Goal: Task Accomplishment & Management: Use online tool/utility

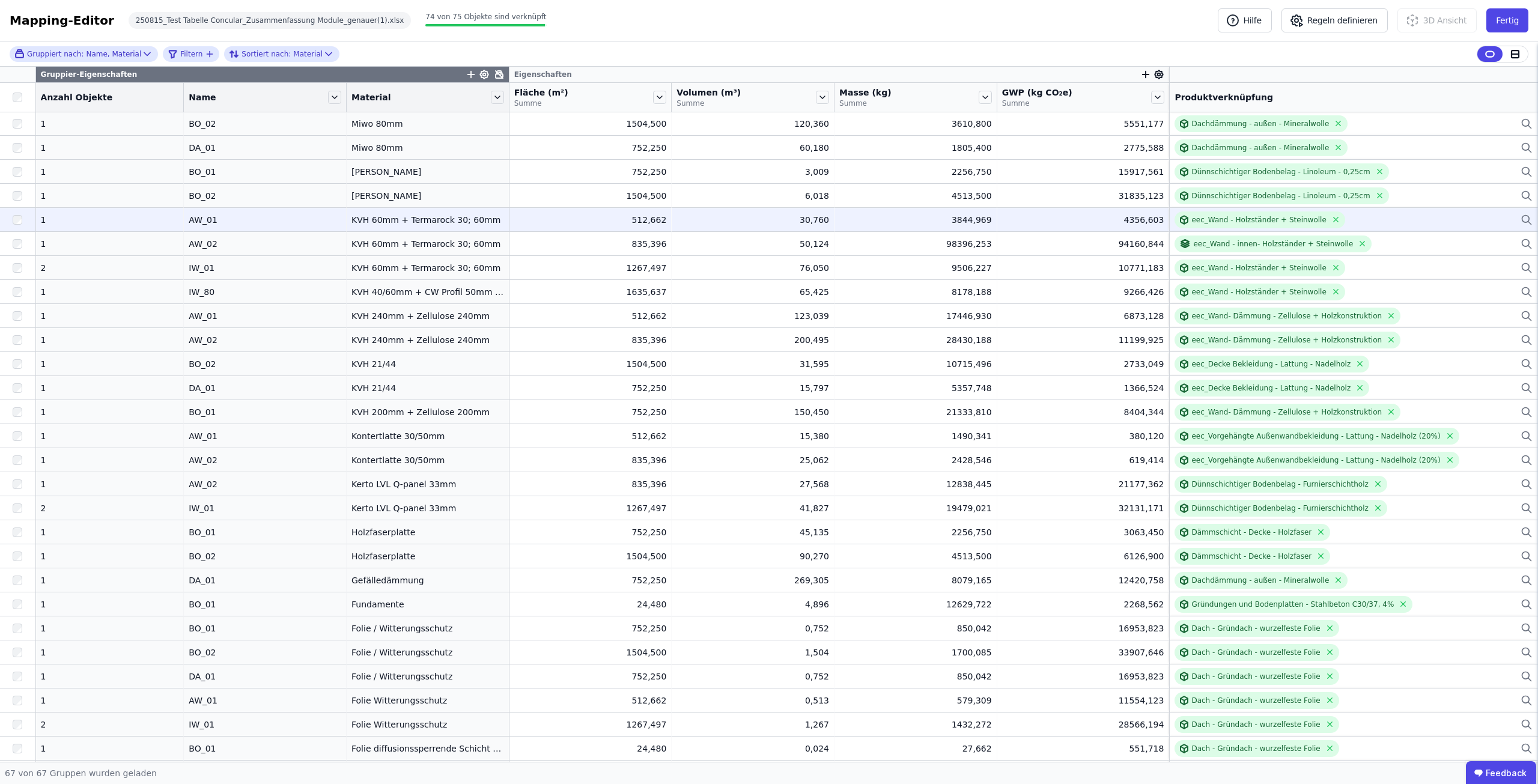
scroll to position [601, 0]
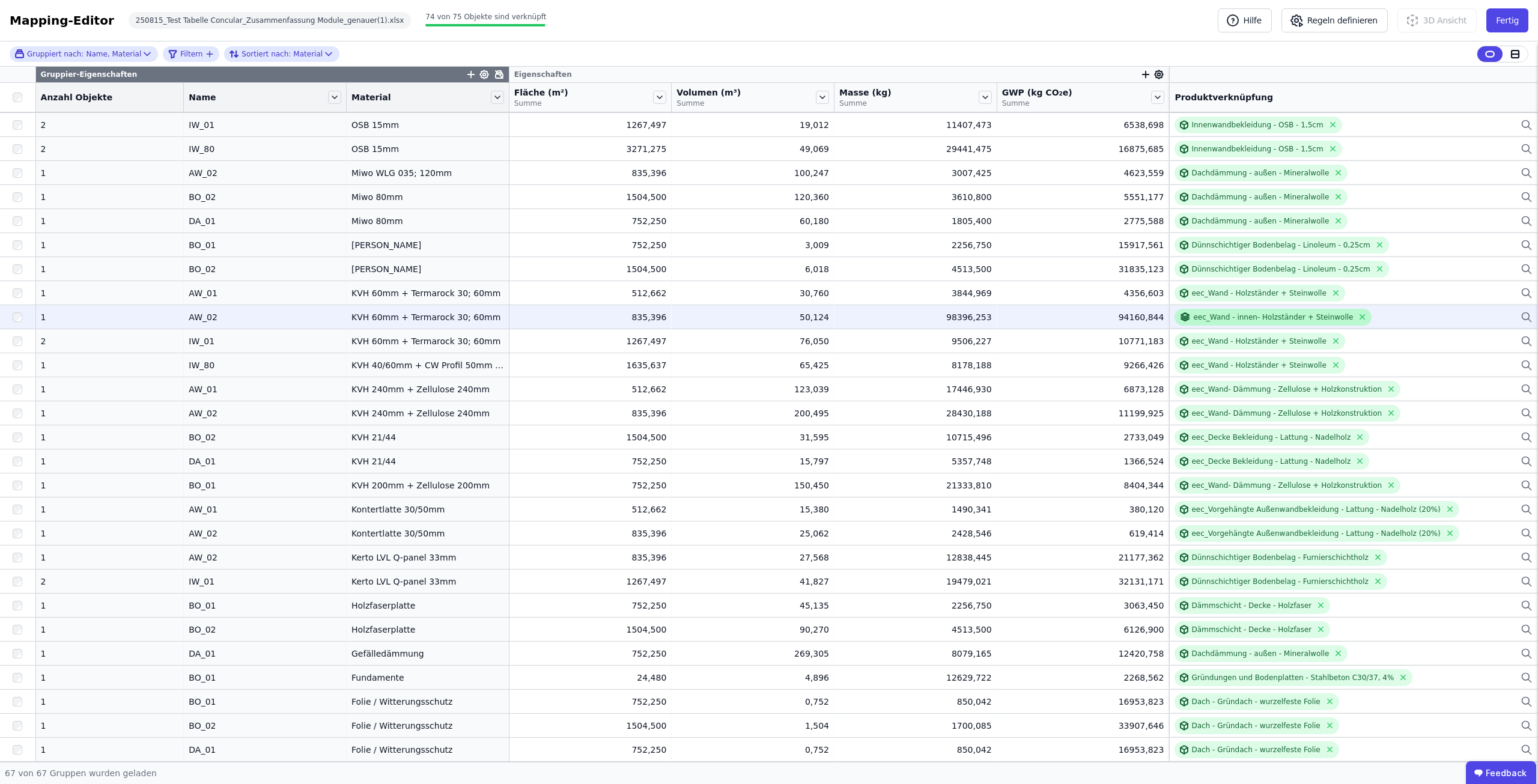
click at [1193, 315] on div "eec_Wand - innen- Holzständer + Steinwolle" at bounding box center [1272, 317] width 160 height 10
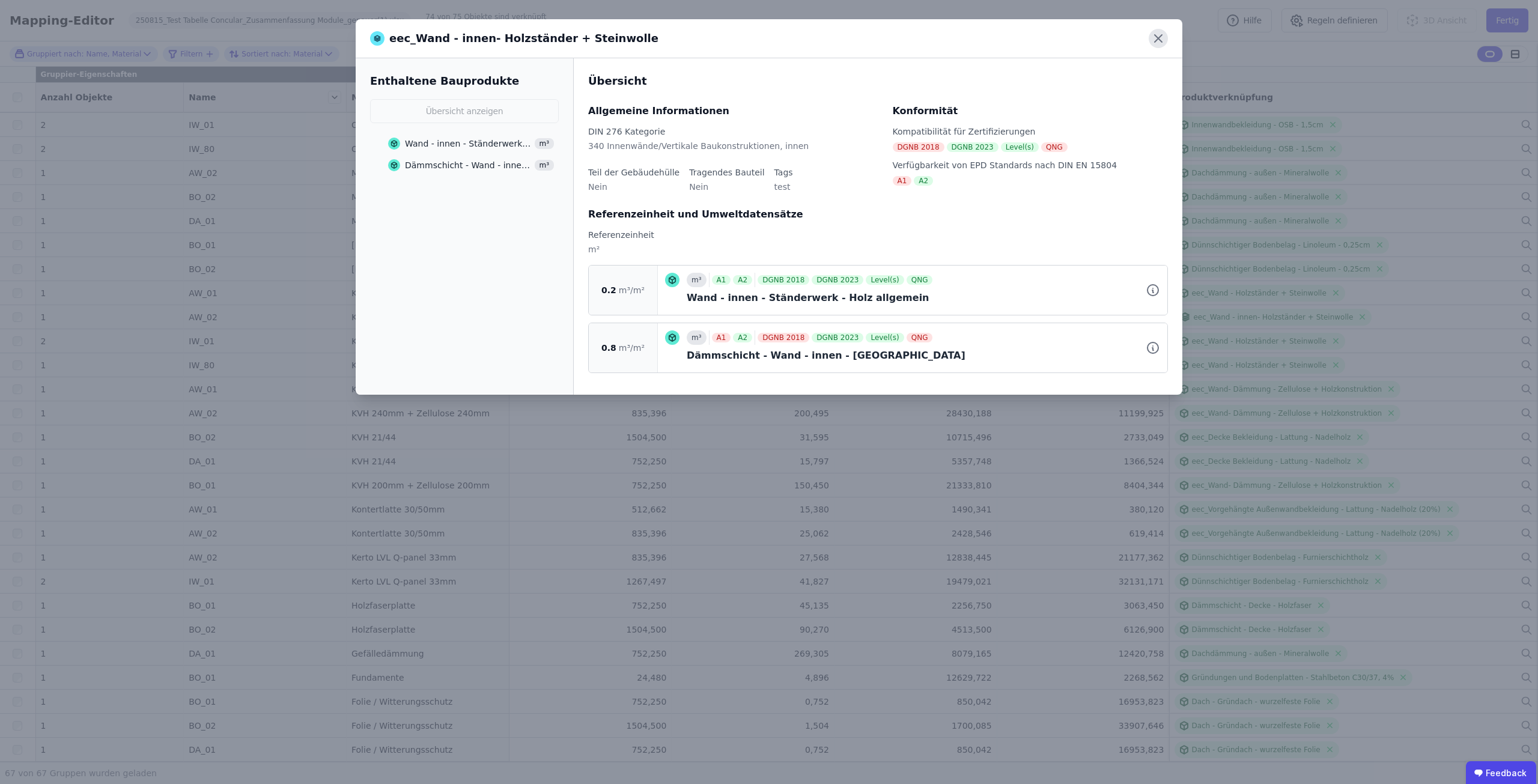
click at [1159, 37] on icon at bounding box center [1158, 39] width 19 height 19
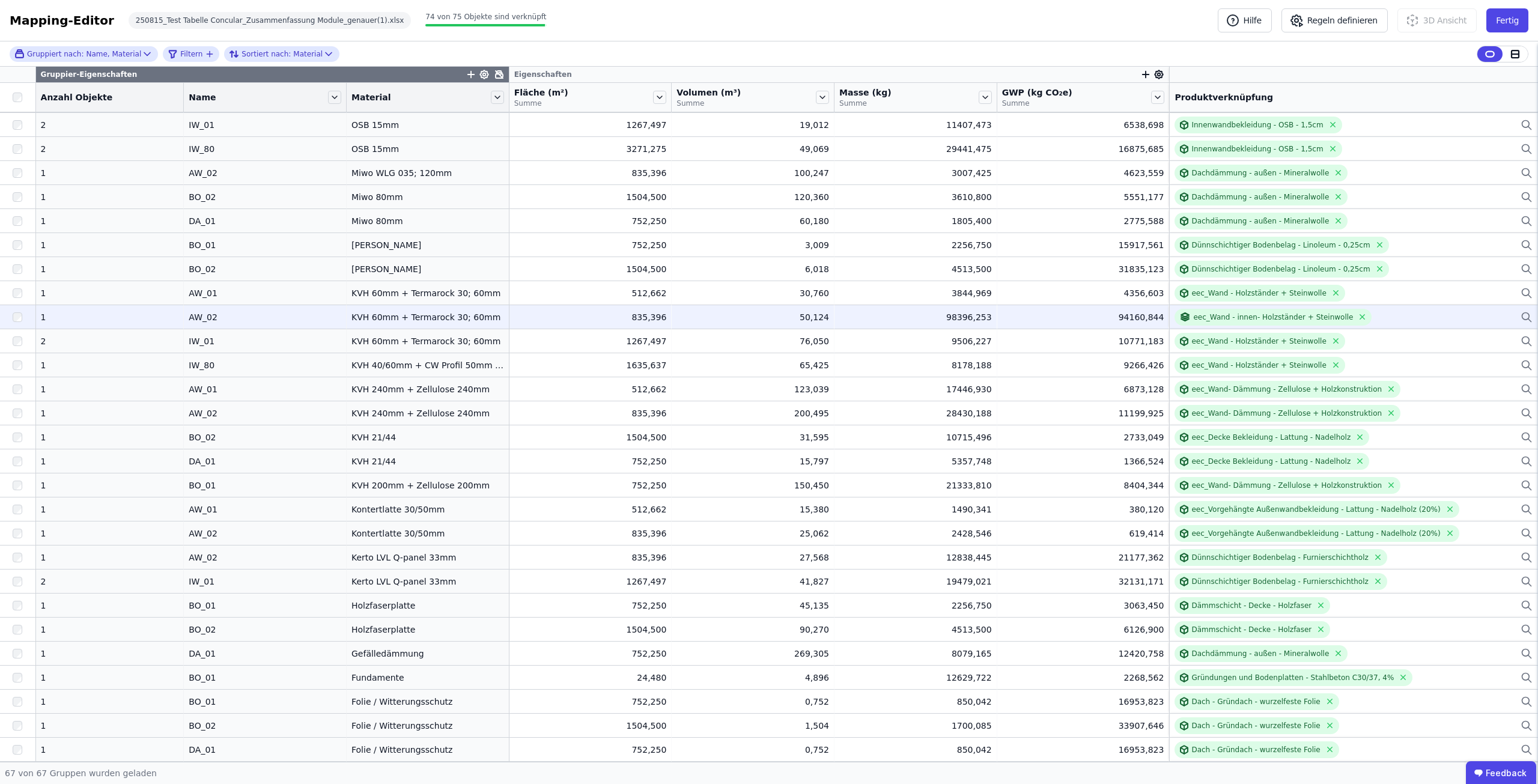
click at [1522, 313] on icon at bounding box center [1526, 316] width 7 height 7
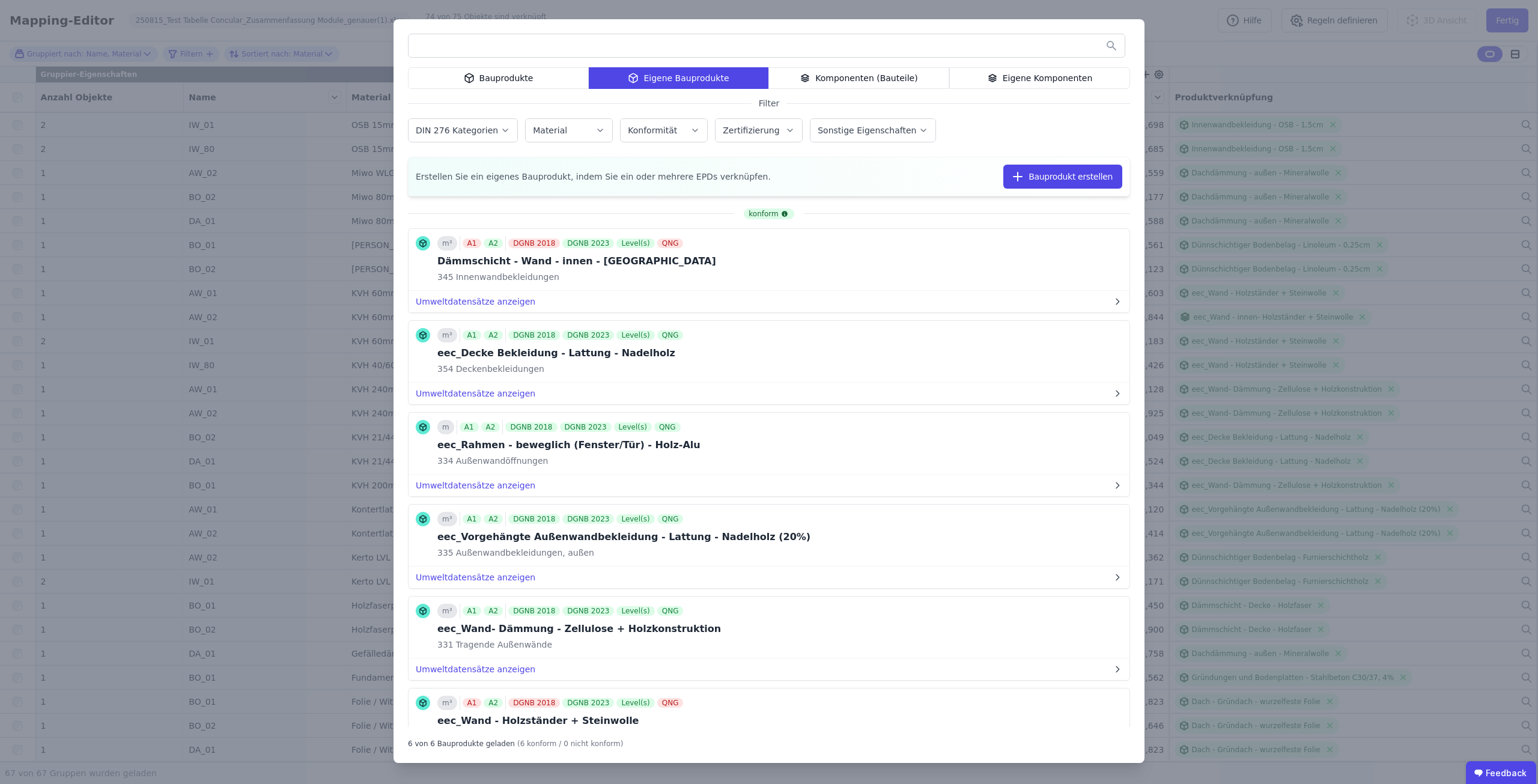
click at [892, 81] on div "Komponenten (Bauteile)" at bounding box center [859, 78] width 181 height 22
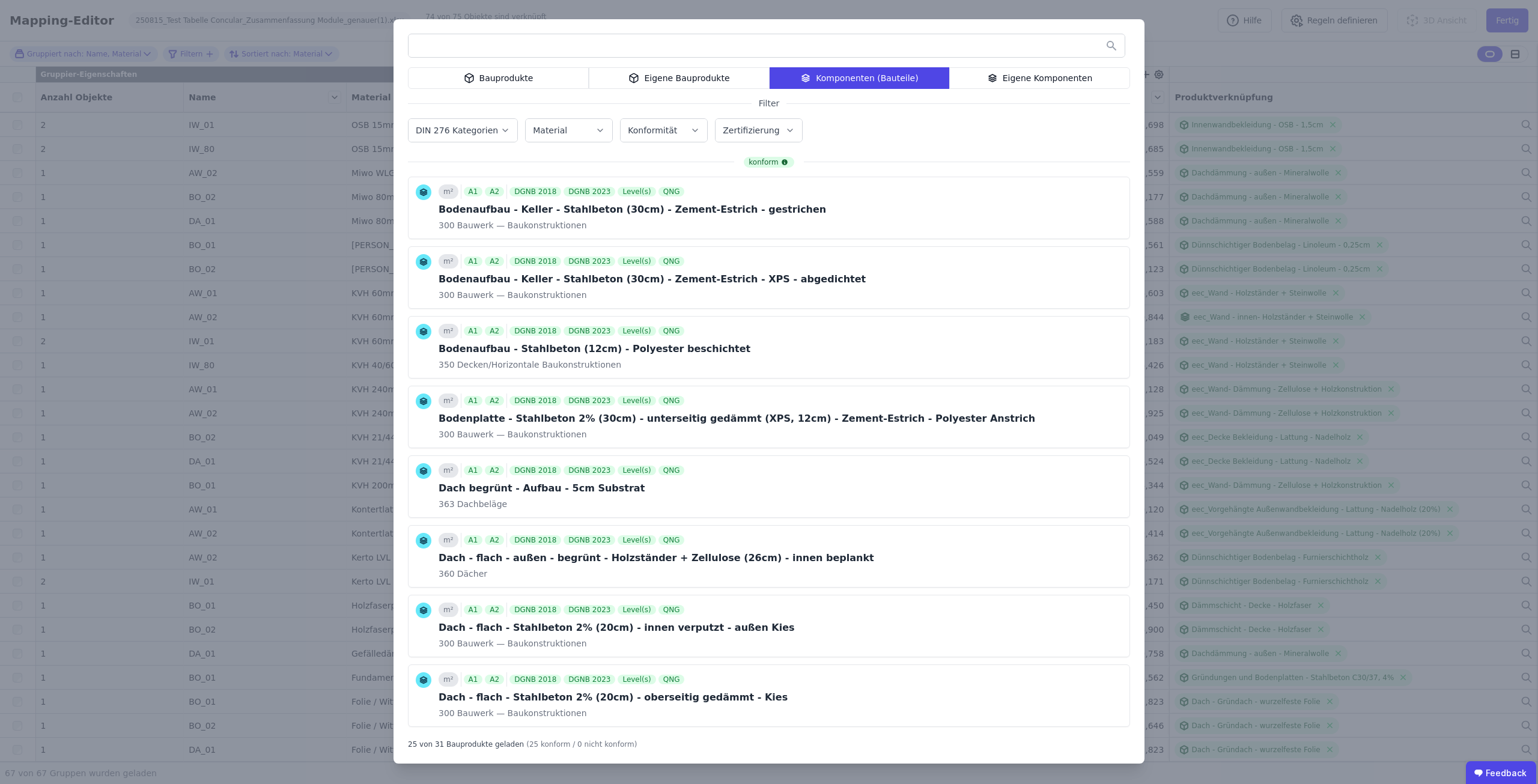
click at [1013, 71] on div "Eigene Komponenten" at bounding box center [1039, 78] width 181 height 22
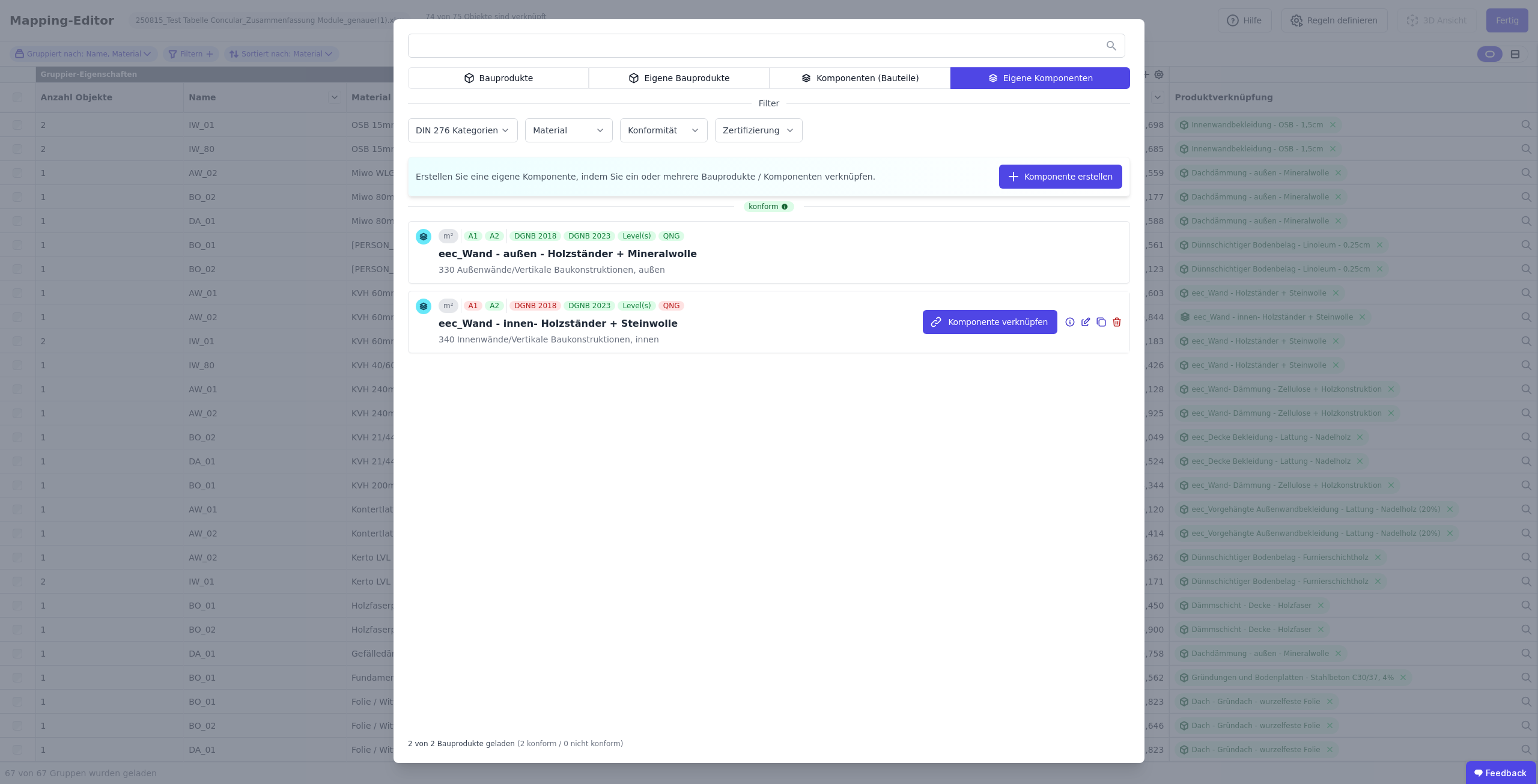
click at [1083, 321] on icon at bounding box center [1085, 322] width 11 height 14
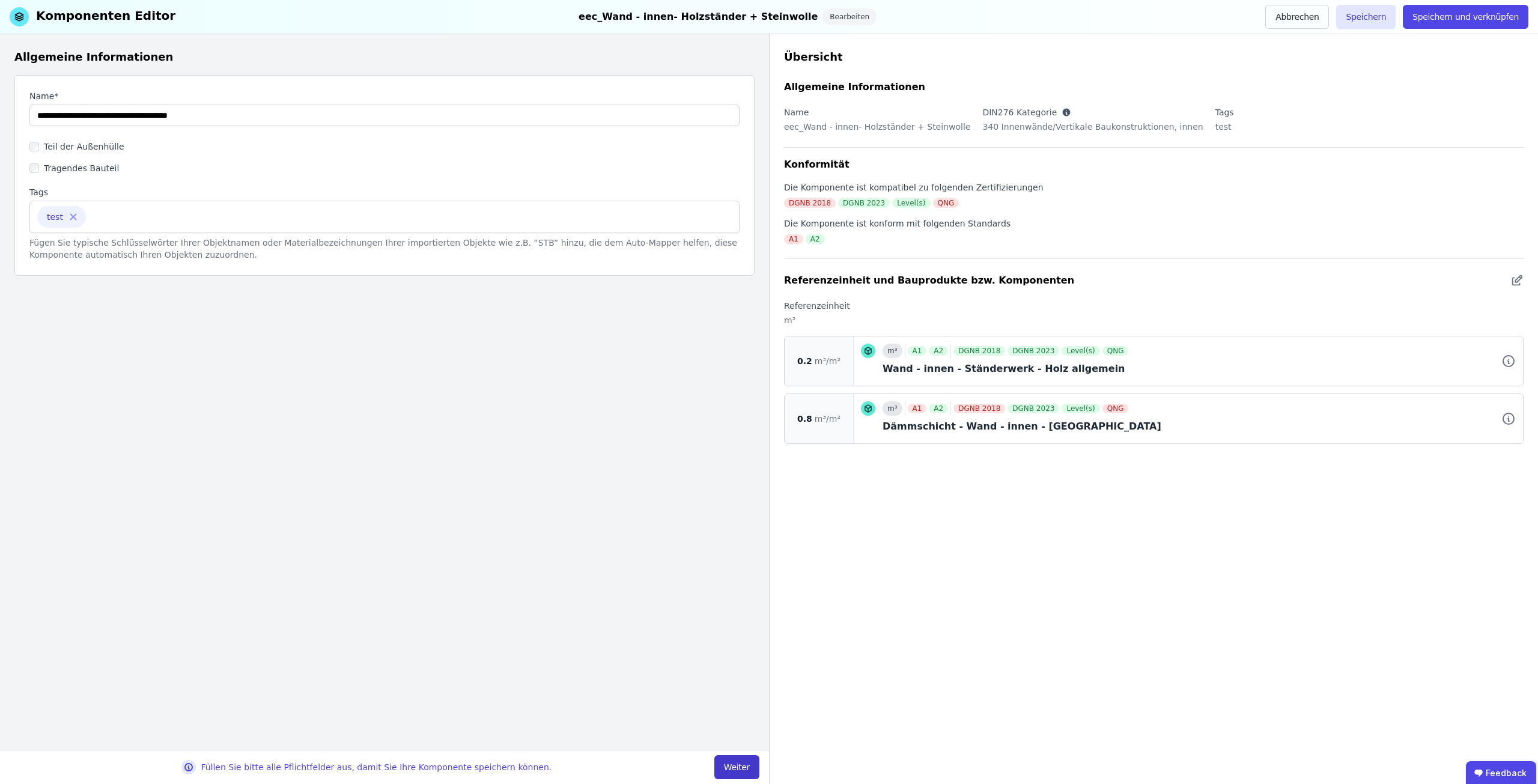
click at [737, 766] on button "Weiter" at bounding box center [736, 767] width 45 height 24
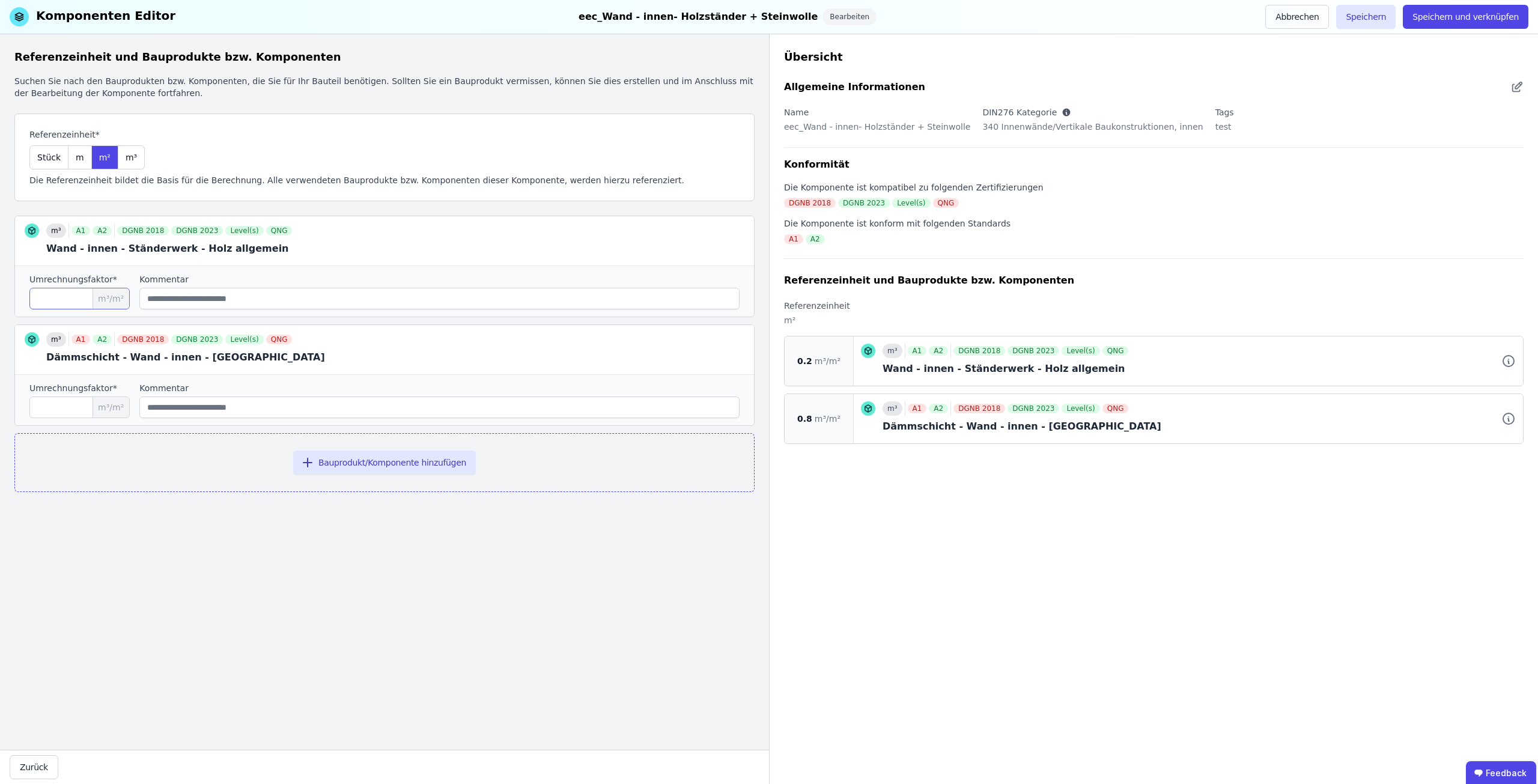
click at [42, 295] on input "***" at bounding box center [80, 299] width 100 height 22
type input "****"
click at [42, 405] on input "***" at bounding box center [80, 407] width 100 height 22
type input "****"
click at [1374, 13] on button "Speichern" at bounding box center [1365, 17] width 60 height 24
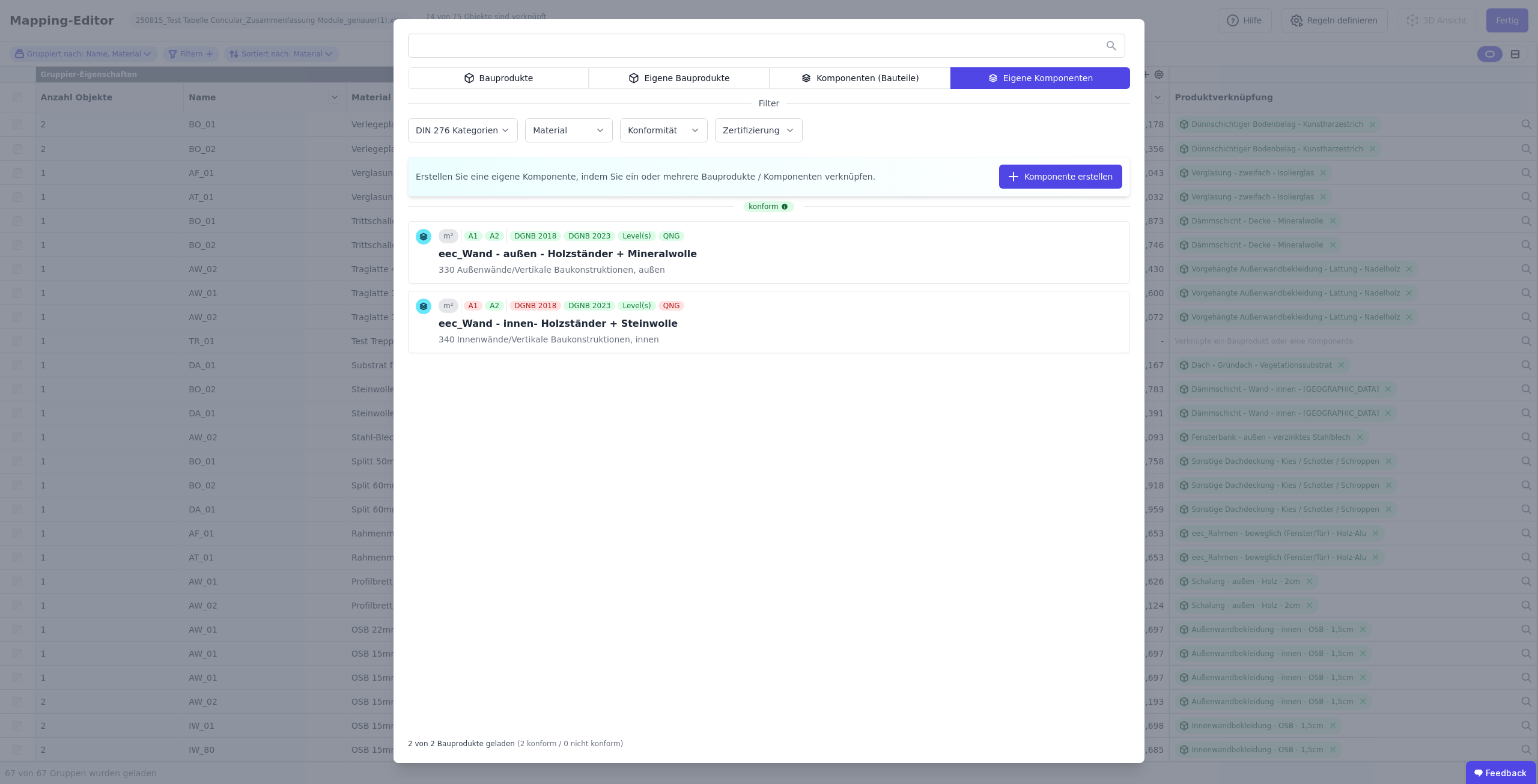
click at [1190, 52] on div "Bauprodukte Eigene Bauprodukte Komponenten (Bauteile) Eigene Komponenten Filter…" at bounding box center [769, 392] width 1538 height 784
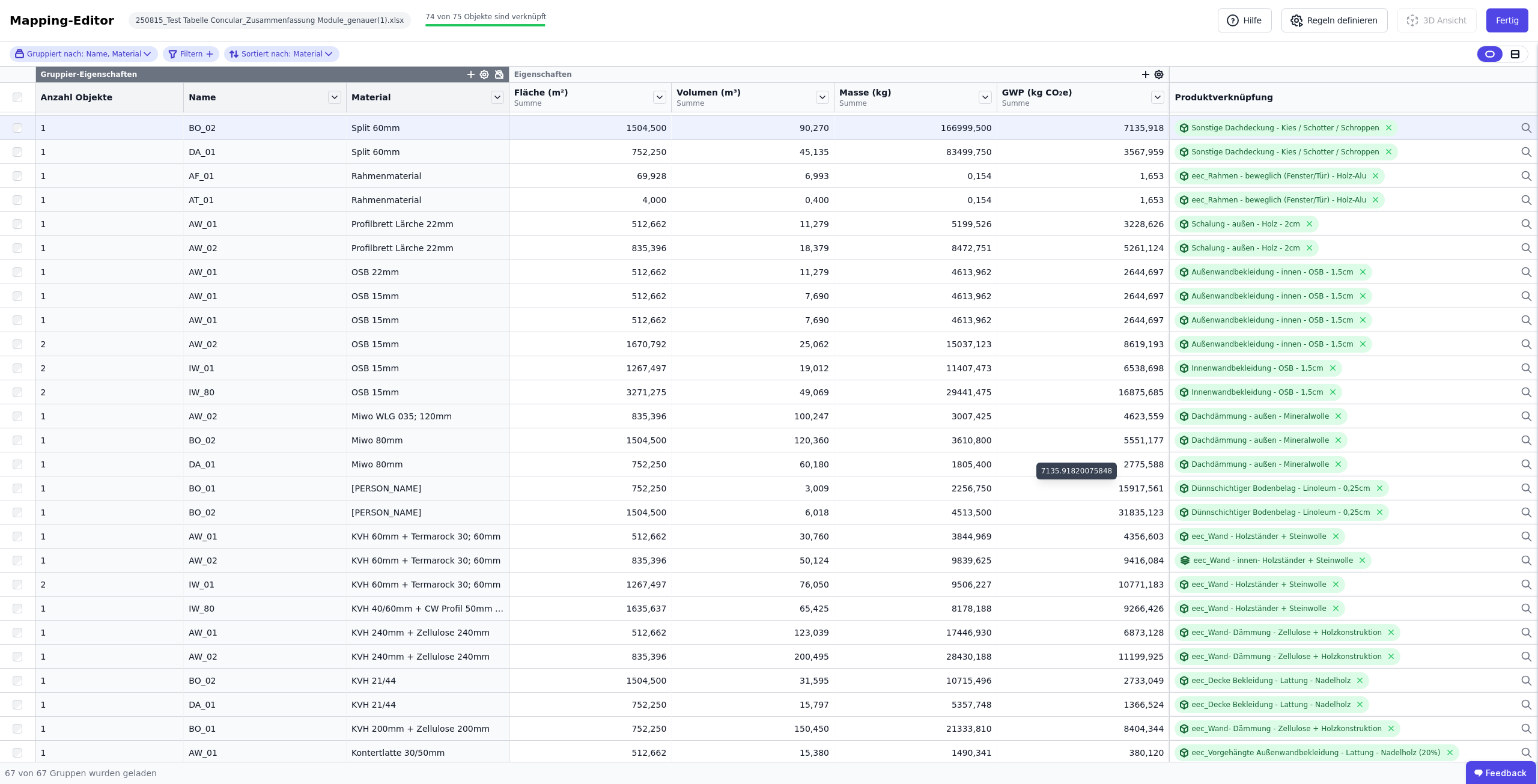
scroll to position [360, 0]
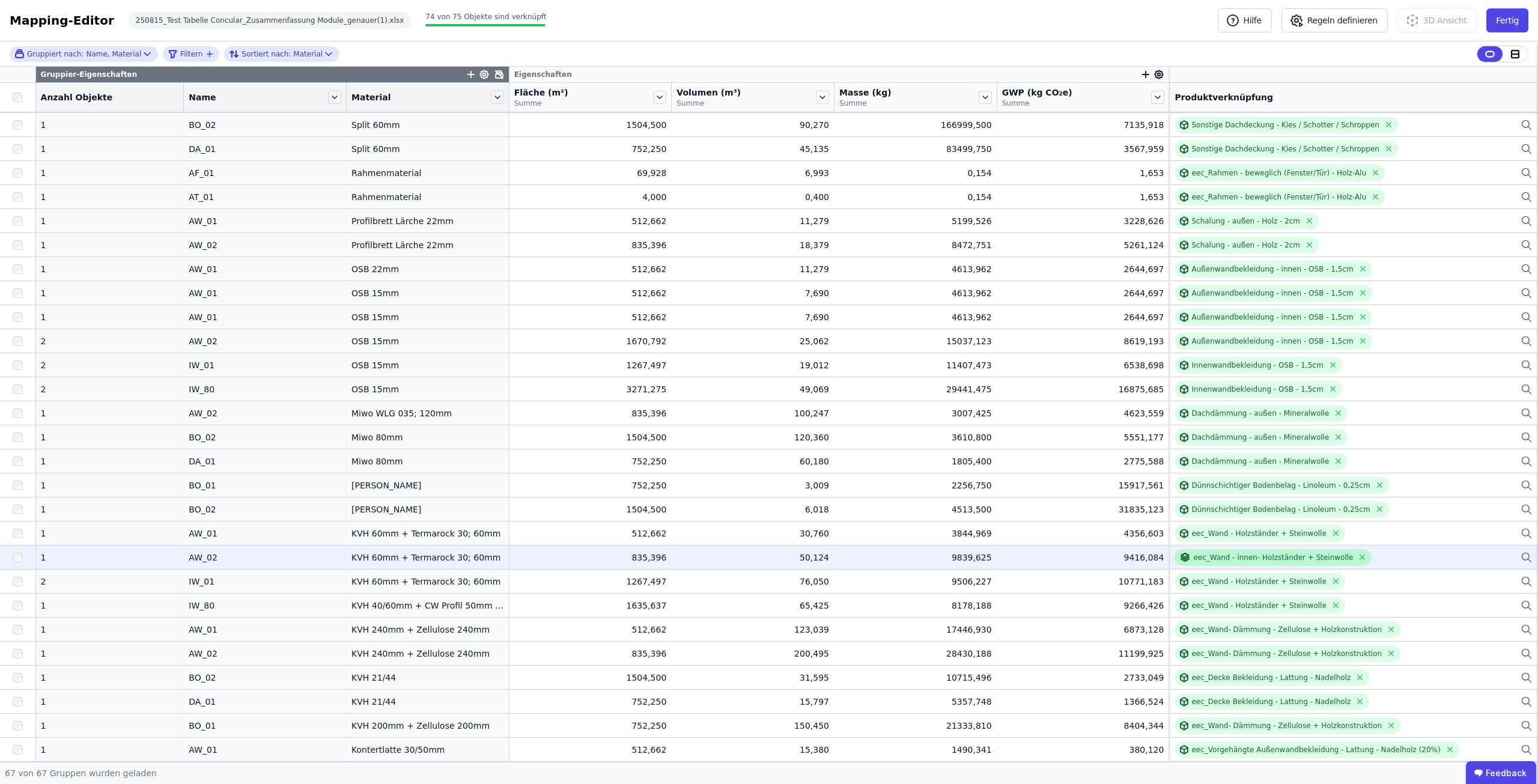
click at [1227, 556] on div "eec_Wand - innen- Holzständer + Steinwolle" at bounding box center [1272, 558] width 160 height 10
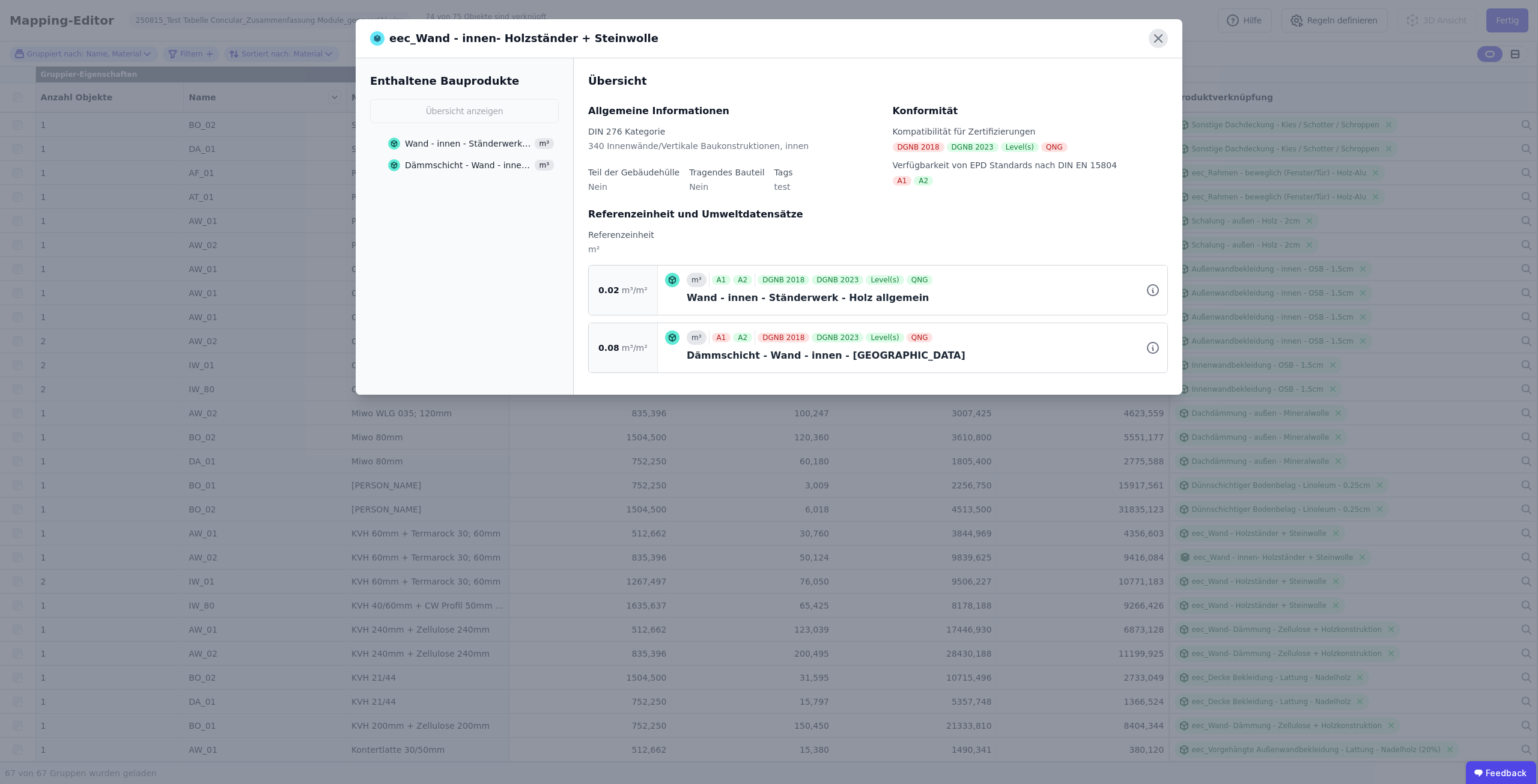
click at [1159, 38] on icon at bounding box center [1158, 39] width 7 height 7
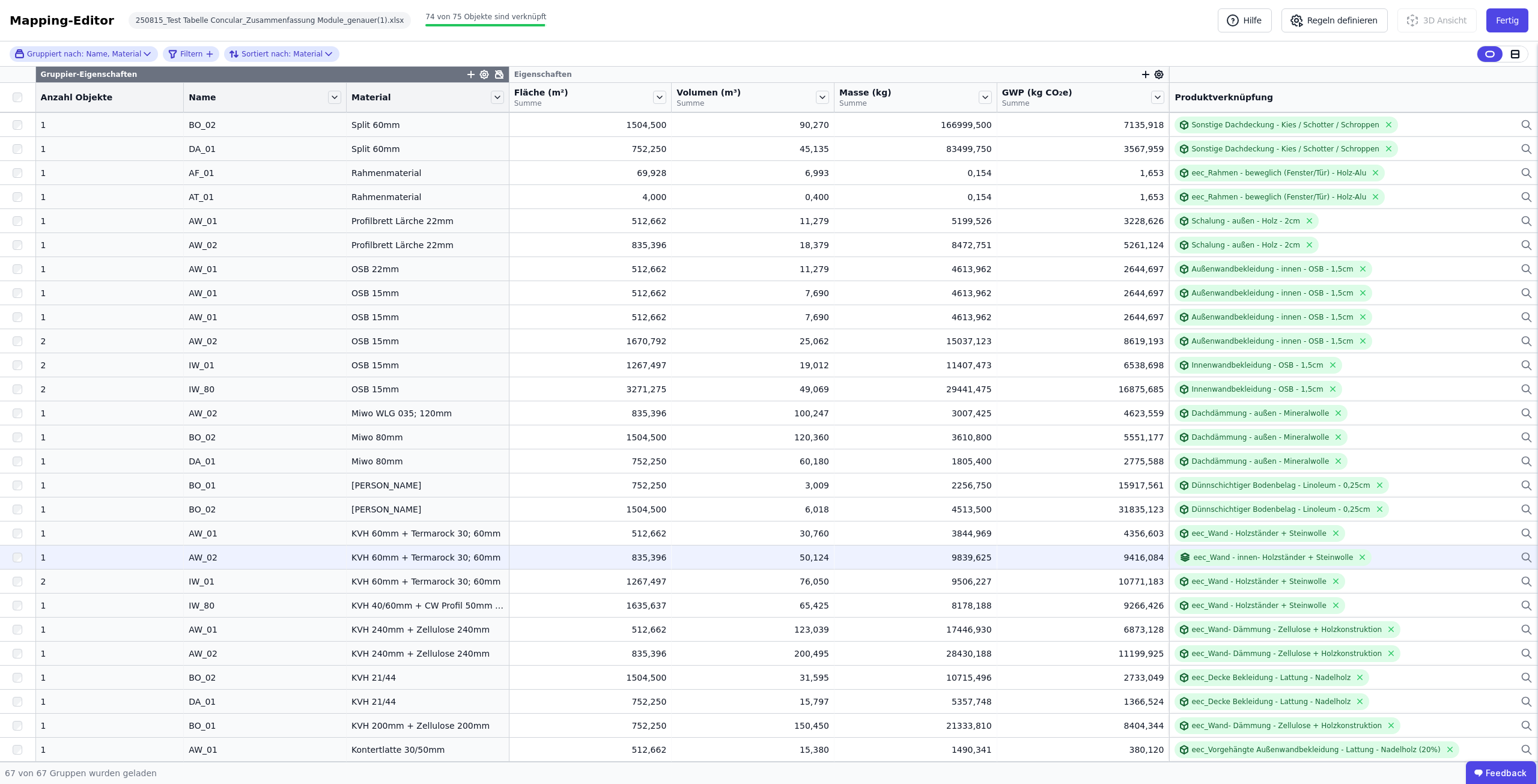
click at [1520, 559] on icon at bounding box center [1527, 558] width 12 height 14
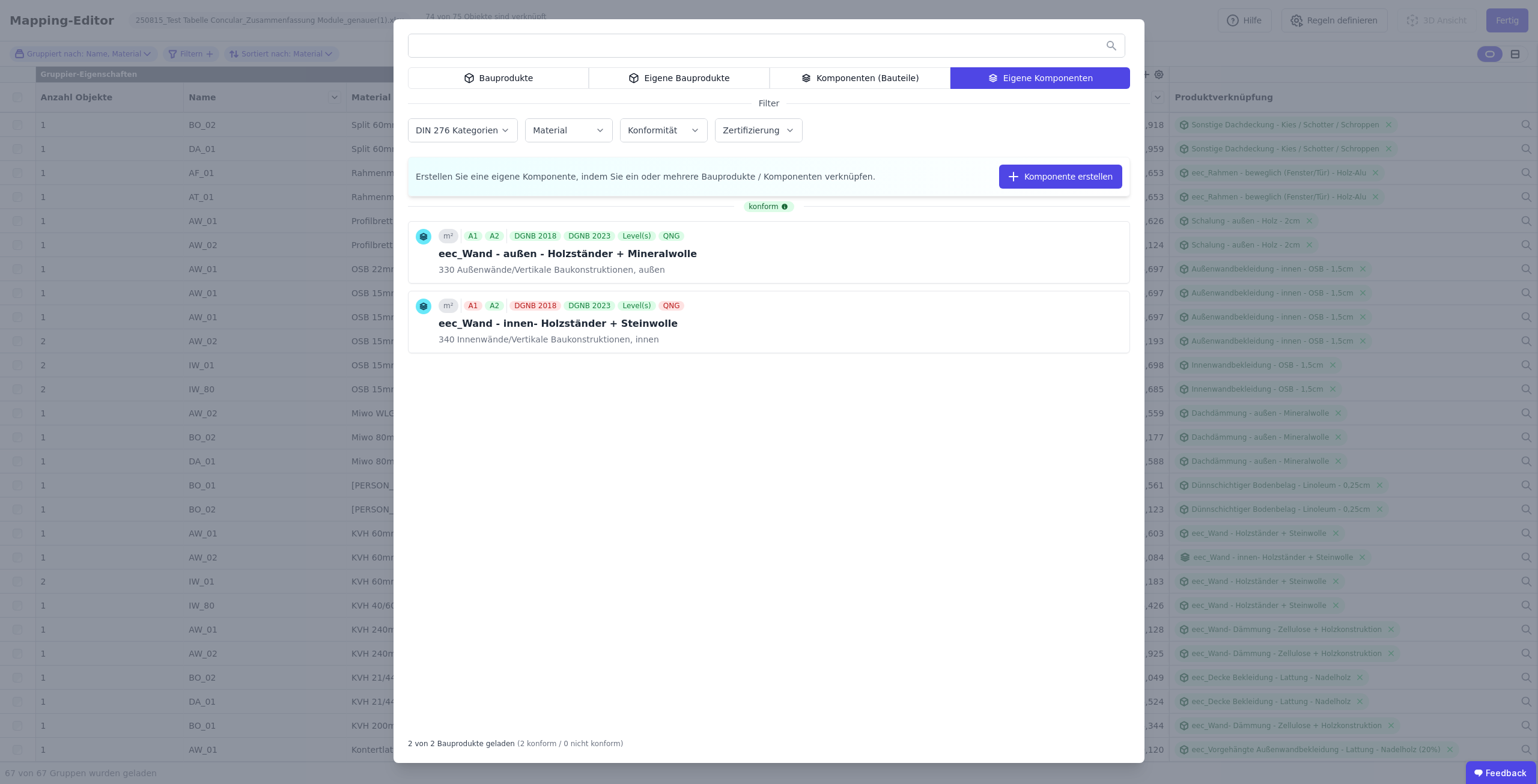
click at [627, 79] on div "Eigene Bauprodukte" at bounding box center [679, 78] width 181 height 22
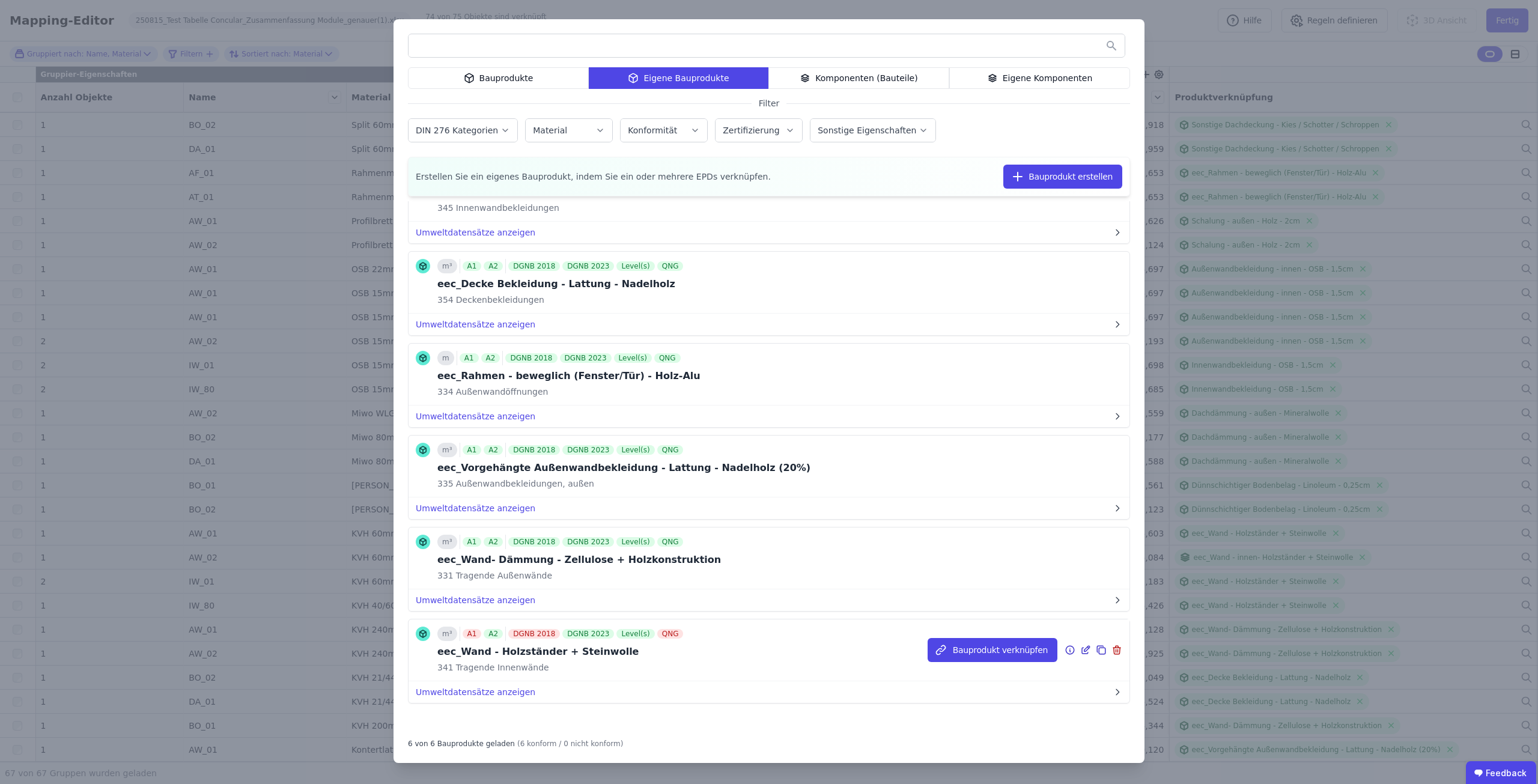
scroll to position [69, 0]
click at [960, 646] on button "Bauprodukt verknüpfen" at bounding box center [992, 649] width 130 height 24
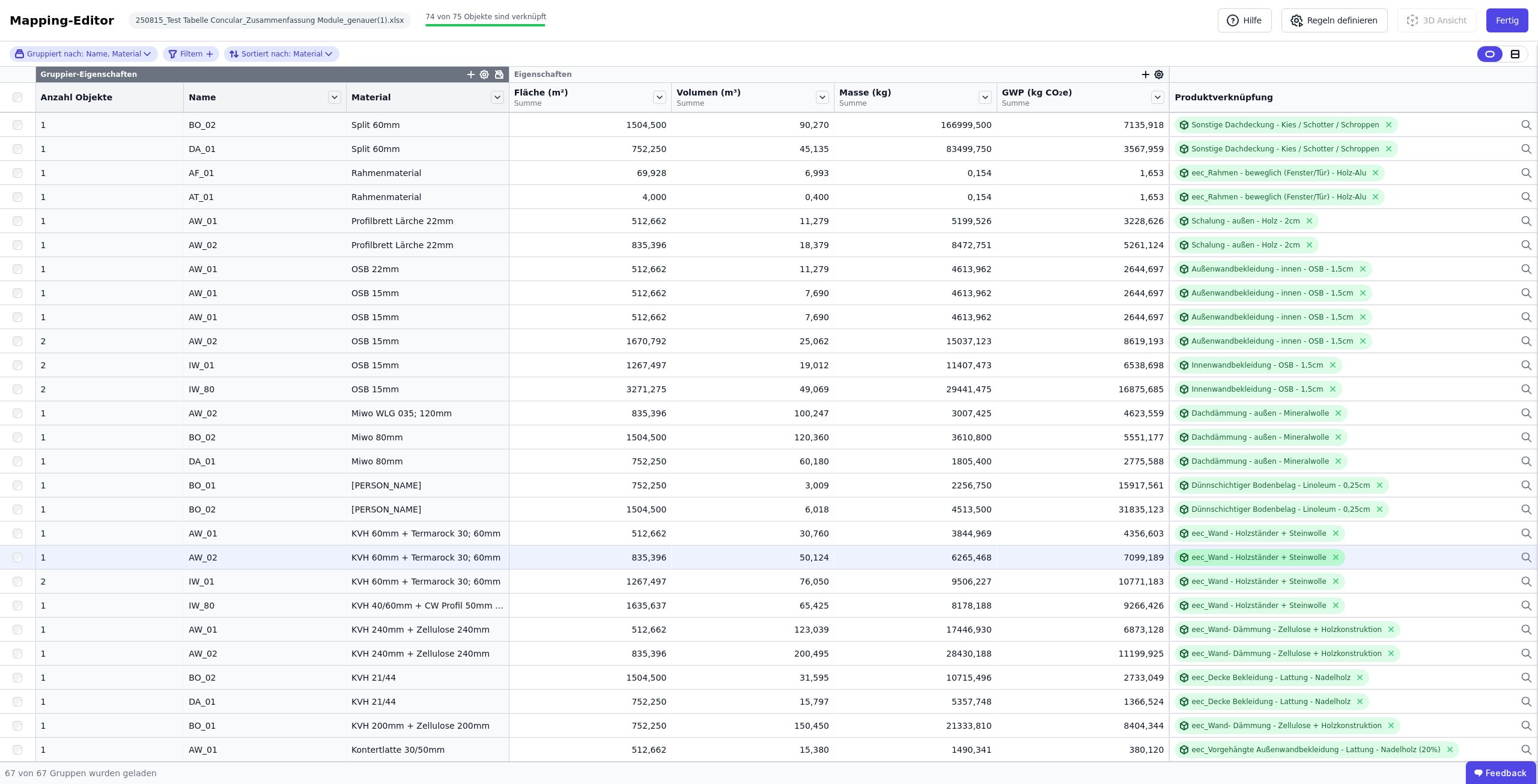
click at [1273, 559] on div "eec_Wand - Holzständer + Steinwolle" at bounding box center [1258, 558] width 135 height 10
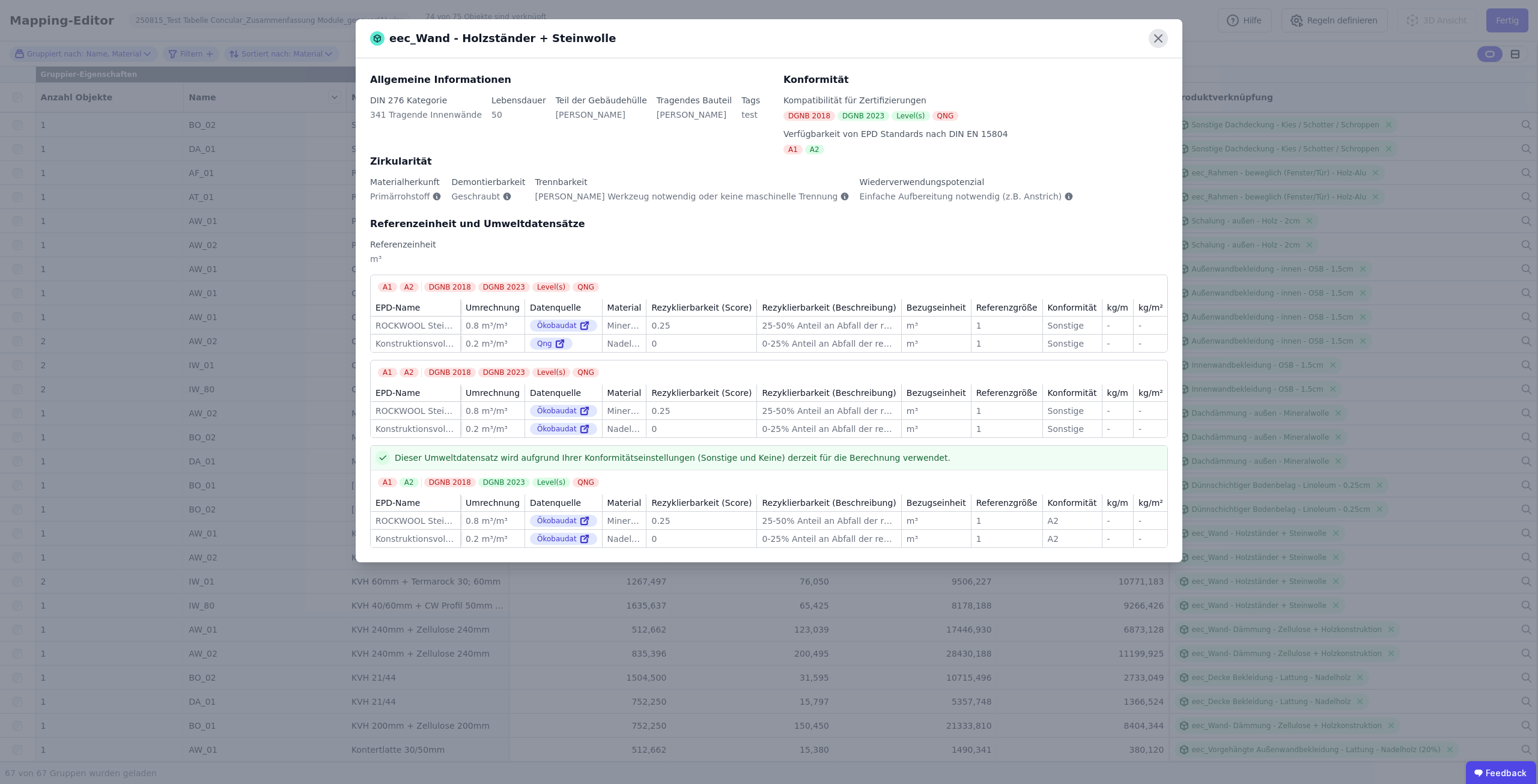
click at [1158, 40] on icon at bounding box center [1158, 39] width 19 height 19
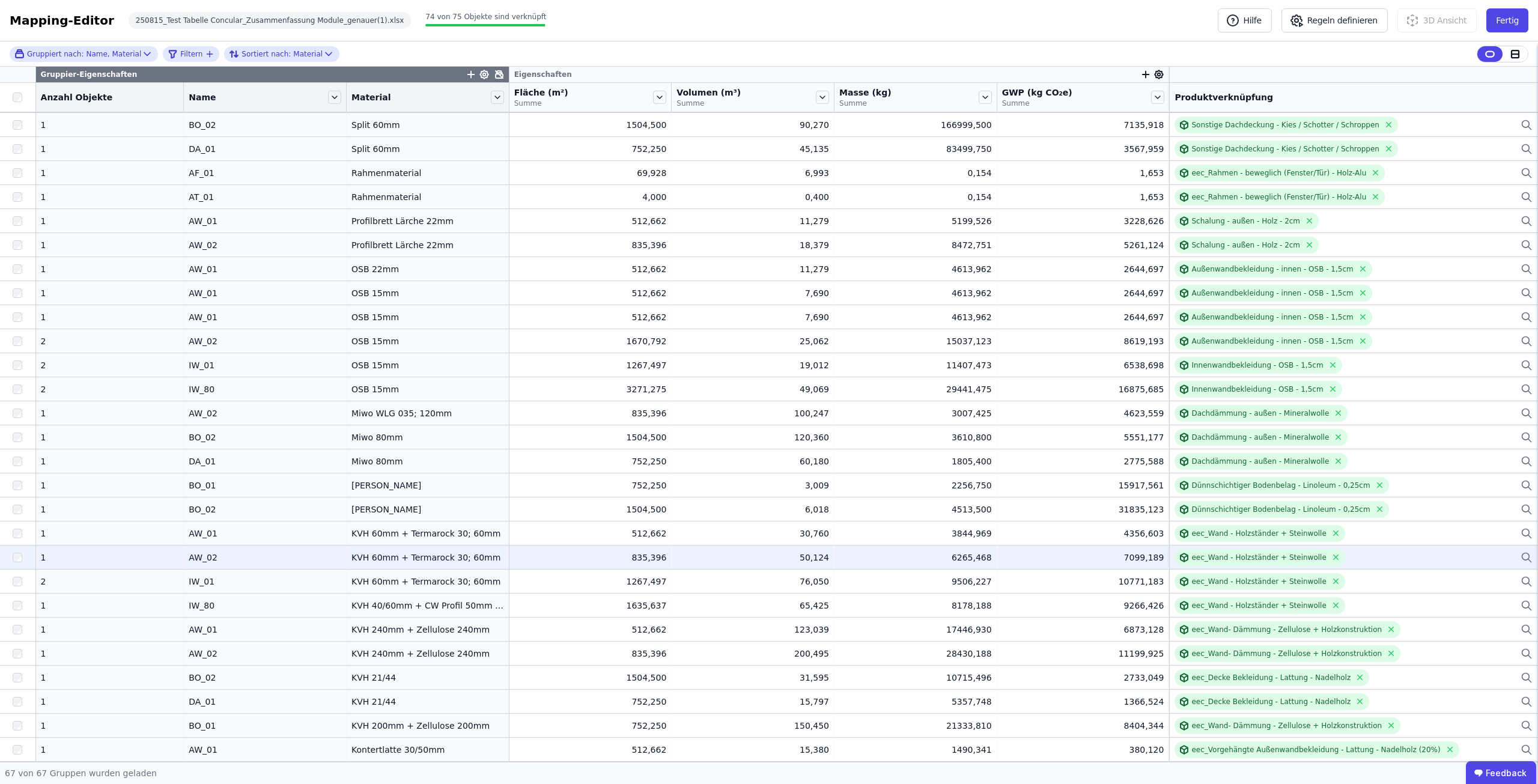
click at [1522, 556] on icon at bounding box center [1527, 558] width 12 height 14
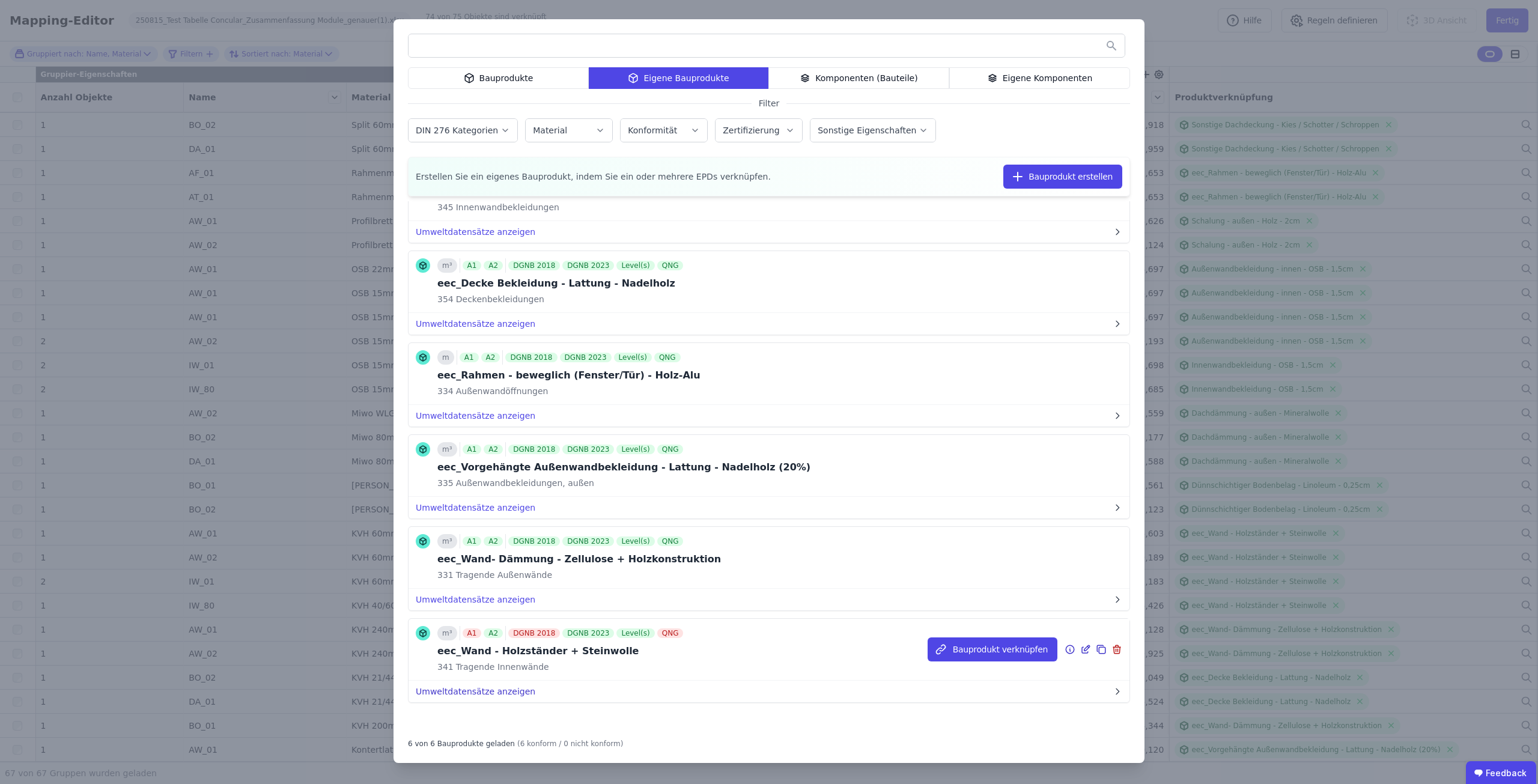
click at [473, 691] on button "Umweltdatensätze anzeigen" at bounding box center [769, 692] width 721 height 22
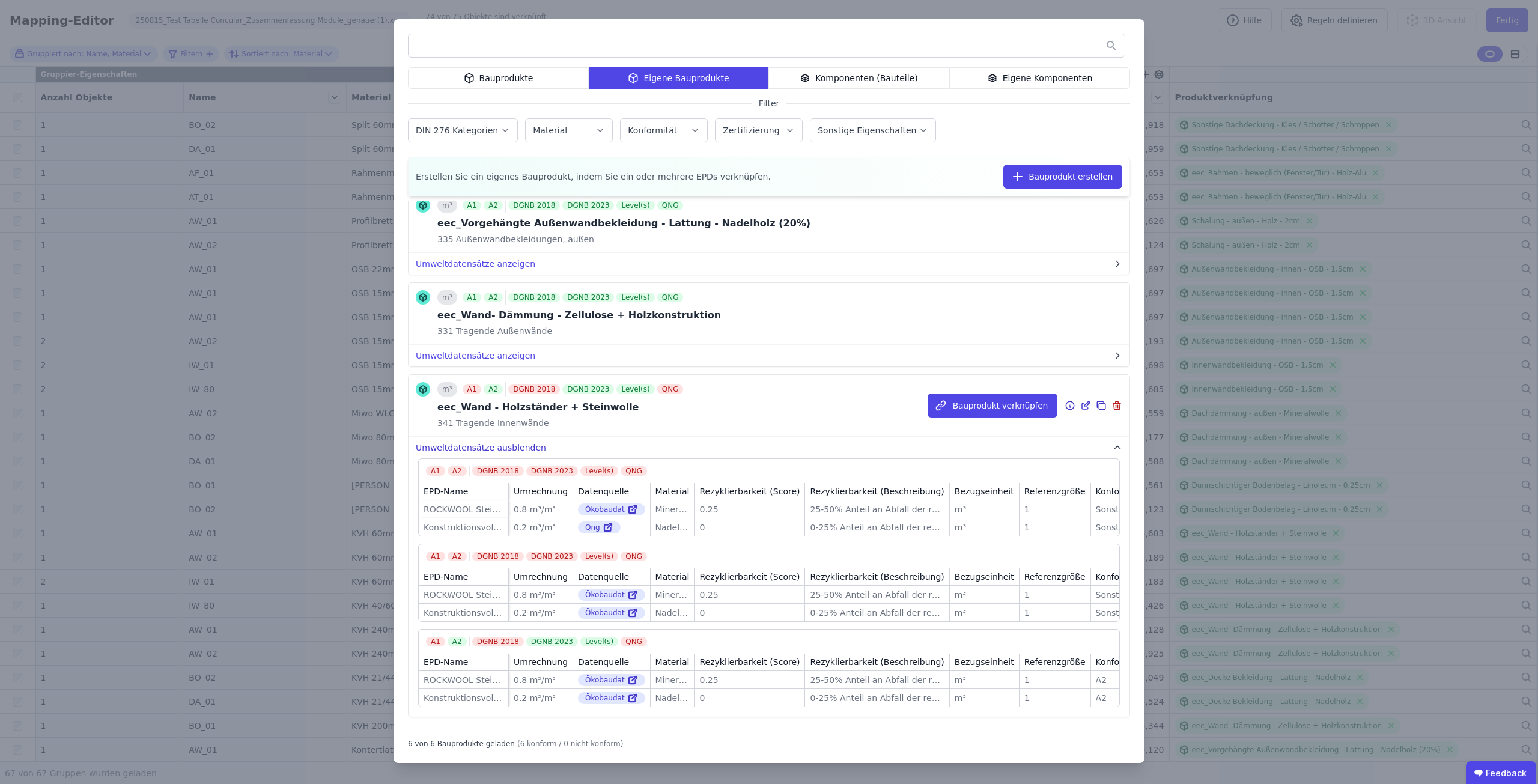
scroll to position [339, 0]
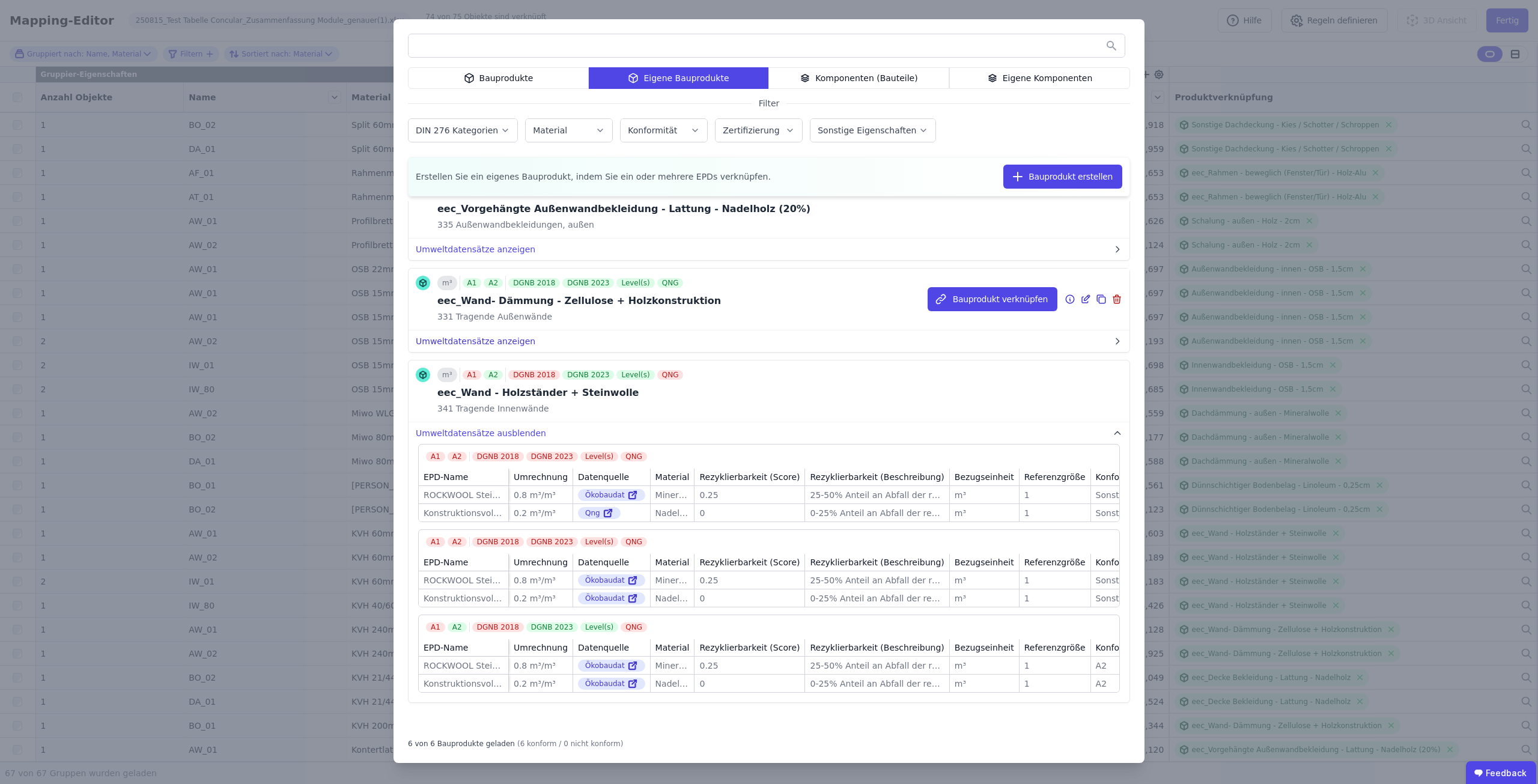
click at [442, 330] on button "Umweltdatensätze anzeigen" at bounding box center [769, 341] width 721 height 22
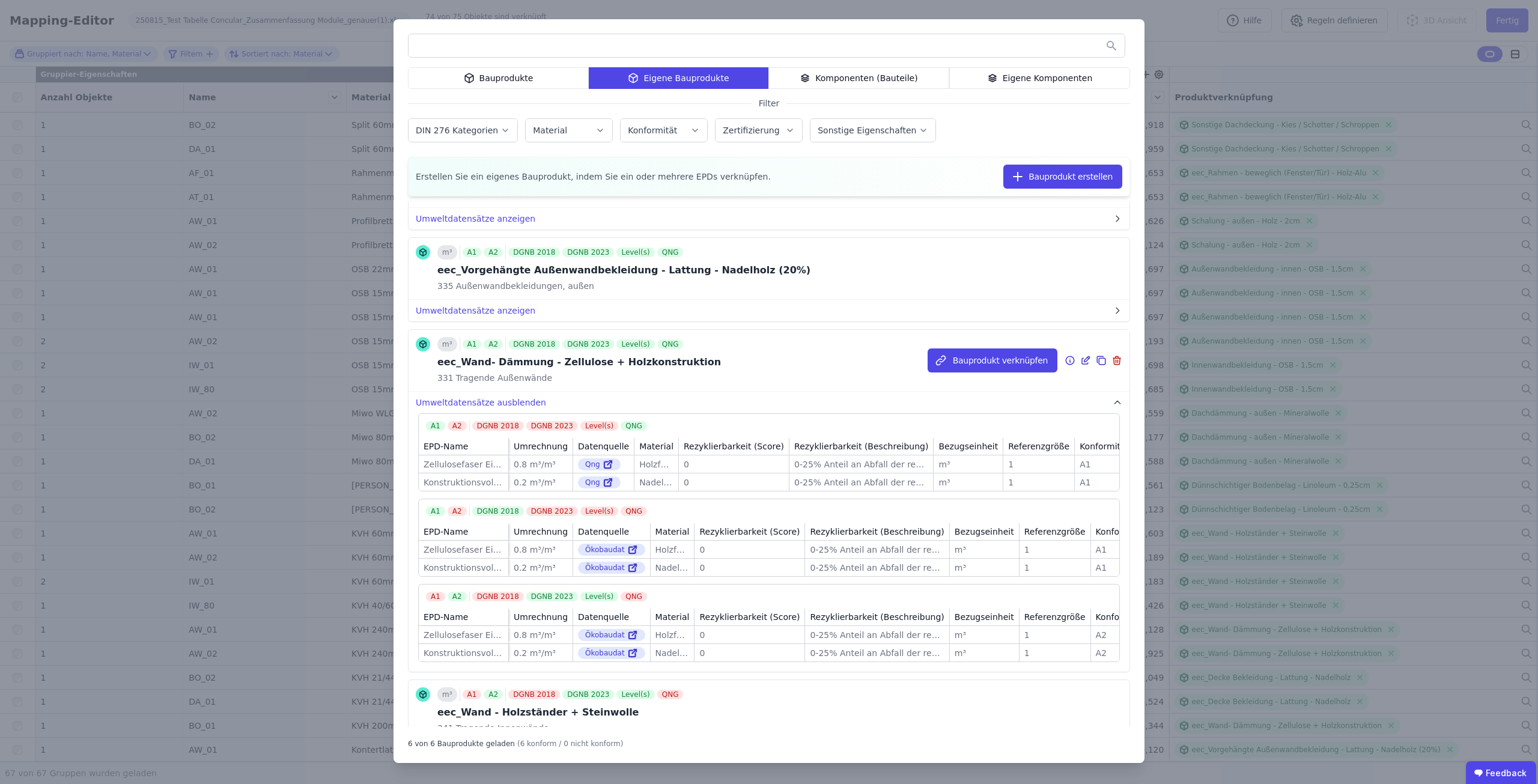
scroll to position [159, 0]
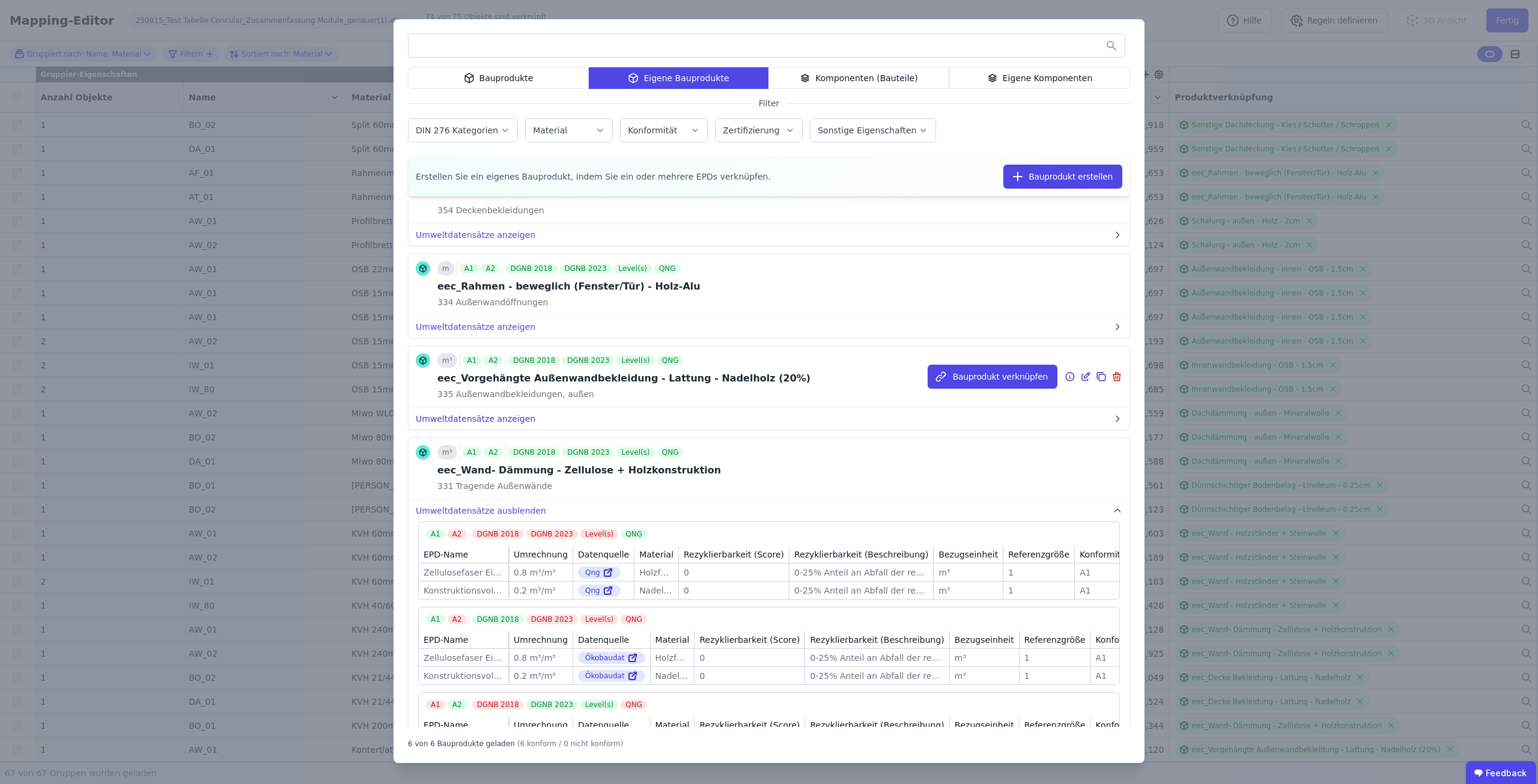
click at [493, 416] on button "Umweltdatensätze anzeigen" at bounding box center [769, 419] width 721 height 22
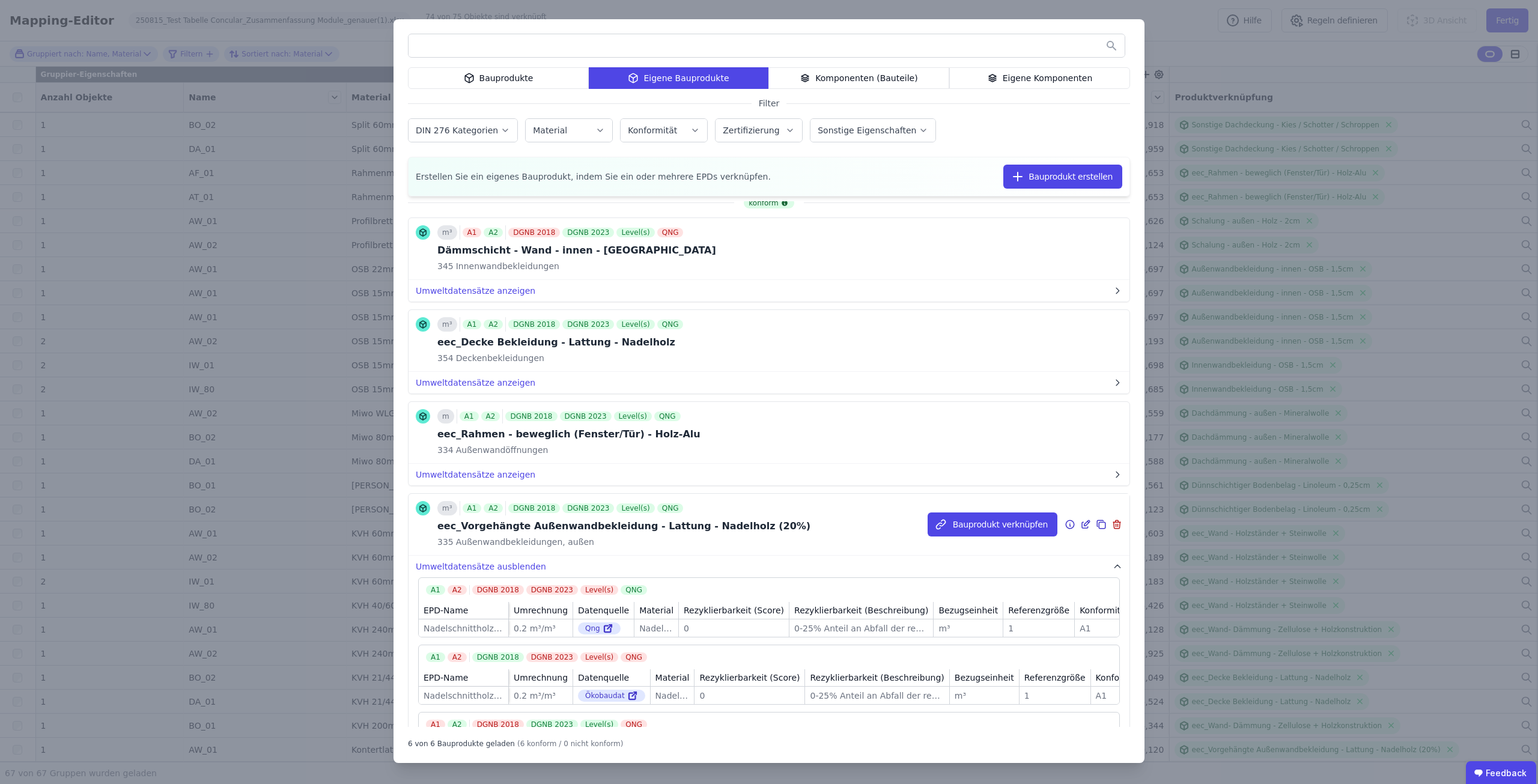
scroll to position [0, 0]
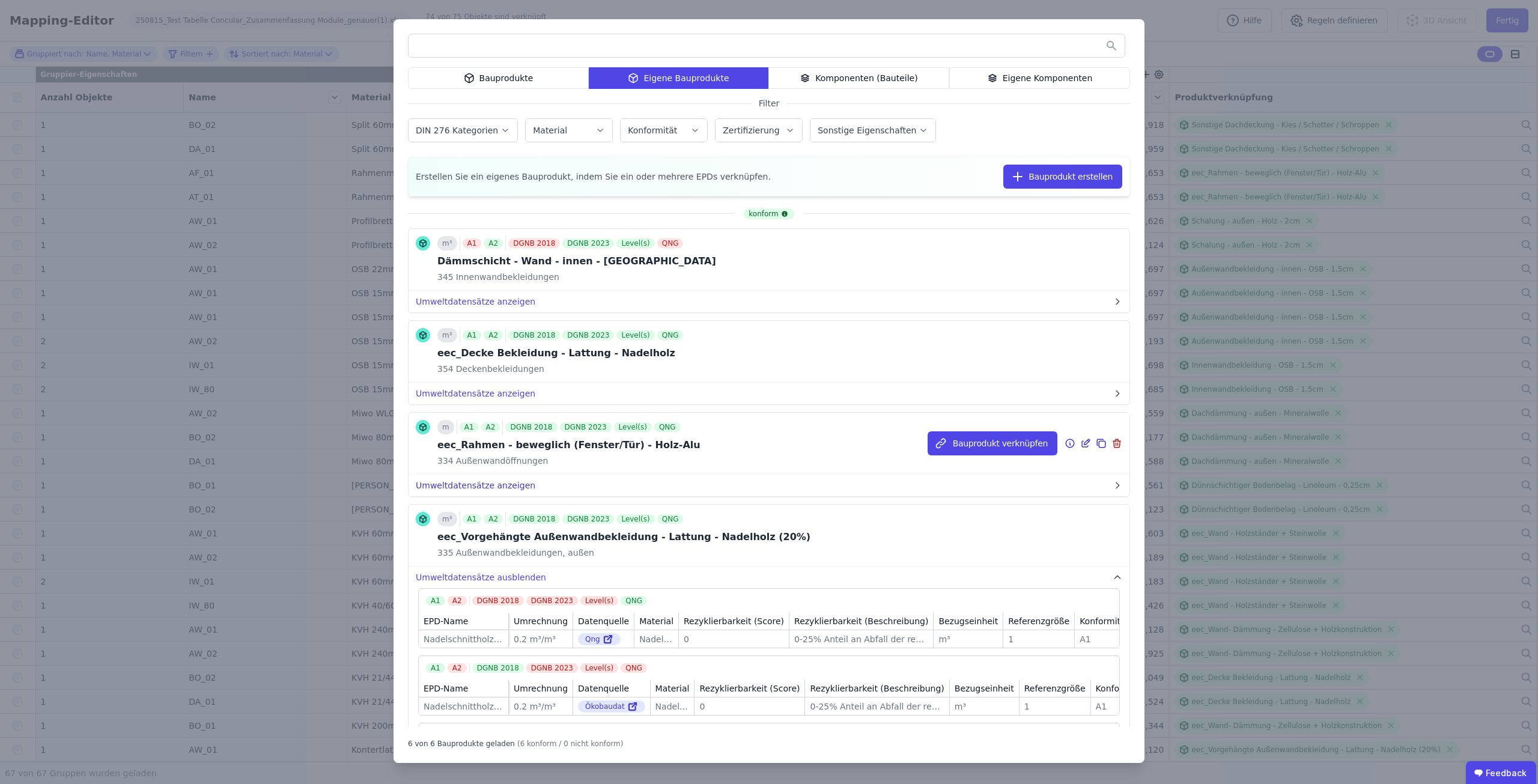
click at [490, 485] on button "Umweltdatensätze anzeigen" at bounding box center [769, 485] width 721 height 22
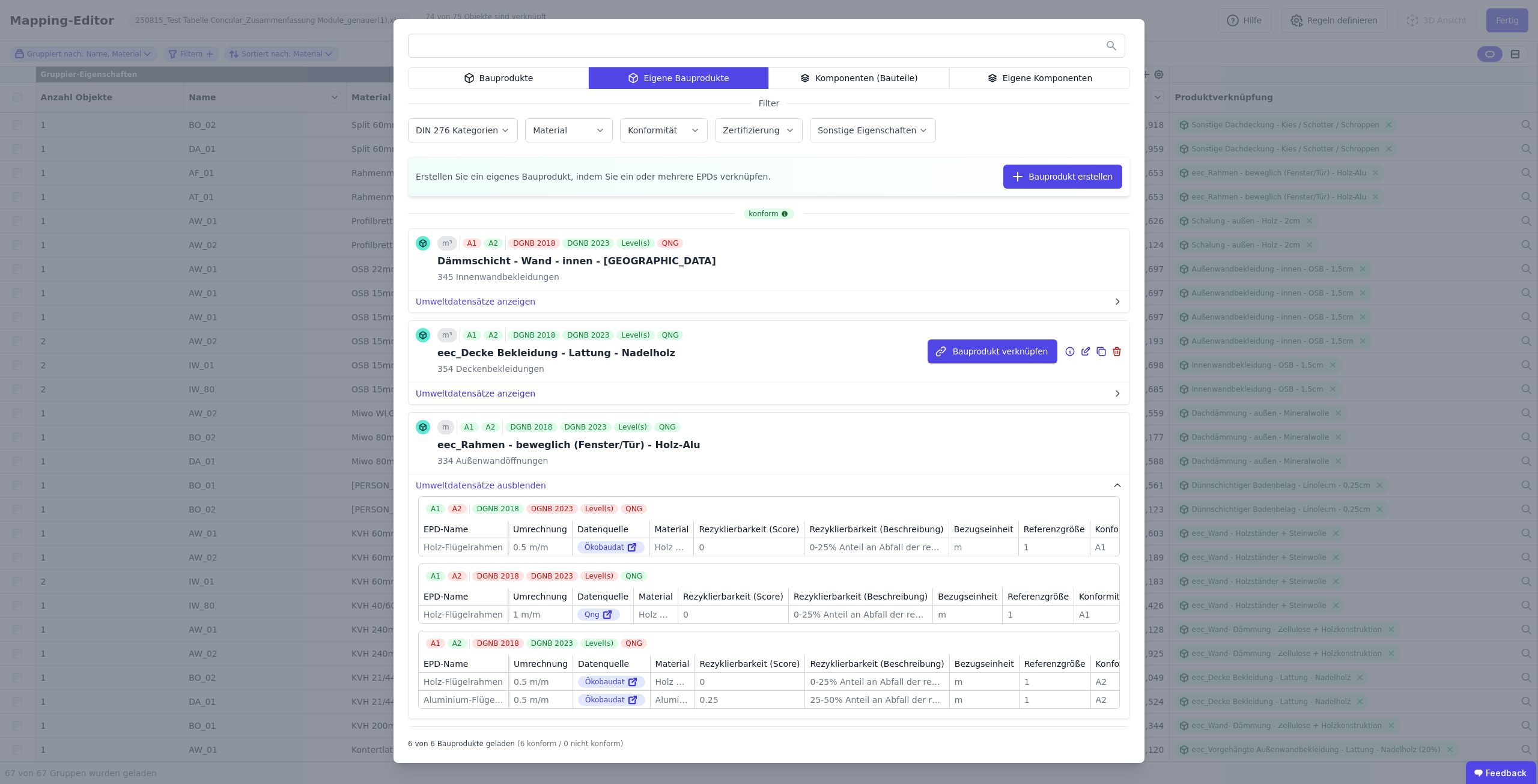
click at [483, 393] on button "Umweltdatensätze anzeigen" at bounding box center [769, 394] width 721 height 22
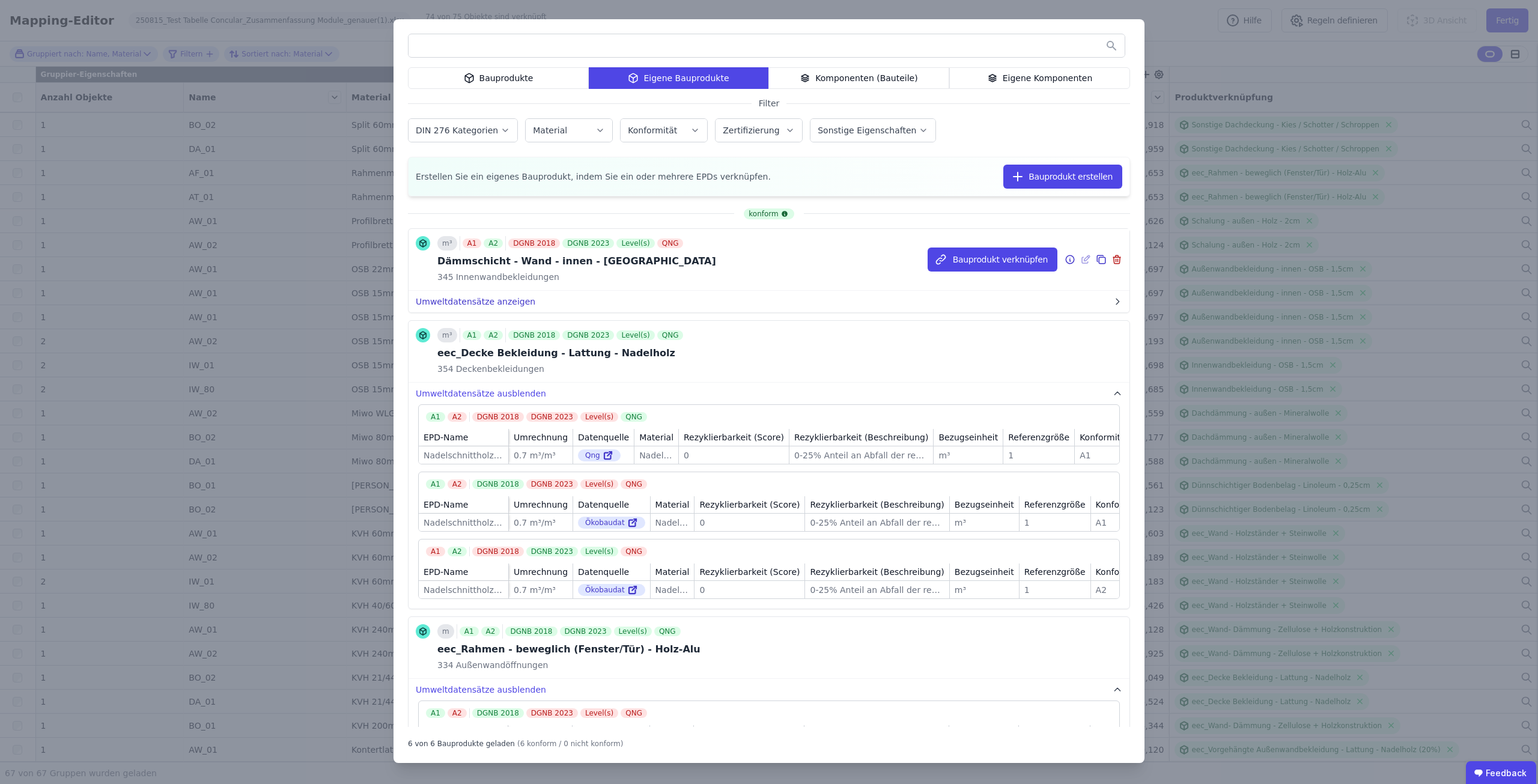
click at [499, 298] on button "Umweltdatensätze anzeigen" at bounding box center [769, 302] width 721 height 22
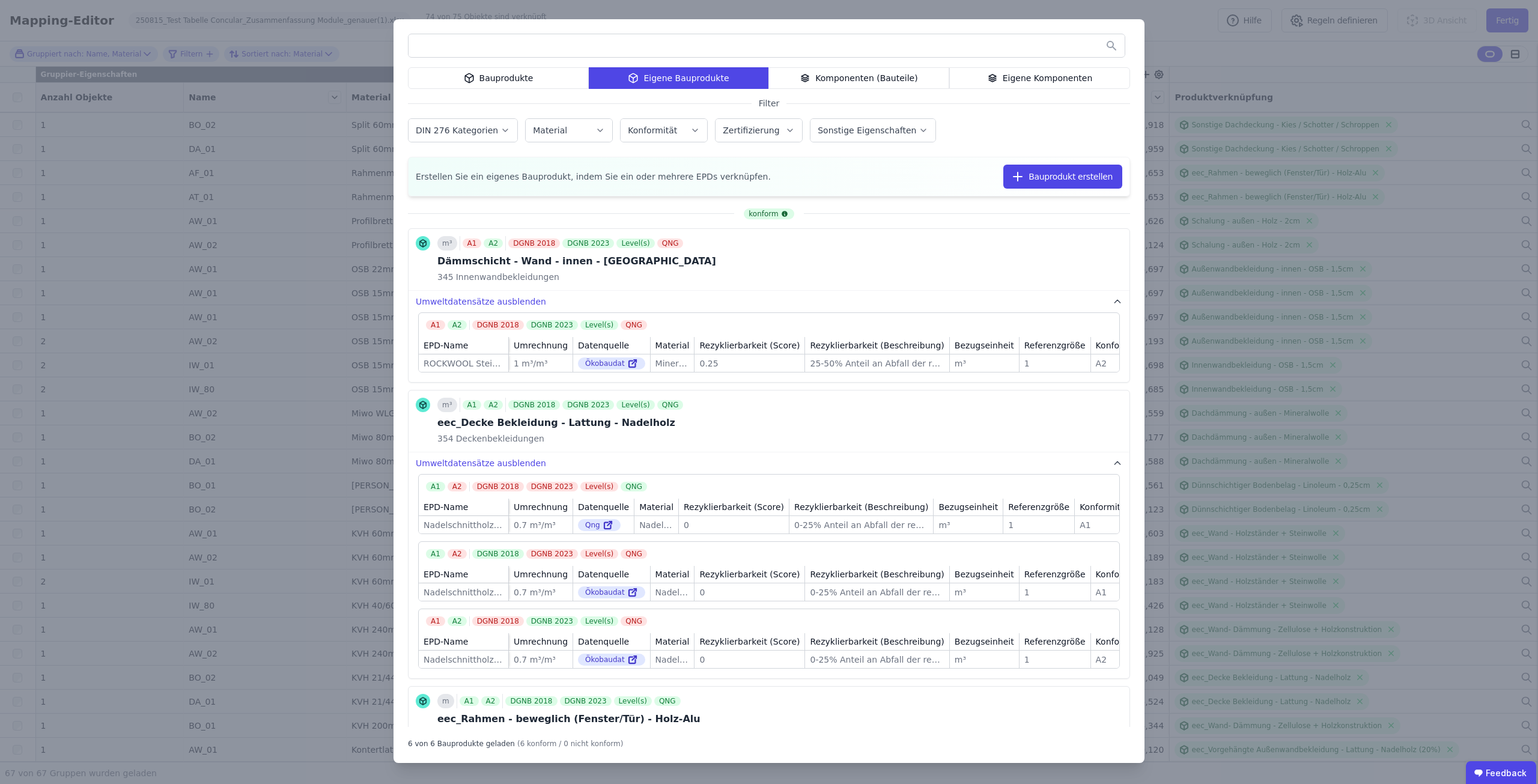
click at [1006, 75] on div "Eigene Komponenten" at bounding box center [1039, 78] width 181 height 22
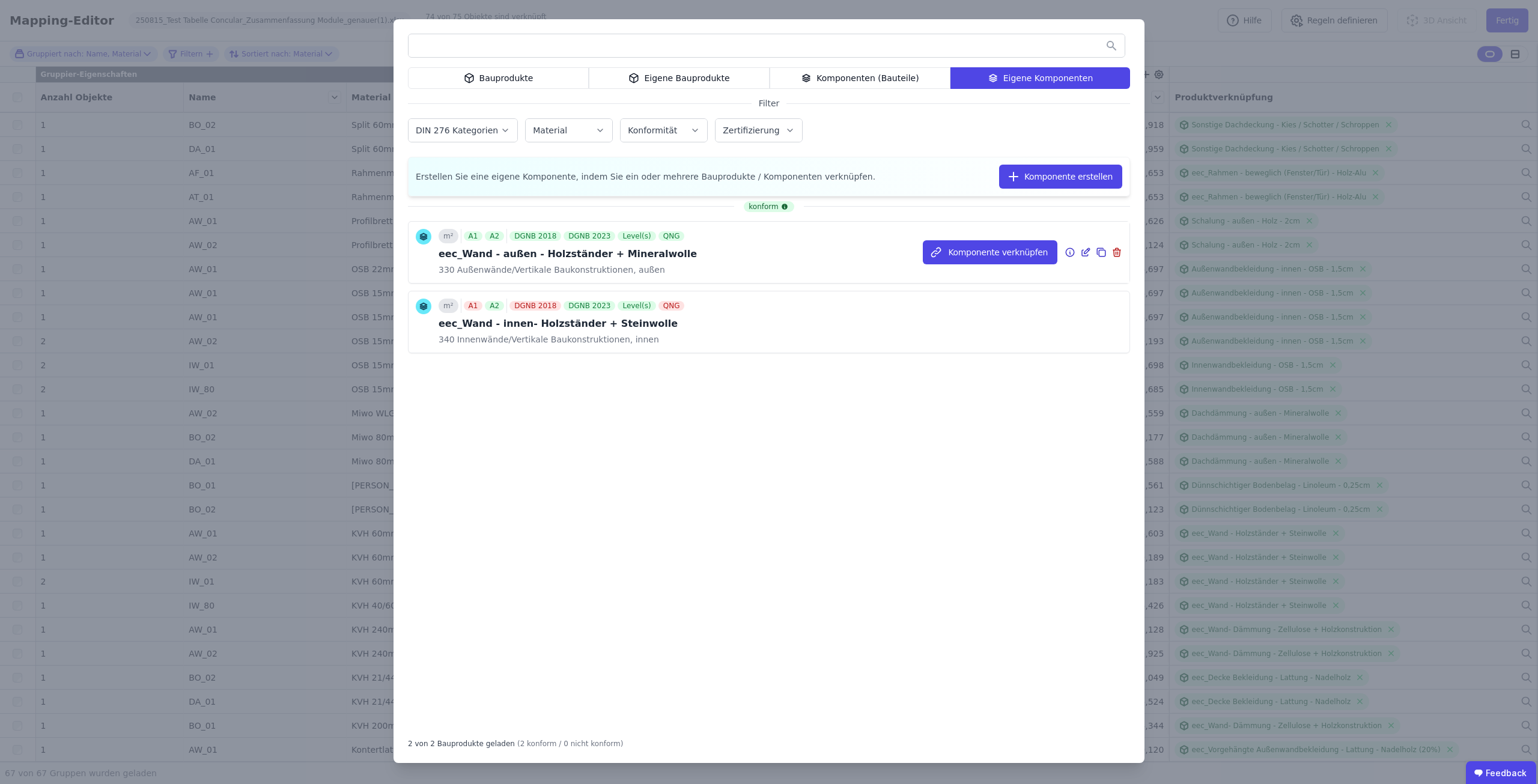
click at [493, 270] on span "Außenwände/Vertikale Baukonstruktionen, außen" at bounding box center [560, 270] width 210 height 12
click at [1066, 247] on icon at bounding box center [1070, 252] width 11 height 14
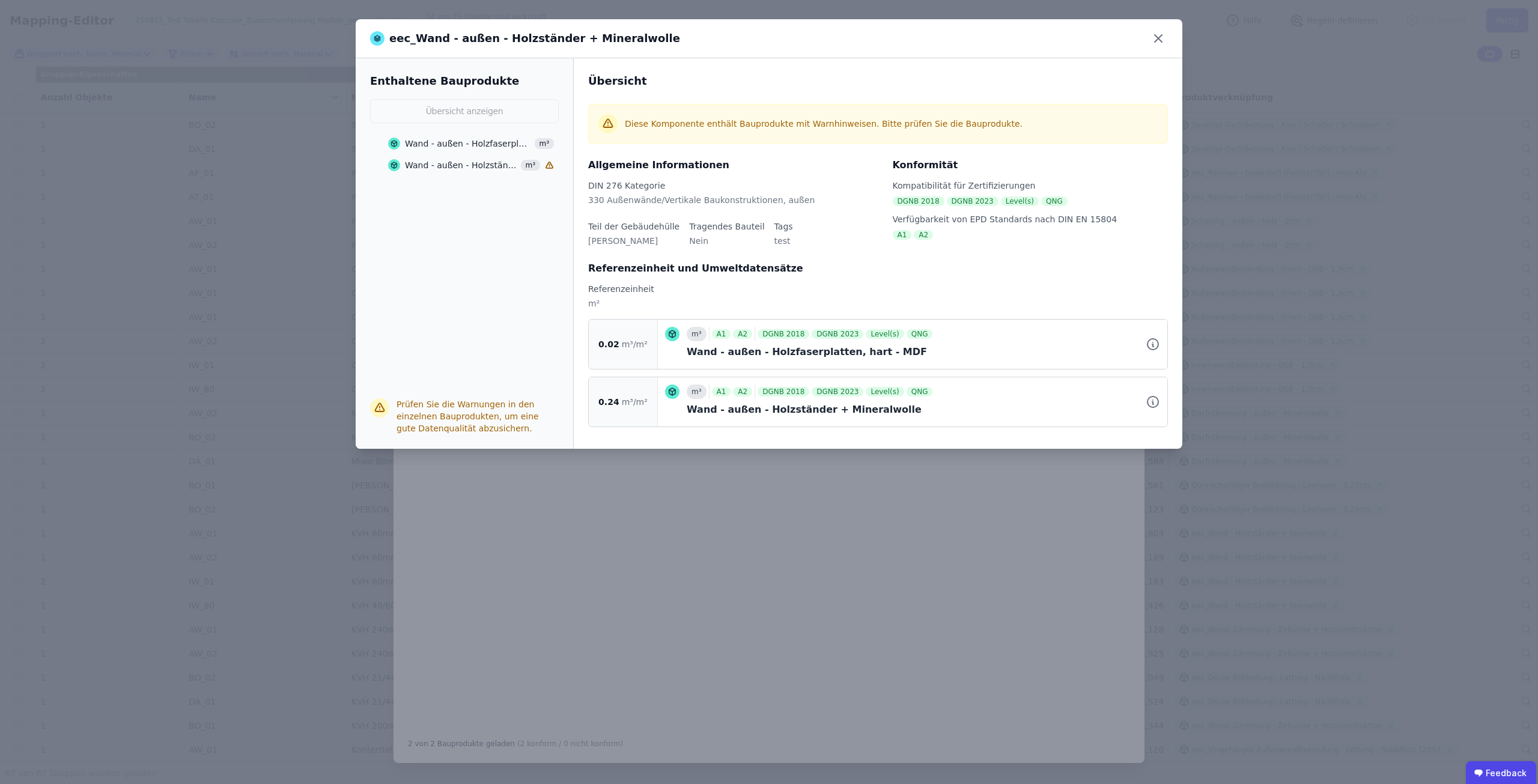
click at [943, 520] on div "eec_Wand - außen - Holzständer + Mineralwolle Enthaltene Bauprodukte Übersicht …" at bounding box center [769, 392] width 1538 height 784
click at [1160, 40] on icon at bounding box center [1158, 39] width 7 height 7
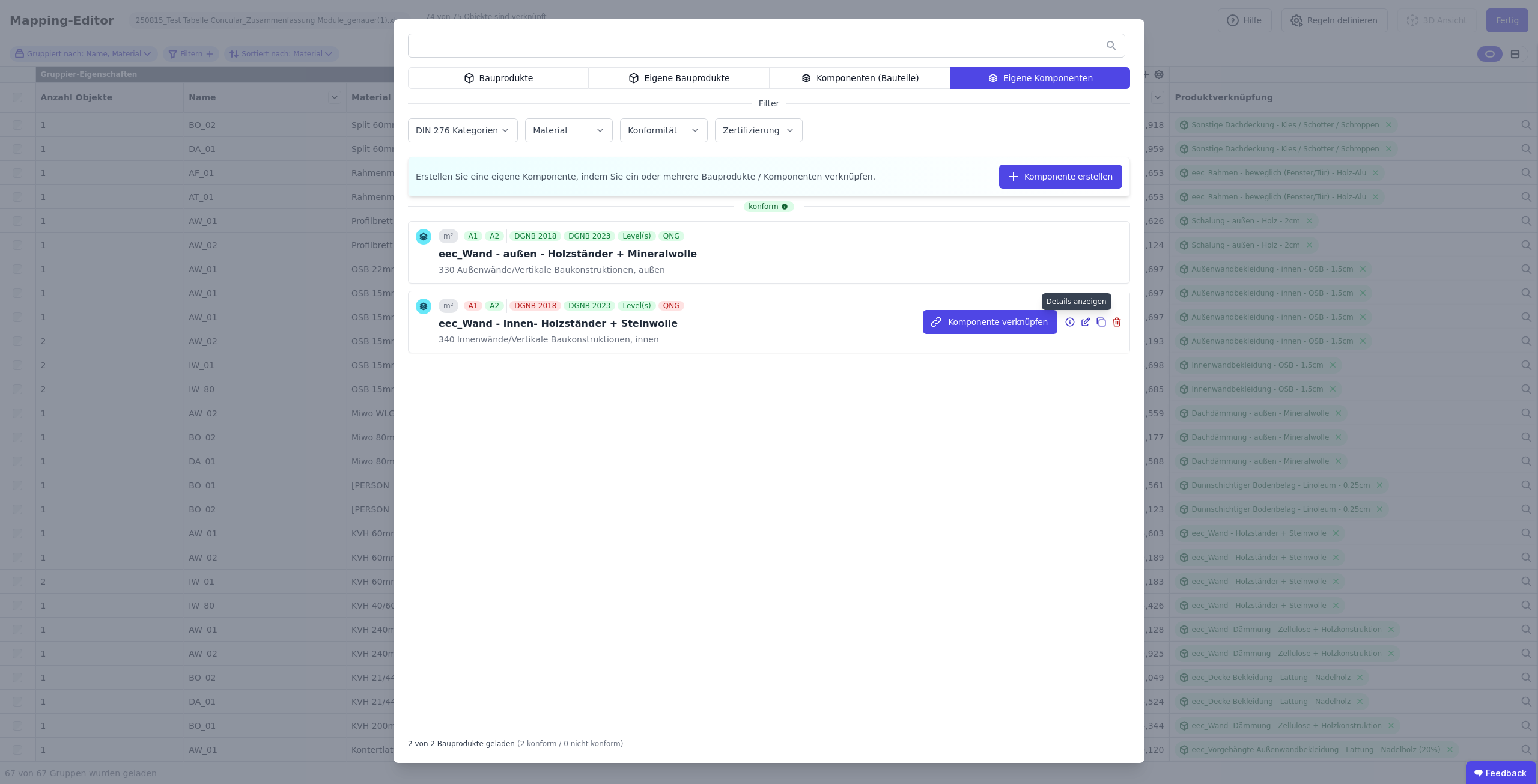
click at [1074, 322] on icon at bounding box center [1070, 322] width 8 height 8
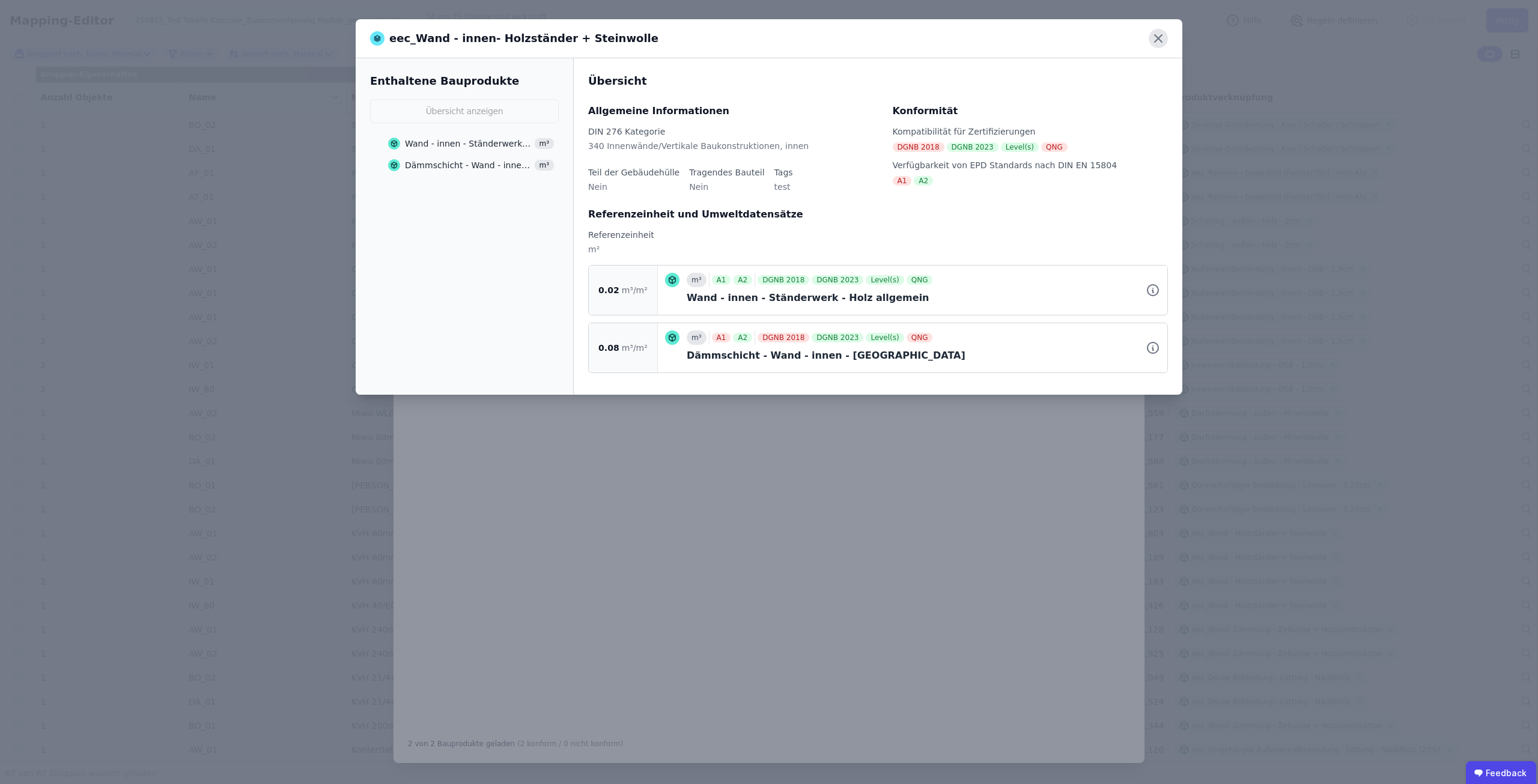
click at [1159, 31] on icon at bounding box center [1158, 39] width 19 height 19
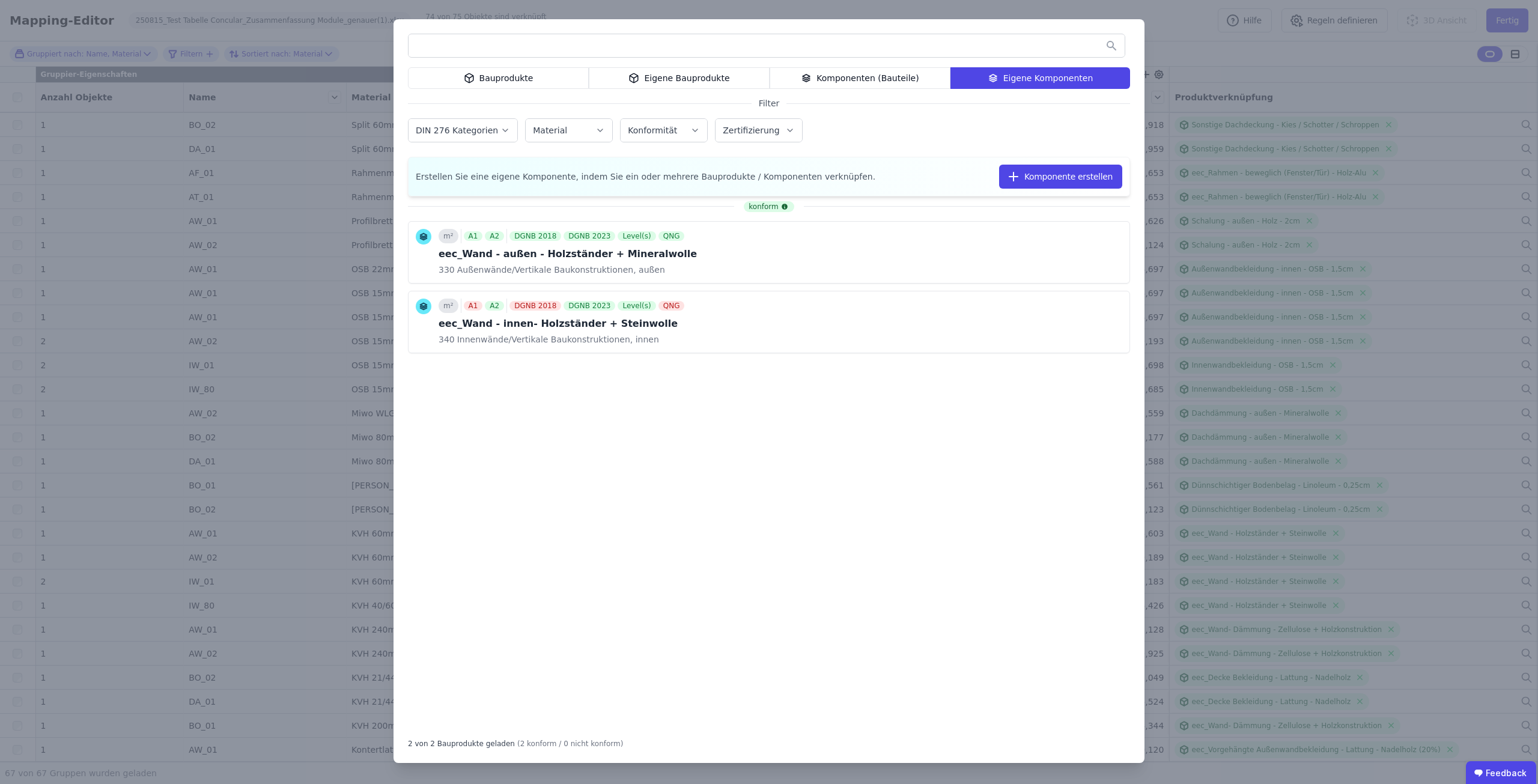
click at [881, 79] on div "Komponenten (Bauteile)" at bounding box center [860, 78] width 181 height 22
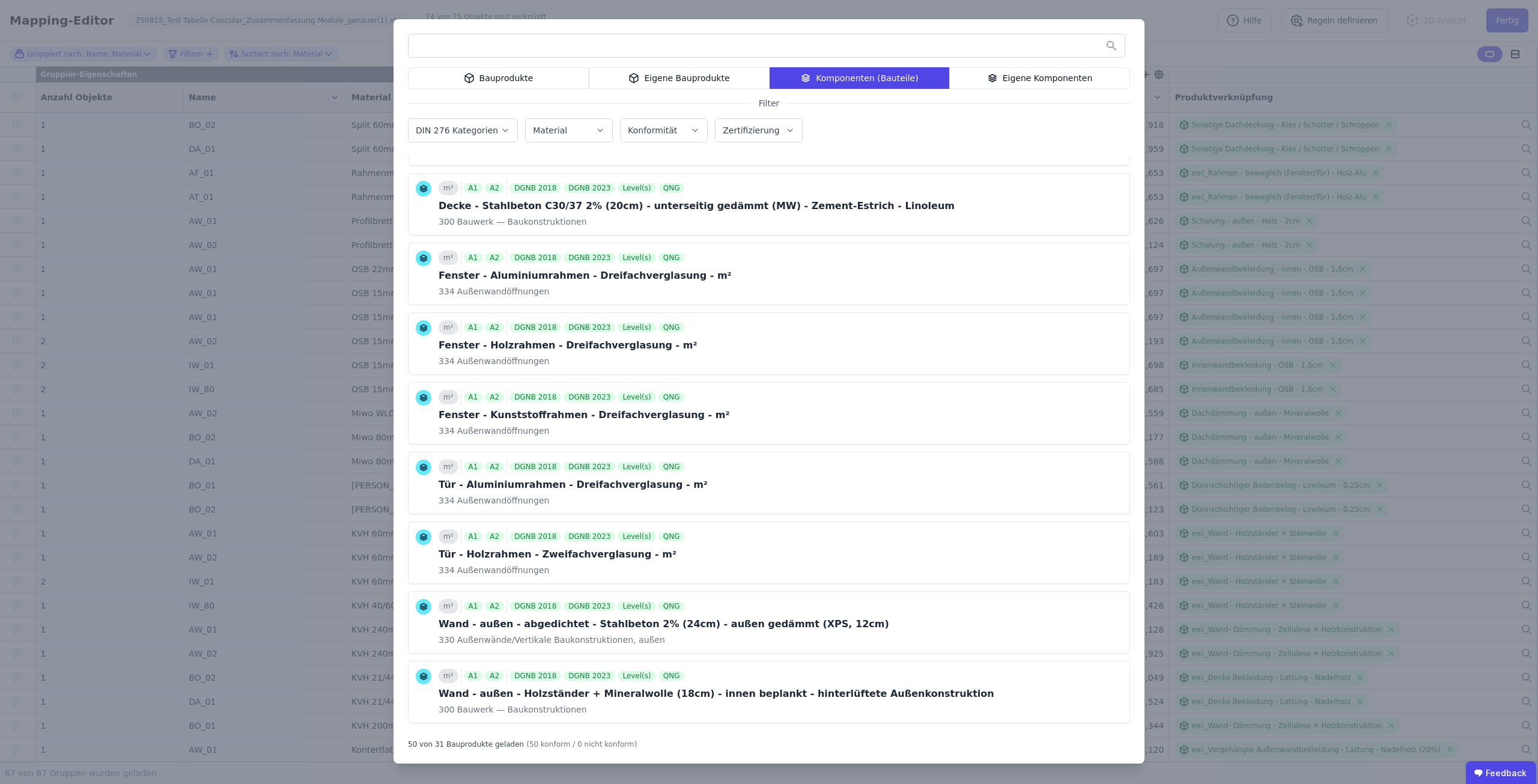
scroll to position [1208, 0]
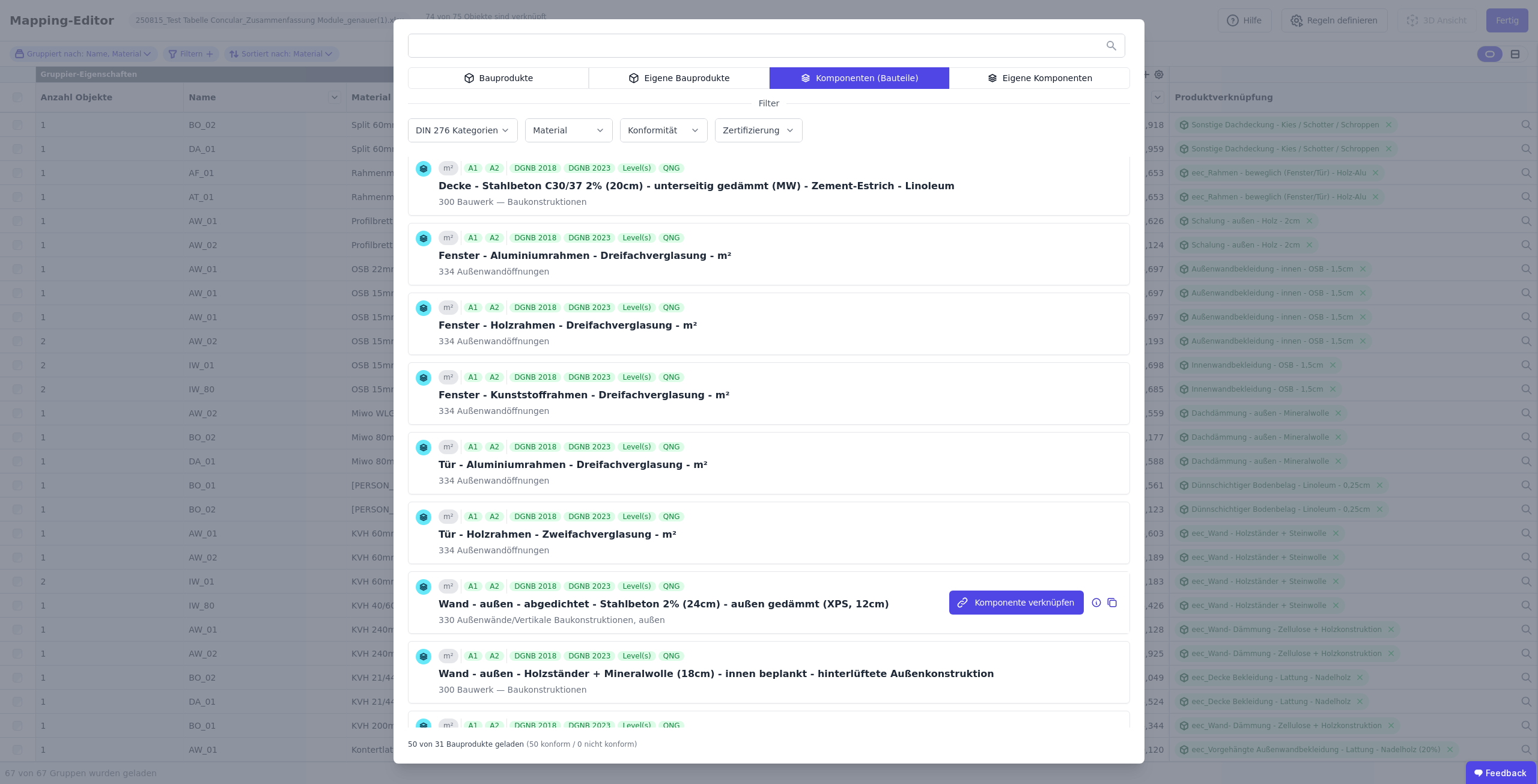
click at [1091, 602] on icon at bounding box center [1096, 602] width 11 height 14
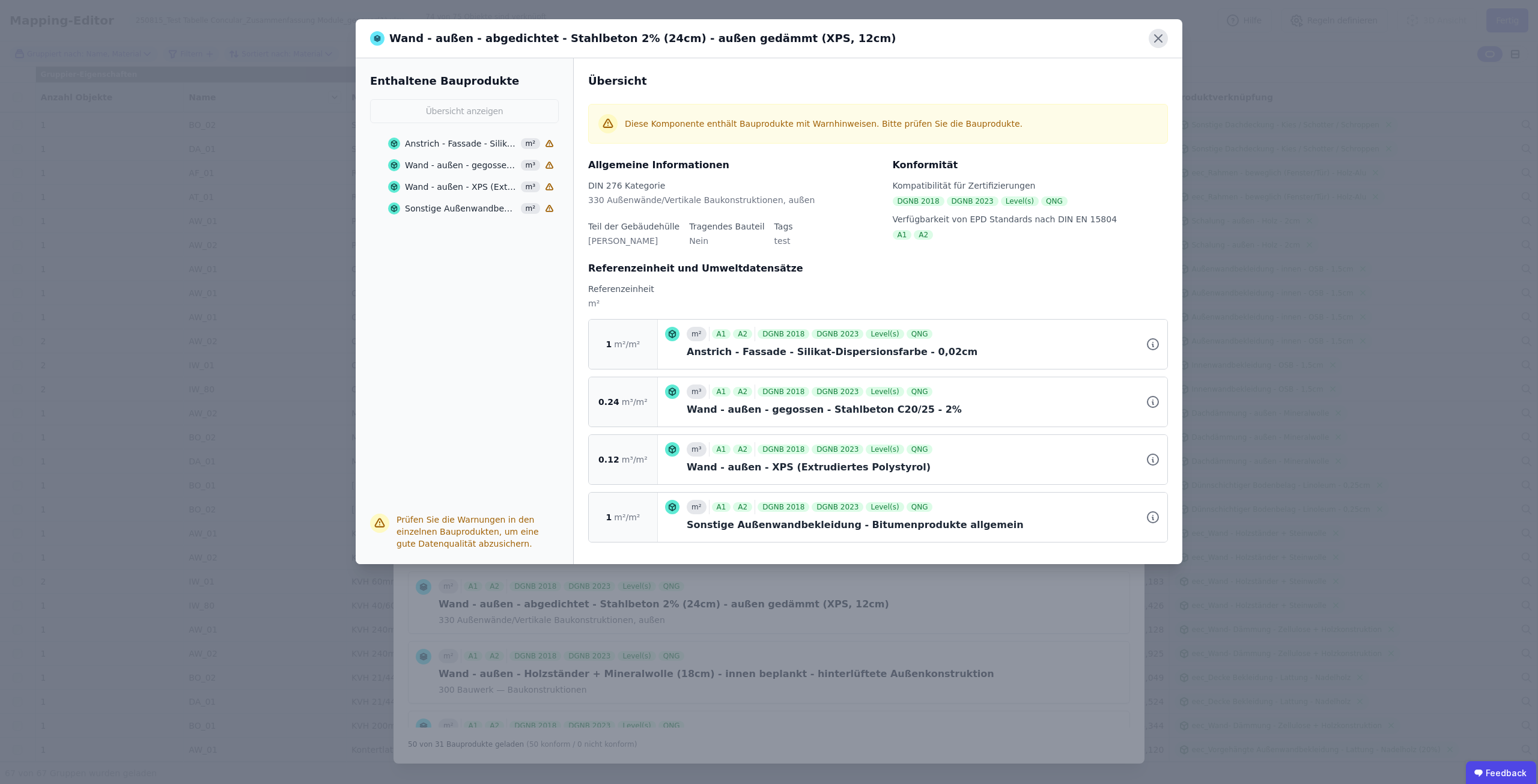
click at [1165, 41] on icon at bounding box center [1158, 39] width 19 height 19
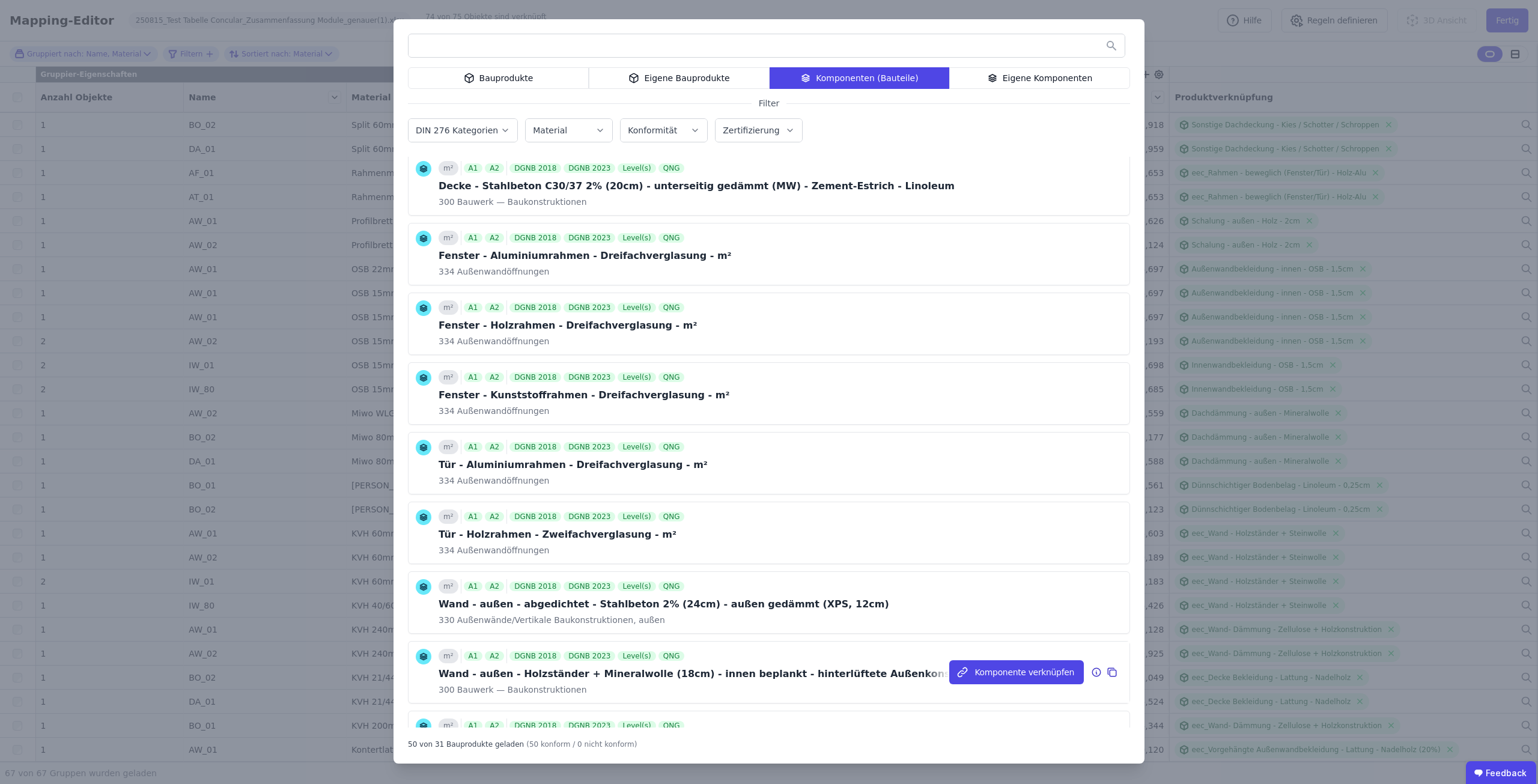
click at [1091, 671] on icon at bounding box center [1096, 672] width 11 height 14
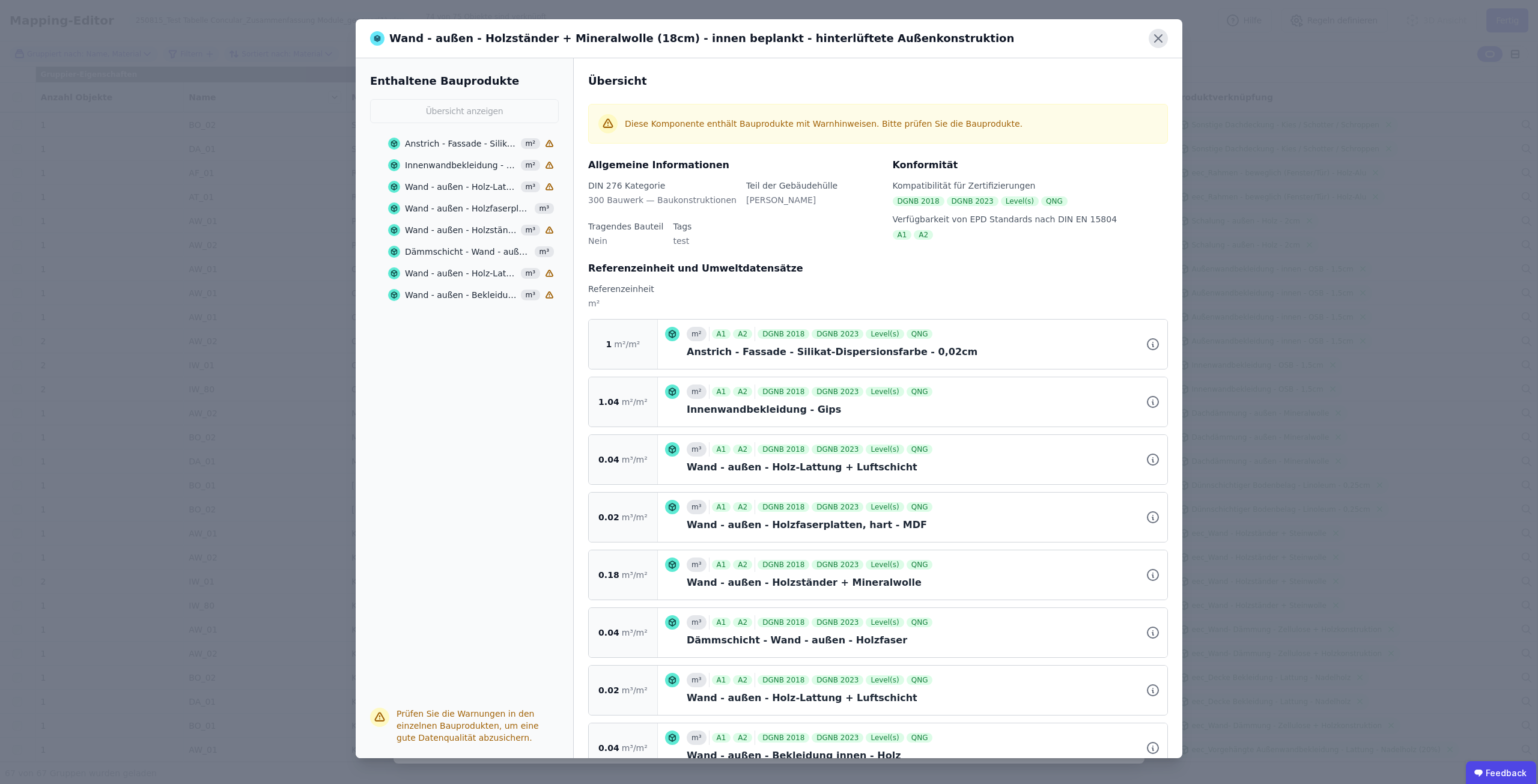
click at [1158, 36] on icon at bounding box center [1158, 39] width 19 height 19
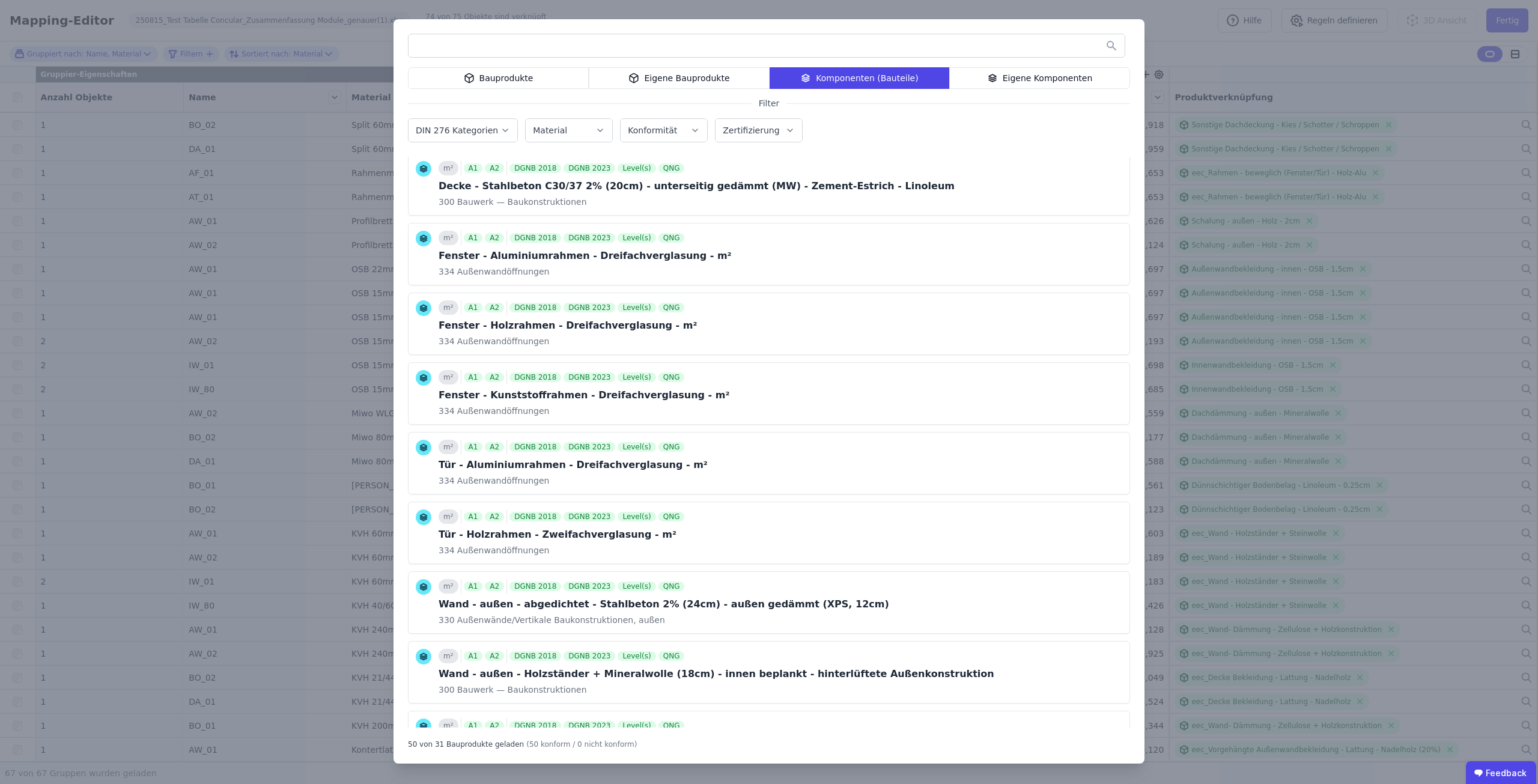
click at [1028, 74] on div "Eigene Komponenten" at bounding box center [1039, 78] width 181 height 22
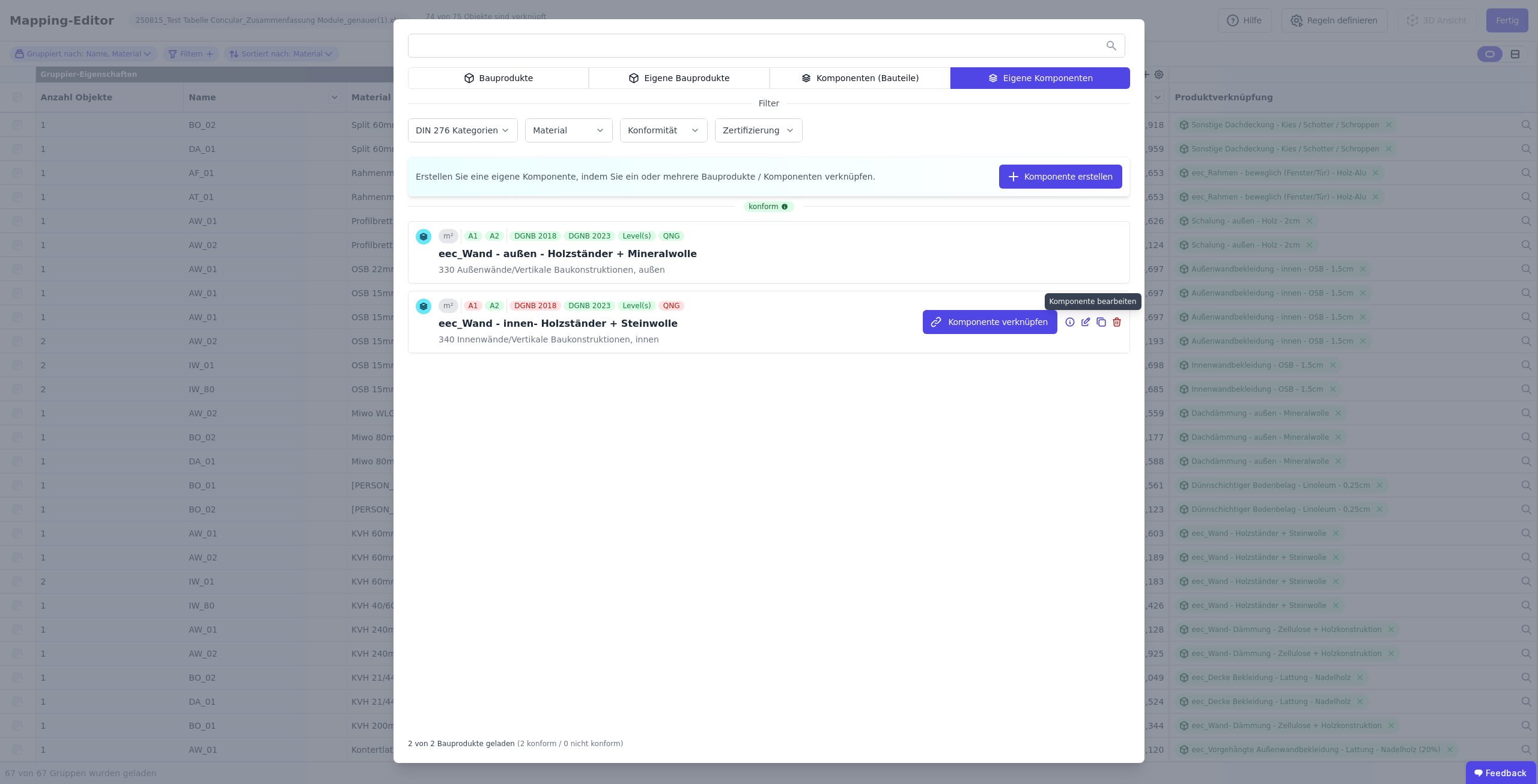
click at [1085, 320] on icon at bounding box center [1085, 322] width 11 height 14
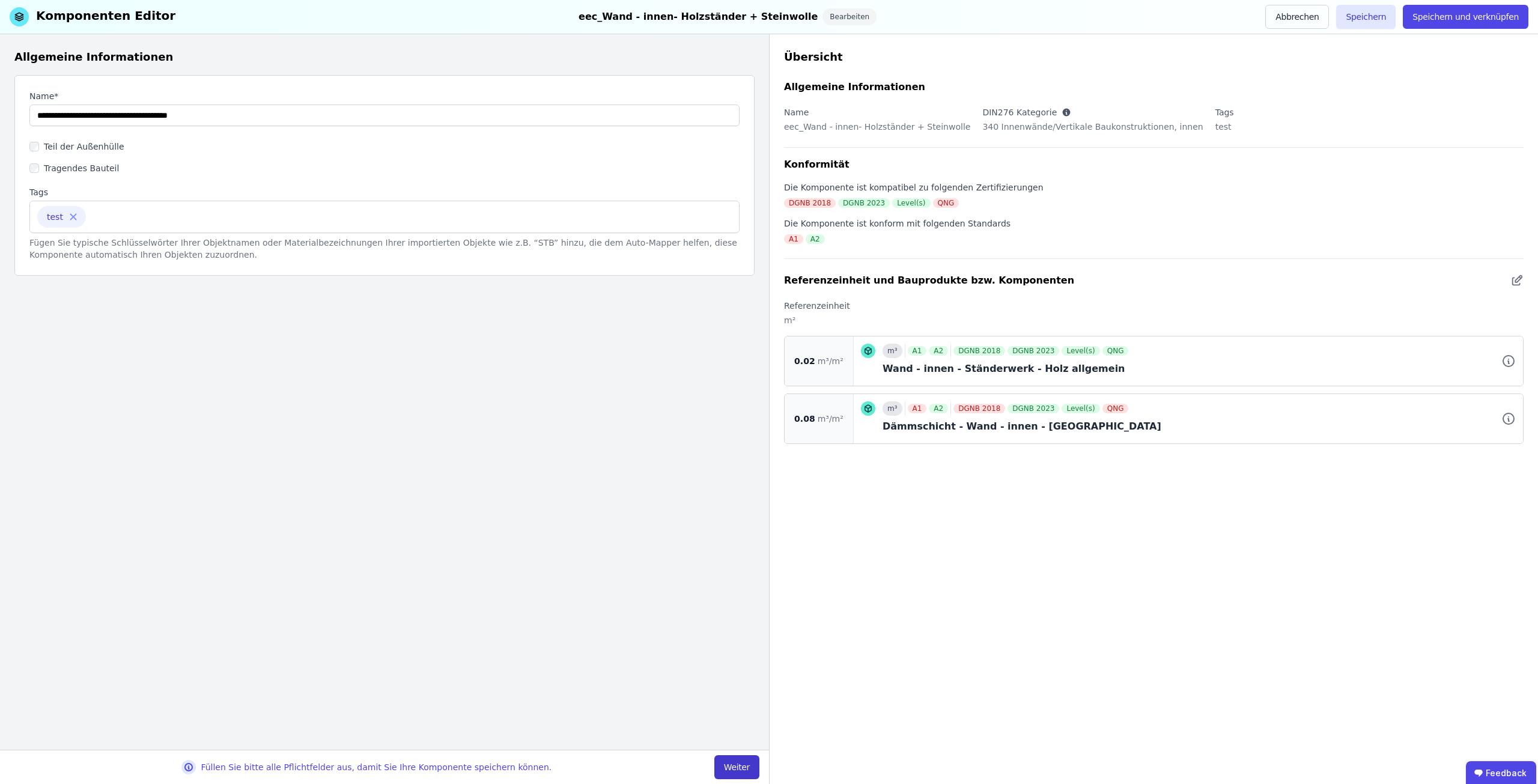
click at [741, 770] on button "Weiter" at bounding box center [736, 767] width 45 height 24
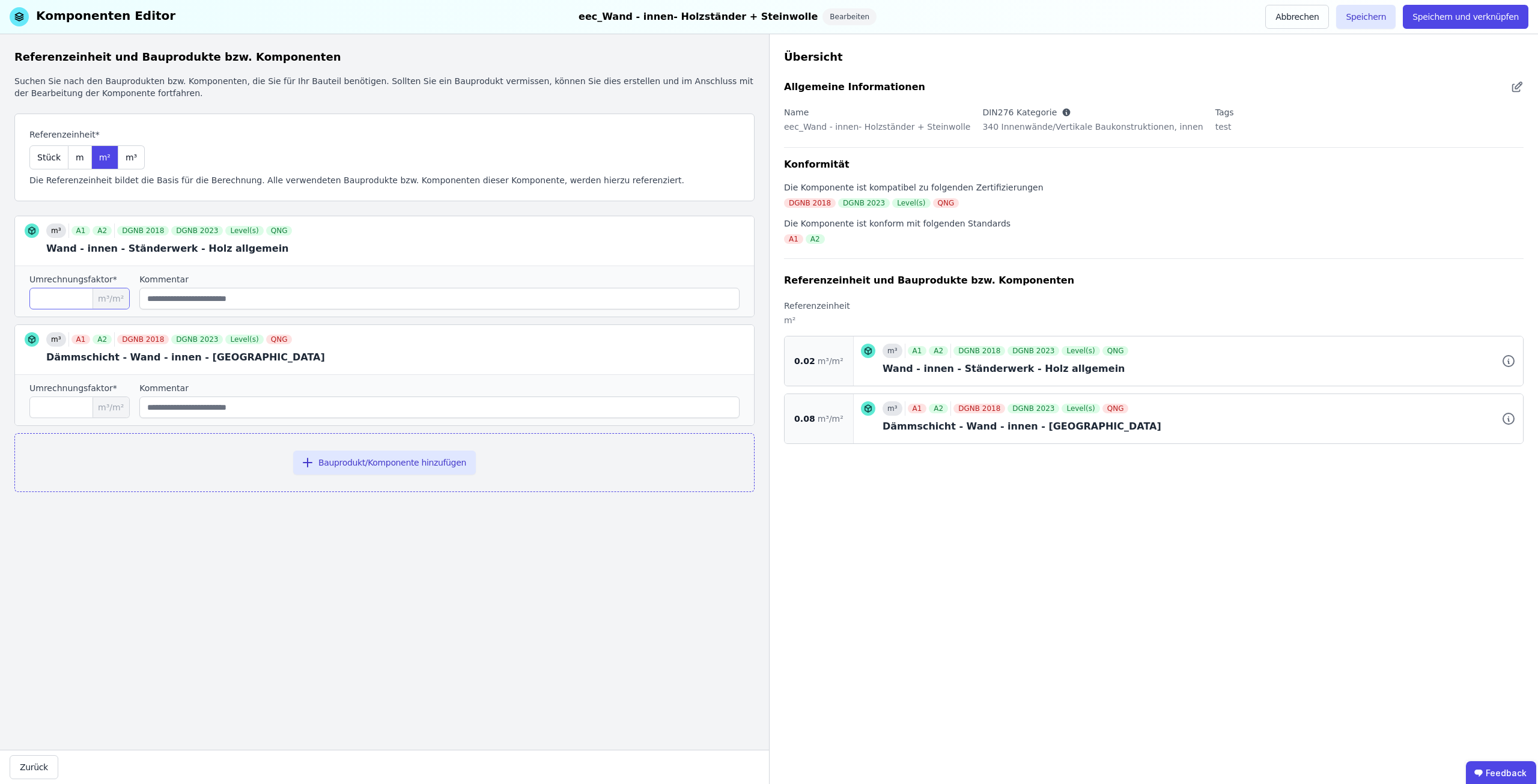
click at [71, 295] on input "****" at bounding box center [80, 299] width 100 height 22
type input "*****"
click at [44, 406] on input "****" at bounding box center [80, 407] width 100 height 22
type input "*****"
click at [1386, 19] on button "Speichern" at bounding box center [1365, 17] width 60 height 24
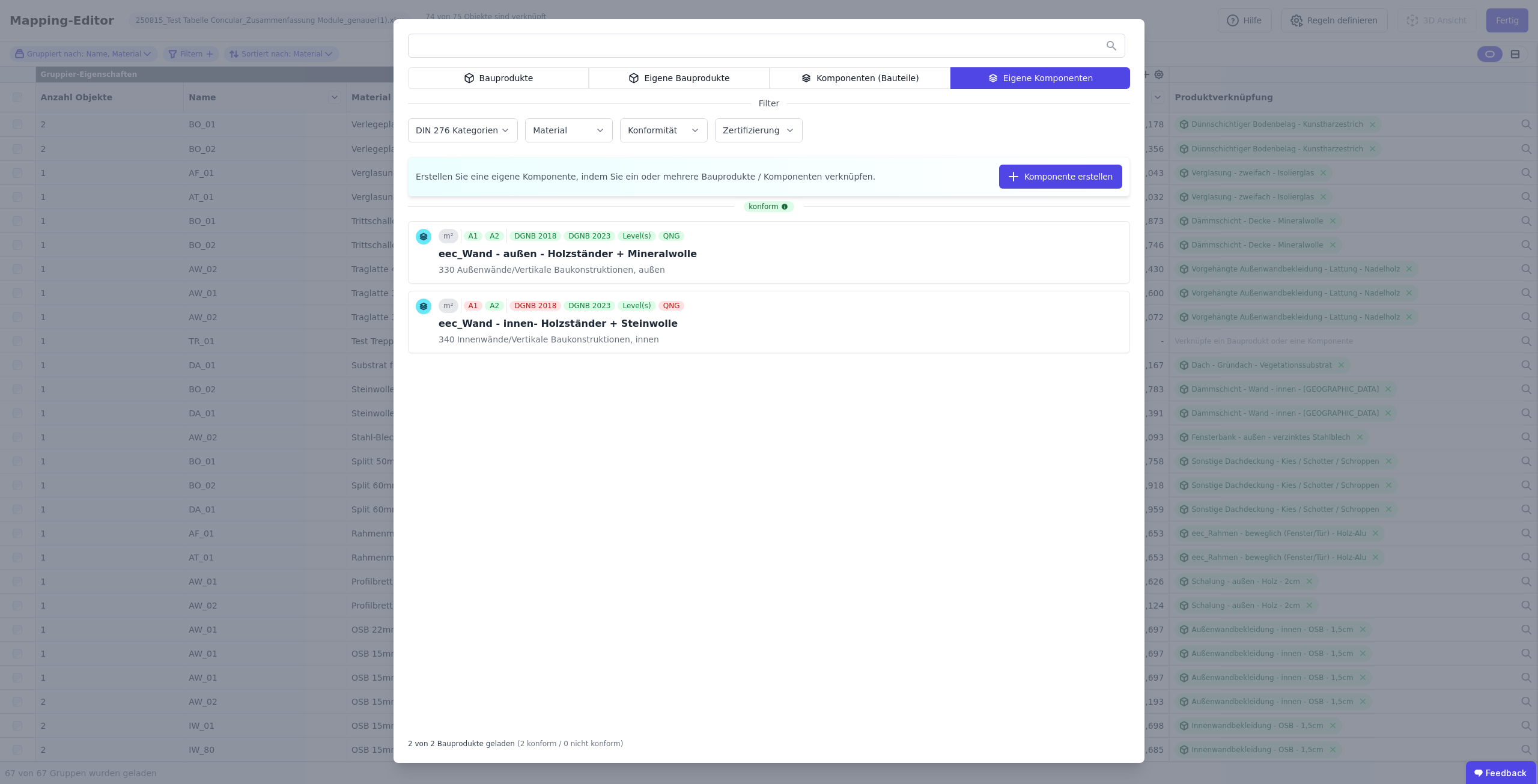
click at [1342, 481] on div "Bauprodukte Eigene Bauprodukte Komponenten (Bauteile) Eigene Komponenten Filter…" at bounding box center [769, 392] width 1538 height 784
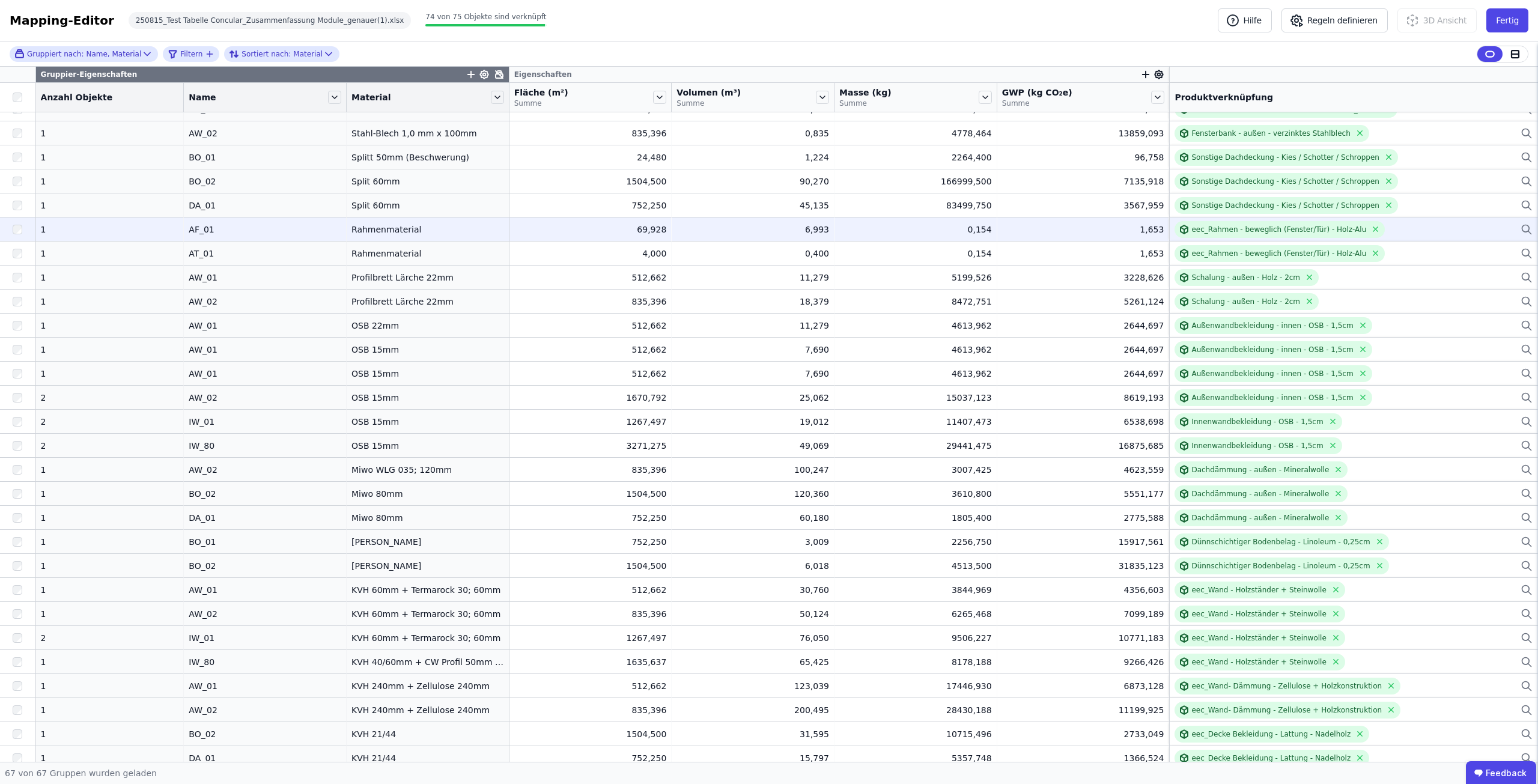
scroll to position [480, 0]
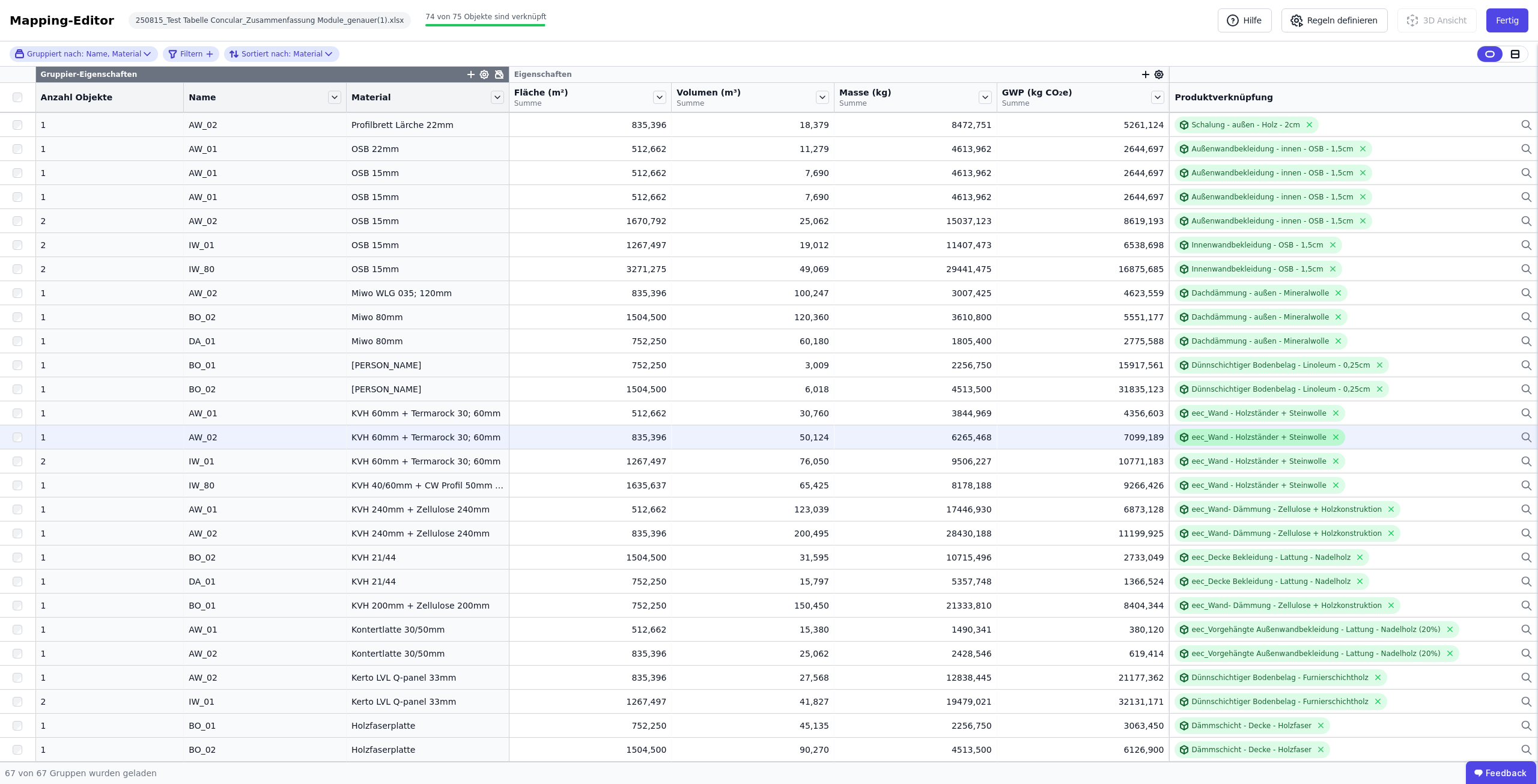
click at [1219, 437] on div "eec_Wand - Holzständer + Steinwolle" at bounding box center [1258, 438] width 135 height 10
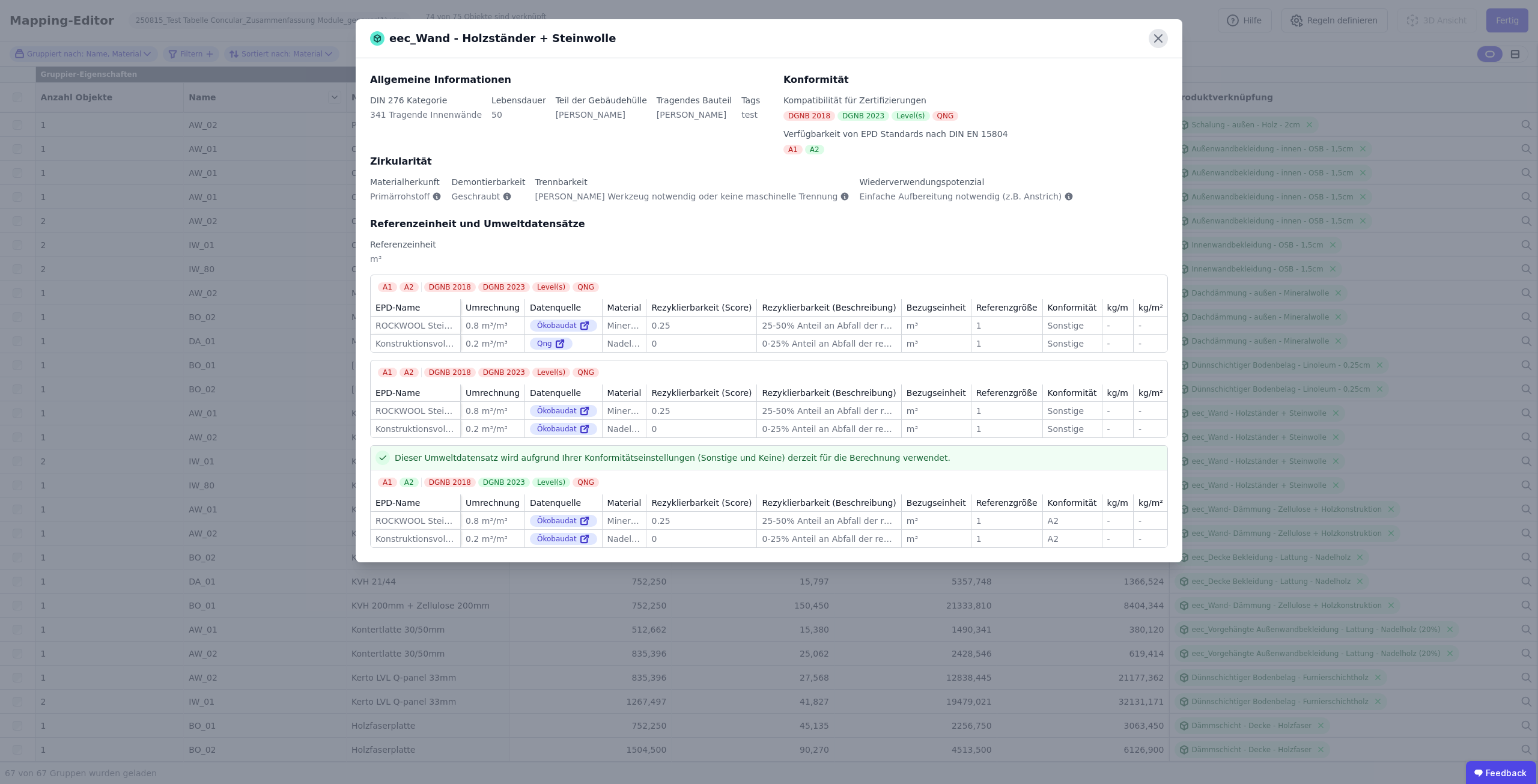
click at [1155, 34] on icon at bounding box center [1158, 39] width 19 height 19
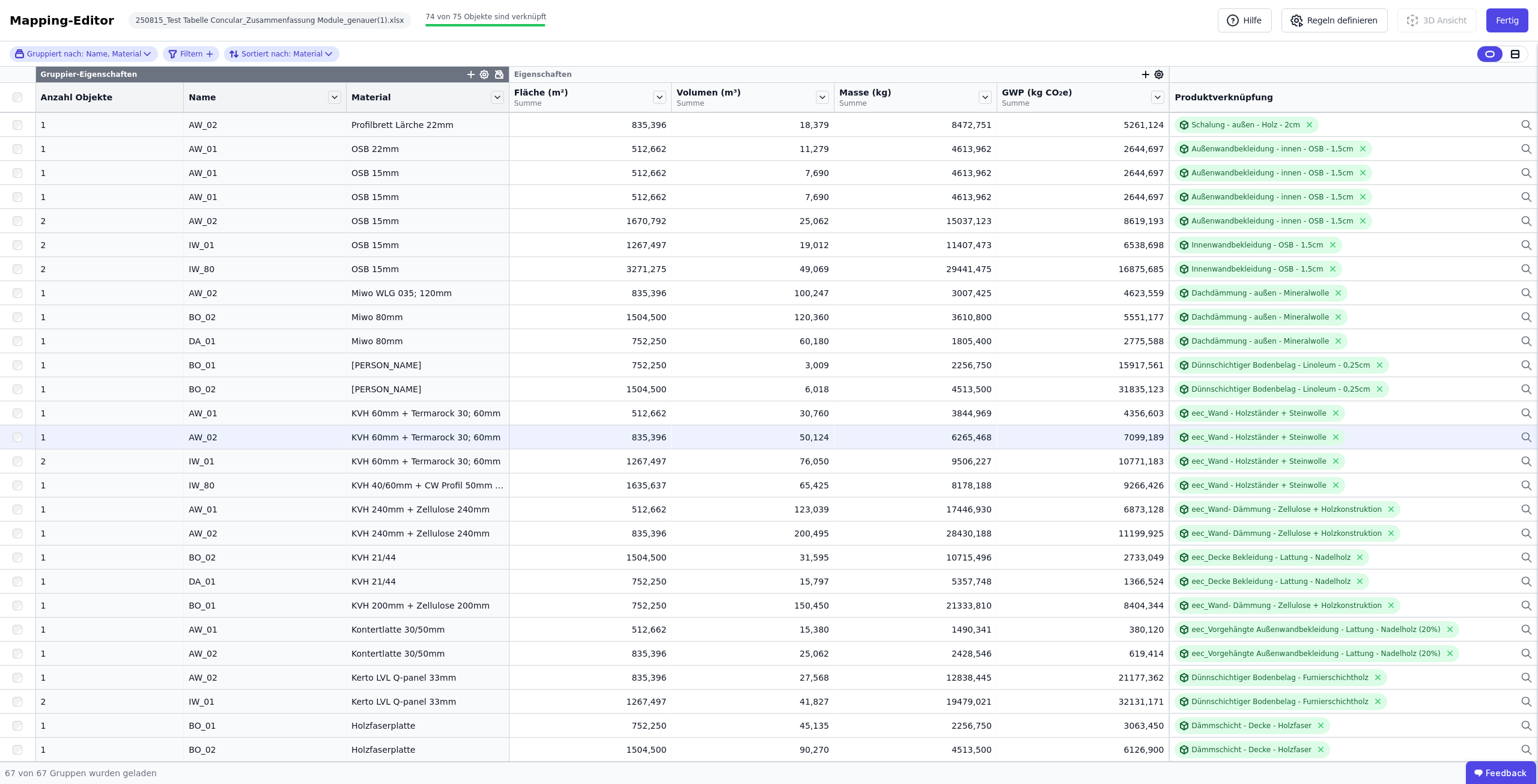
click at [1520, 431] on icon at bounding box center [1527, 438] width 12 height 14
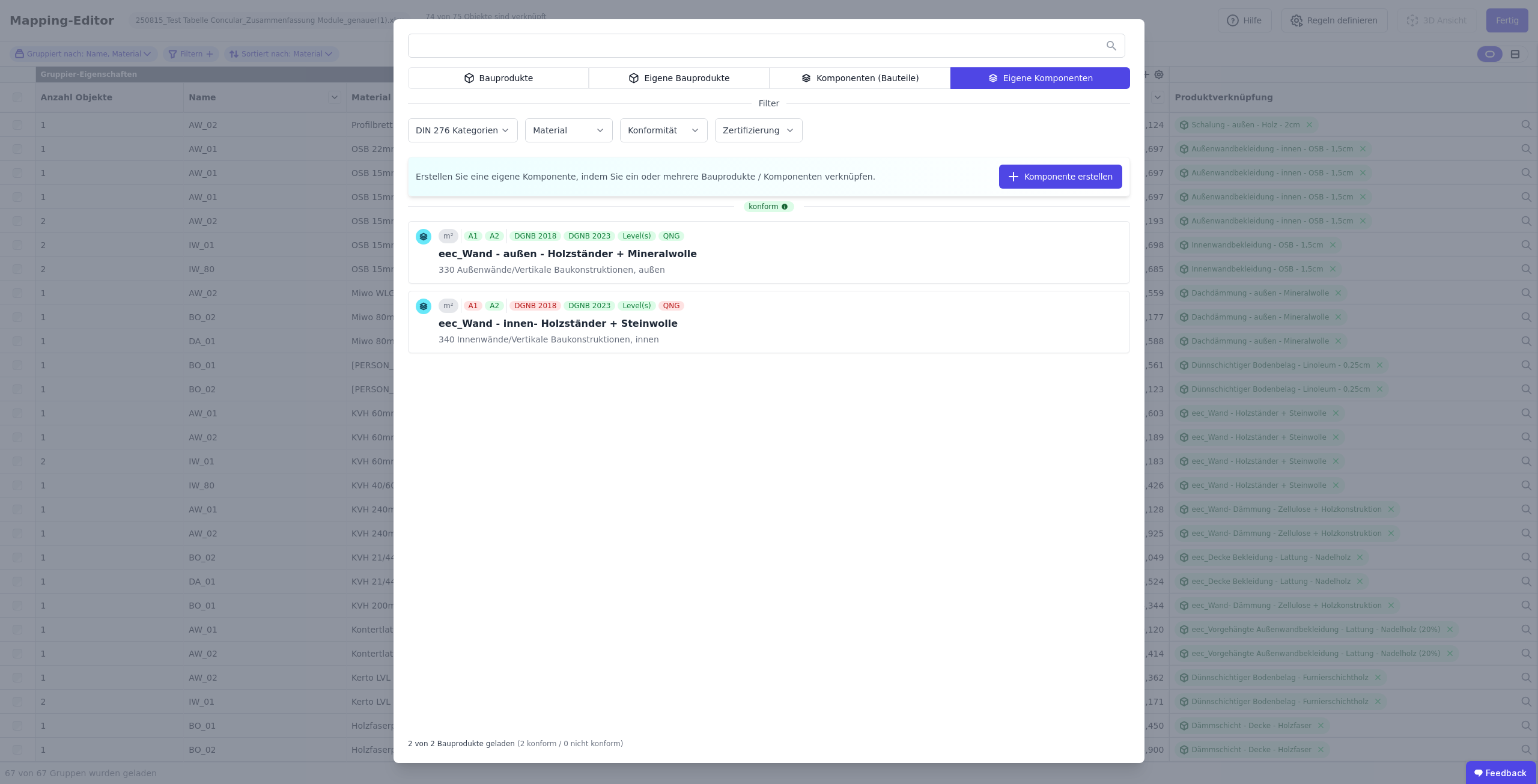
click at [1280, 443] on div "Bauprodukte Eigene Bauprodukte Komponenten (Bauteile) Eigene Komponenten Filter…" at bounding box center [769, 392] width 1538 height 784
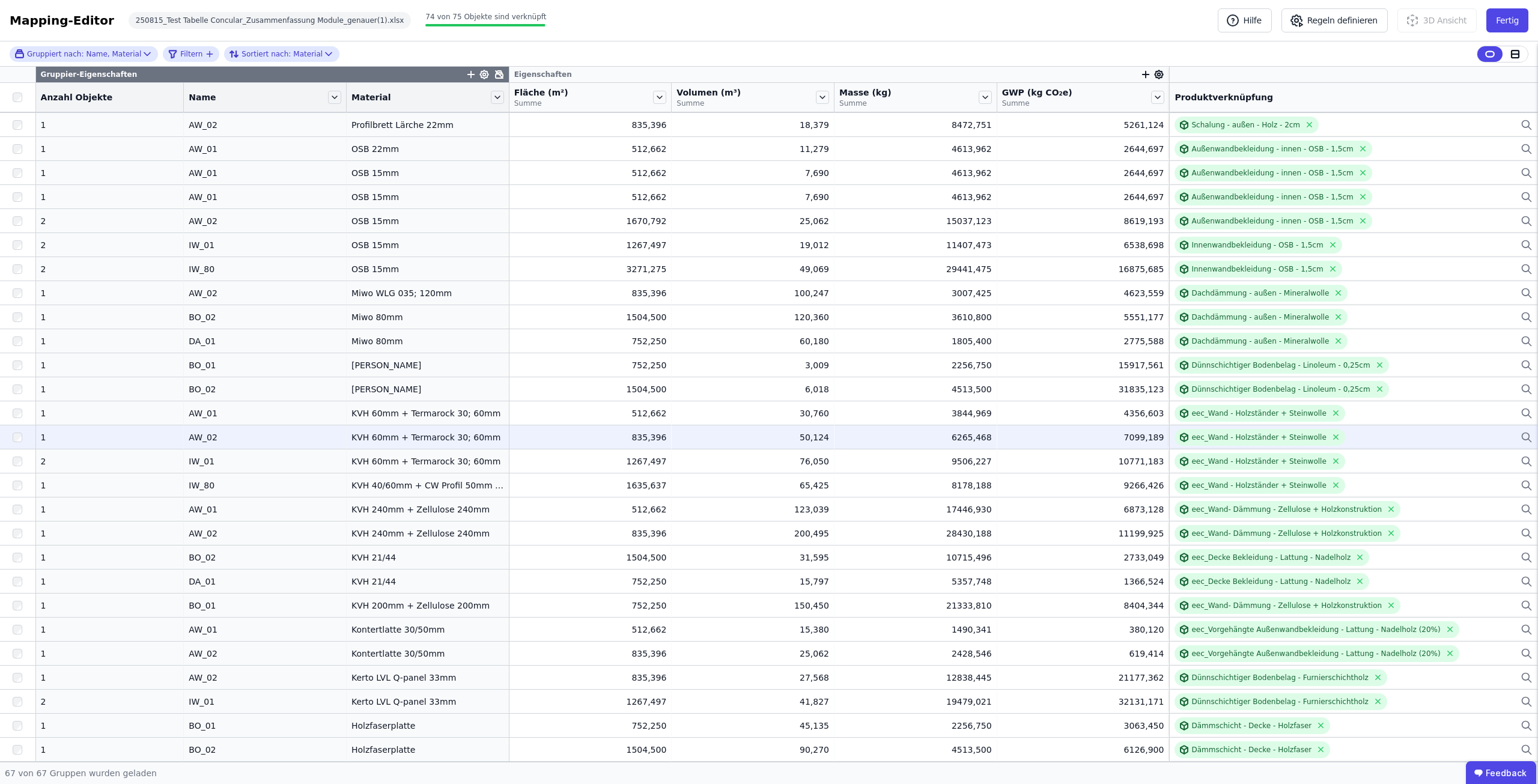
click at [1520, 436] on icon at bounding box center [1527, 438] width 12 height 14
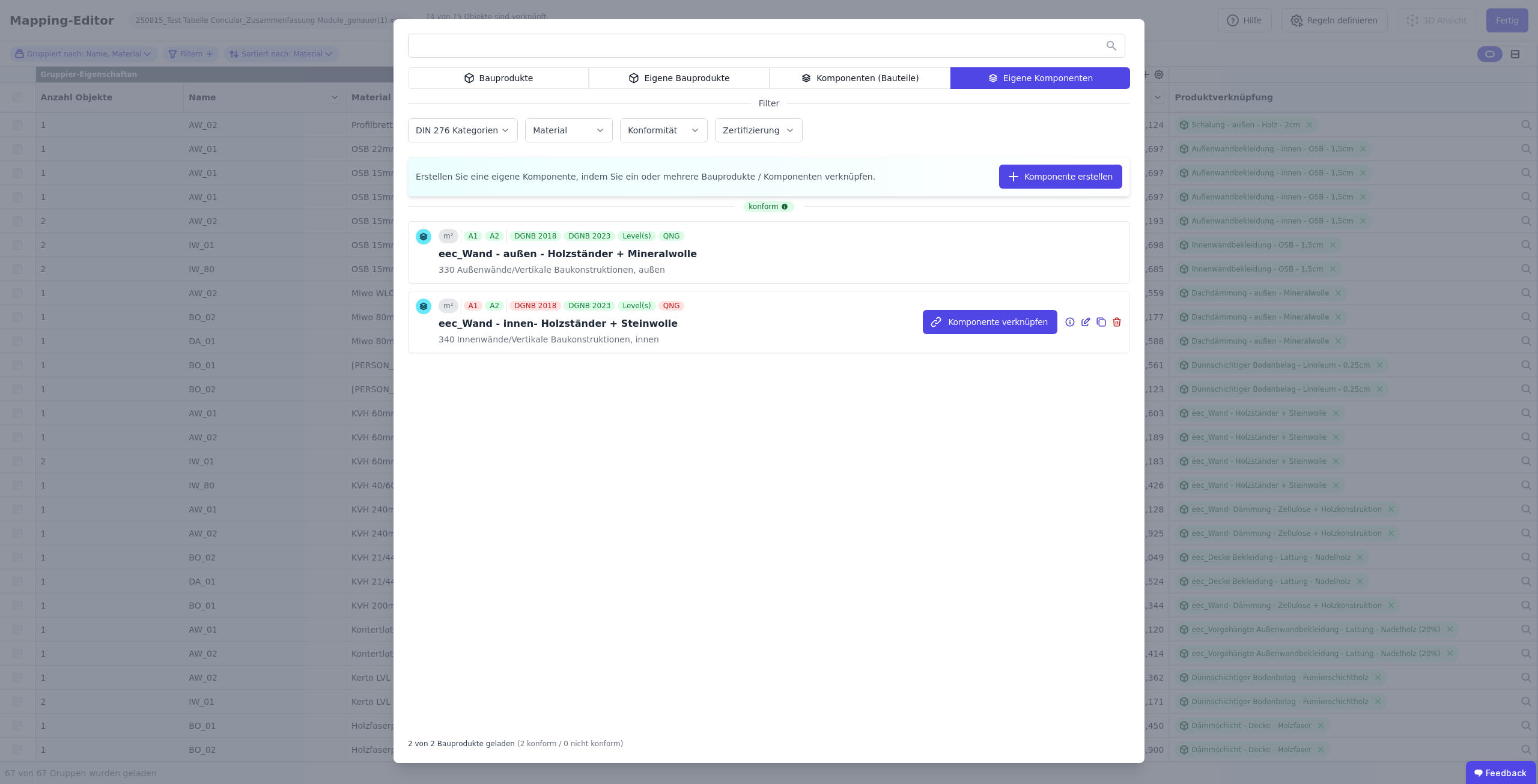
click at [746, 333] on div "m² A1 A2 DGNB 2018 DGNB 2023 Level(s) QNG eec_Wand - innen- Holzständer + Stein…" at bounding box center [769, 322] width 721 height 62
click at [971, 319] on button "Komponente verknüpfen" at bounding box center [990, 322] width 135 height 24
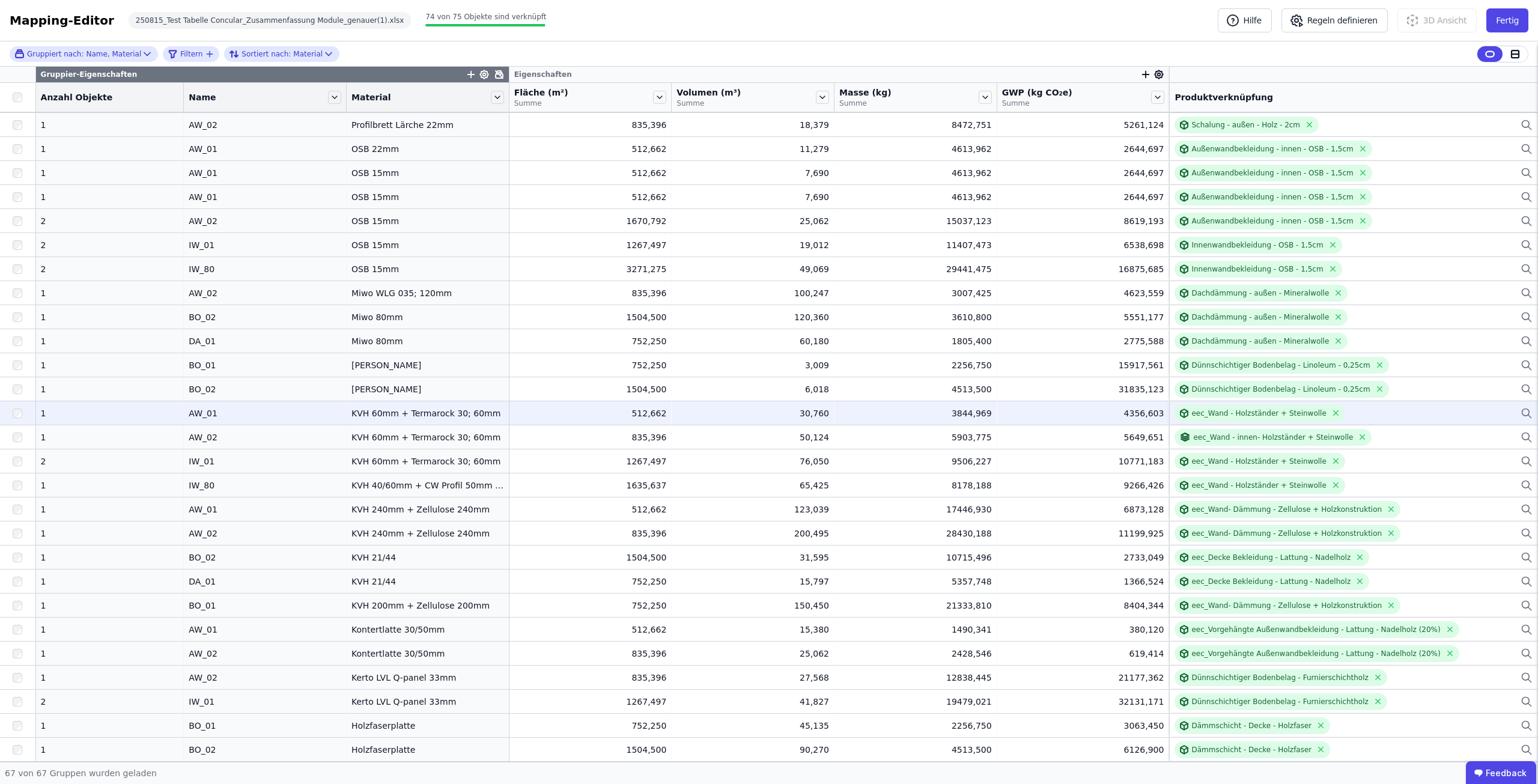
click at [1522, 412] on icon at bounding box center [1526, 412] width 7 height 7
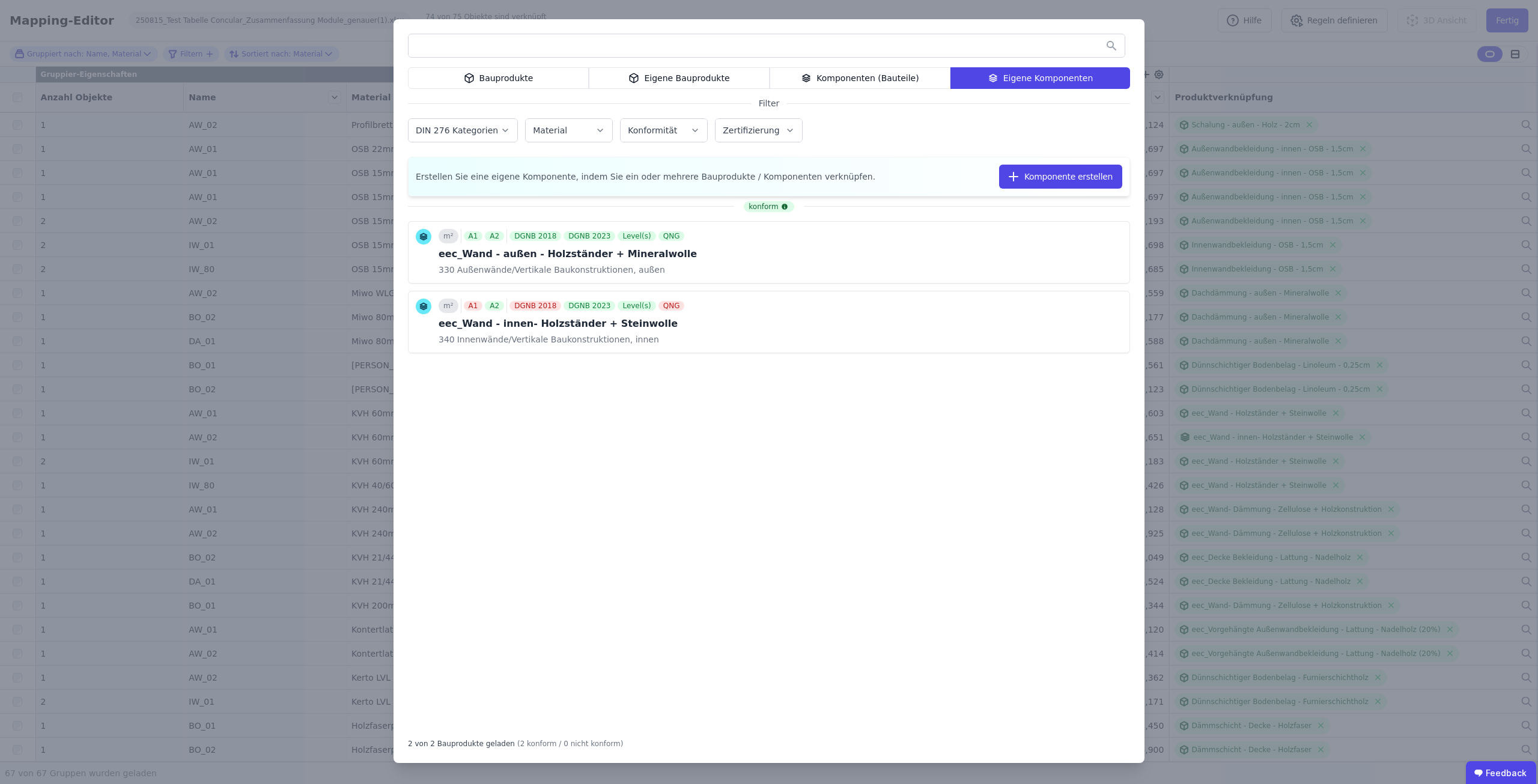
click at [724, 79] on div "Eigene Bauprodukte" at bounding box center [679, 78] width 181 height 22
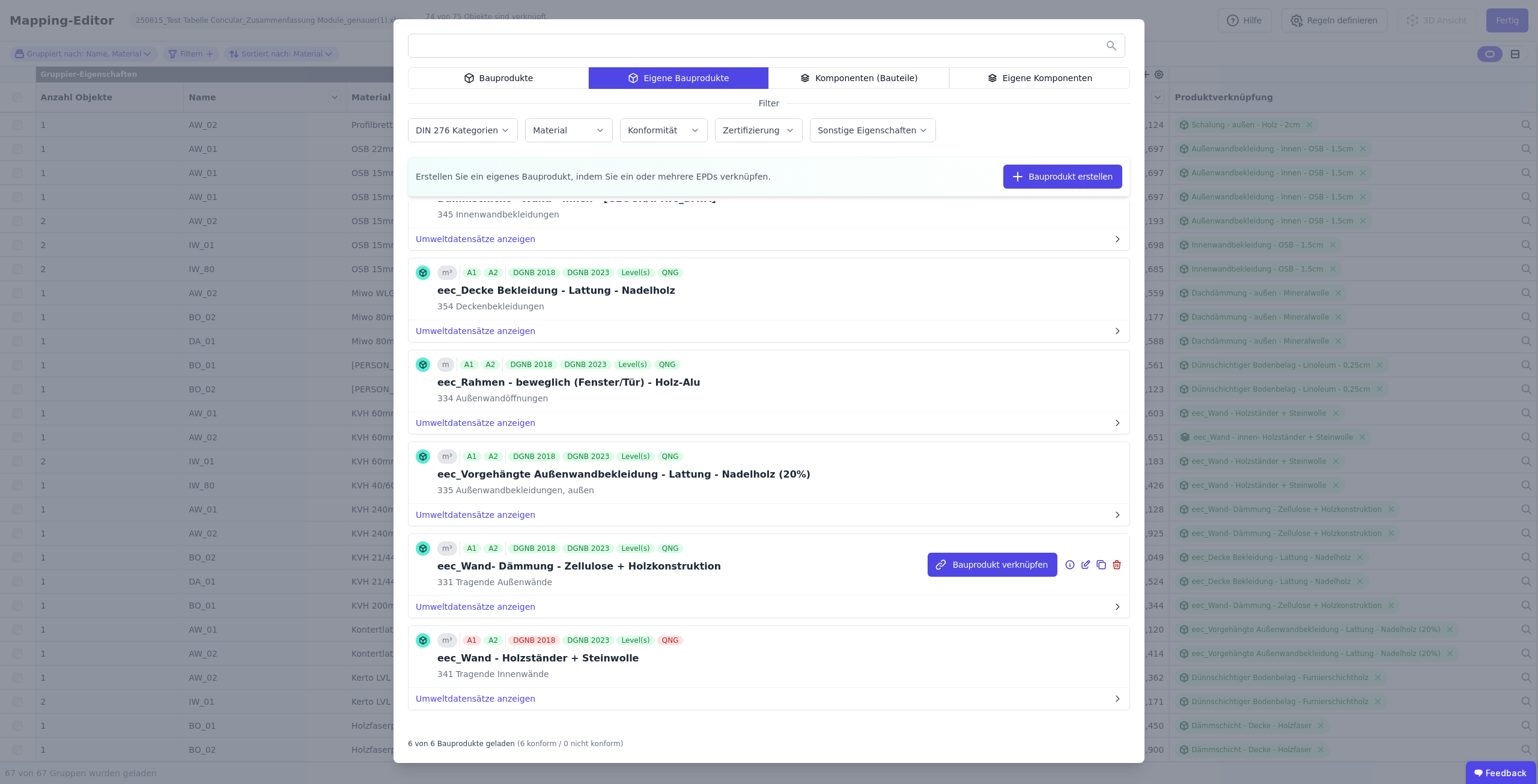
scroll to position [69, 0]
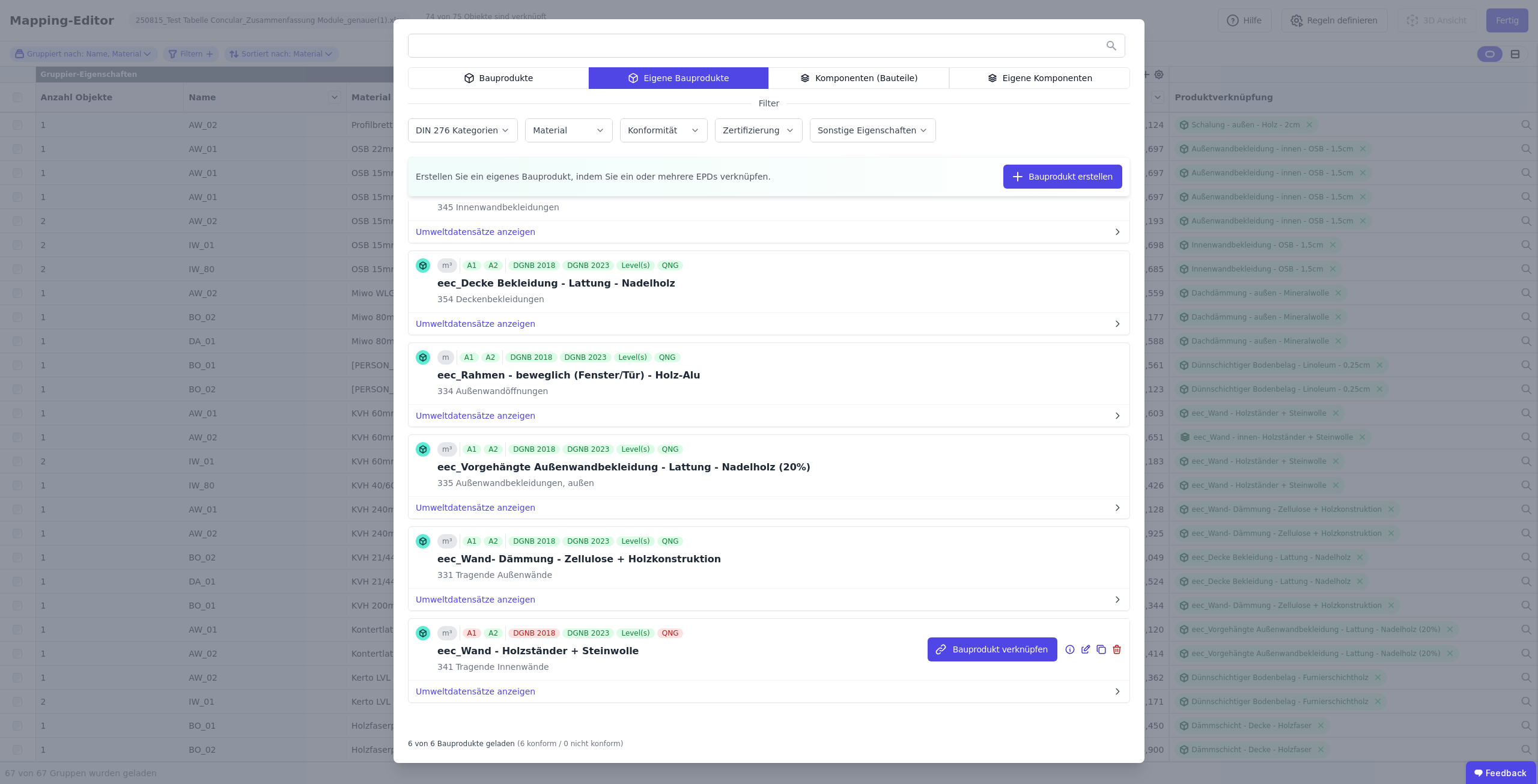
click at [1064, 649] on icon at bounding box center [1070, 649] width 11 height 14
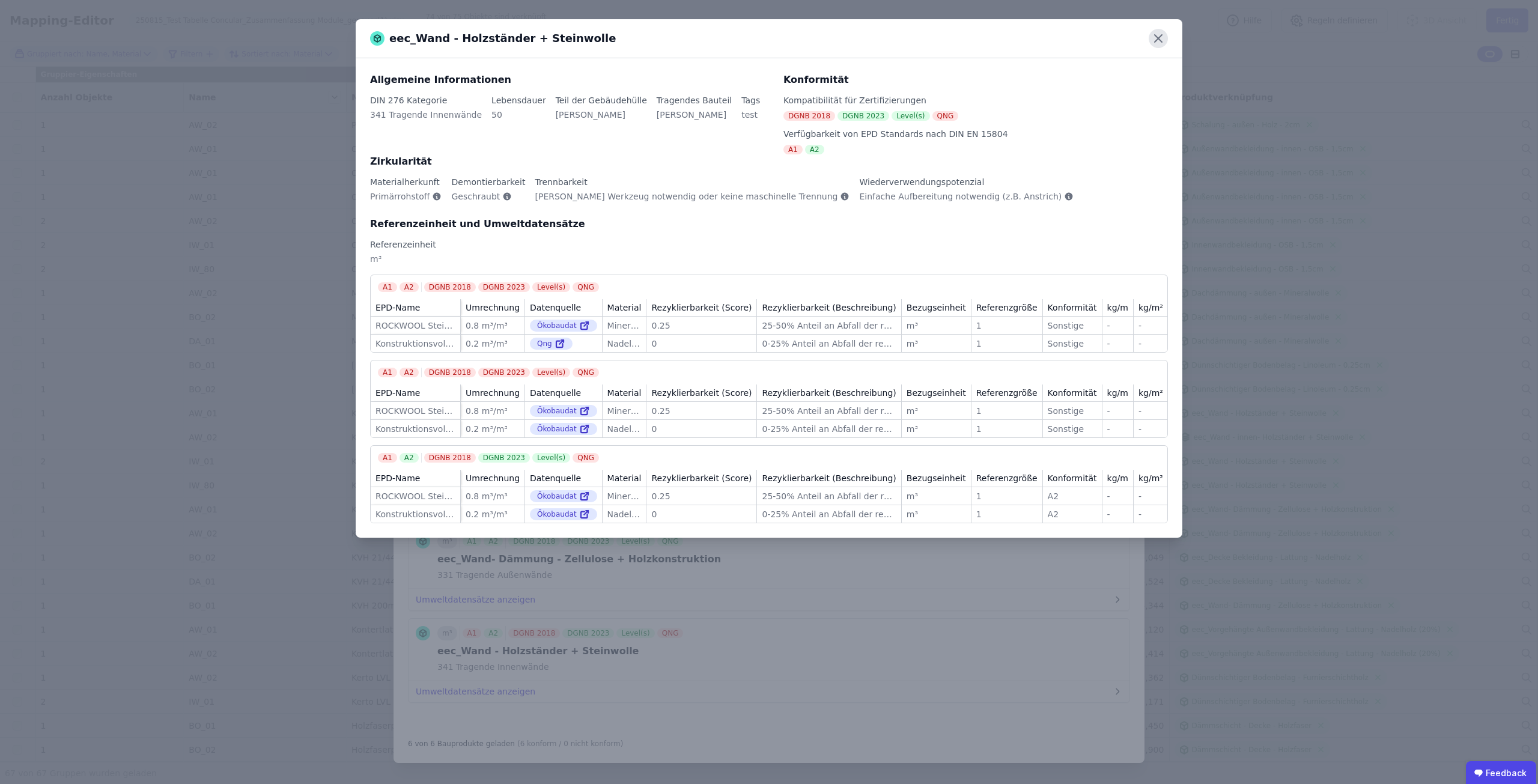
click at [1166, 37] on icon at bounding box center [1158, 39] width 19 height 19
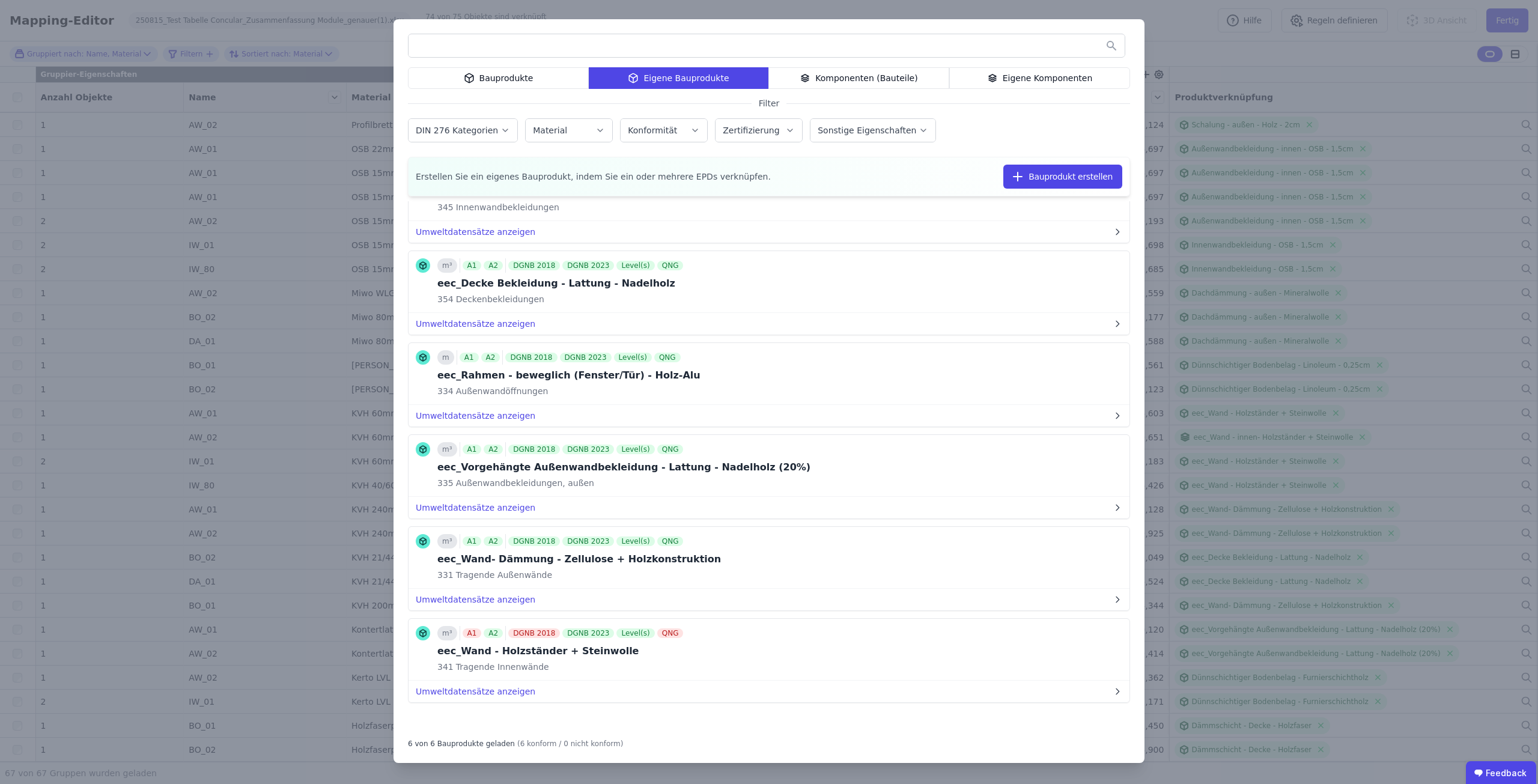
click at [1250, 66] on div "Bauprodukte Eigene Bauprodukte Komponenten (Bauteile) Eigene Komponenten Filter…" at bounding box center [769, 392] width 1538 height 784
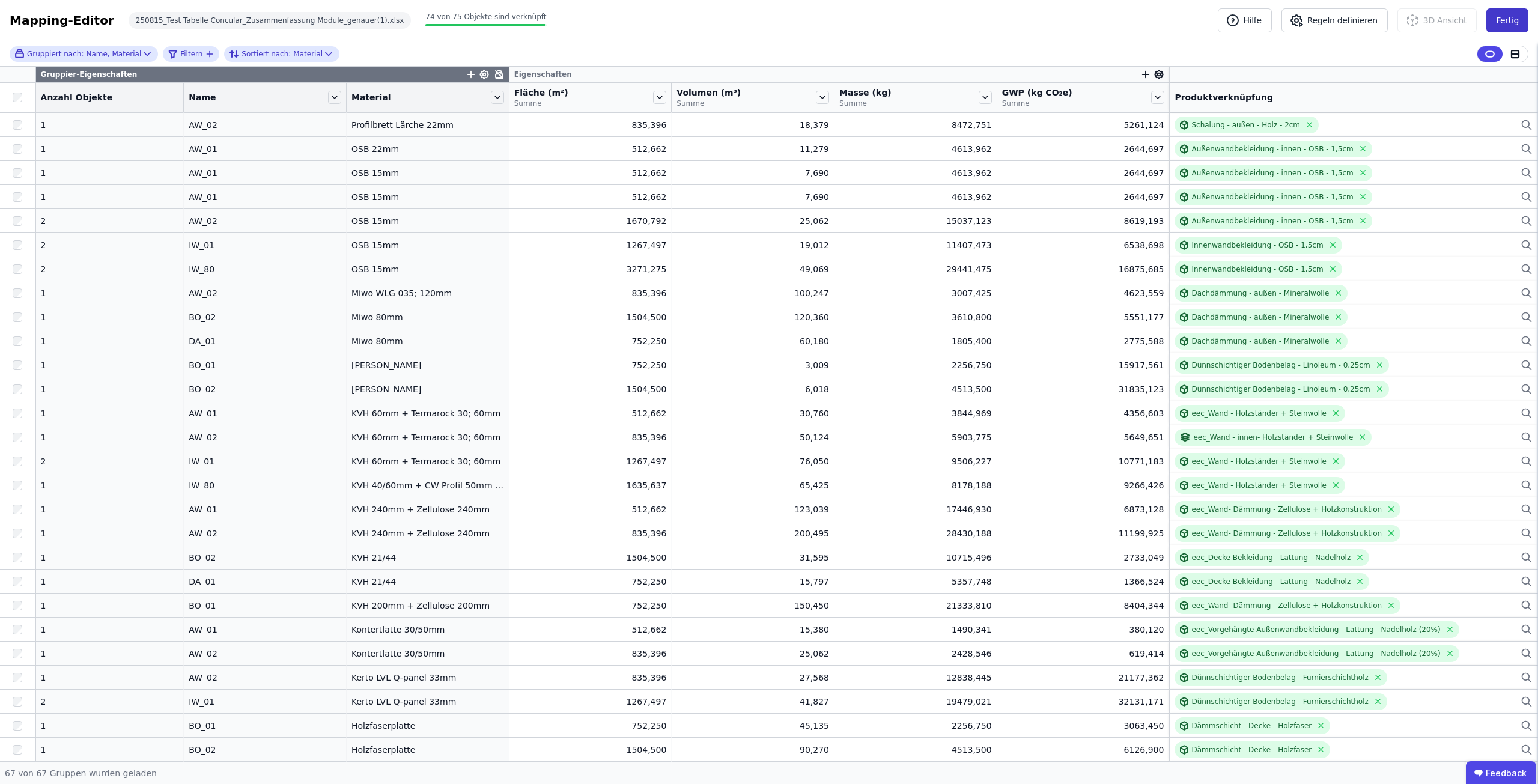
click at [1510, 22] on button "Fertig" at bounding box center [1507, 21] width 42 height 24
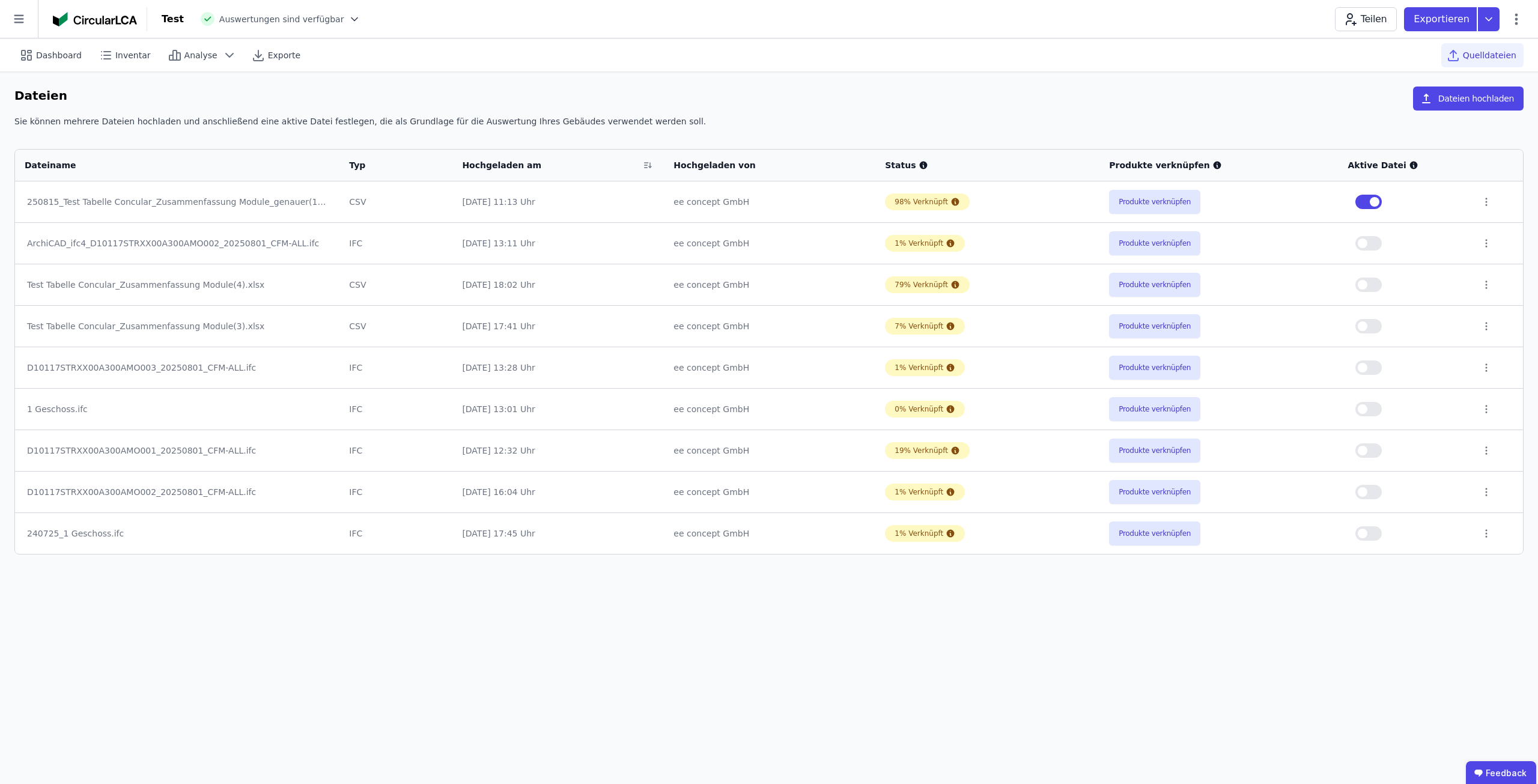
click at [1376, 201] on span "button" at bounding box center [1374, 202] width 10 height 10
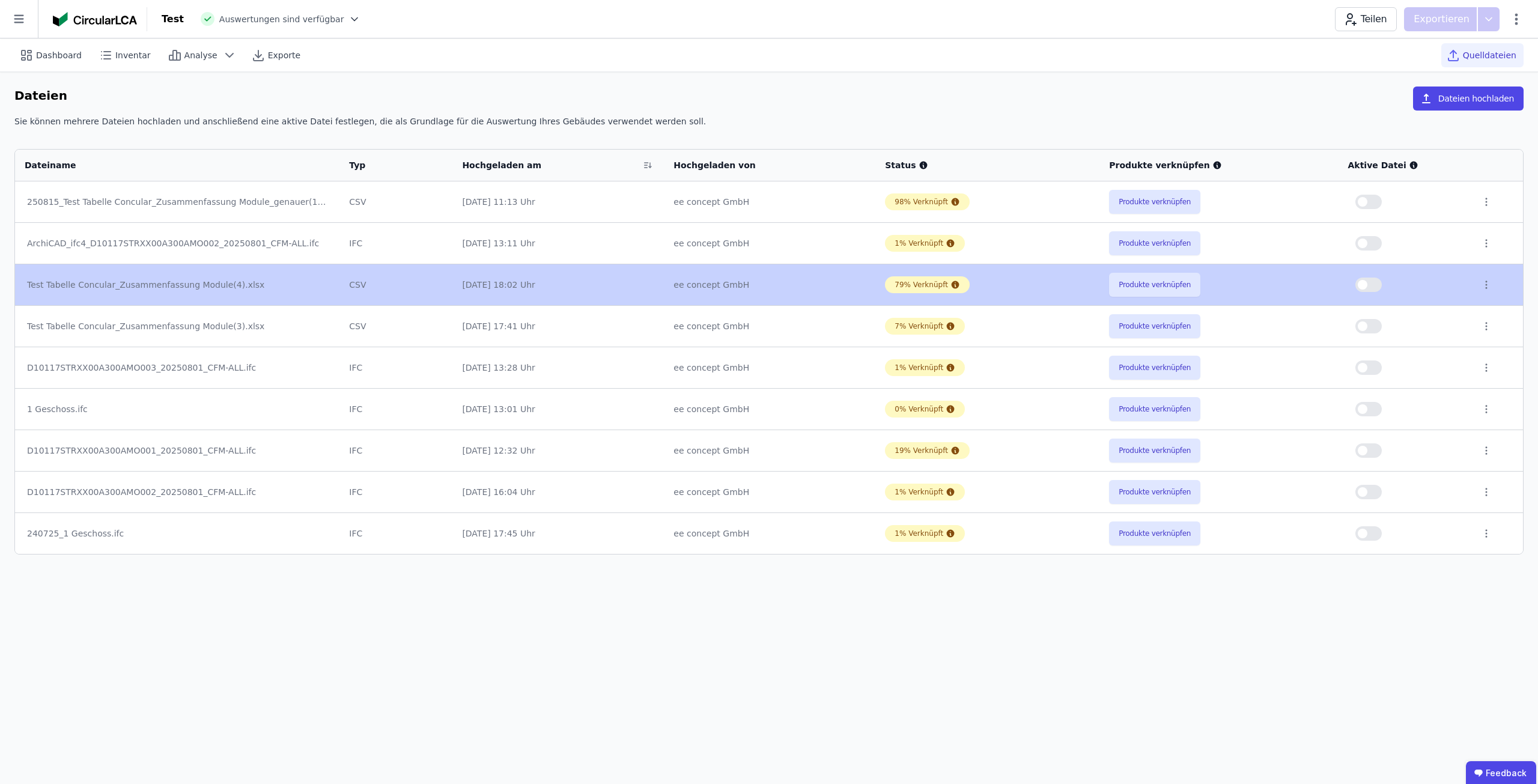
drag, startPoint x: 1130, startPoint y: 425, endPoint x: 1108, endPoint y: 428, distance: 22.2
click at [1126, 435] on tbody "250815_Test Tabelle Concular_Zusammenfassung Module_genauer(1).xlsx CSV [DATE] …" at bounding box center [769, 368] width 1508 height 372
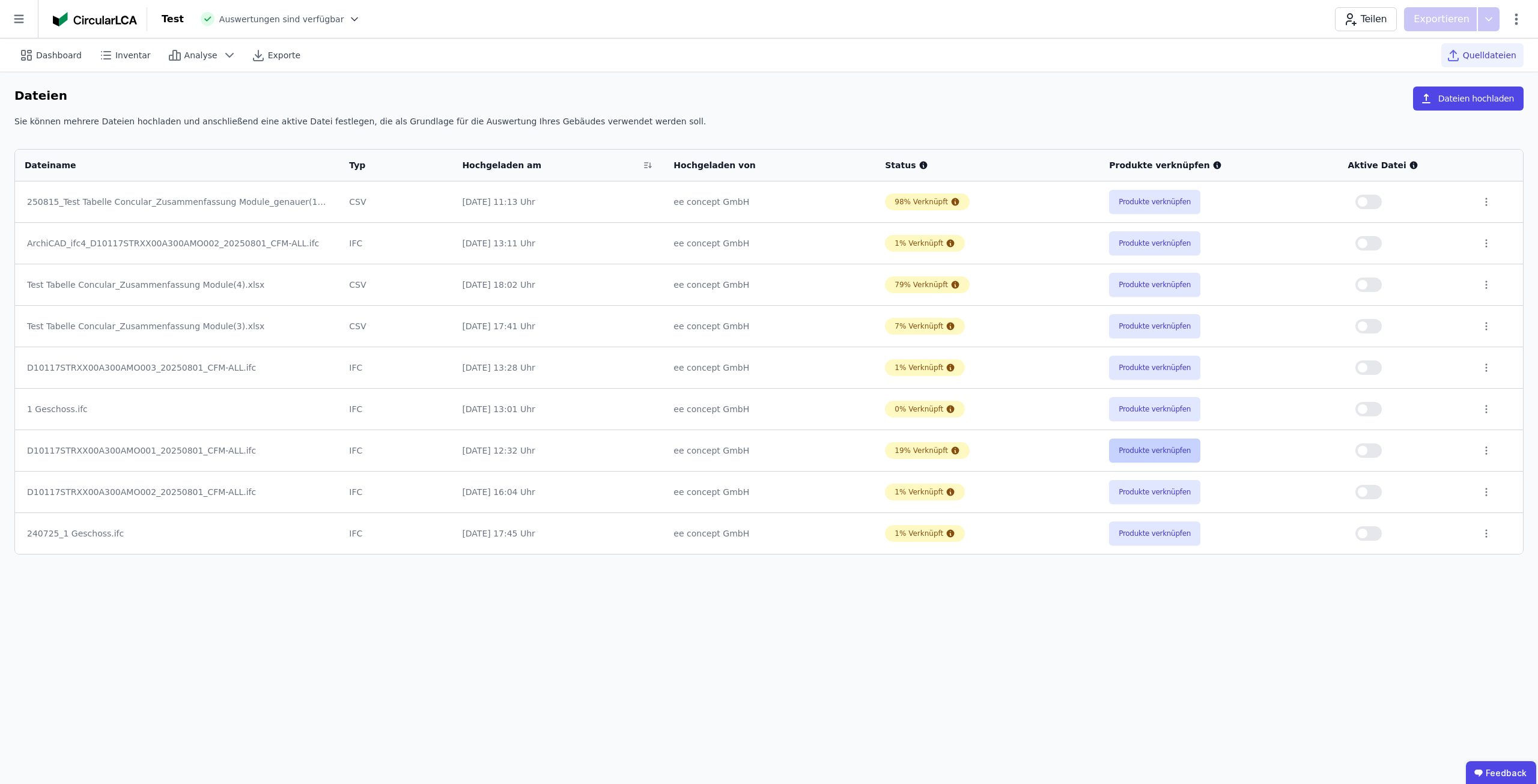
click at [1149, 448] on button "Produkte verknüpfen" at bounding box center [1154, 450] width 91 height 24
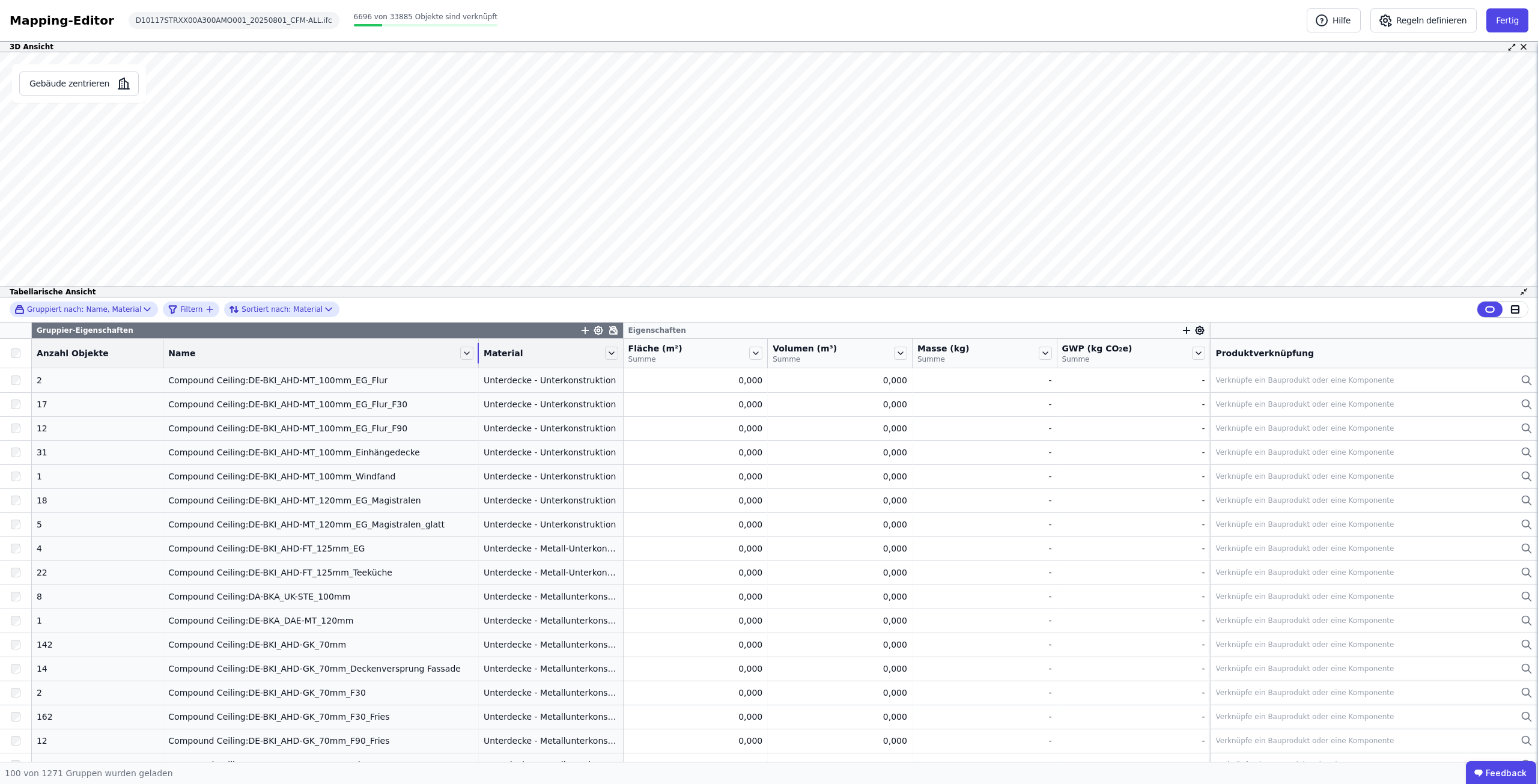
drag, startPoint x: 325, startPoint y: 347, endPoint x: 432, endPoint y: 345, distance: 107.0
click at [432, 345] on div "Name" at bounding box center [321, 353] width 314 height 21
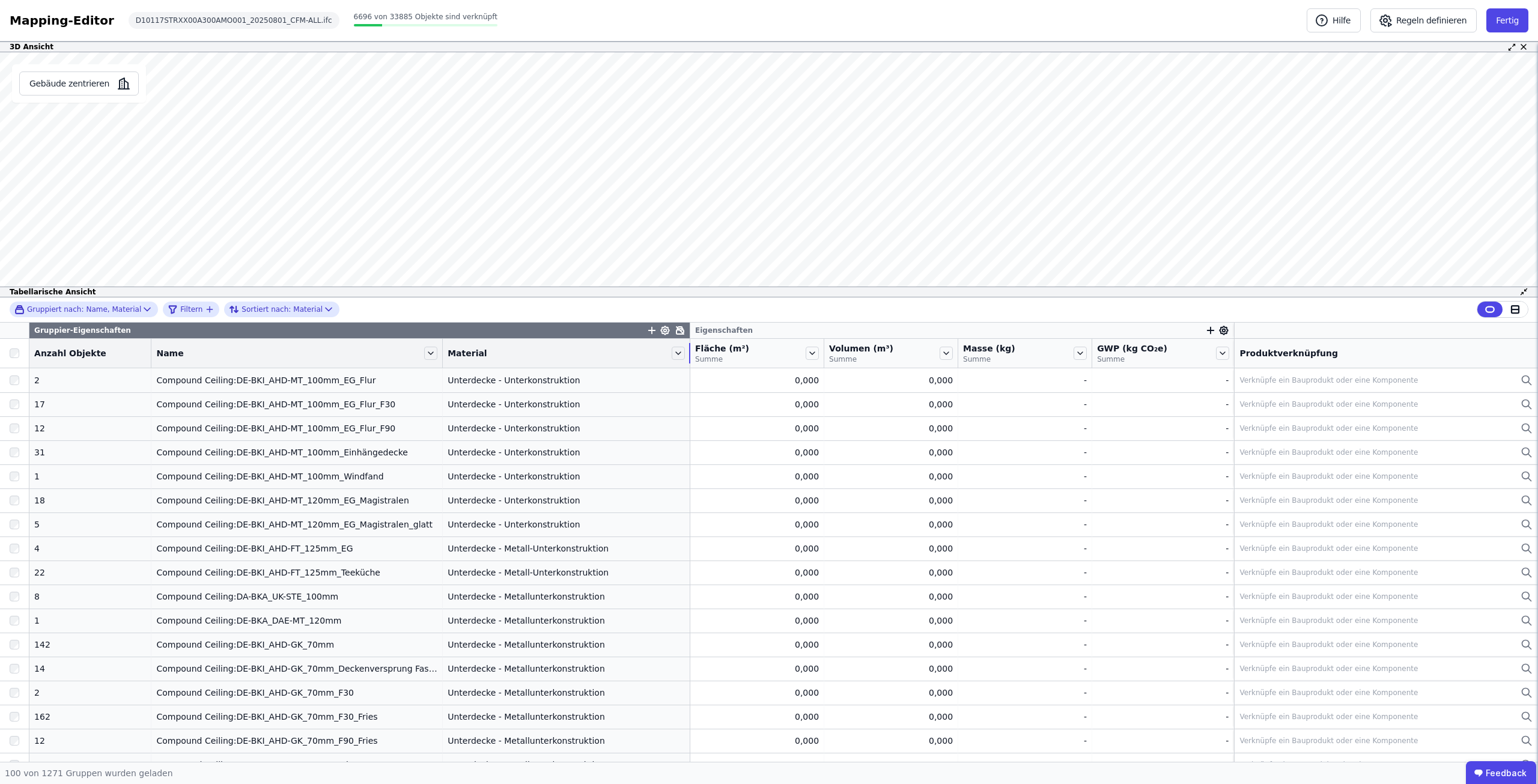
drag, startPoint x: 608, startPoint y: 354, endPoint x: 677, endPoint y: 351, distance: 69.1
click at [689, 351] on div at bounding box center [689, 353] width 1 height 21
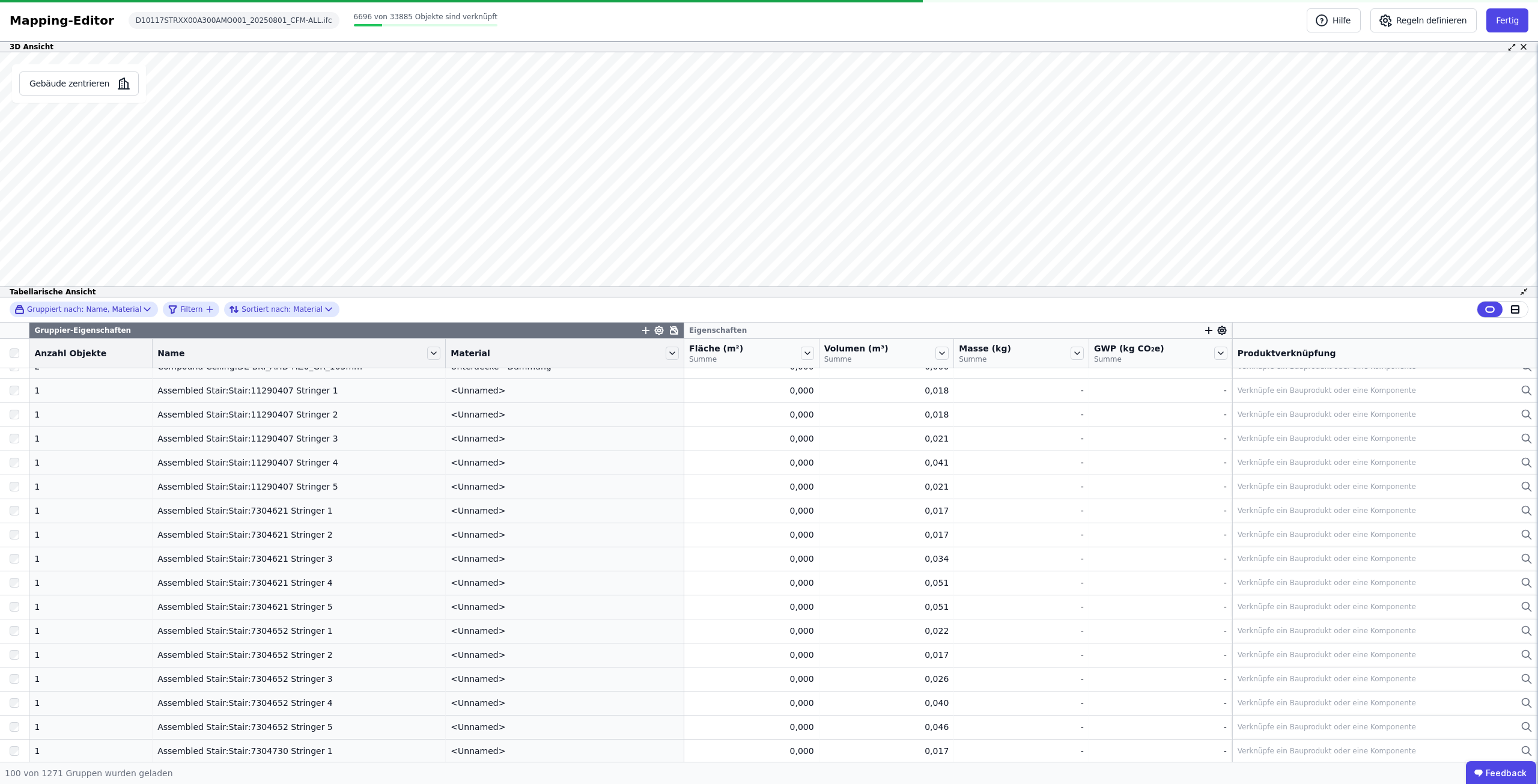
scroll to position [2010, 0]
click at [322, 311] on icon at bounding box center [328, 310] width 12 height 12
select select "****"
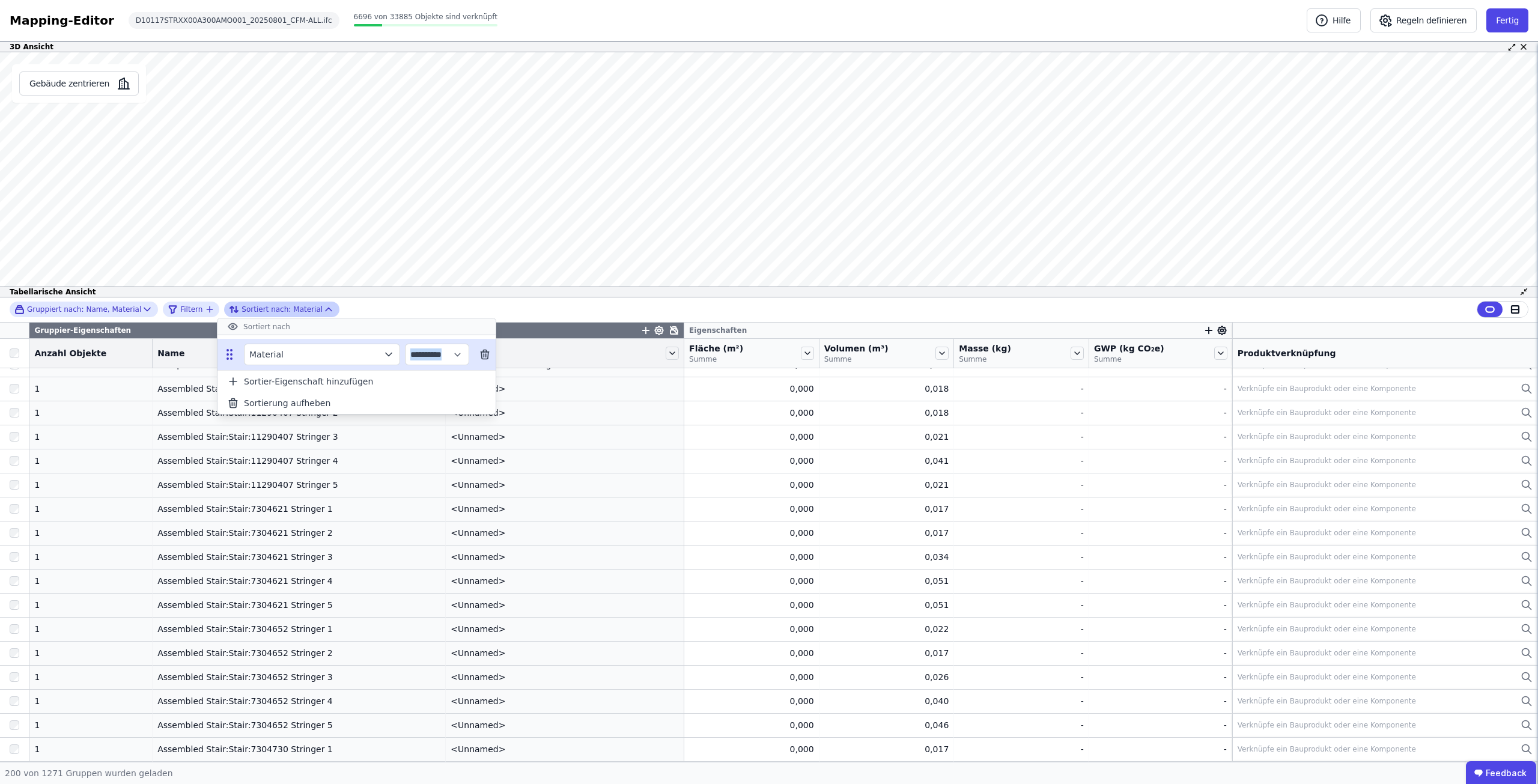
click at [491, 355] on icon at bounding box center [485, 354] width 12 height 12
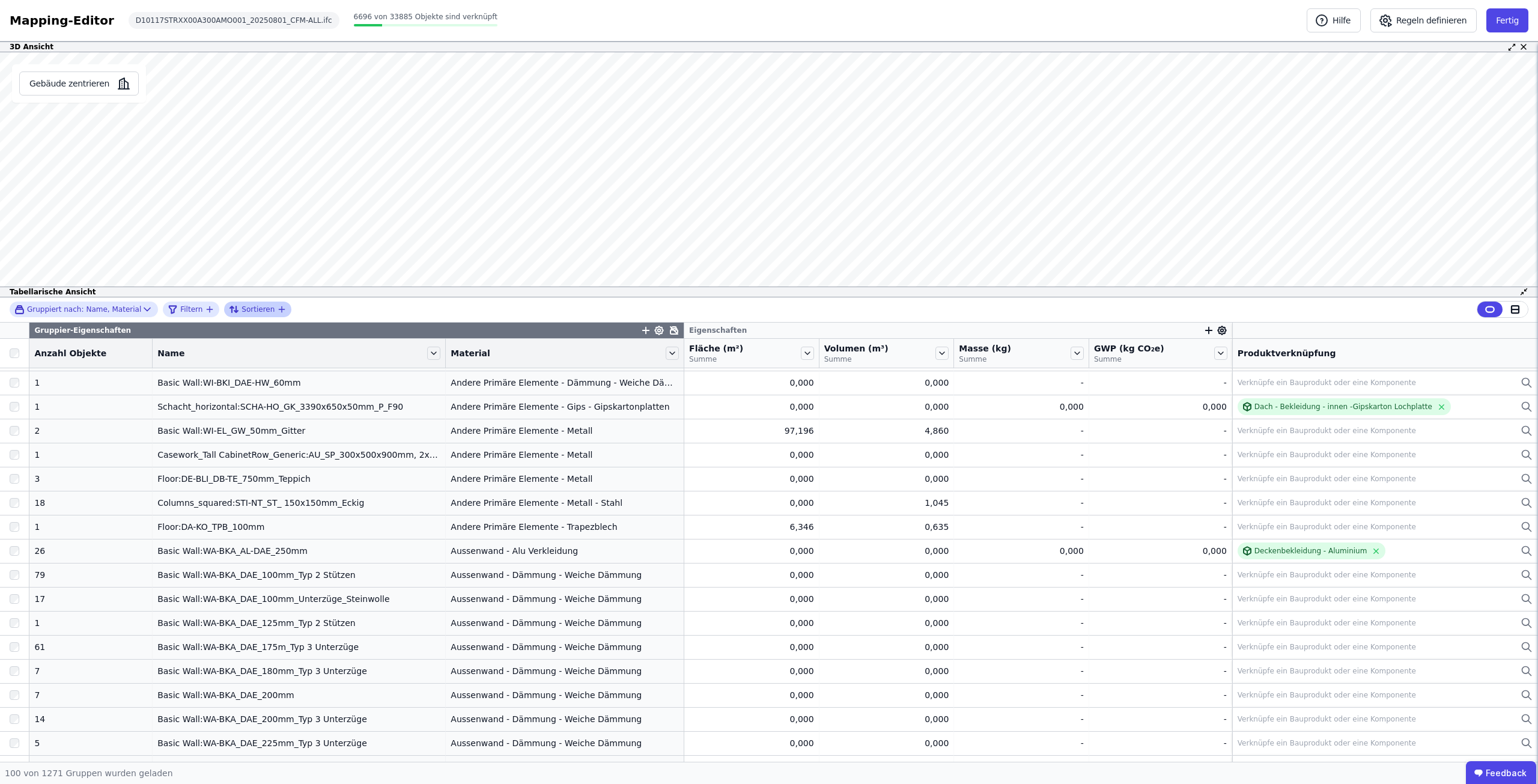
scroll to position [0, 0]
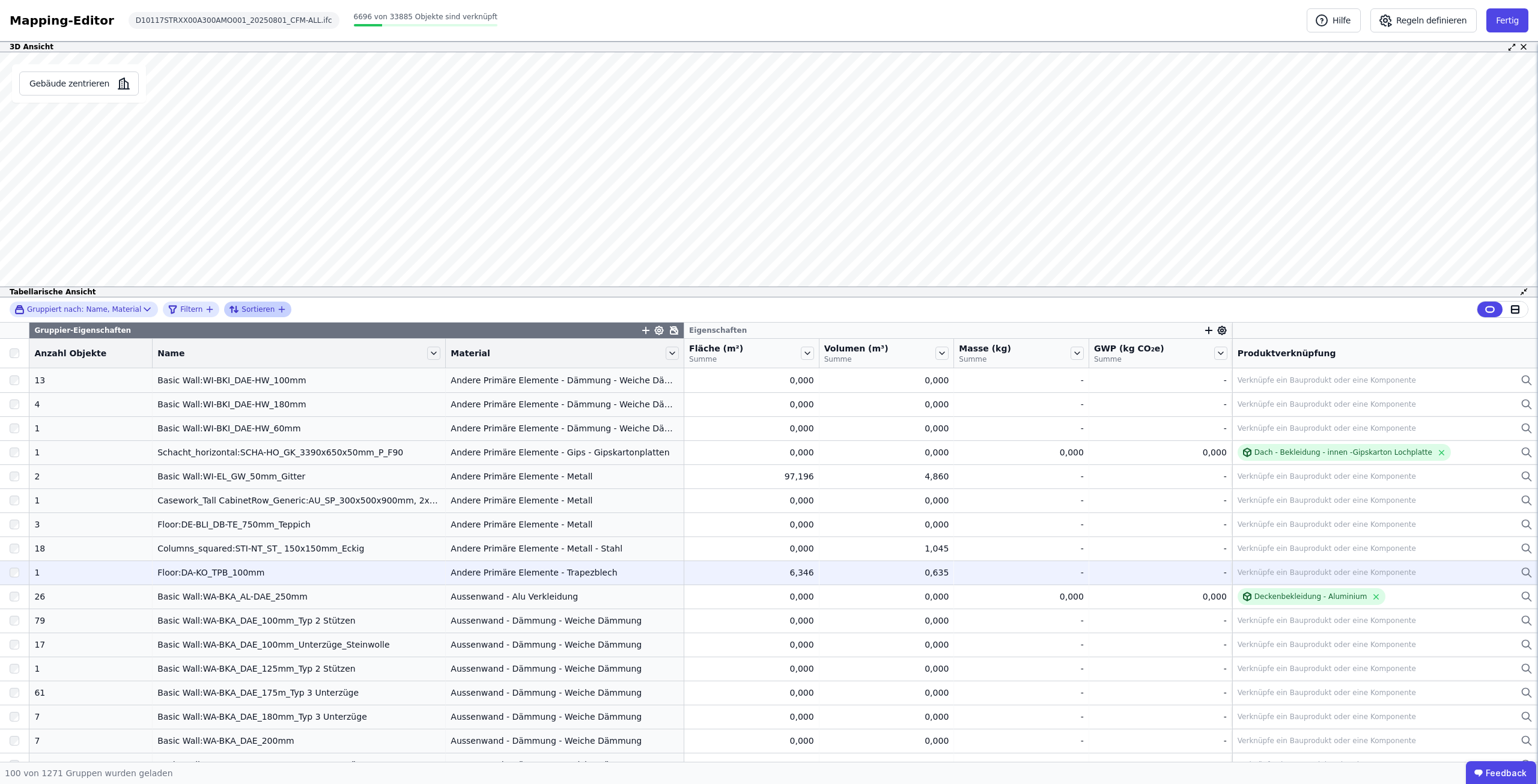
click at [1357, 572] on div "Verknüpfe ein Bauprodukt oder eine Komponente" at bounding box center [1327, 572] width 179 height 10
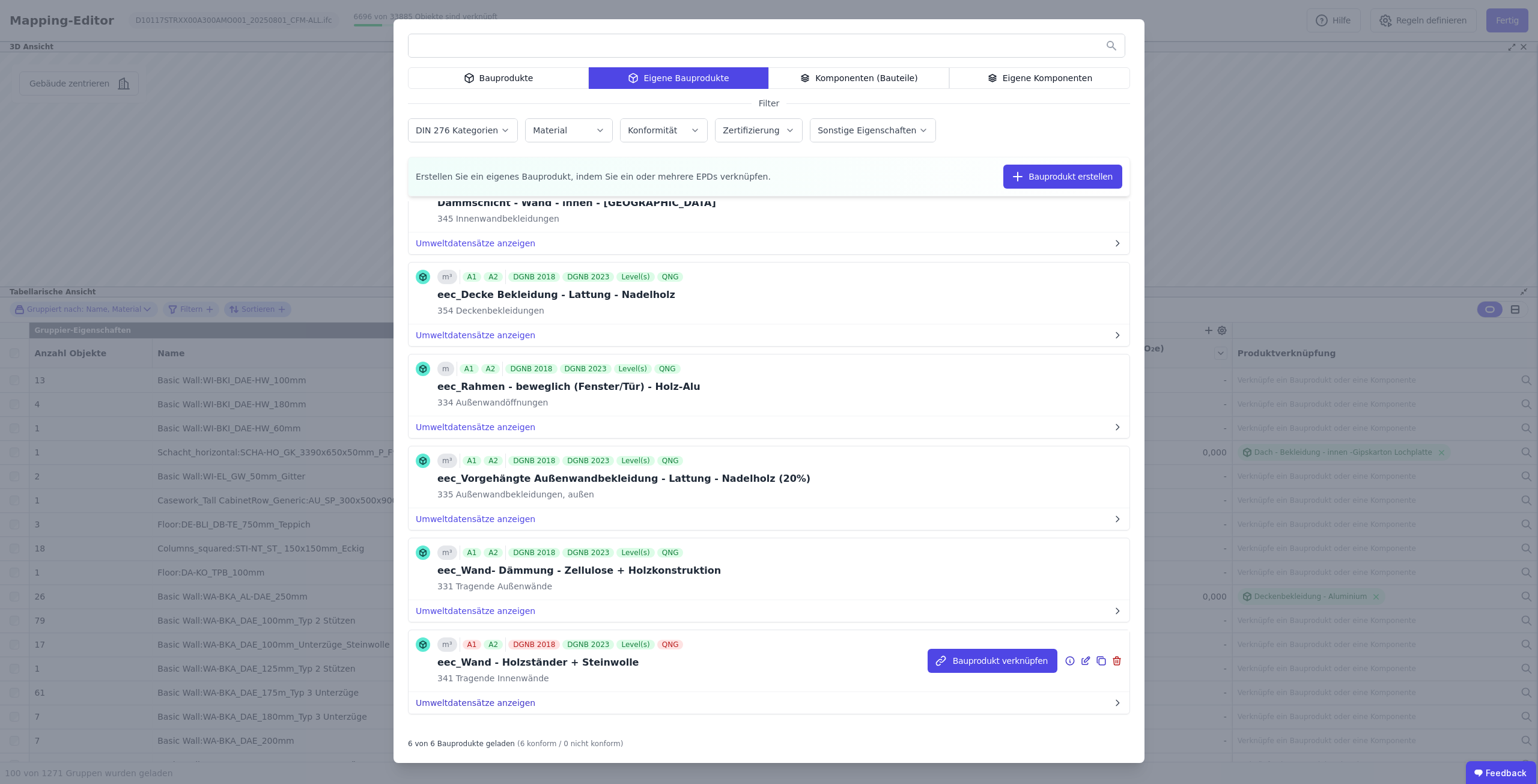
scroll to position [69, 0]
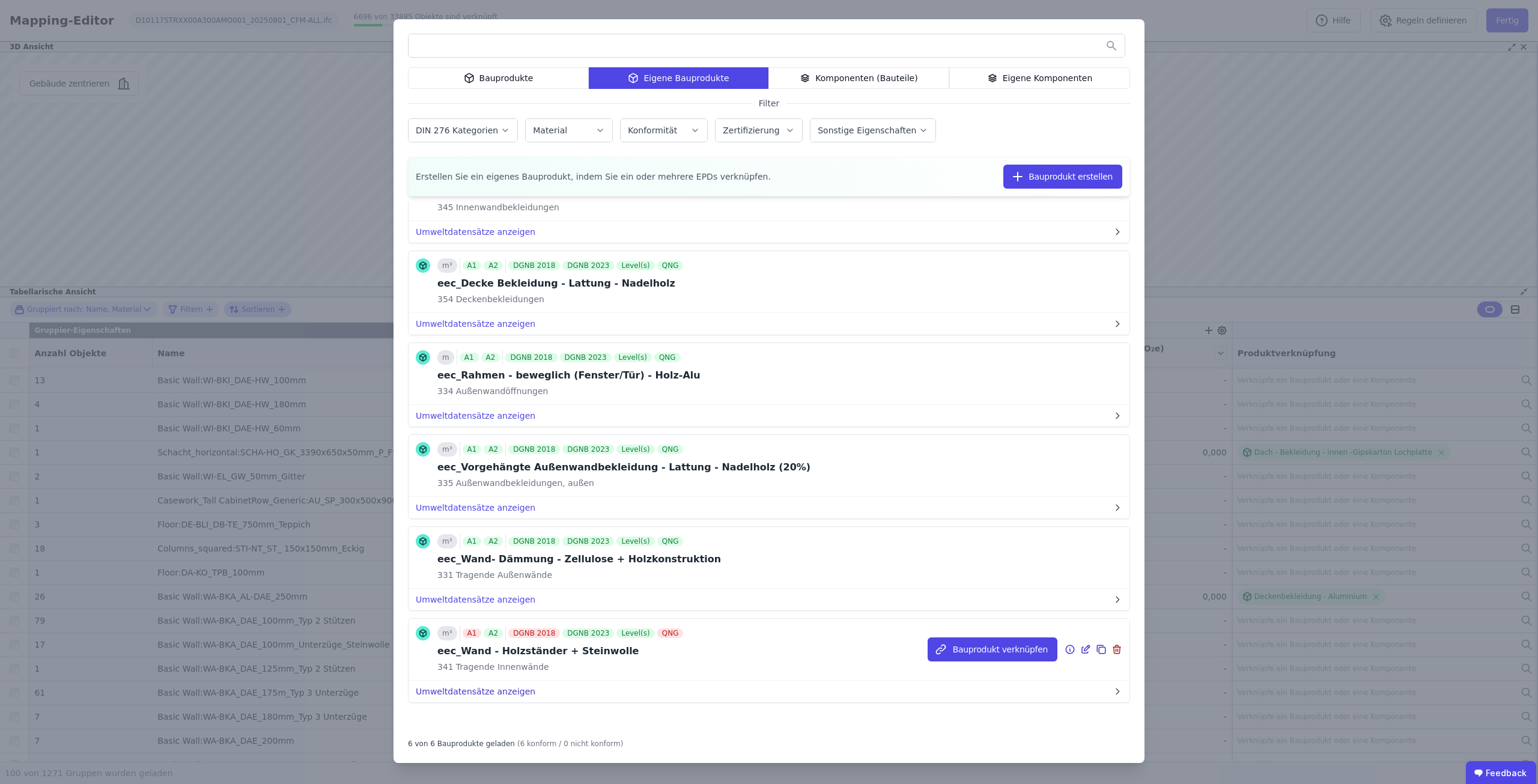
click at [495, 691] on button "Umweltdatensätze anzeigen" at bounding box center [769, 692] width 721 height 22
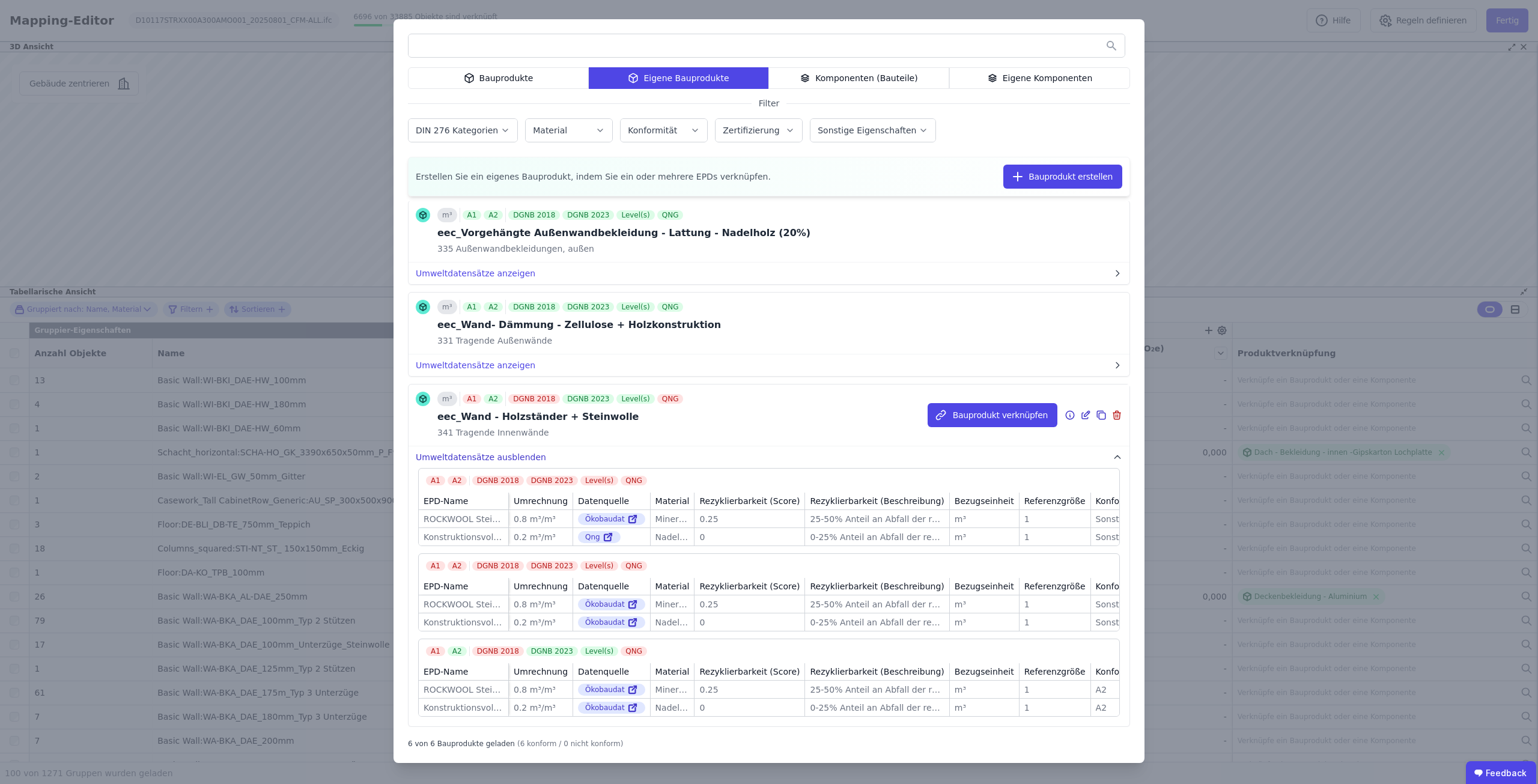
scroll to position [310, 0]
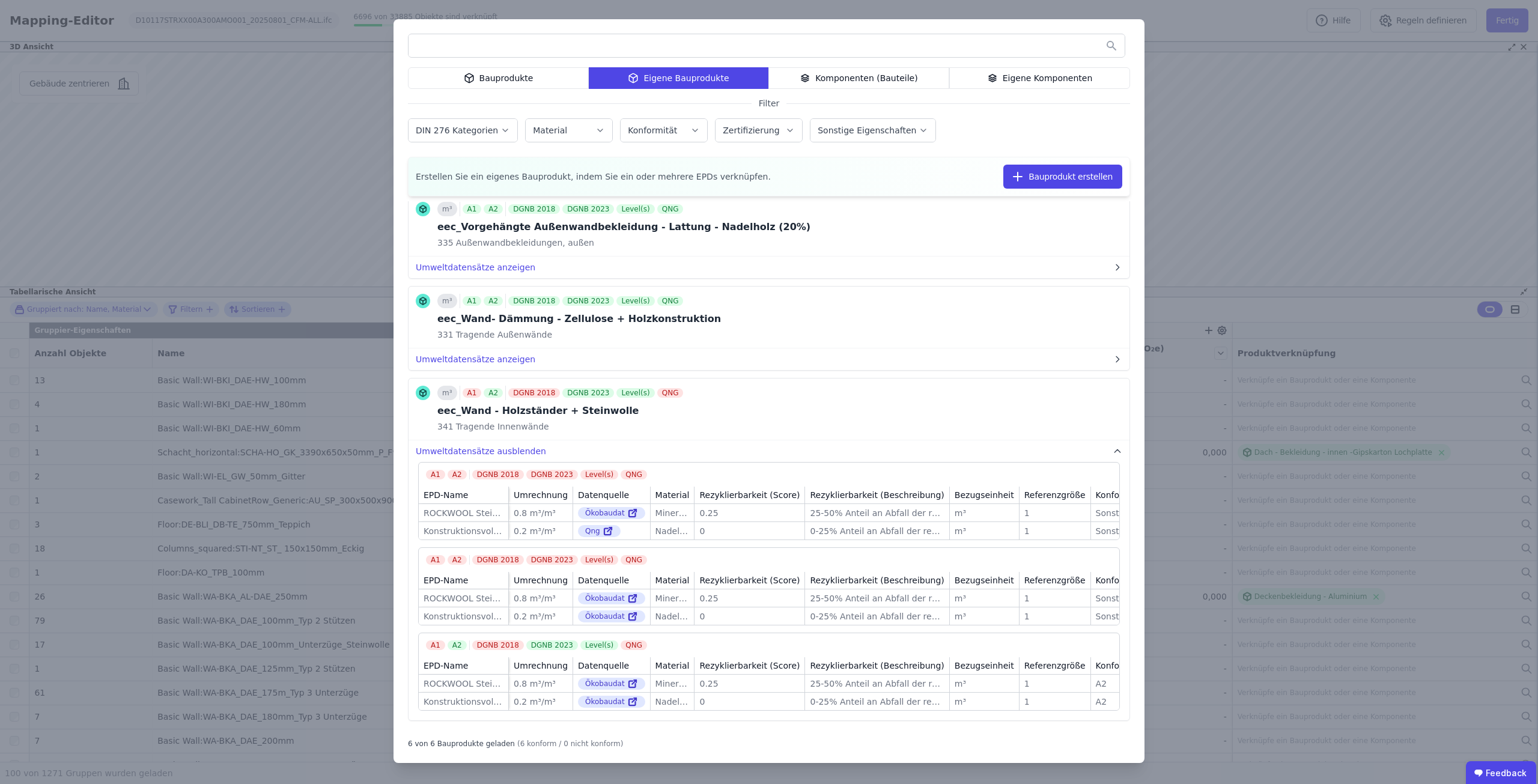
click at [1316, 106] on div "Bauprodukte Eigene Bauprodukte Komponenten (Bauteile) Eigene Komponenten Filter…" at bounding box center [769, 392] width 1538 height 784
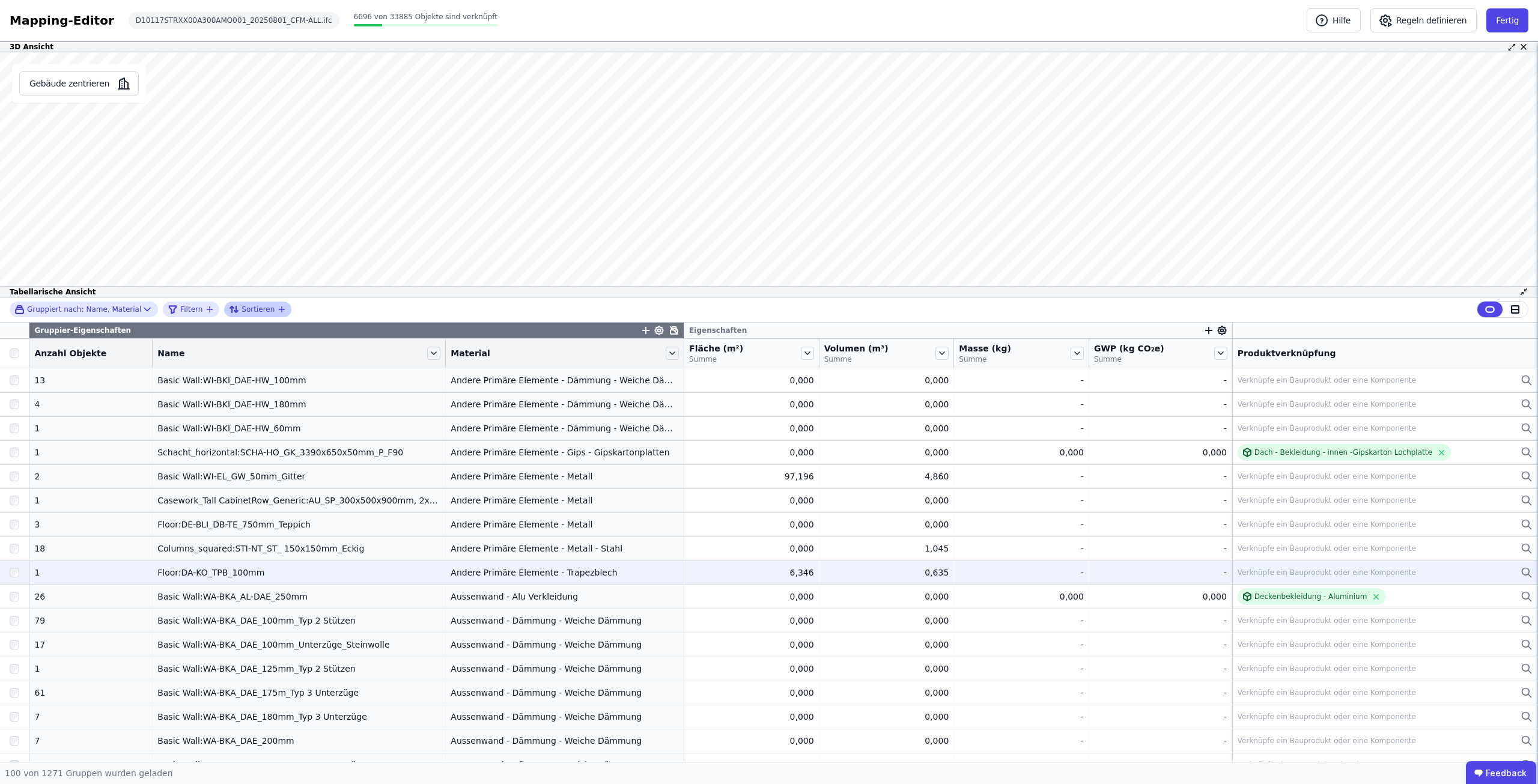
click at [545, 572] on div "Andere Primäre Elemente - Trapezblech" at bounding box center [564, 572] width 228 height 12
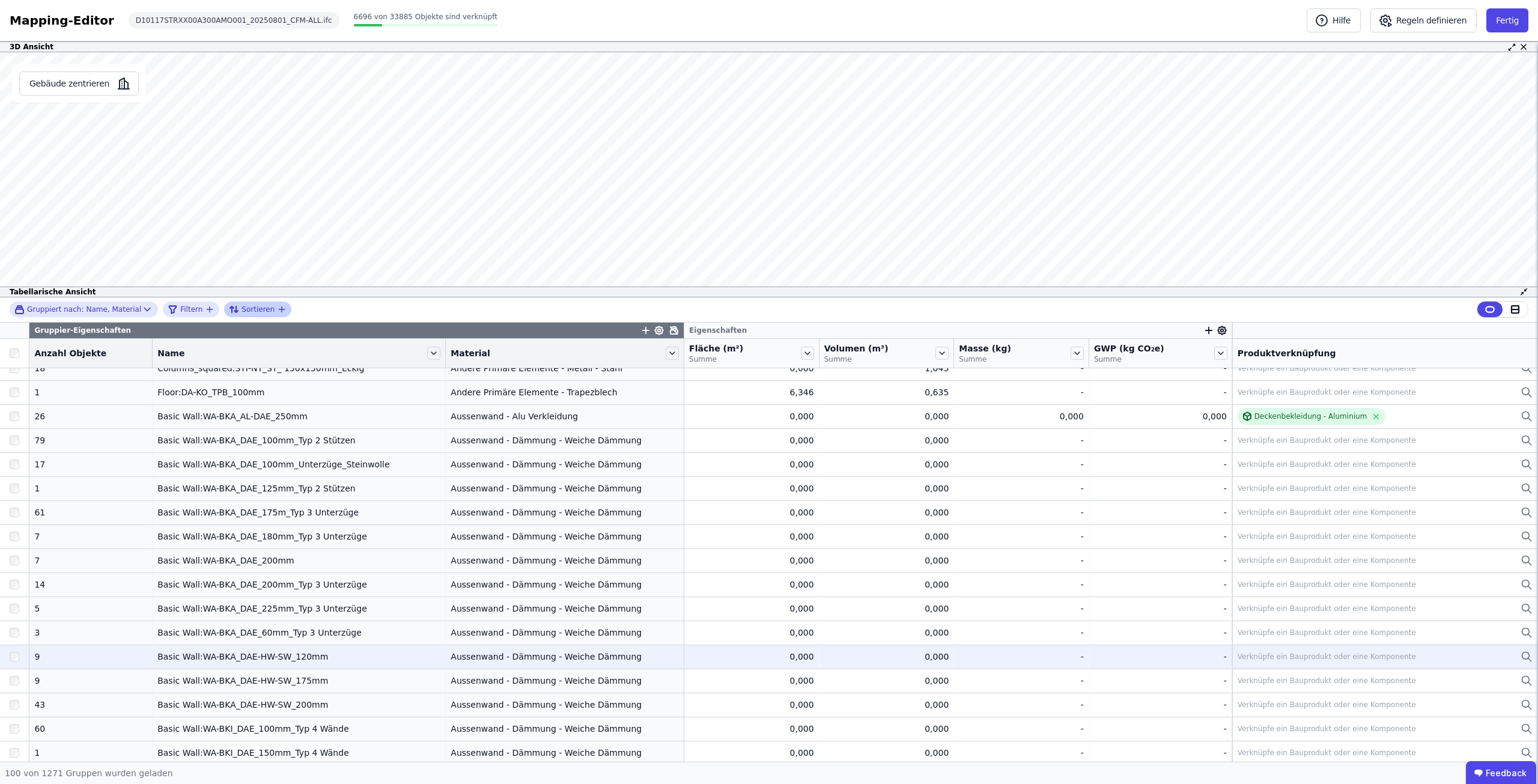
scroll to position [421, 0]
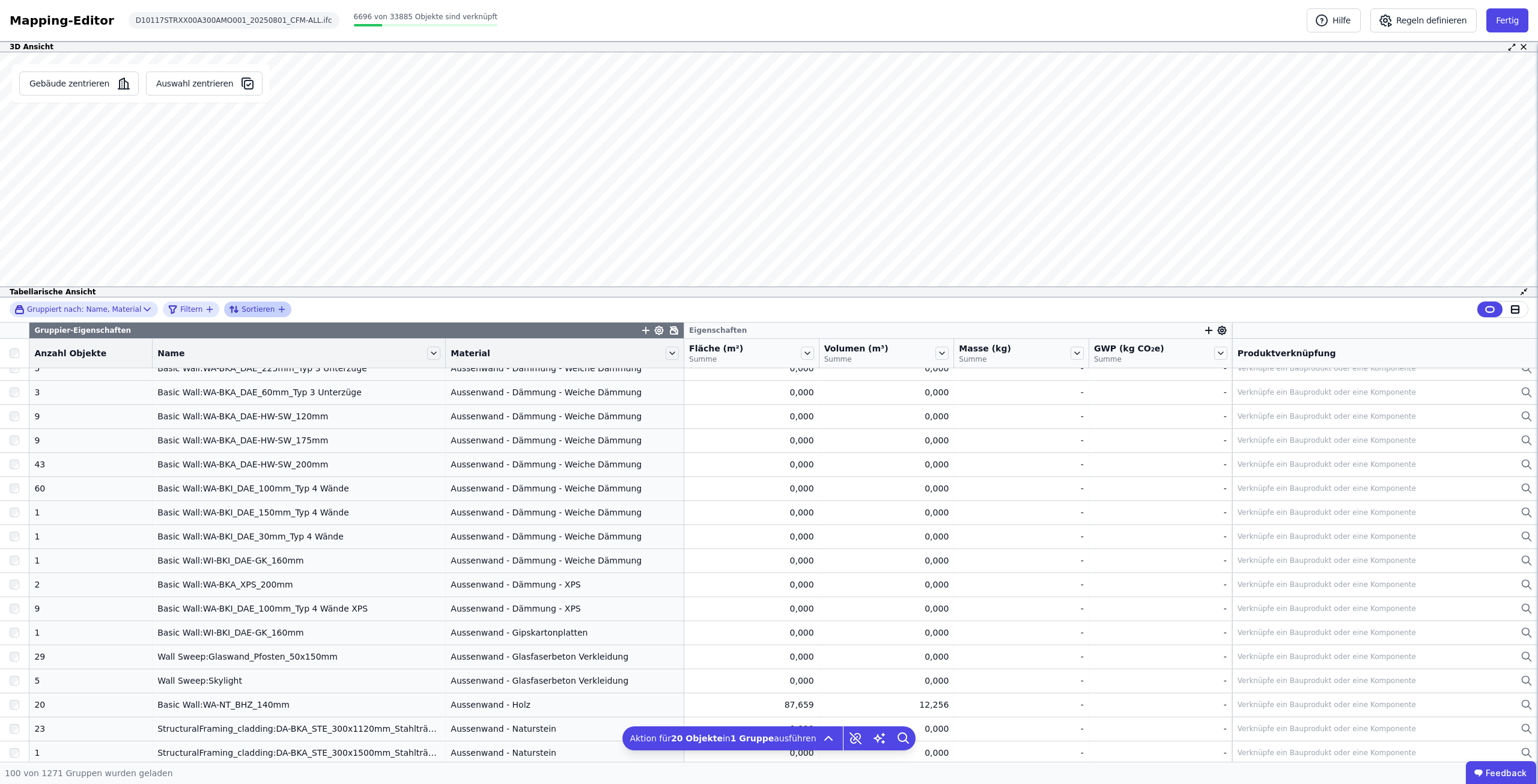
click at [277, 308] on icon "button" at bounding box center [282, 310] width 10 height 10
click at [273, 331] on span "Name" at bounding box center [307, 327] width 136 height 12
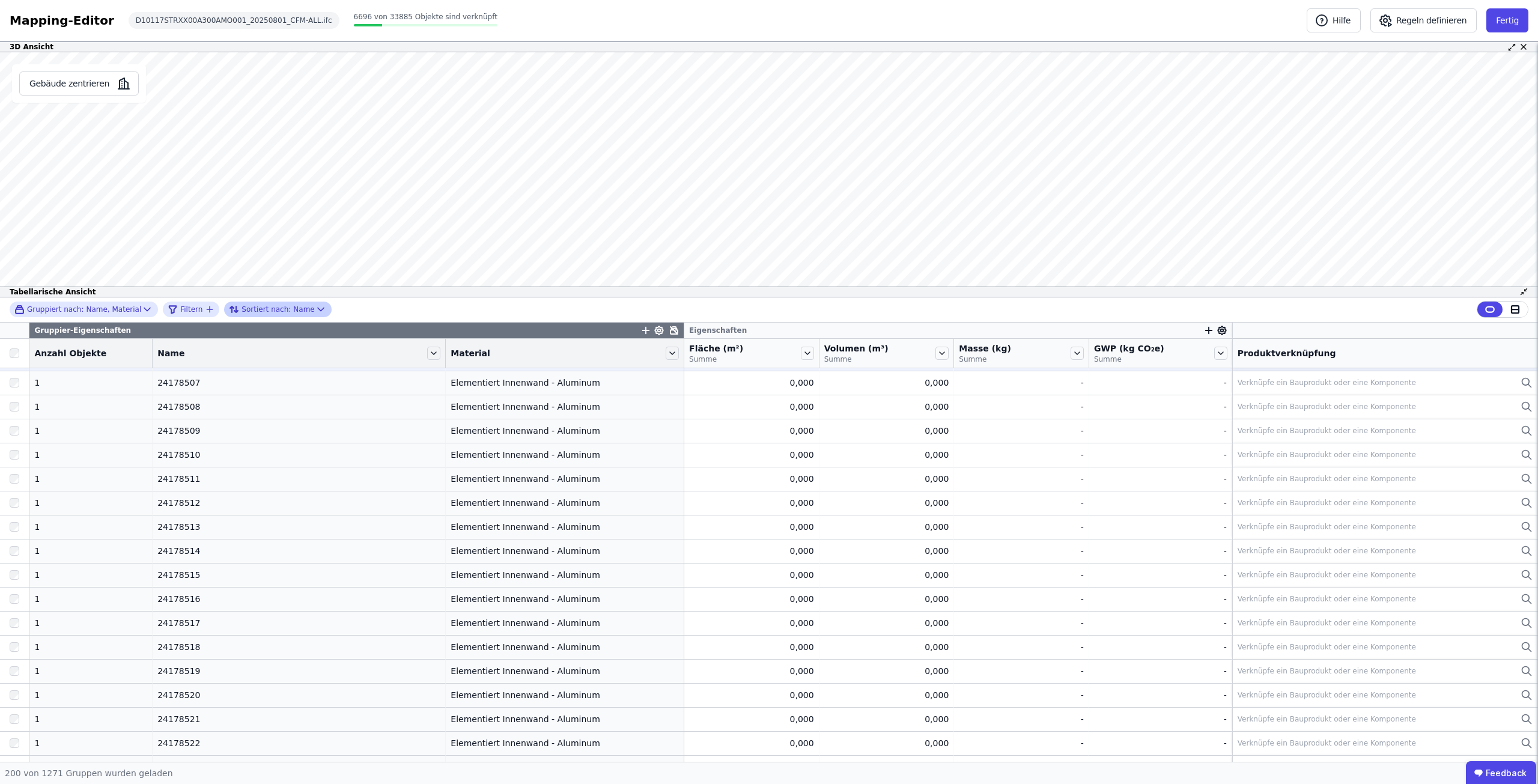
scroll to position [3632, 0]
click at [314, 310] on icon at bounding box center [321, 310] width 12 height 12
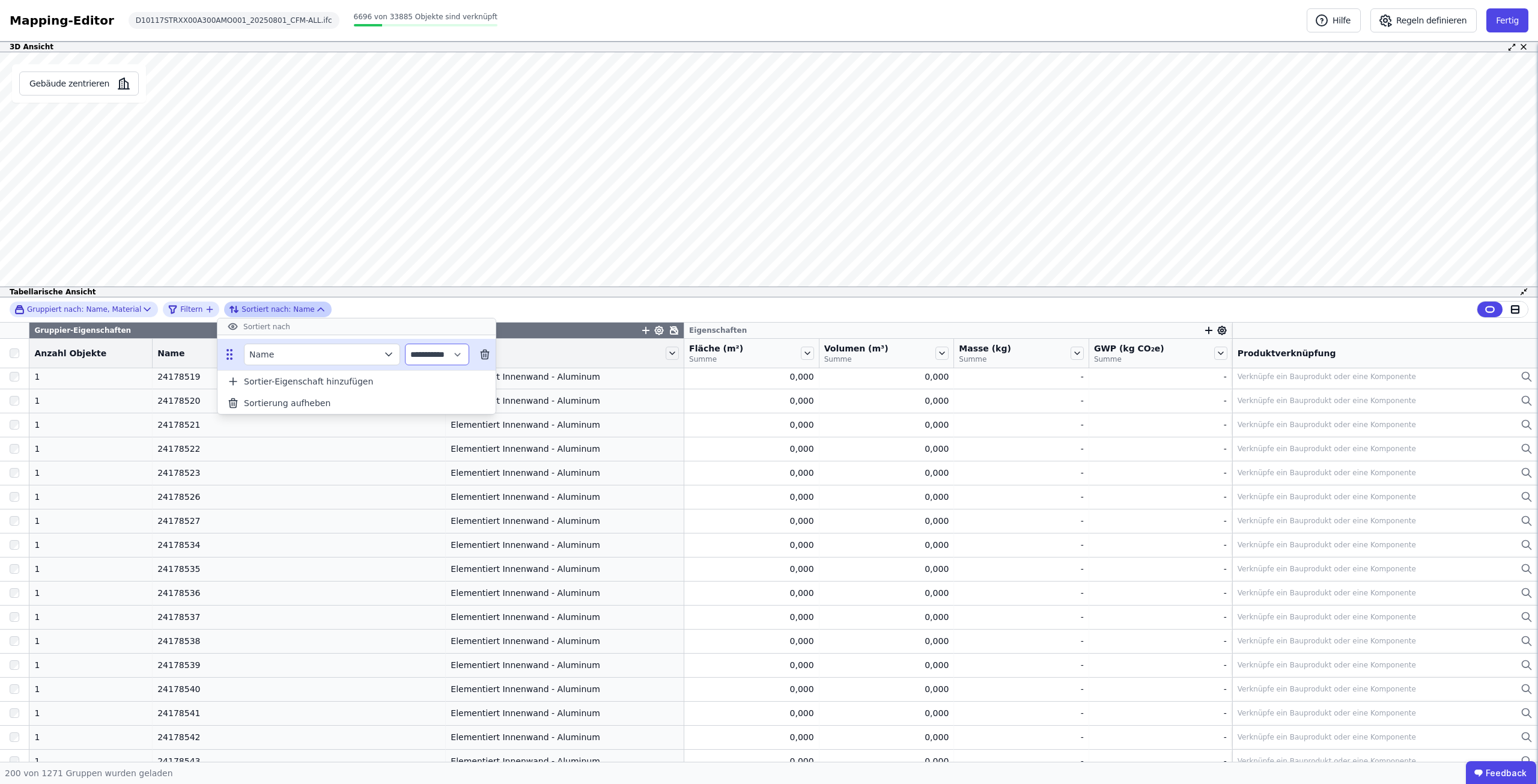
click at [469, 357] on select "**********" at bounding box center [437, 354] width 64 height 22
select select "****"
click at [405, 343] on select "**********" at bounding box center [437, 354] width 64 height 22
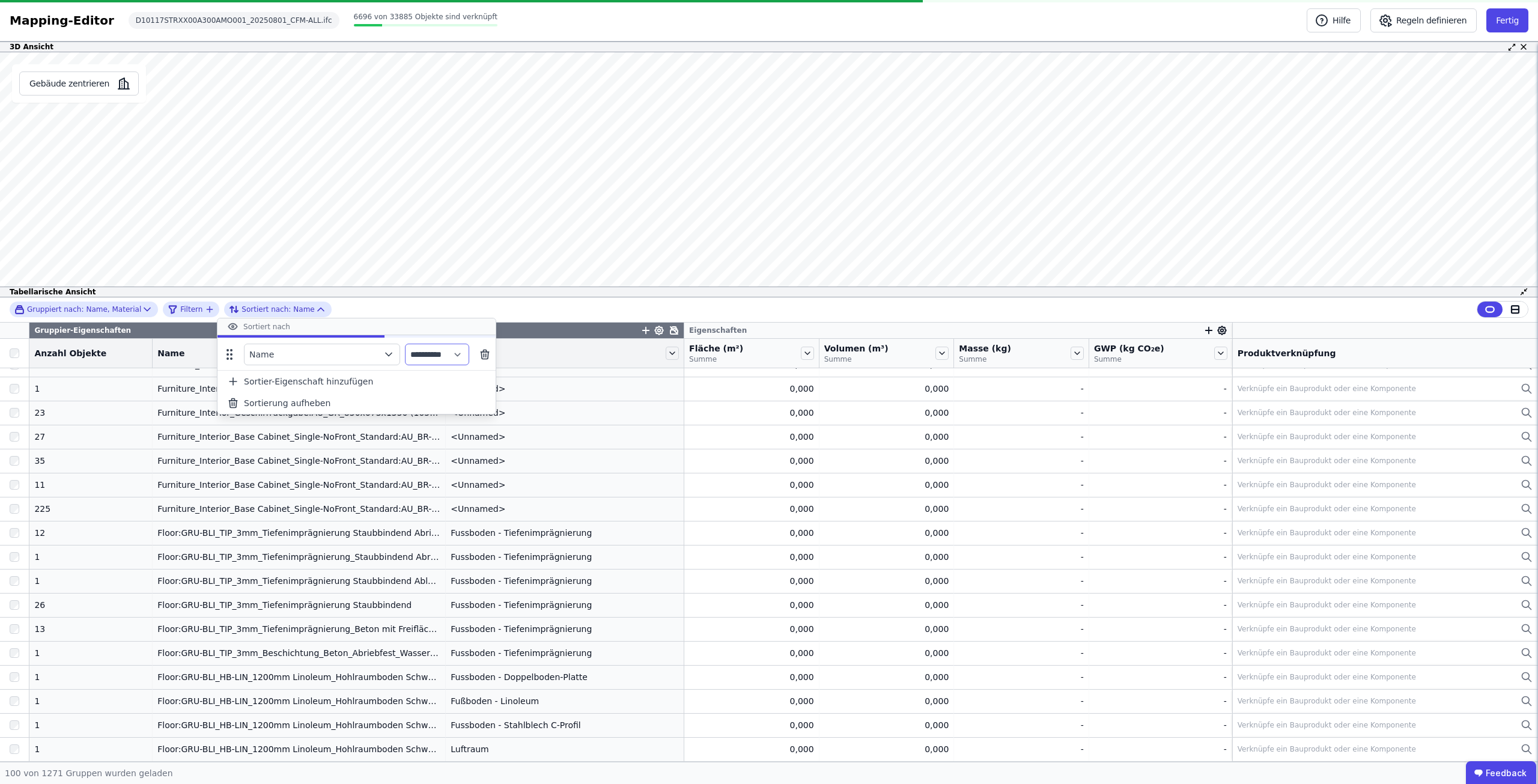
scroll to position [2010, 0]
click at [578, 311] on div "**********" at bounding box center [769, 310] width 1538 height 25
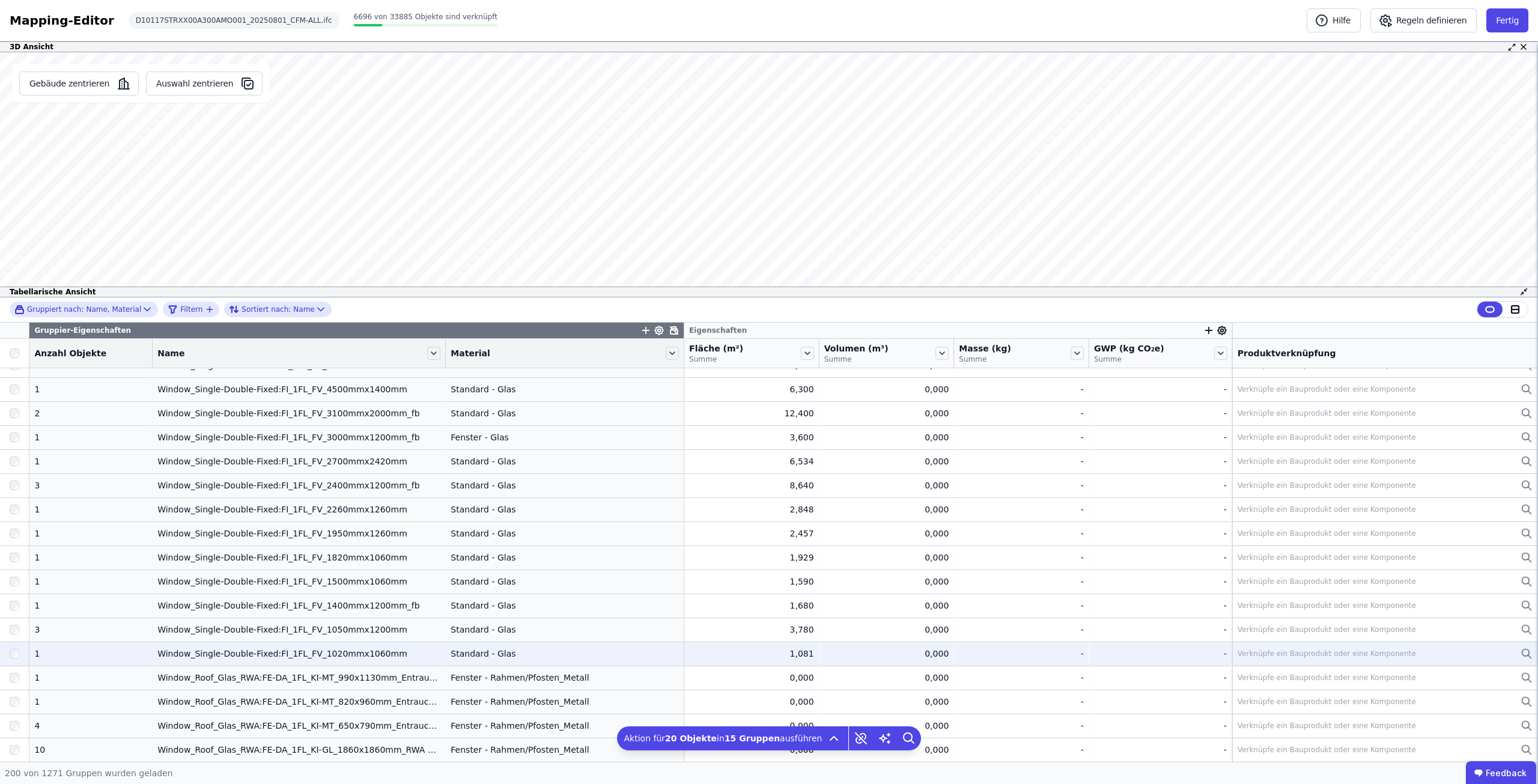
scroll to position [60, 0]
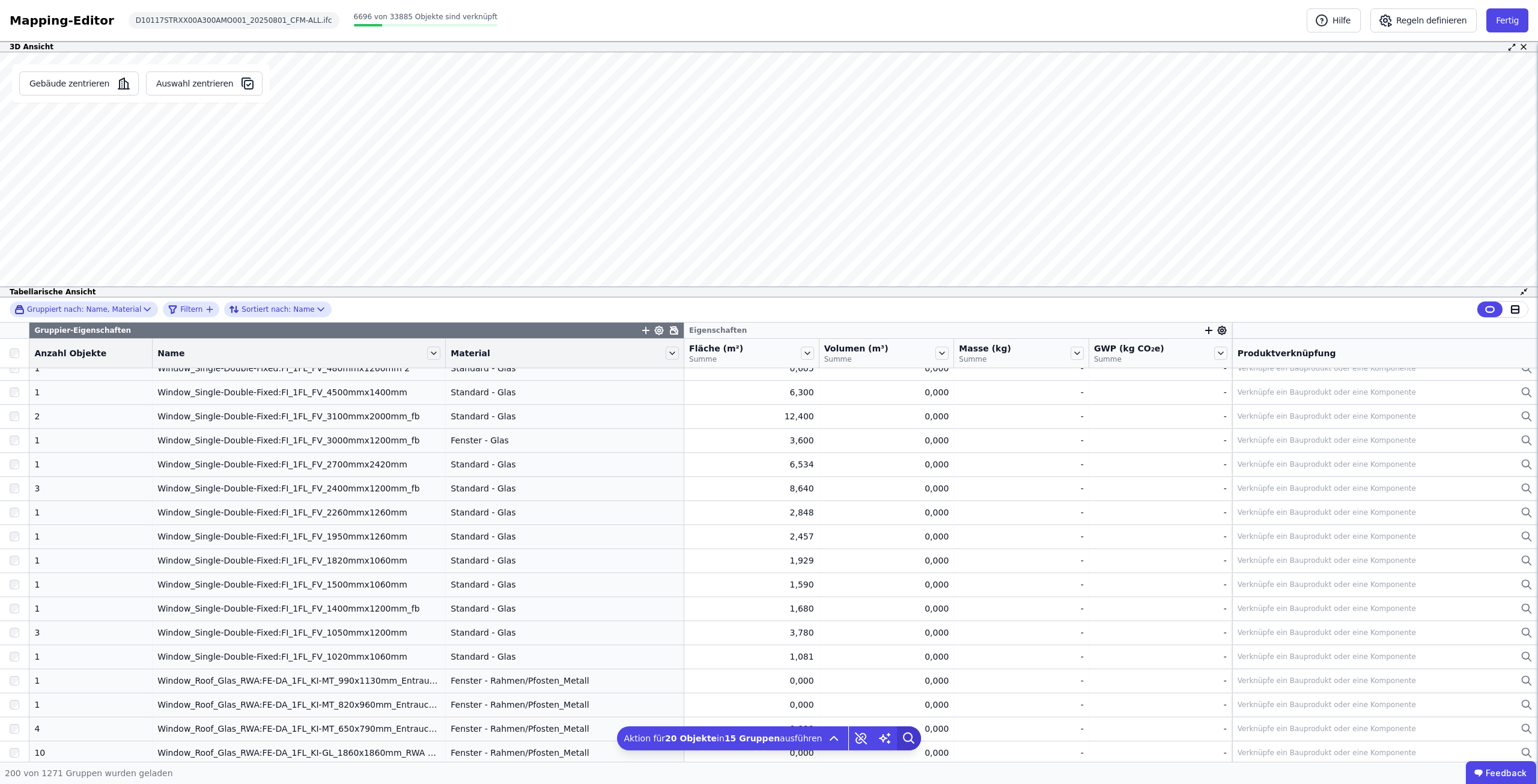
click at [900, 738] on icon at bounding box center [909, 738] width 24 height 24
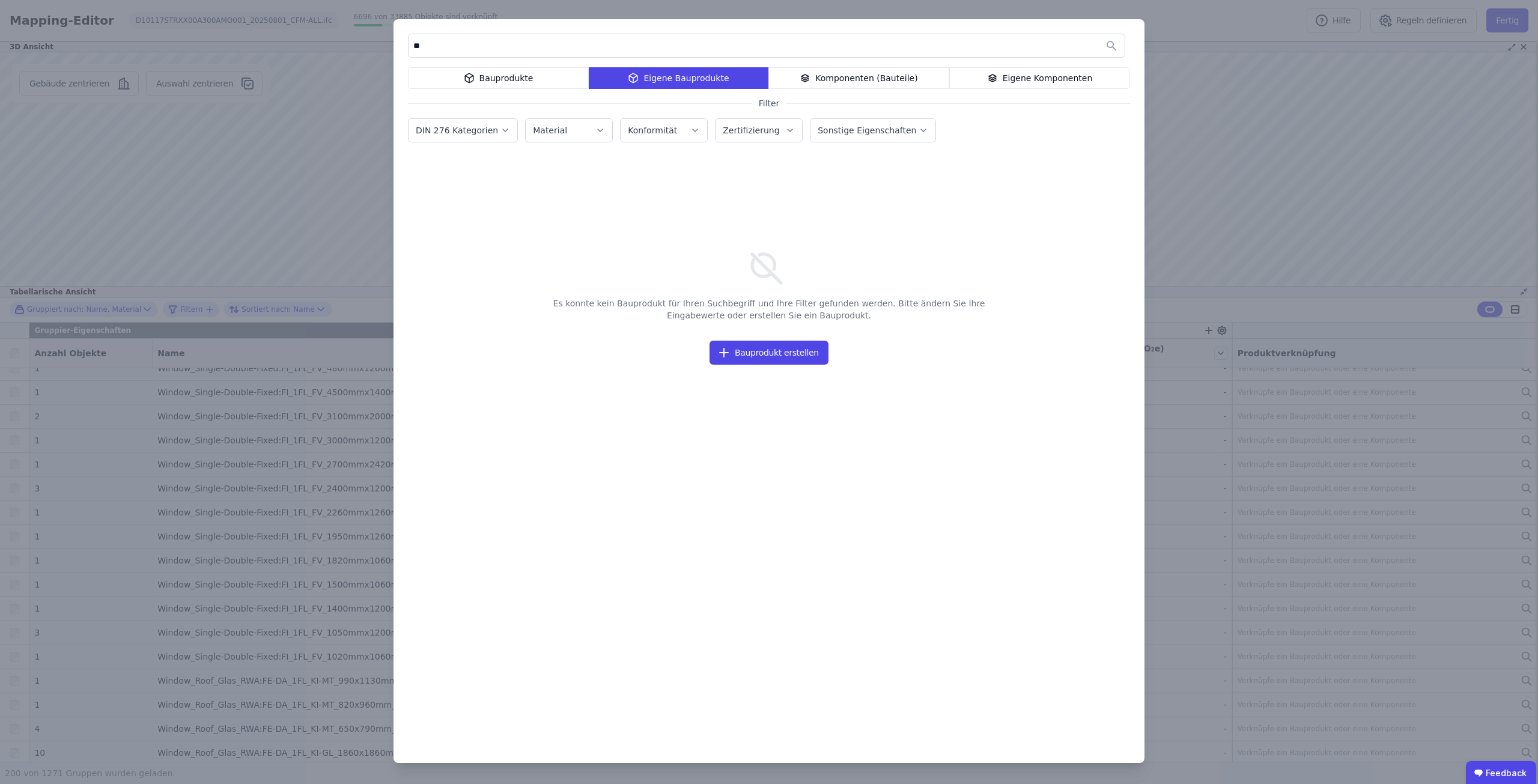
type input "*"
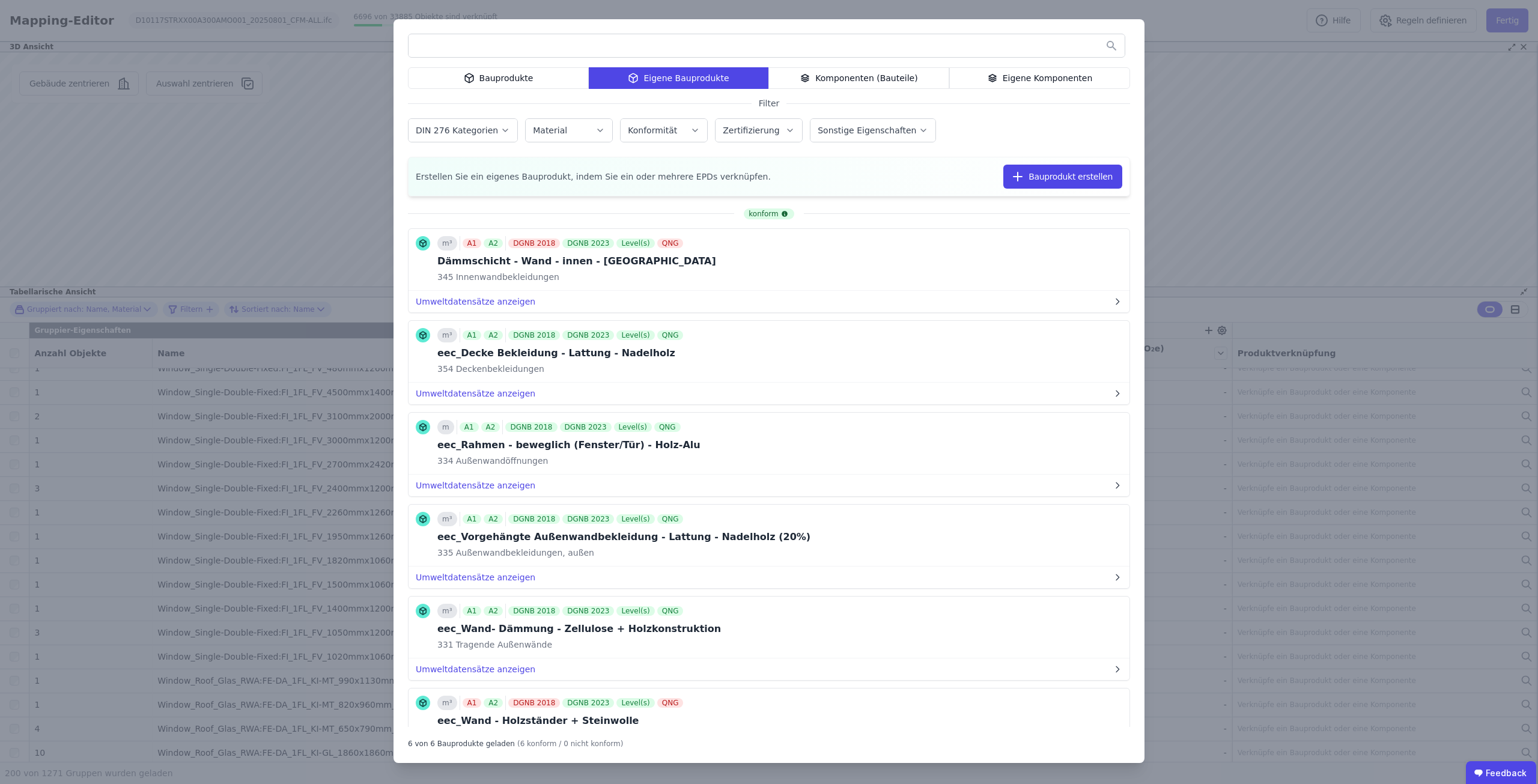
click at [542, 84] on div "Bauprodukte" at bounding box center [499, 78] width 181 height 22
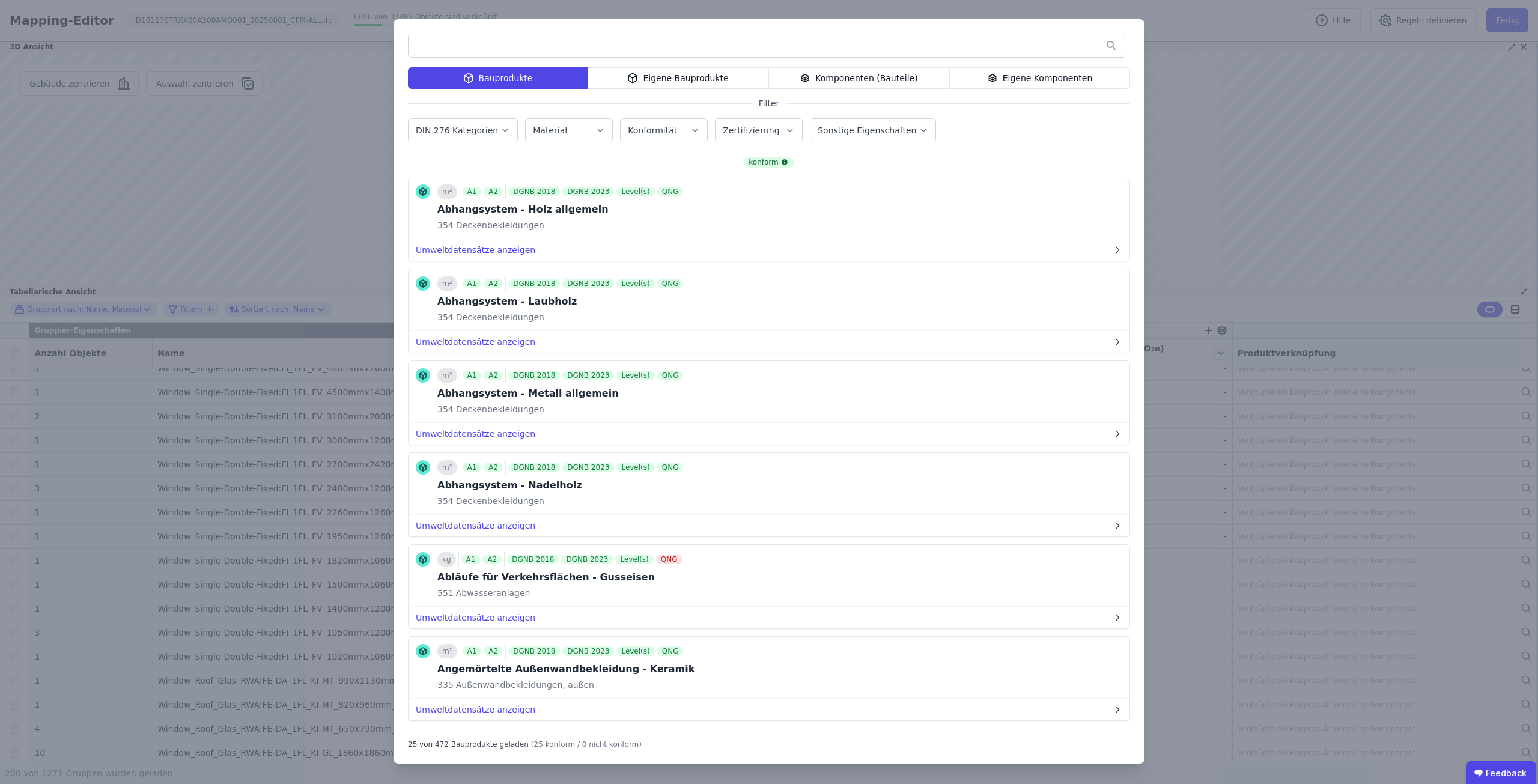
click at [523, 49] on input "text" at bounding box center [767, 46] width 716 height 22
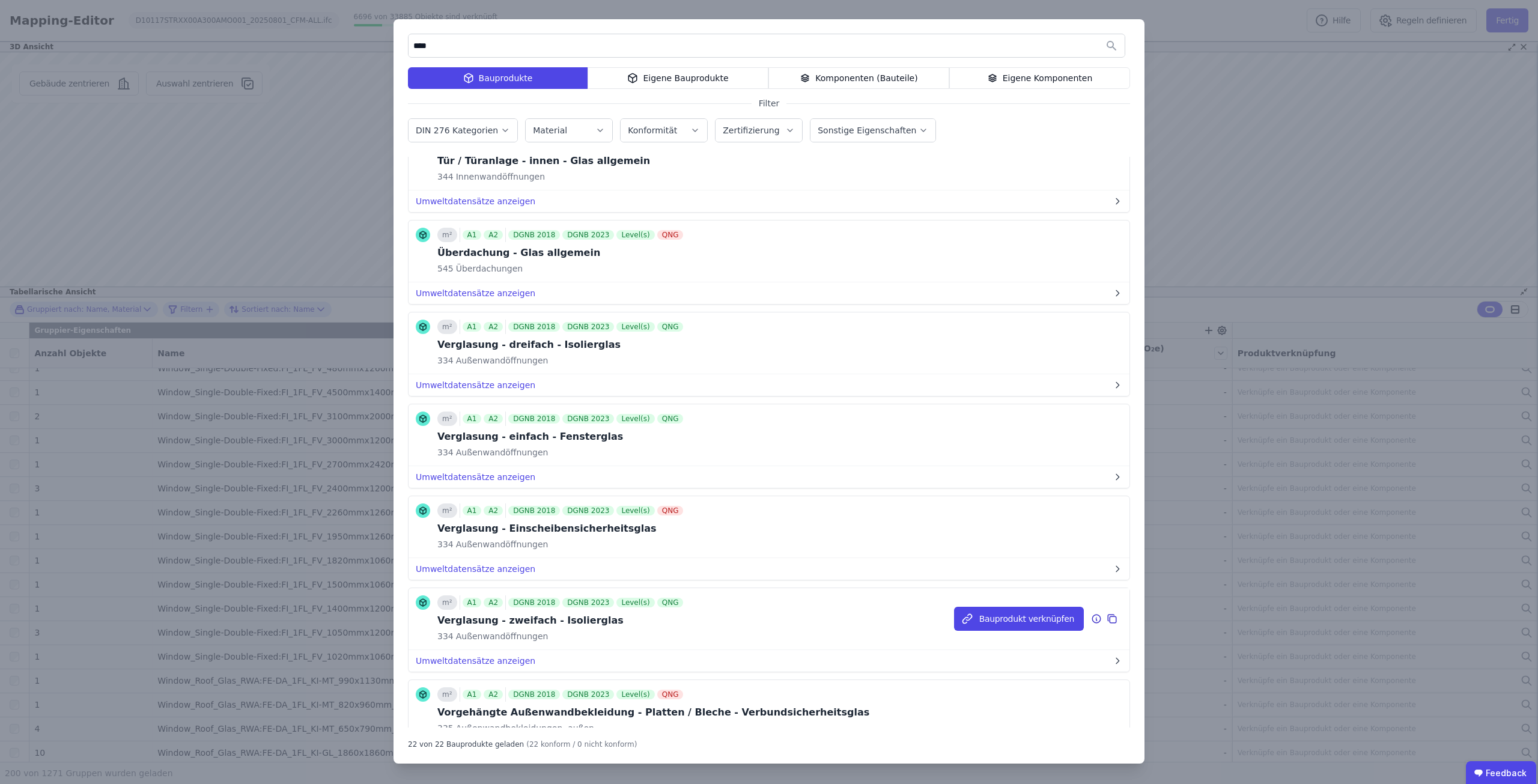
scroll to position [1081, 0]
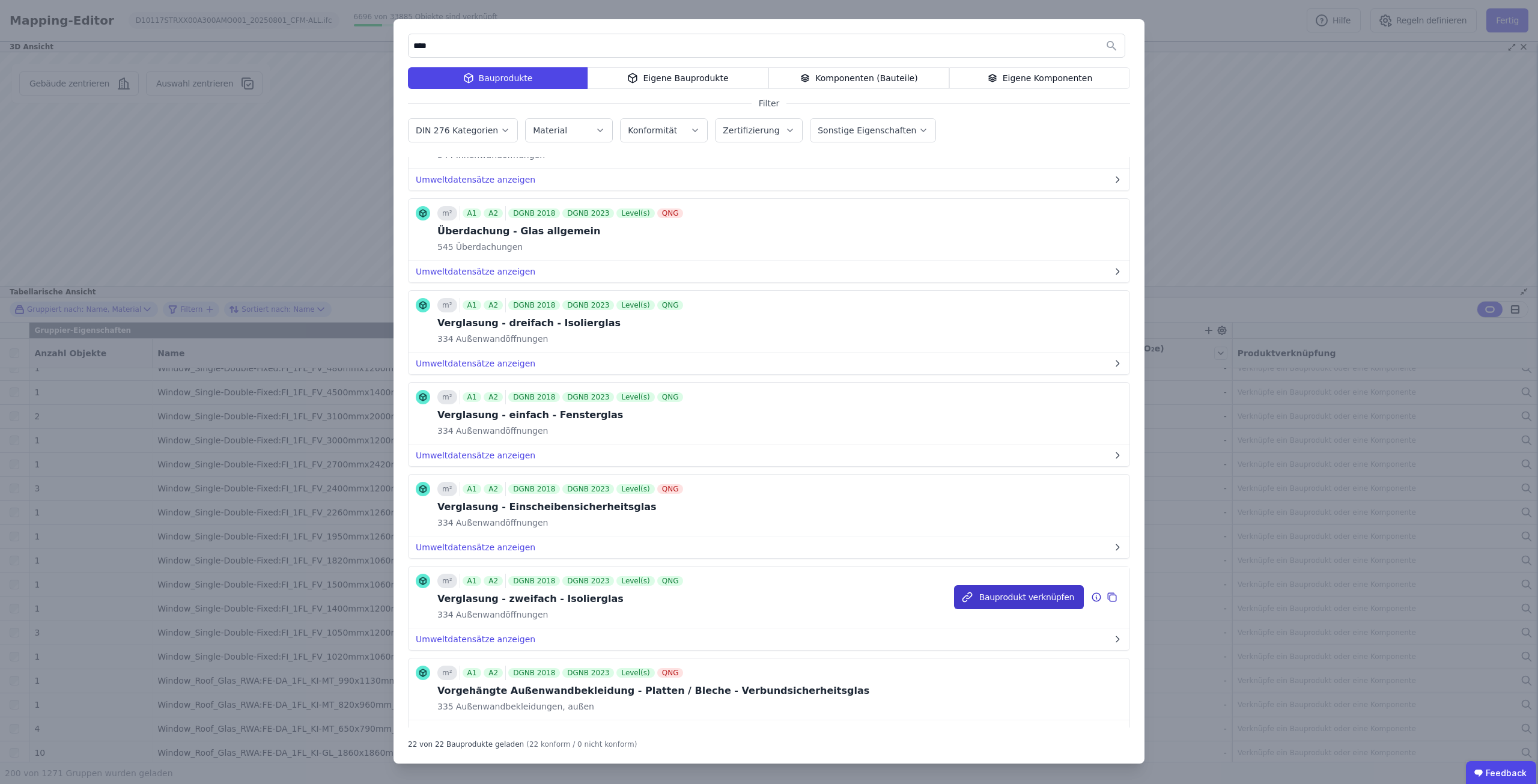
type input "****"
click at [1011, 596] on button "Bauprodukt verknüpfen" at bounding box center [1018, 597] width 130 height 24
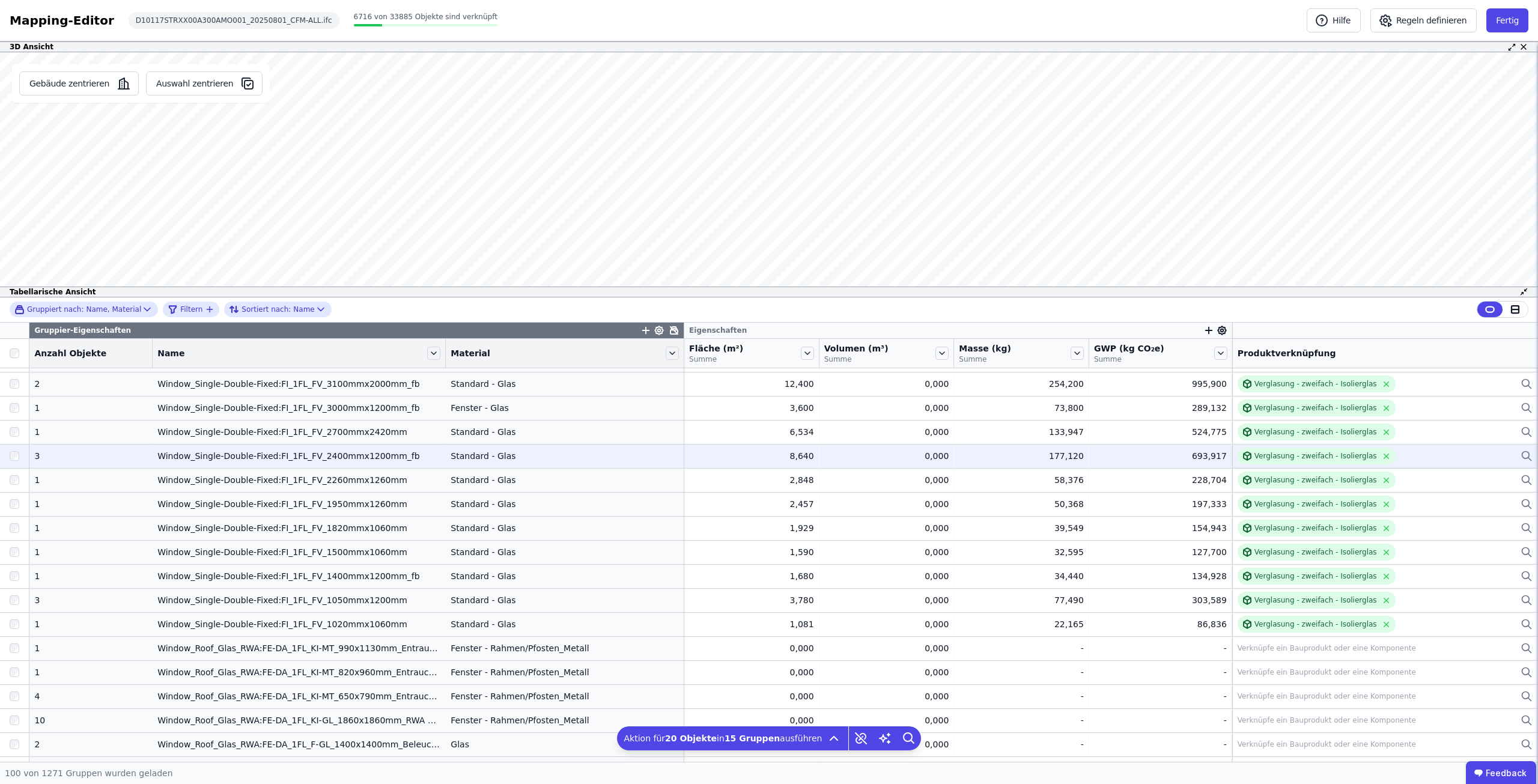
scroll to position [120, 0]
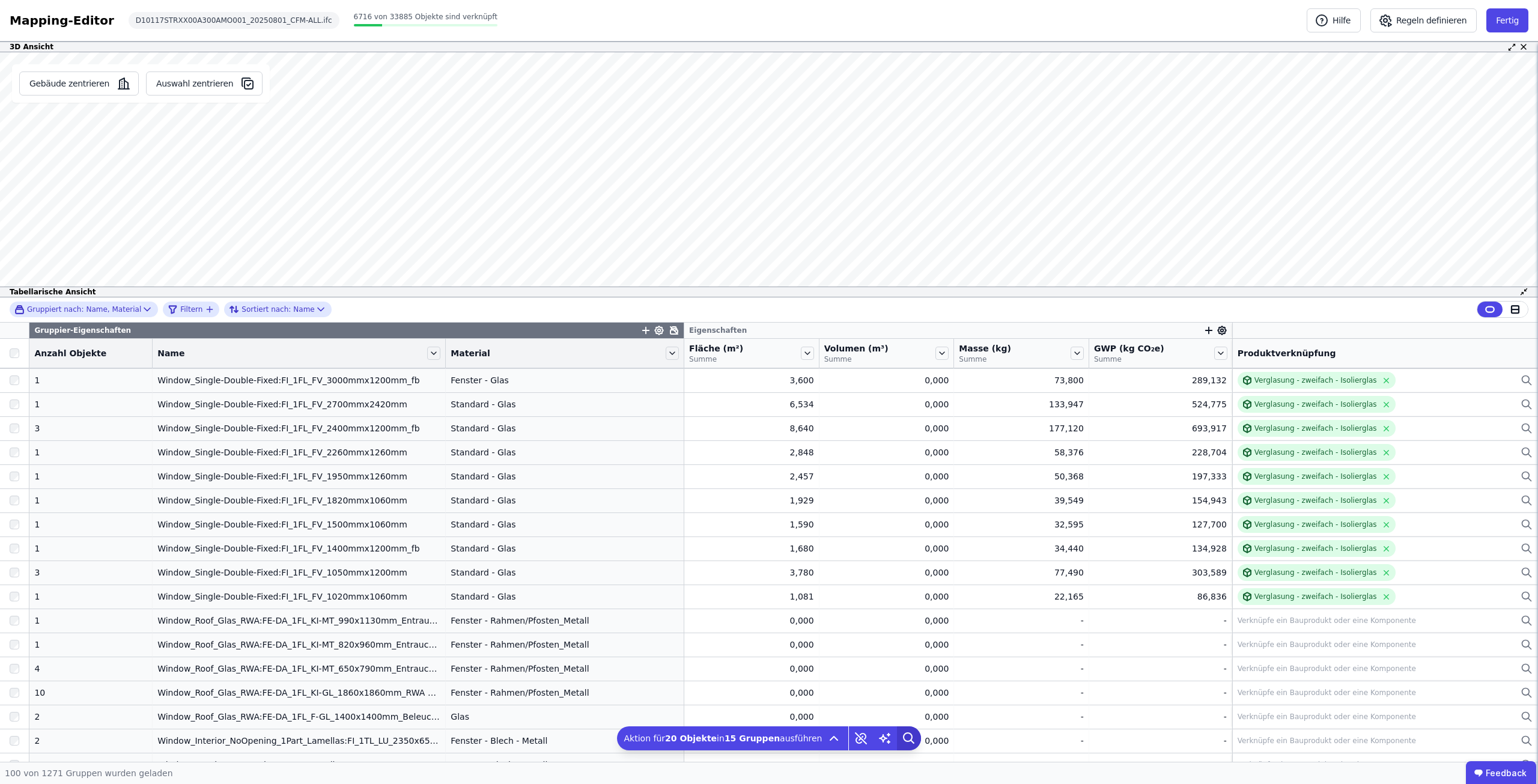
click at [898, 738] on icon at bounding box center [909, 738] width 24 height 24
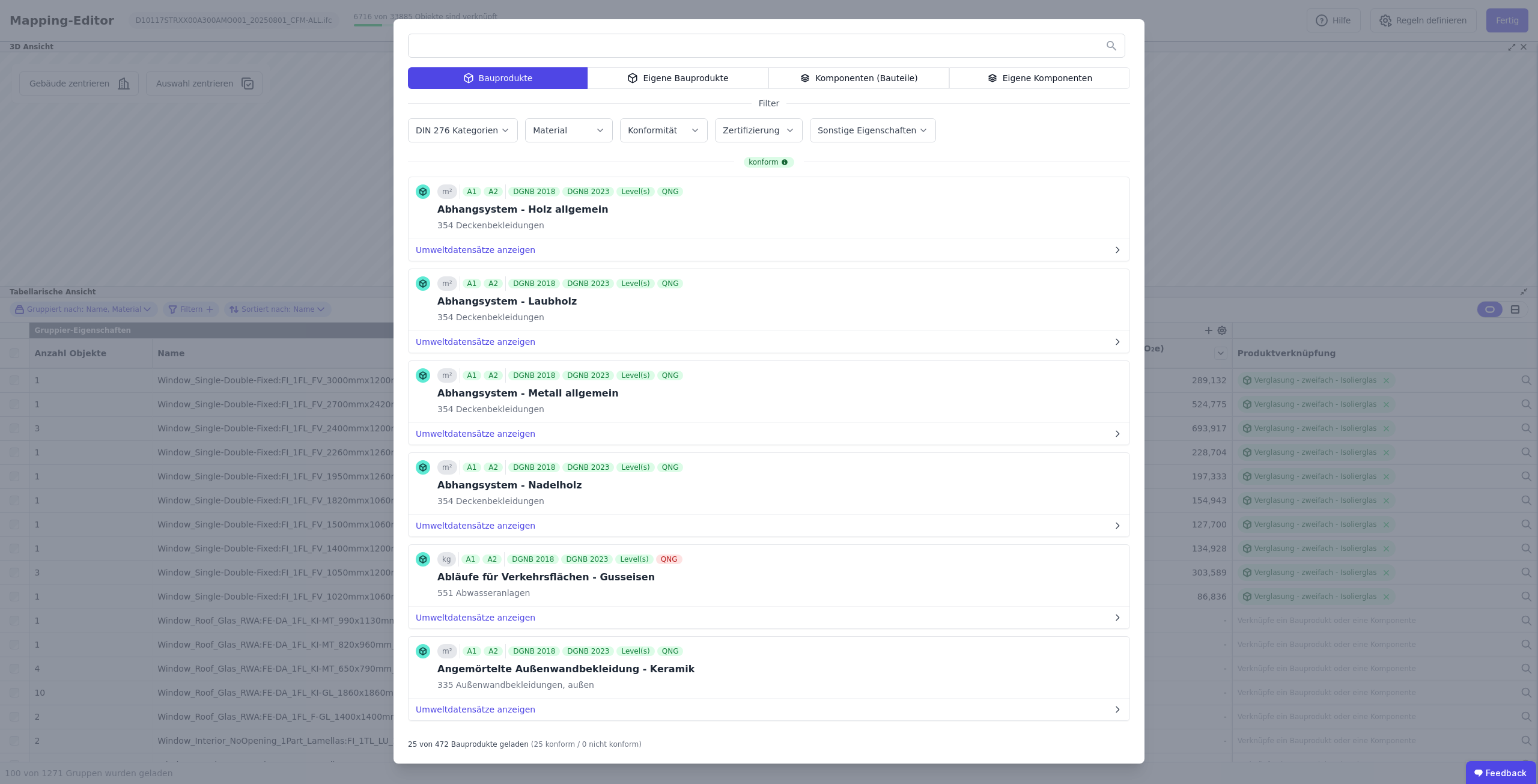
click at [1230, 74] on div "Bauprodukte Eigene Bauprodukte Komponenten (Bauteile) Eigene Komponenten Filter…" at bounding box center [769, 392] width 1538 height 784
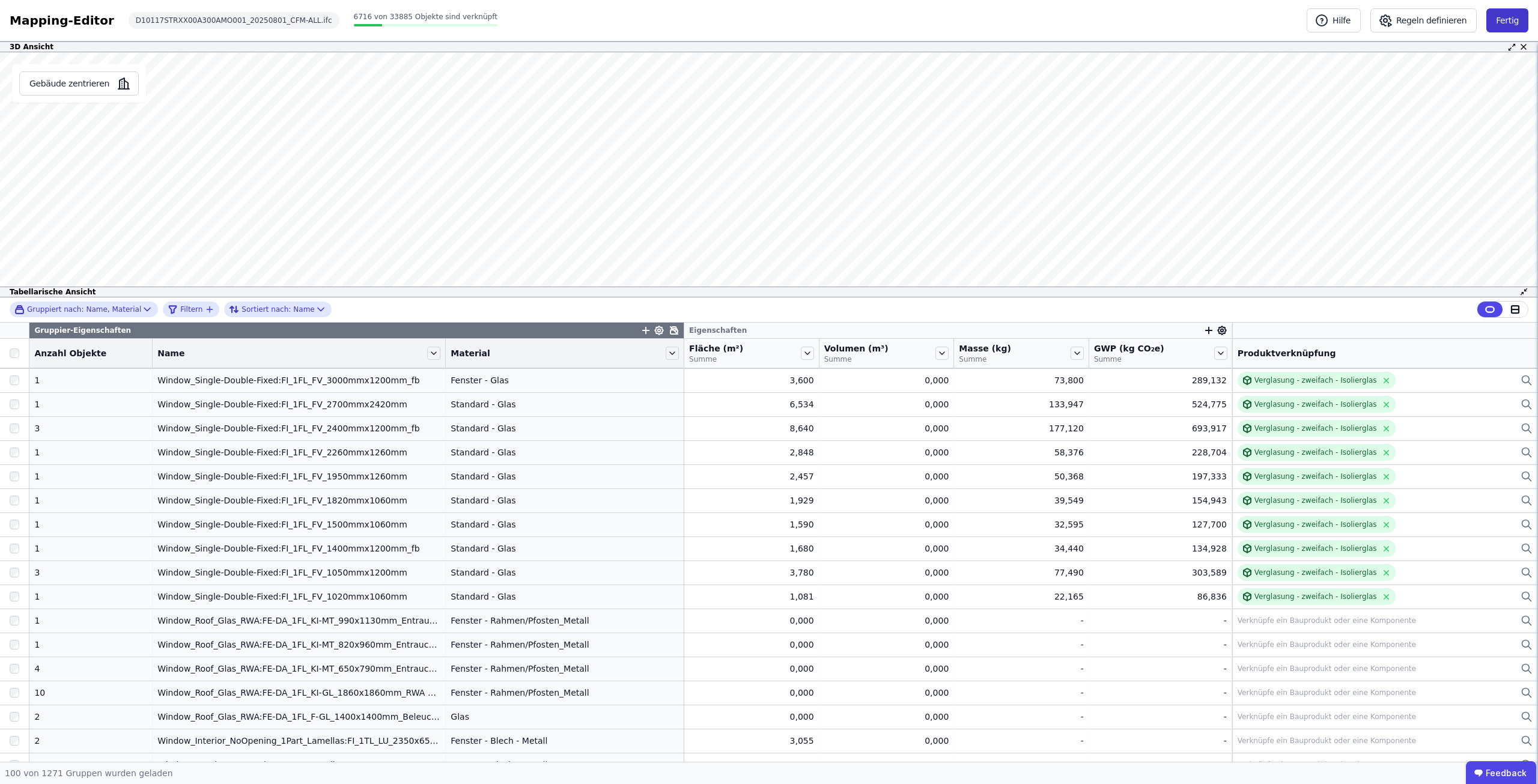
click at [1504, 26] on button "Fertig" at bounding box center [1507, 21] width 42 height 24
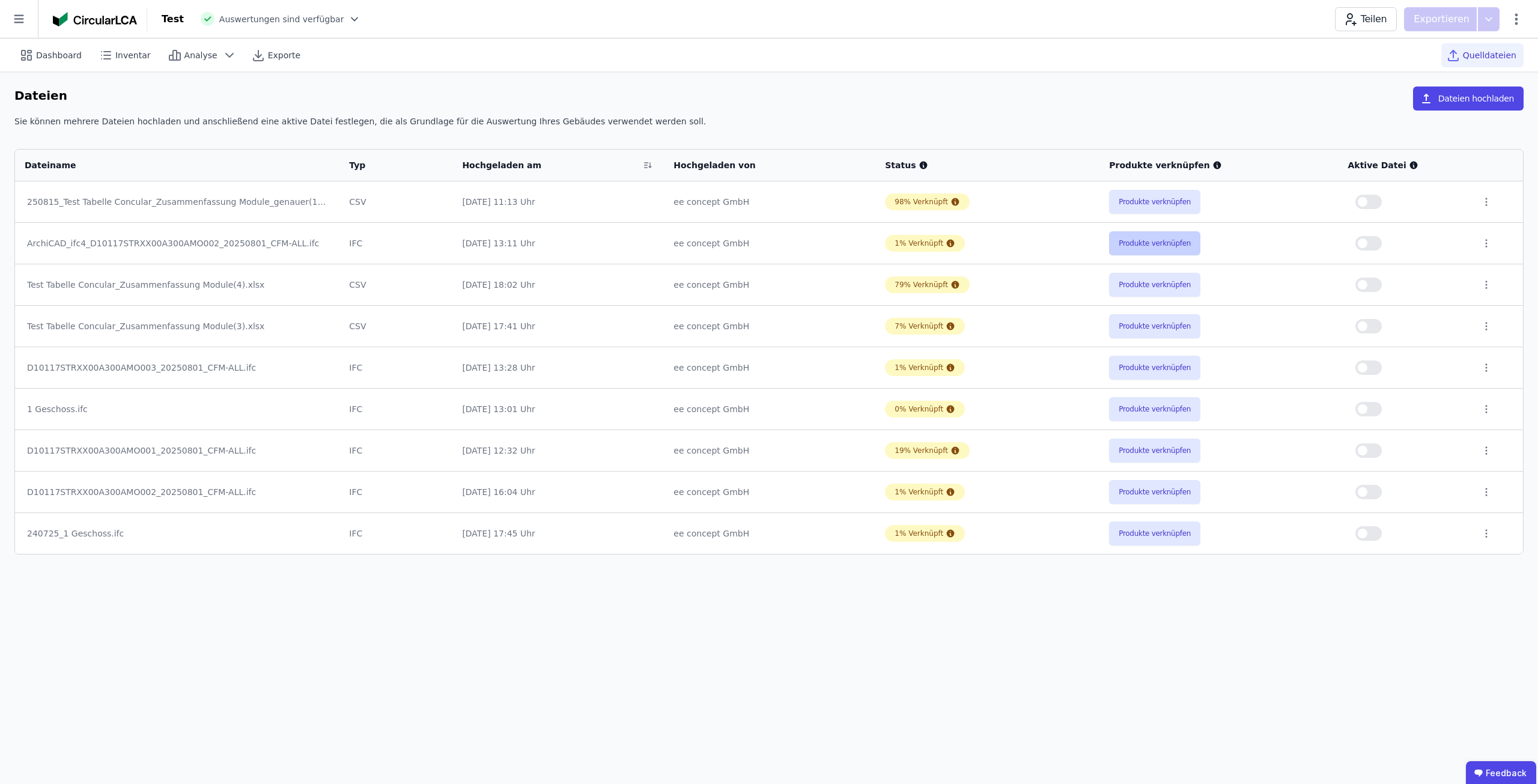
click at [1185, 243] on button "Produkte verknüpfen" at bounding box center [1154, 243] width 91 height 24
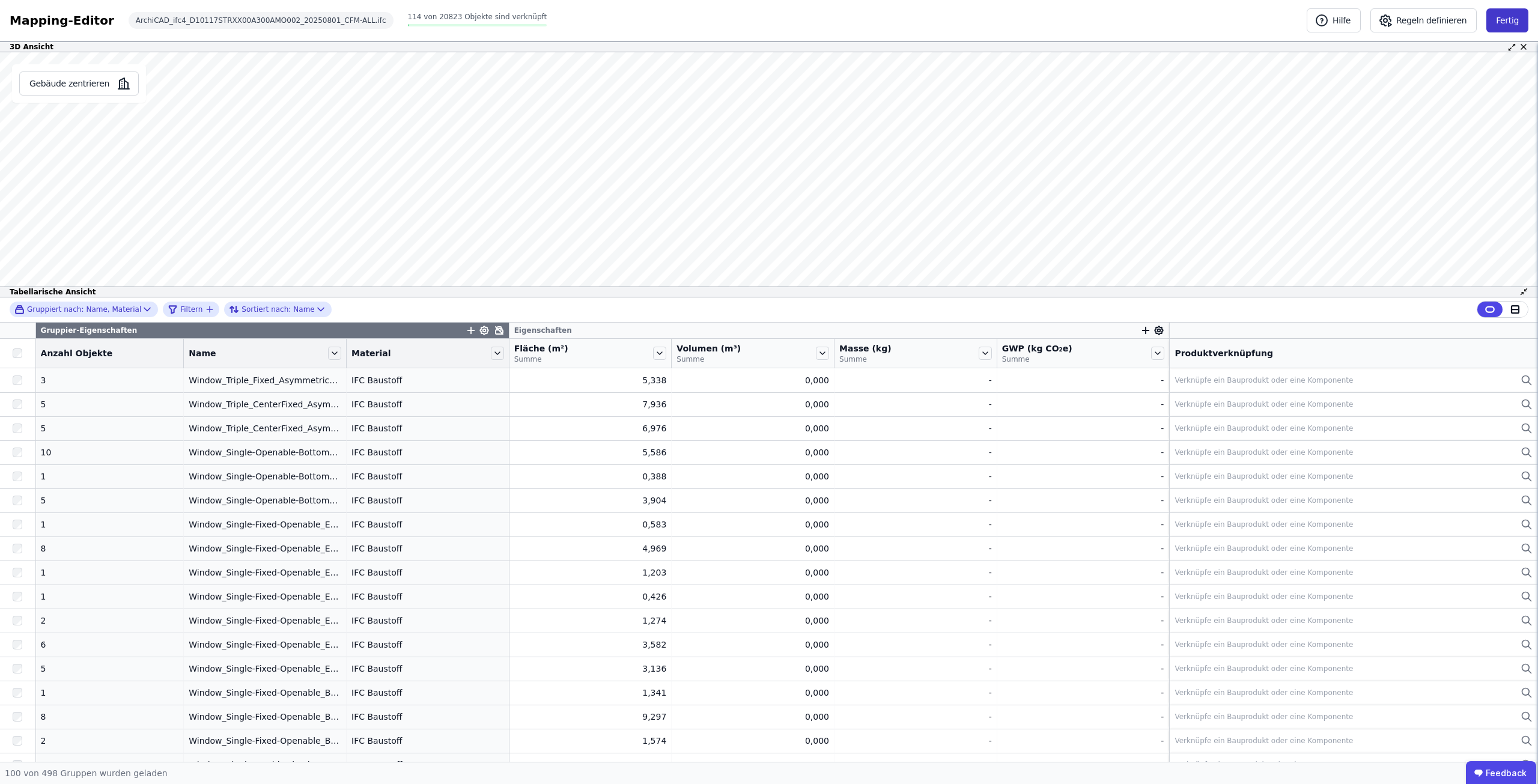
click at [1517, 18] on button "Fertig" at bounding box center [1507, 21] width 42 height 24
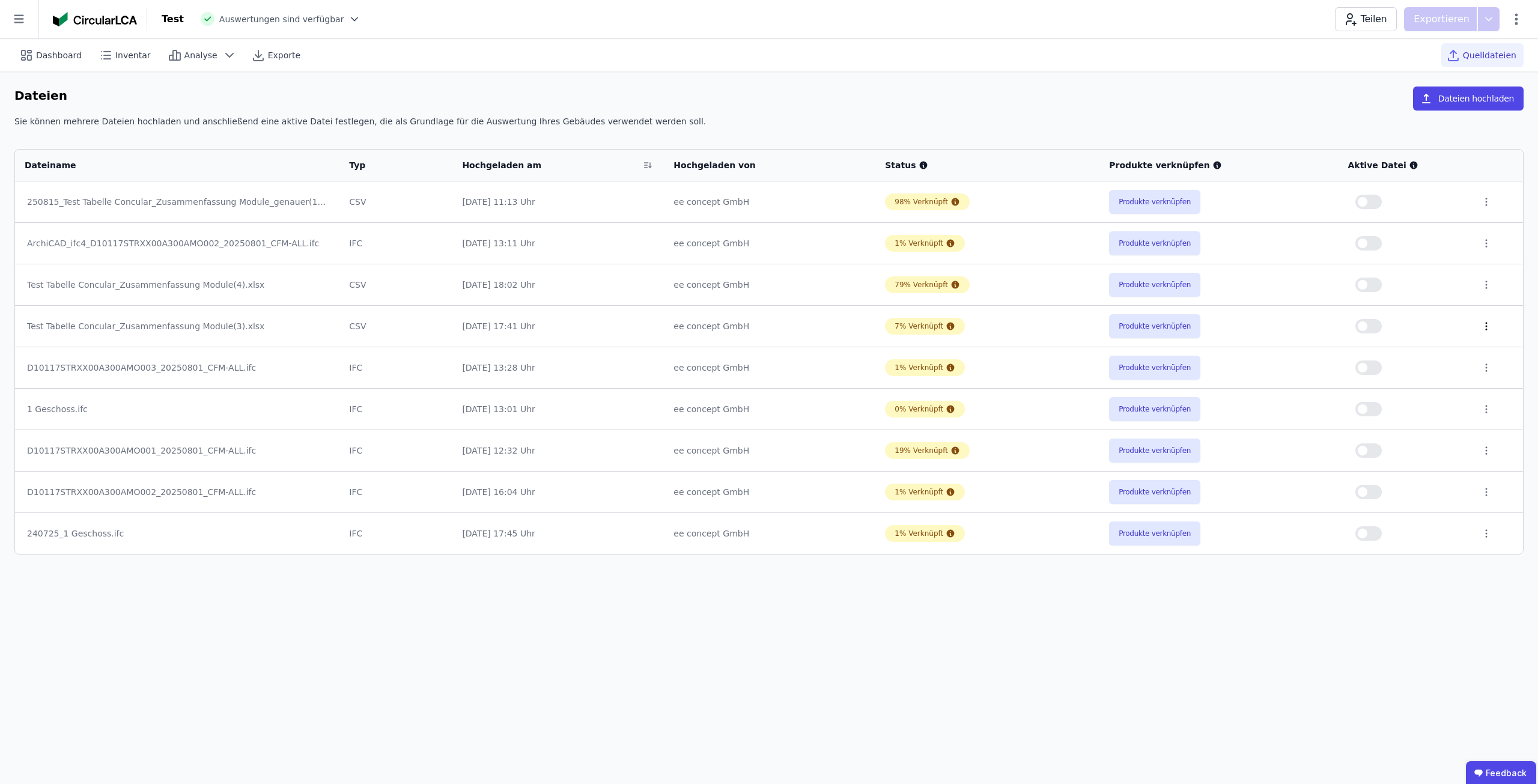
click at [1485, 326] on icon at bounding box center [1486, 326] width 1 height 7
click at [1423, 326] on div "Löschen" at bounding box center [1423, 323] width 120 height 19
click at [1152, 415] on button "Produkte verknüpfen" at bounding box center [1154, 409] width 91 height 24
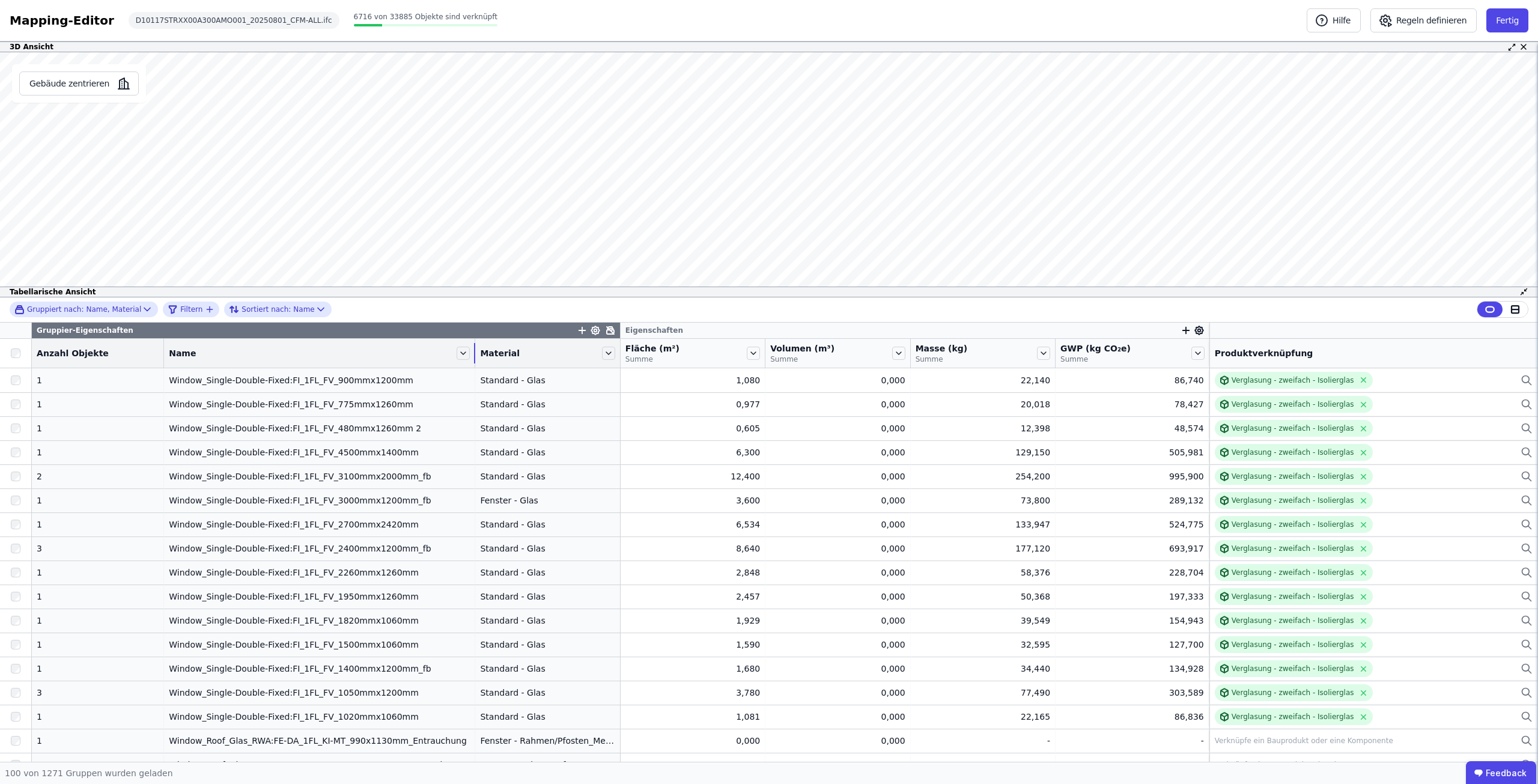
drag, startPoint x: 326, startPoint y: 348, endPoint x: 415, endPoint y: 470, distance: 151.0
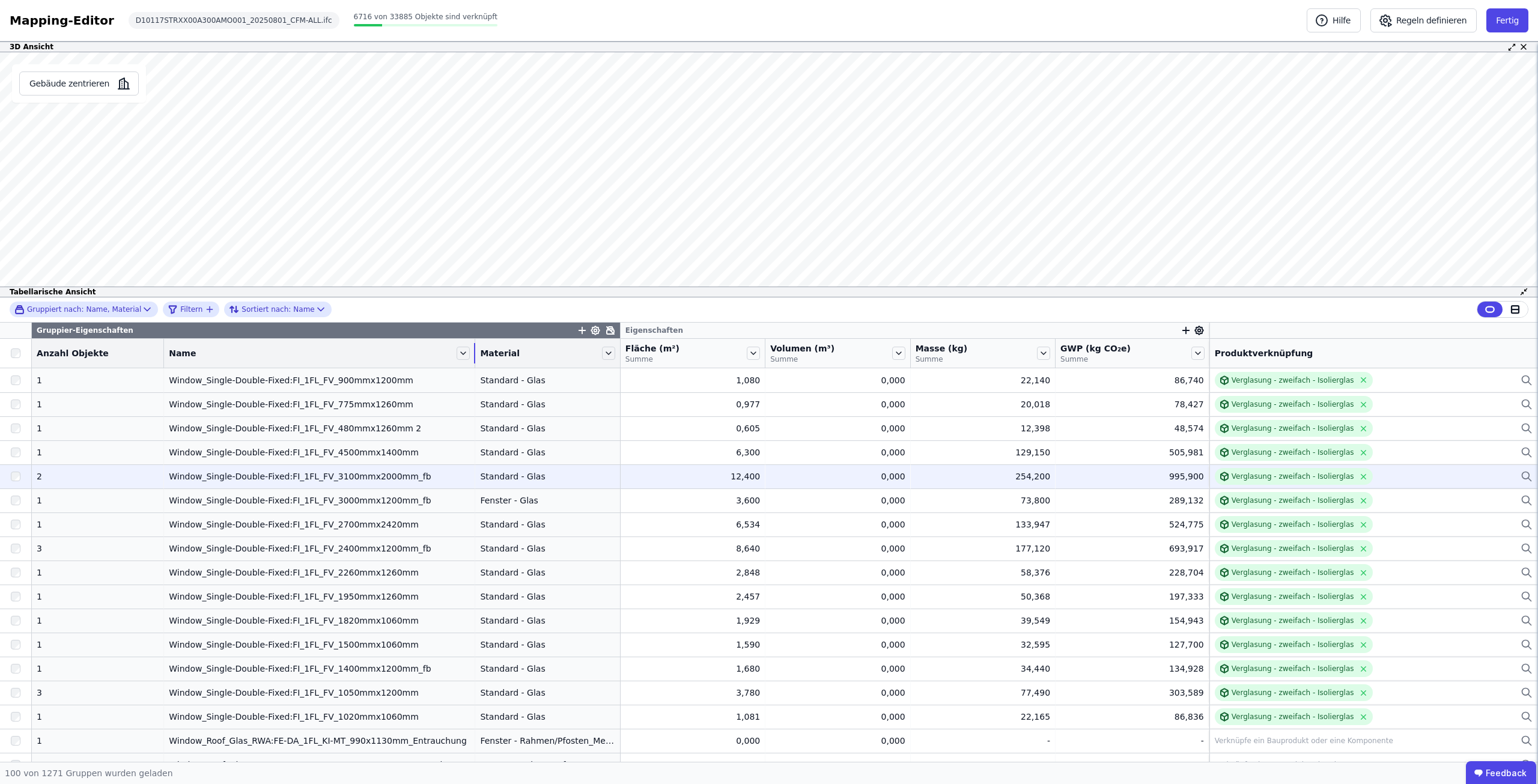
click at [433, 351] on div "Name" at bounding box center [319, 353] width 311 height 21
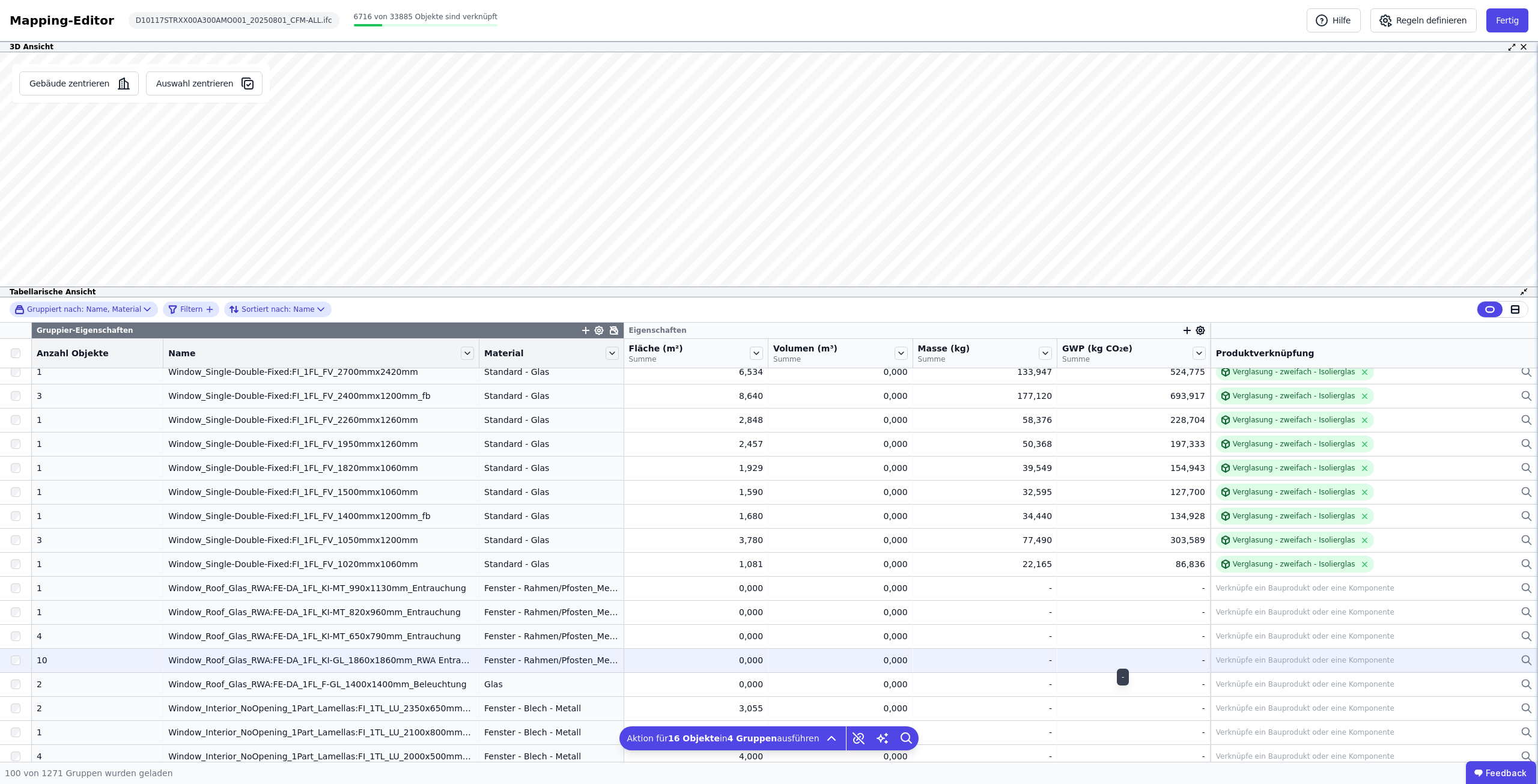
scroll to position [180, 0]
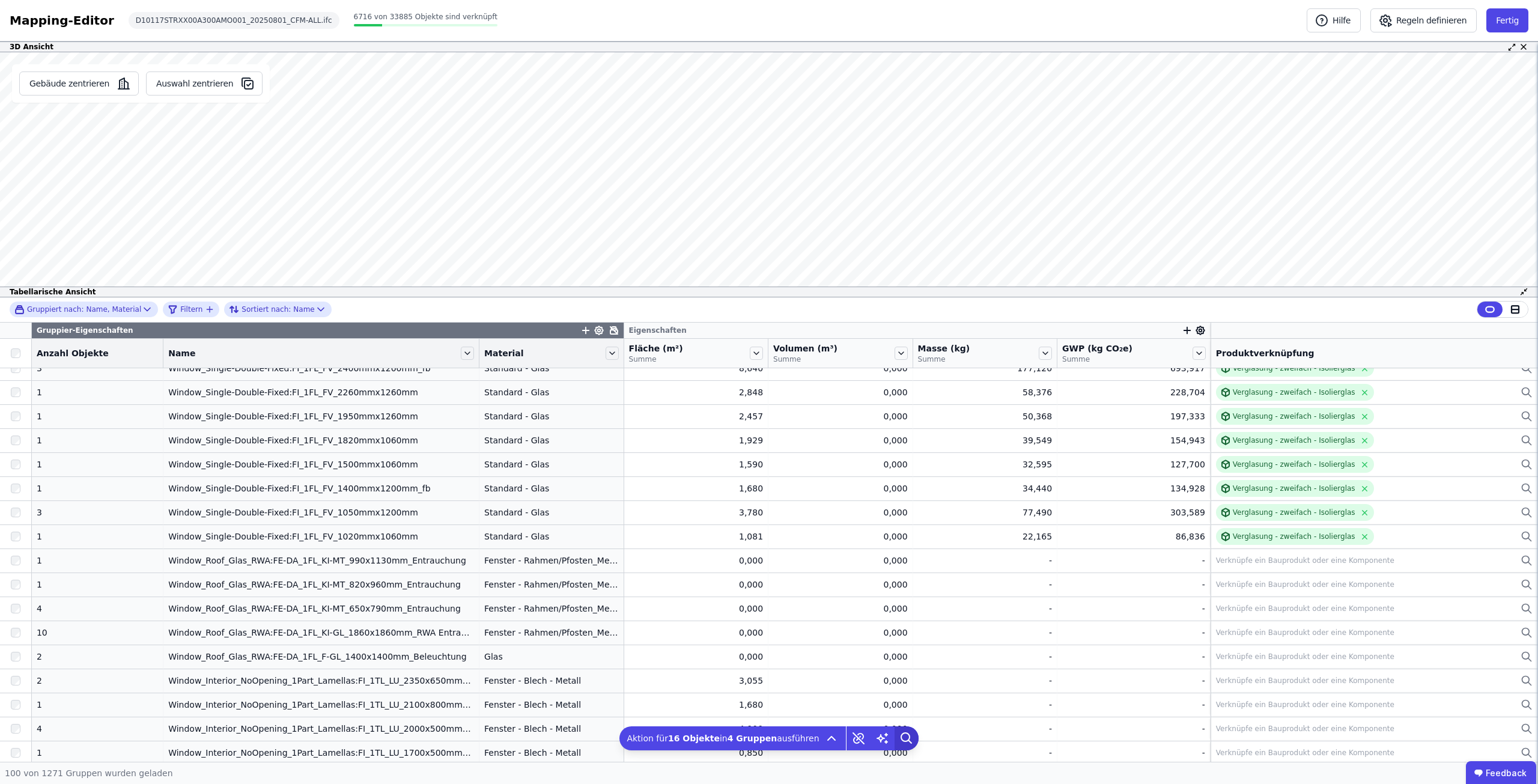
click at [895, 735] on icon at bounding box center [907, 738] width 24 height 24
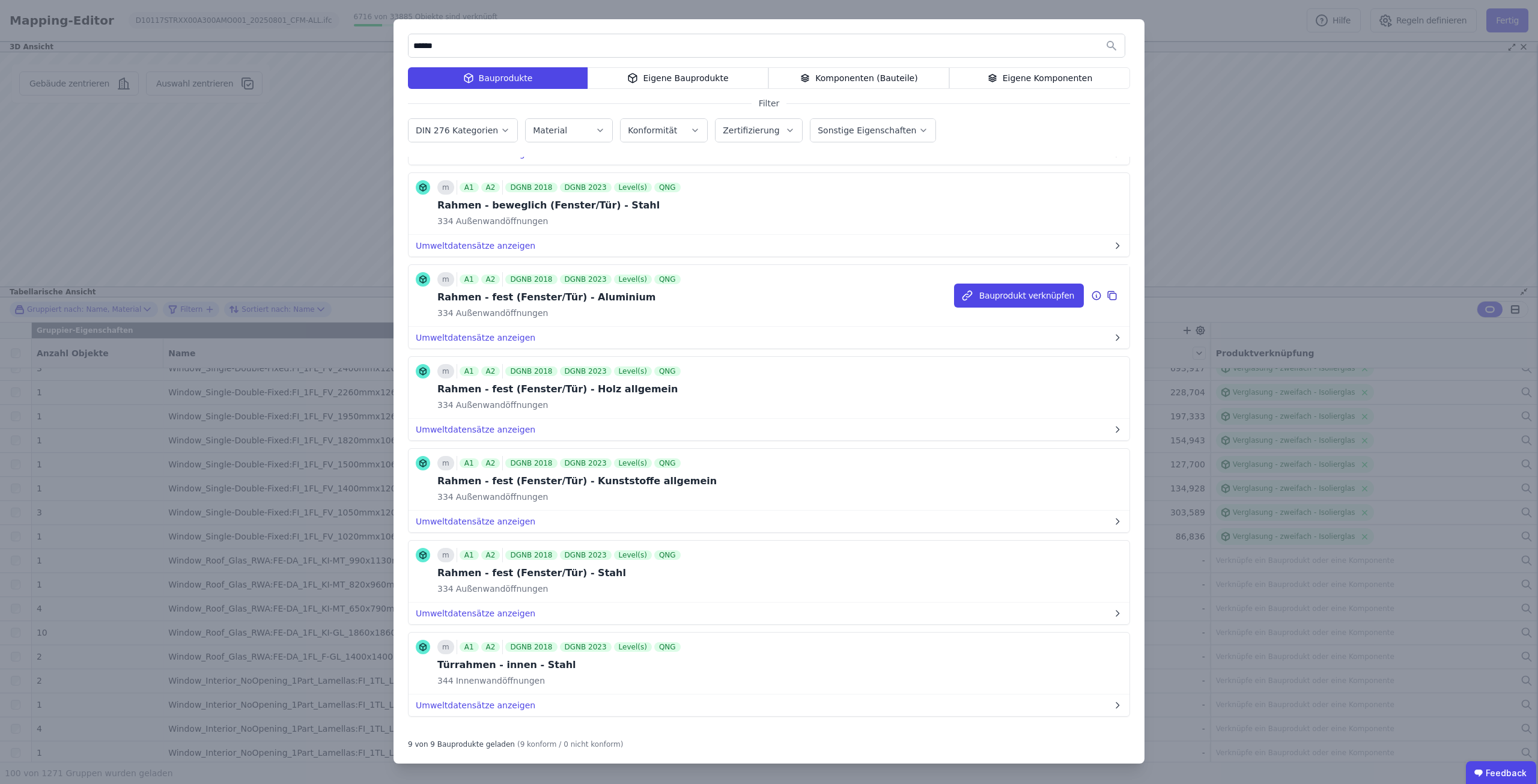
scroll to position [293, 0]
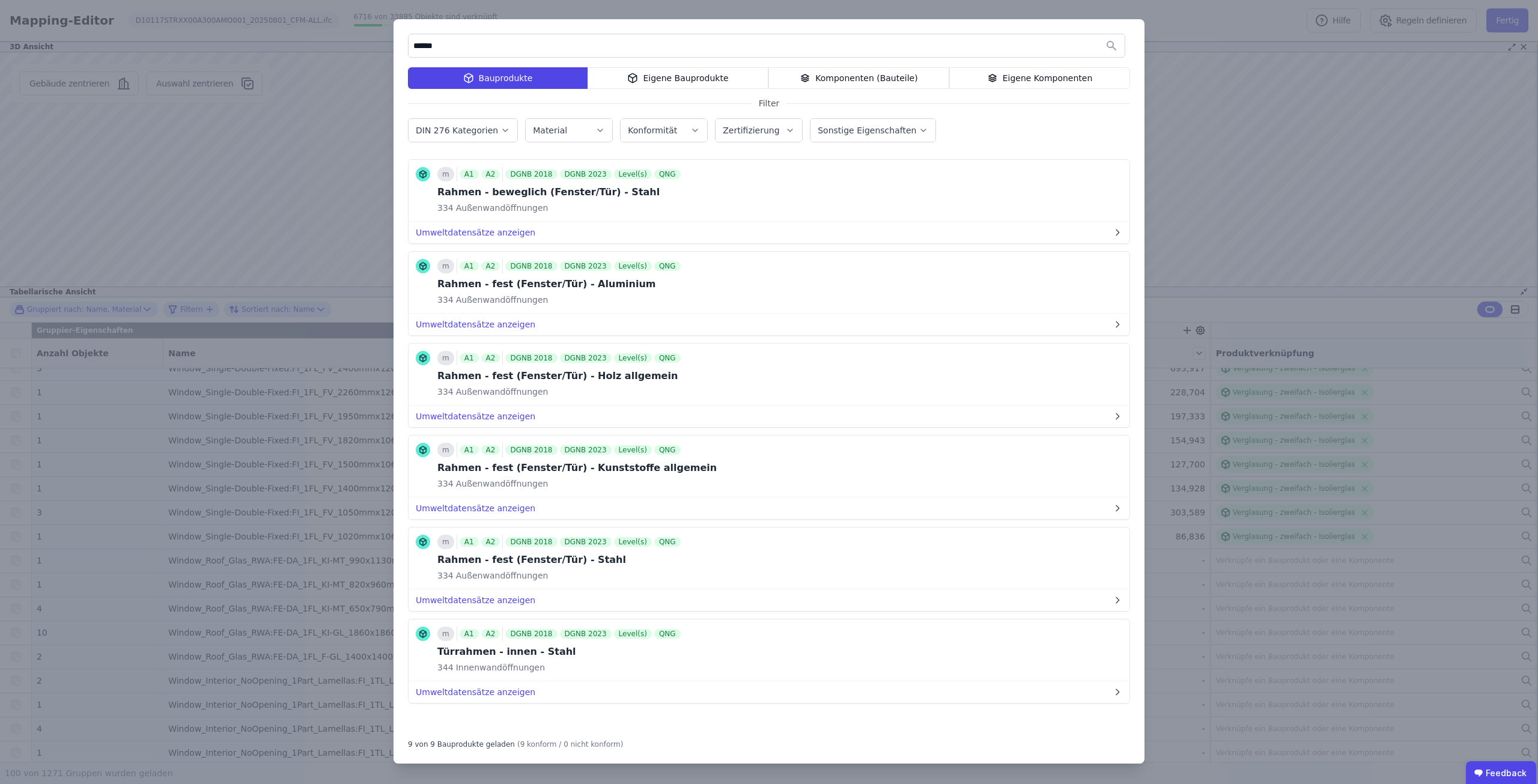
drag, startPoint x: 467, startPoint y: 40, endPoint x: 331, endPoint y: 61, distance: 137.6
click at [331, 61] on div "****** Bauprodukte Eigene Bauprodukte Komponenten (Bauteile) Eigene Komponenten…" at bounding box center [769, 392] width 1538 height 784
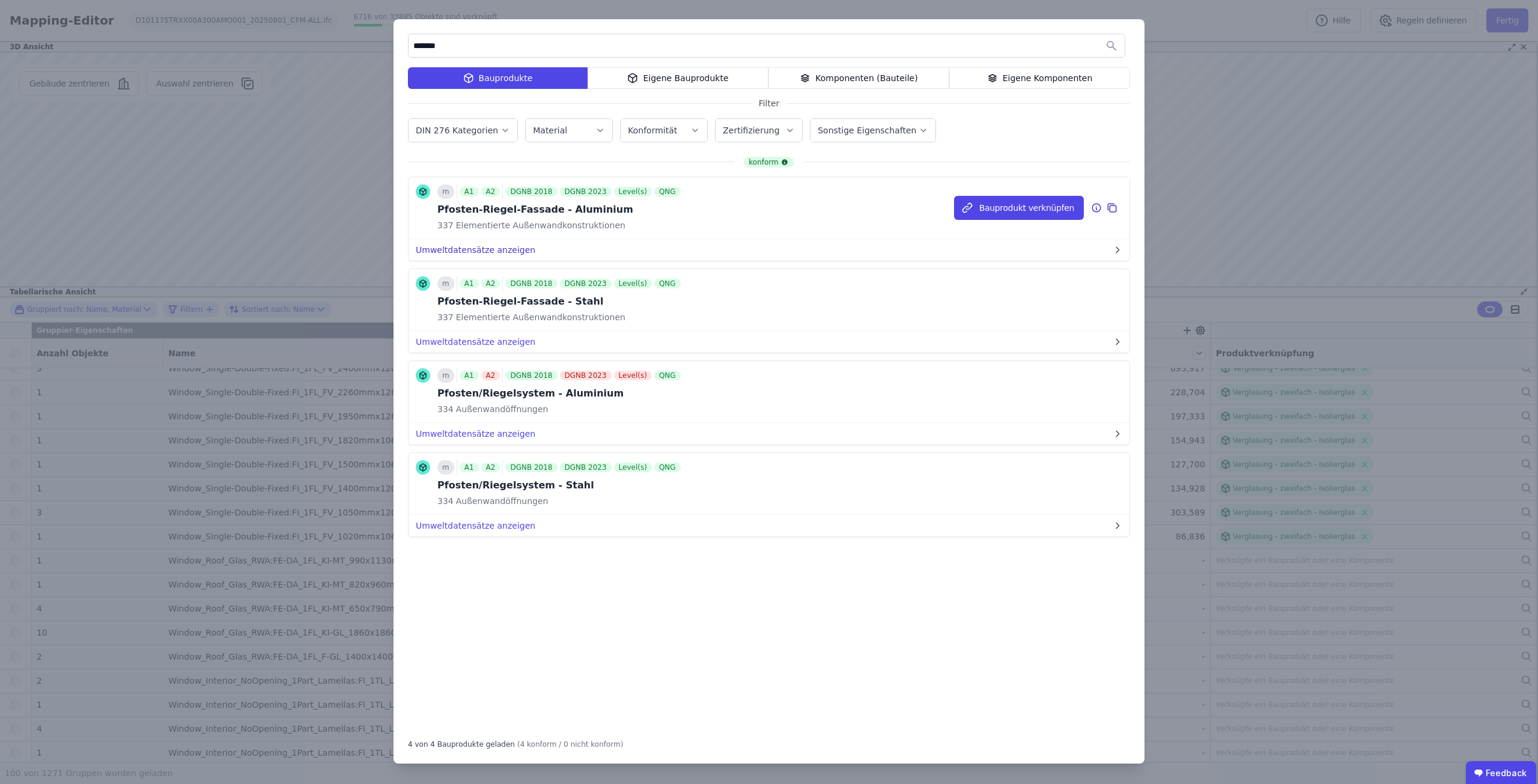
type input "*******"
click at [469, 248] on button "Umweltdatensätze anzeigen" at bounding box center [769, 250] width 721 height 22
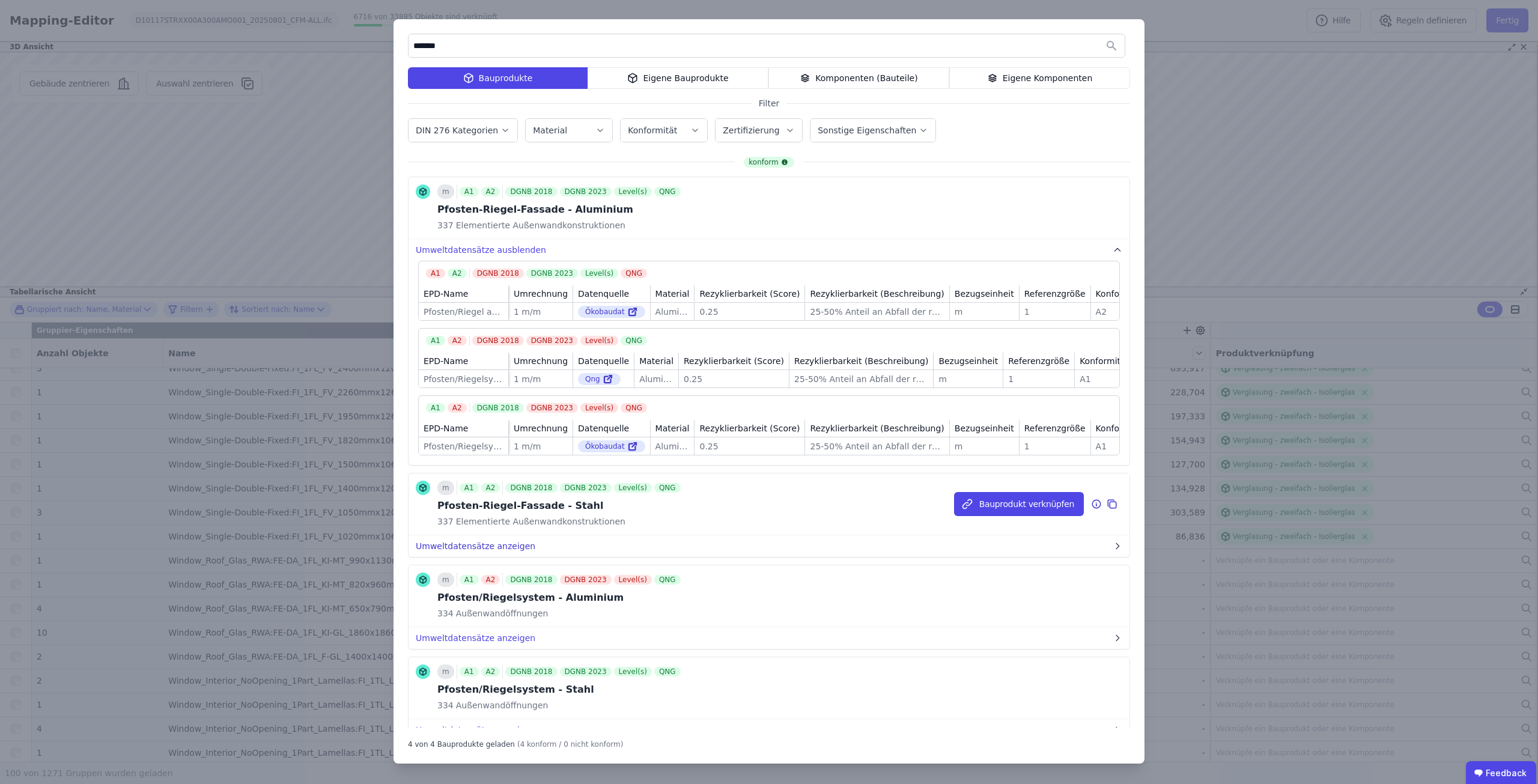
click at [474, 557] on button "Umweltdatensätze anzeigen" at bounding box center [769, 546] width 721 height 22
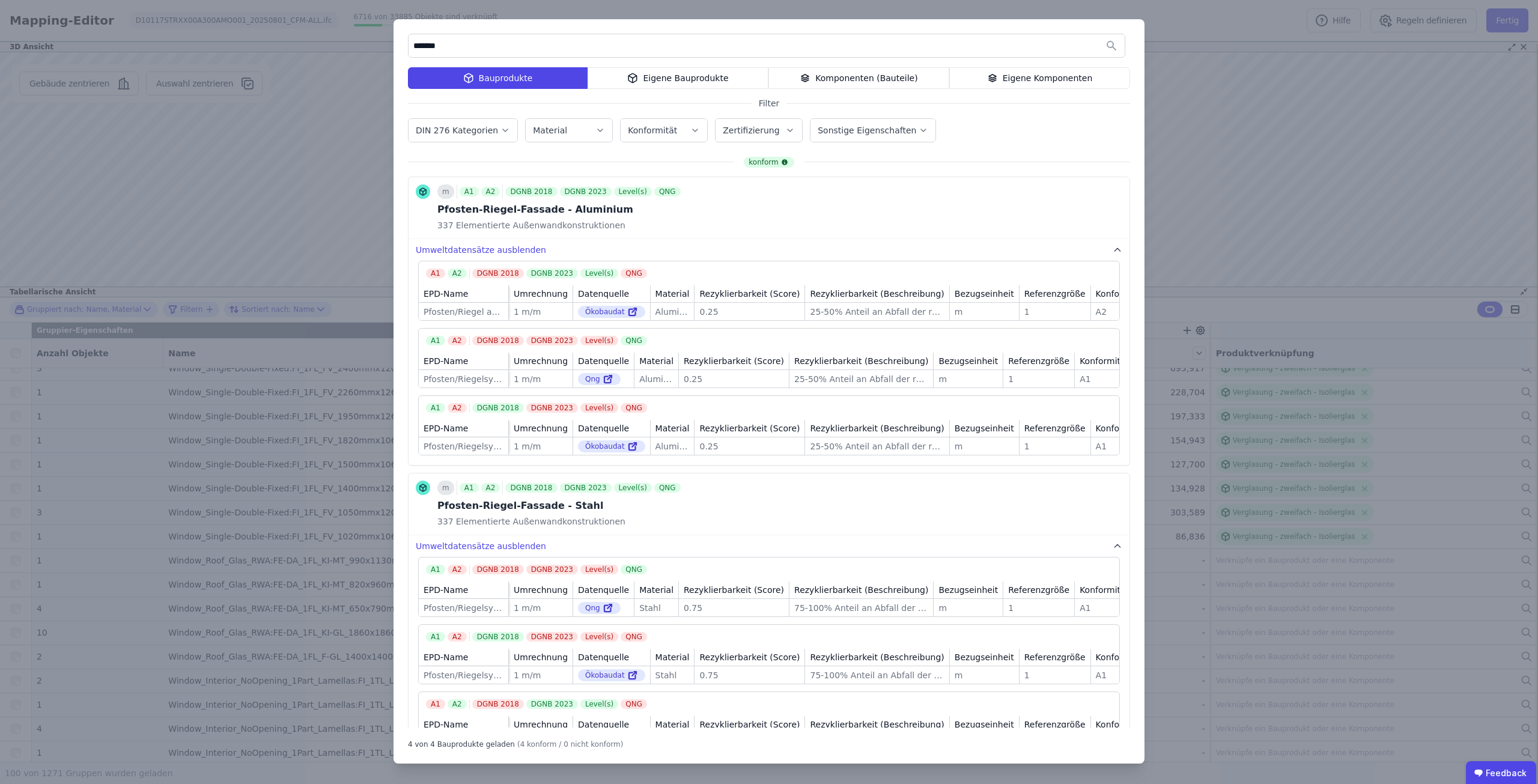
click at [1244, 152] on div "******* Bauprodukte Eigene Bauprodukte Komponenten (Bauteile) Eigene Komponente…" at bounding box center [769, 392] width 1538 height 784
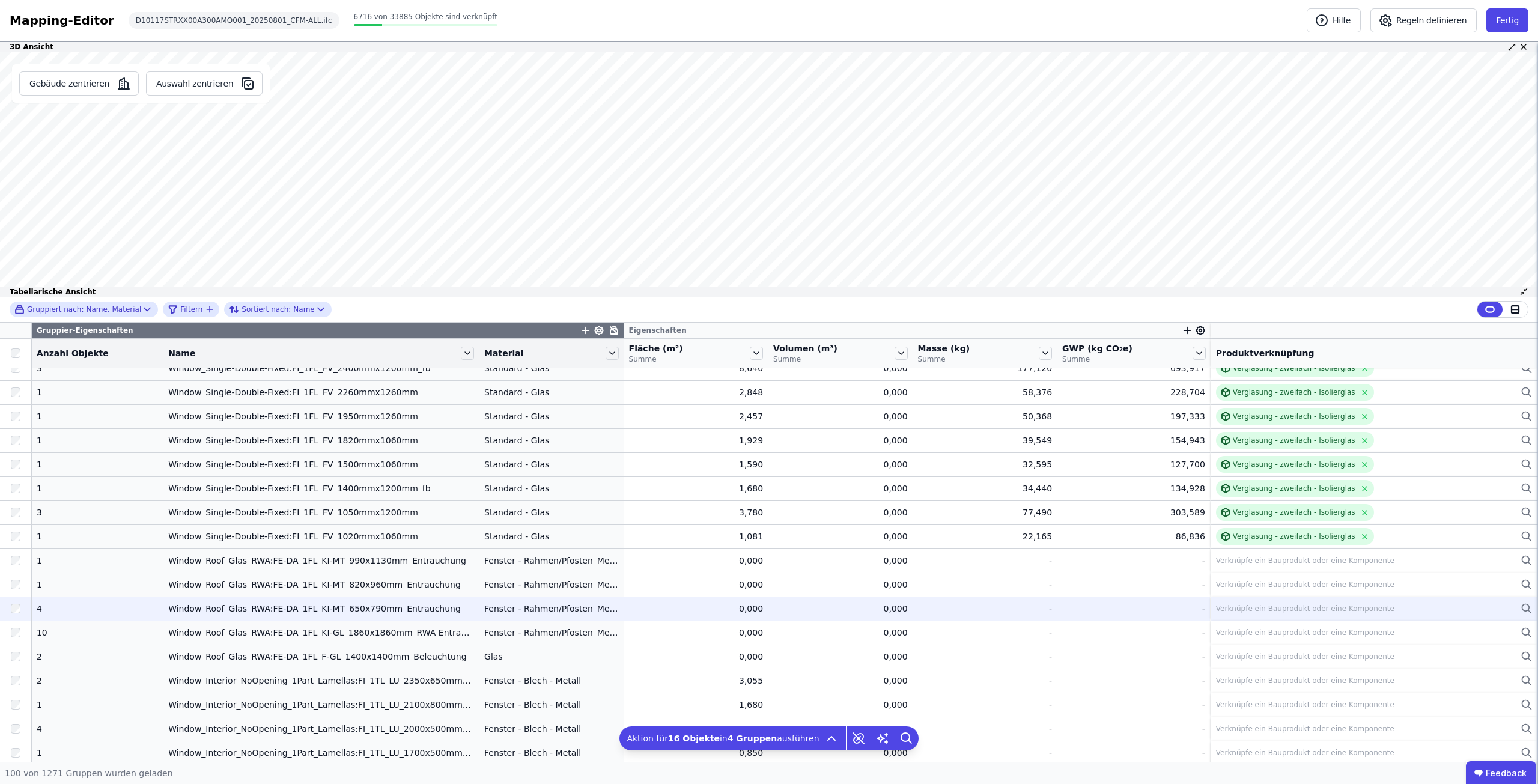
scroll to position [240, 0]
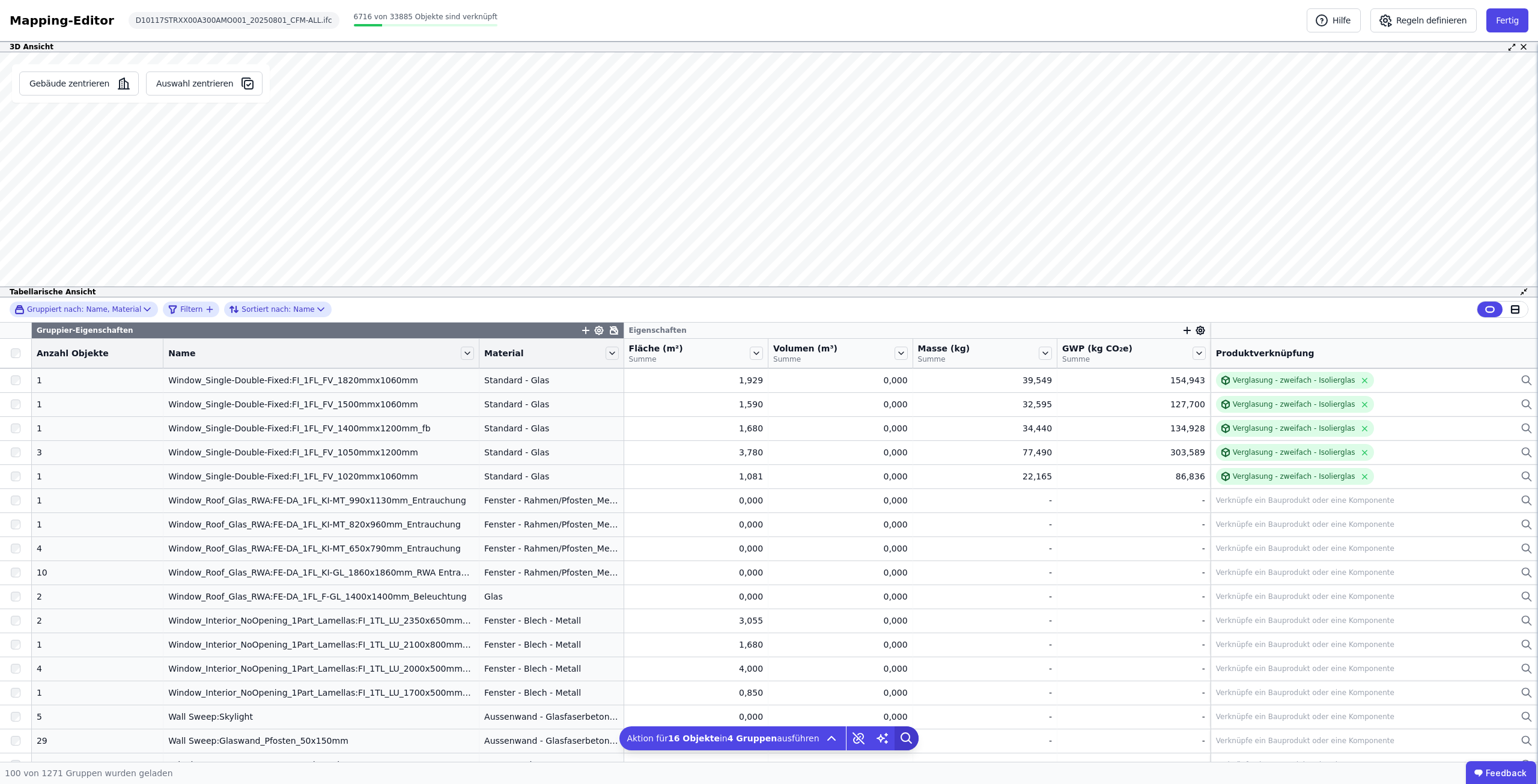
click at [902, 736] on icon at bounding box center [907, 738] width 24 height 24
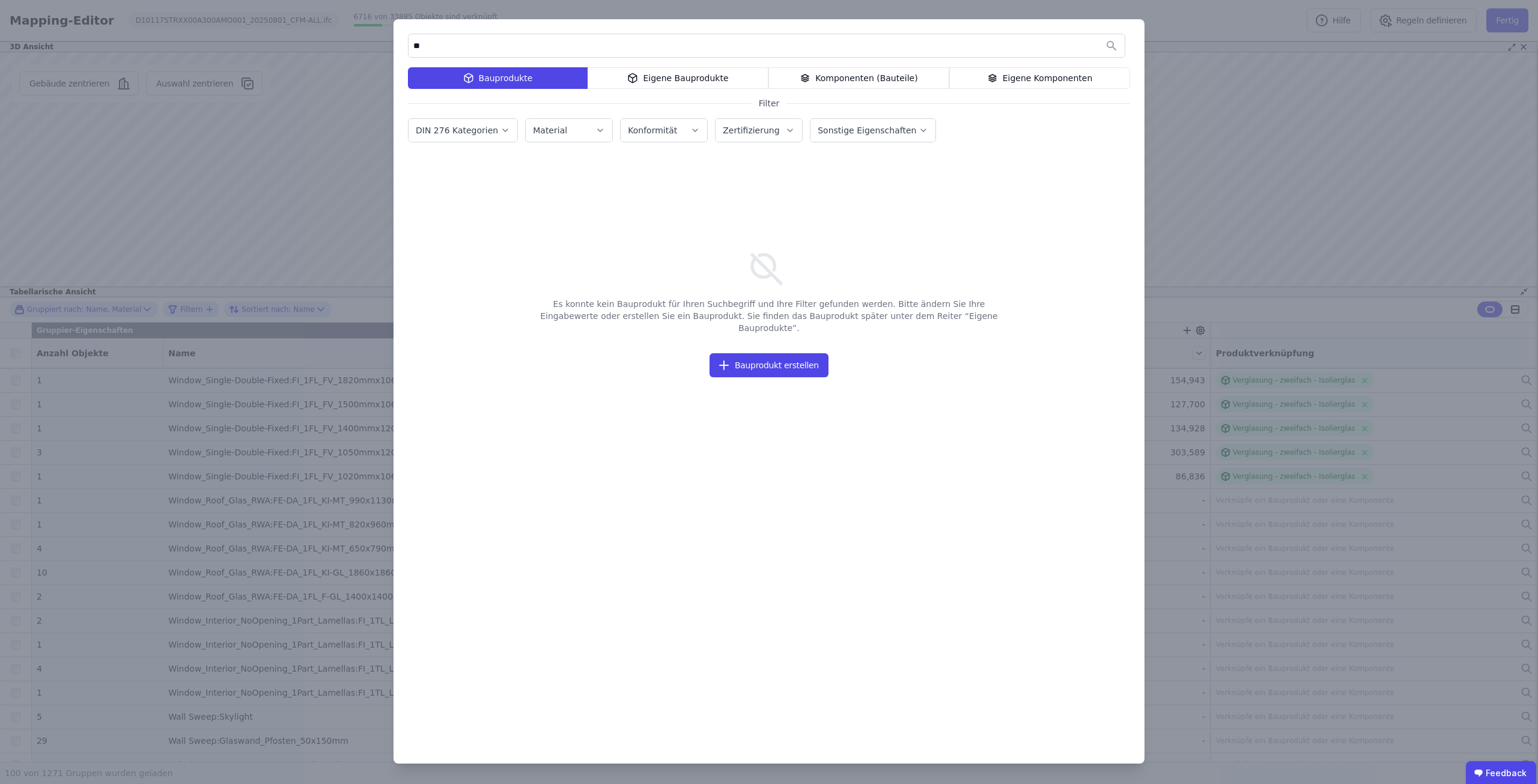
type input "*"
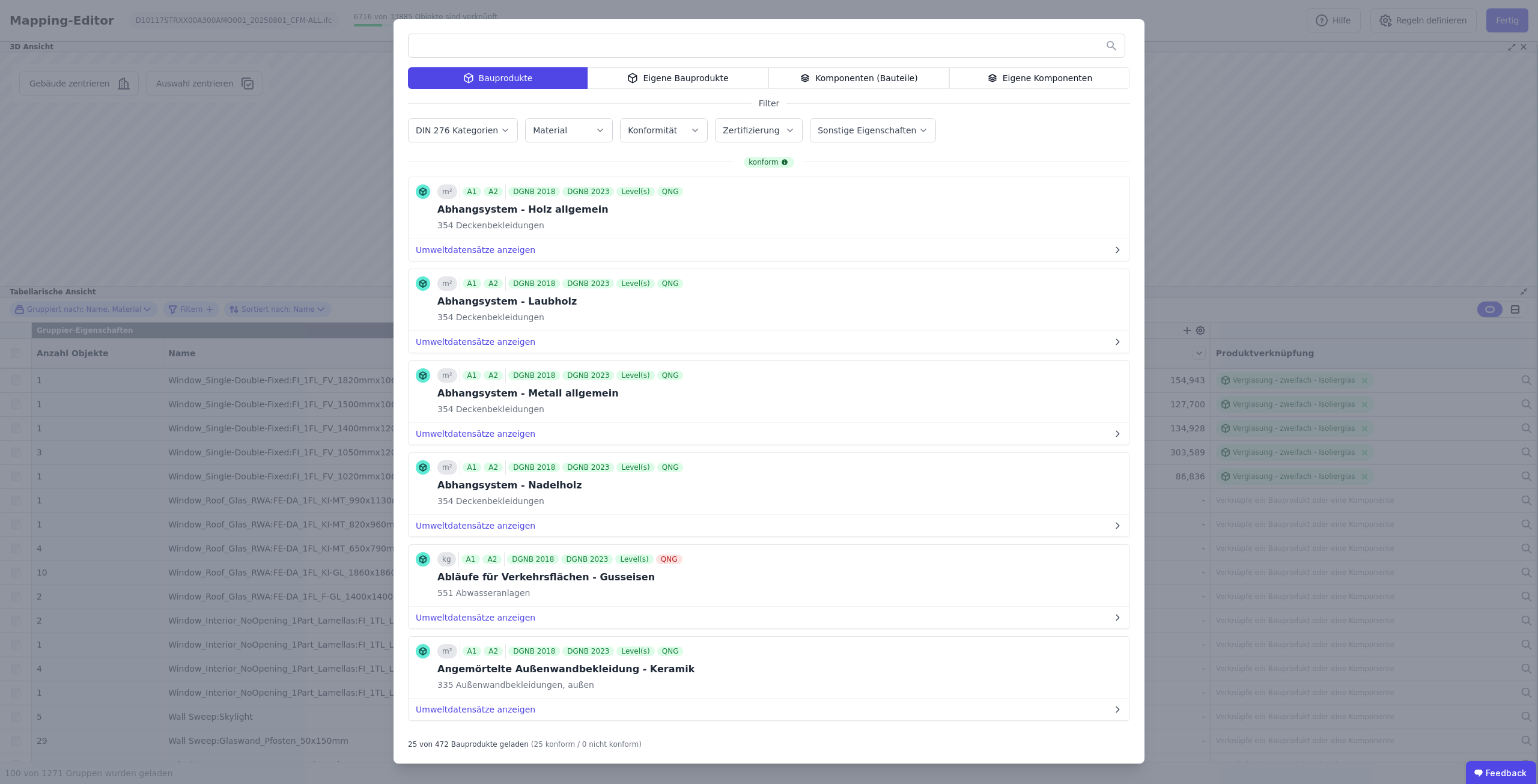
type input "*"
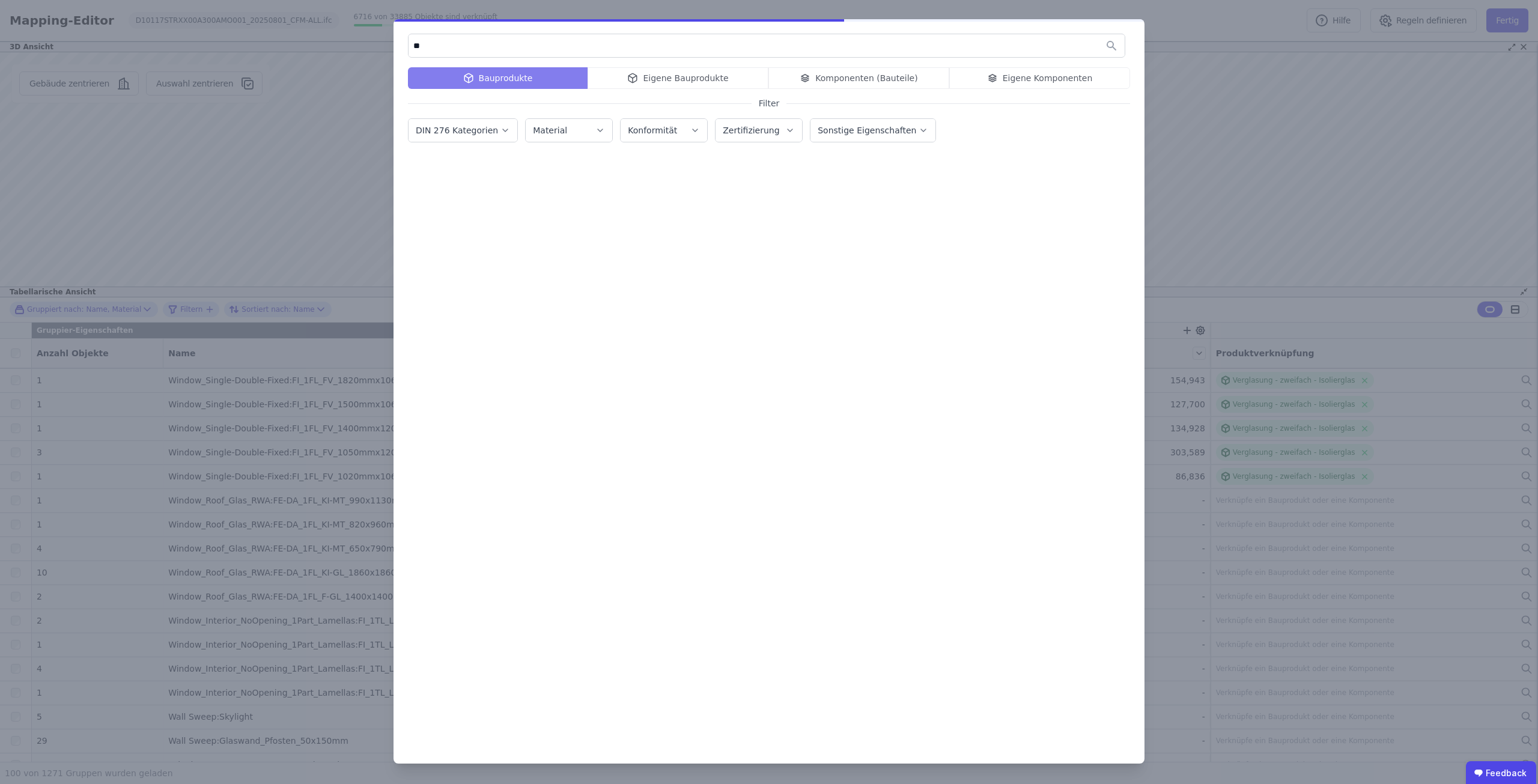
type input "*"
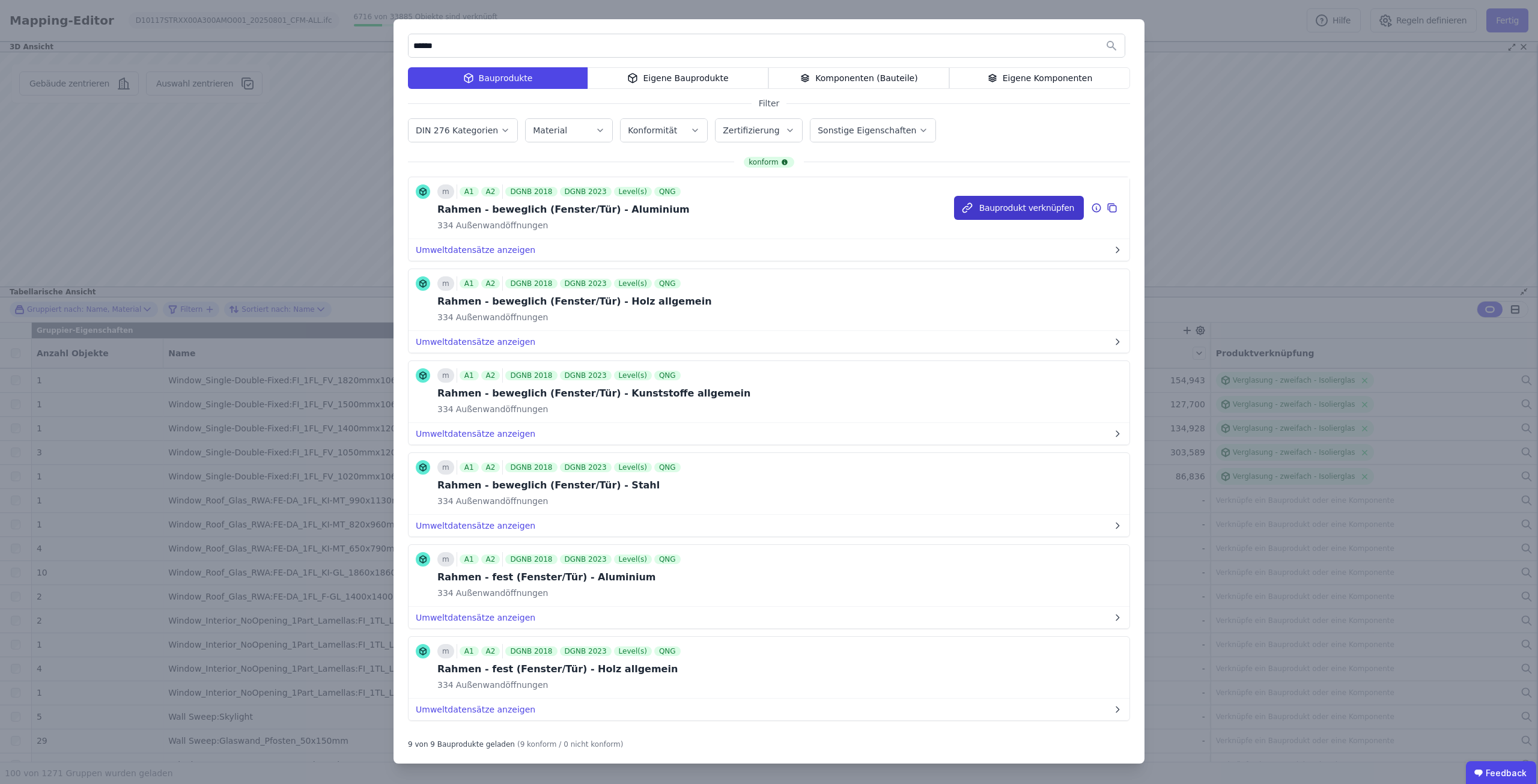
type input "******"
click at [995, 205] on button "Bauprodukt verknüpfen" at bounding box center [1018, 208] width 130 height 24
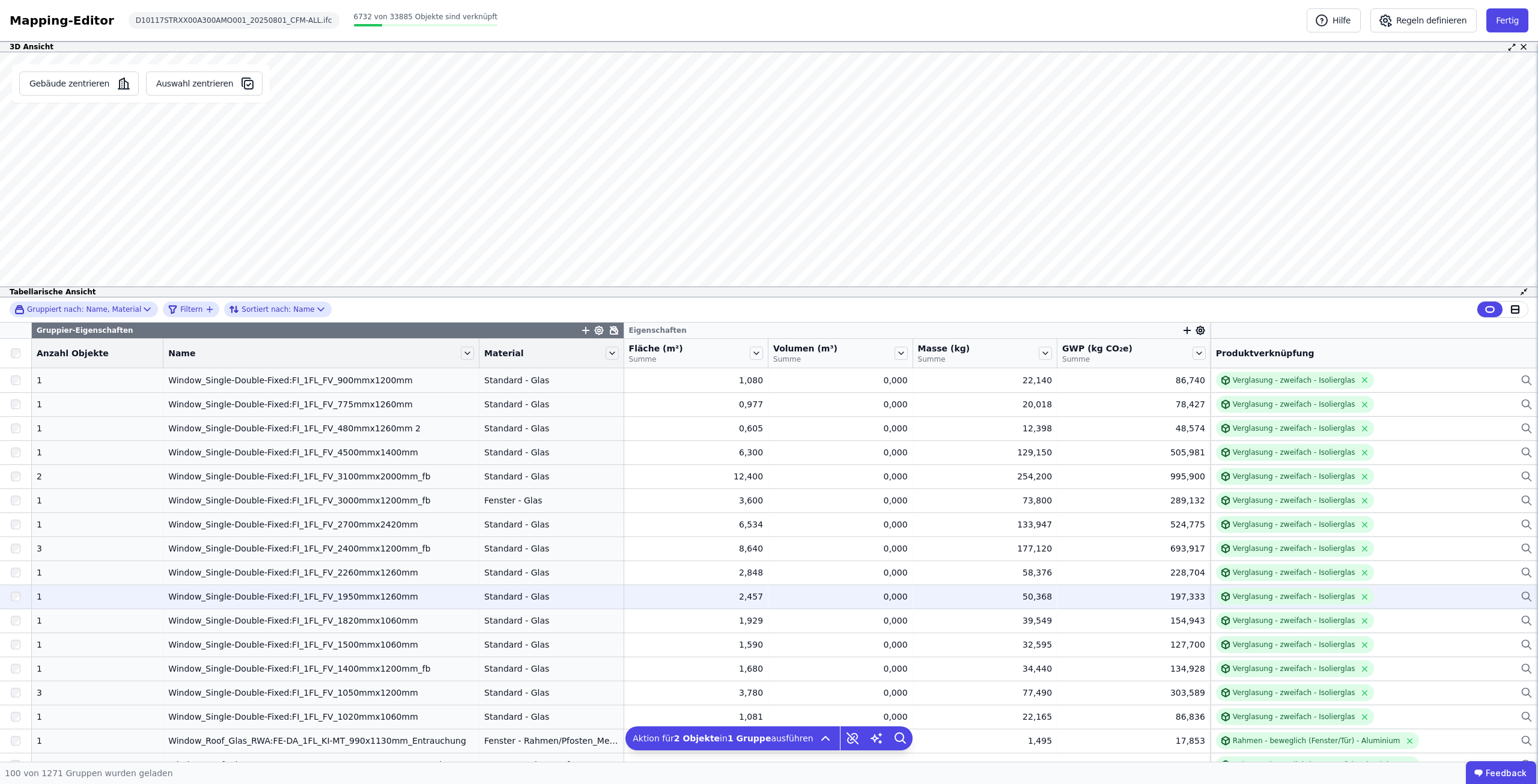
scroll to position [180, 0]
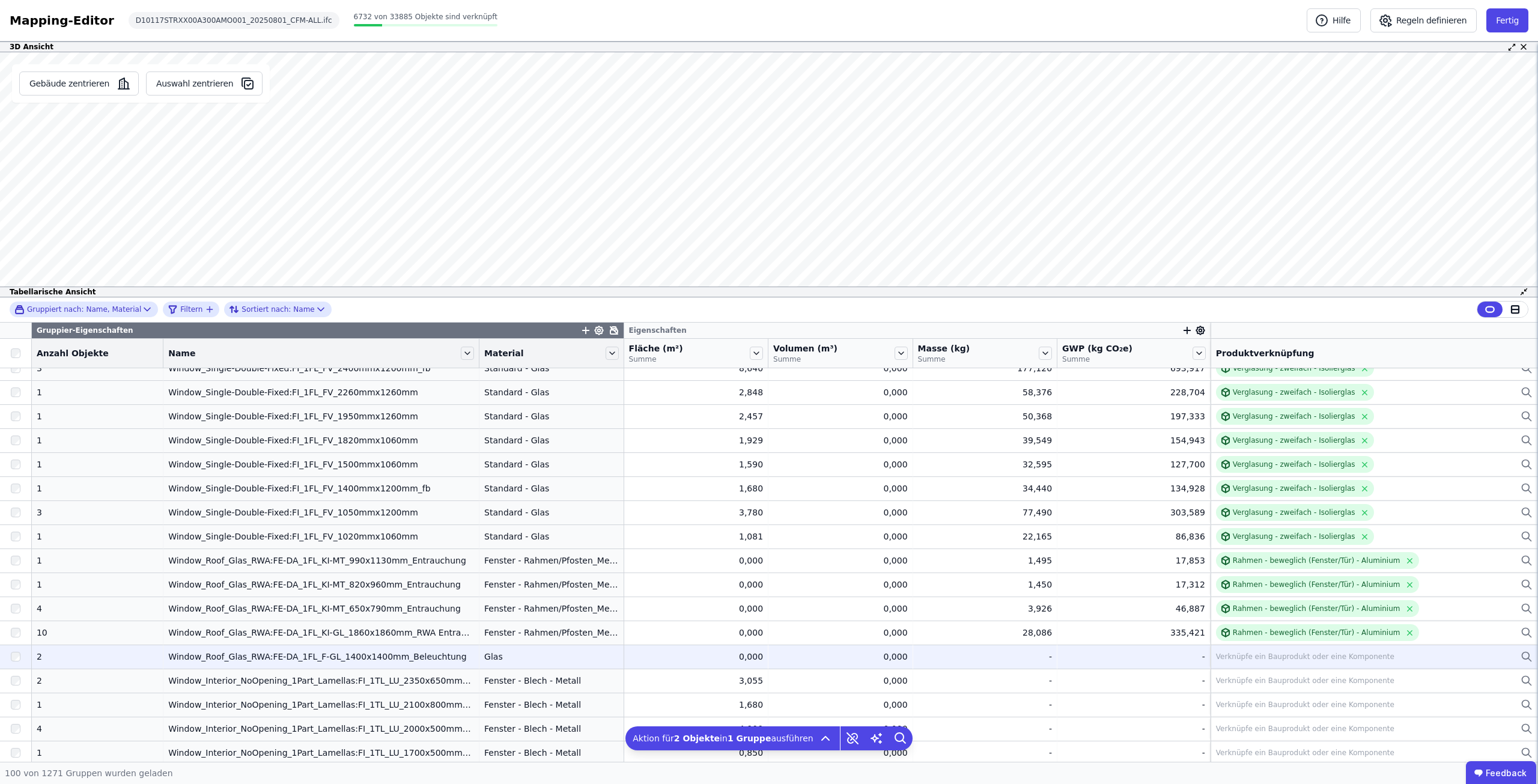
click at [1258, 660] on div "Verknüpfe ein Bauprodukt oder eine Komponente" at bounding box center [1305, 657] width 179 height 10
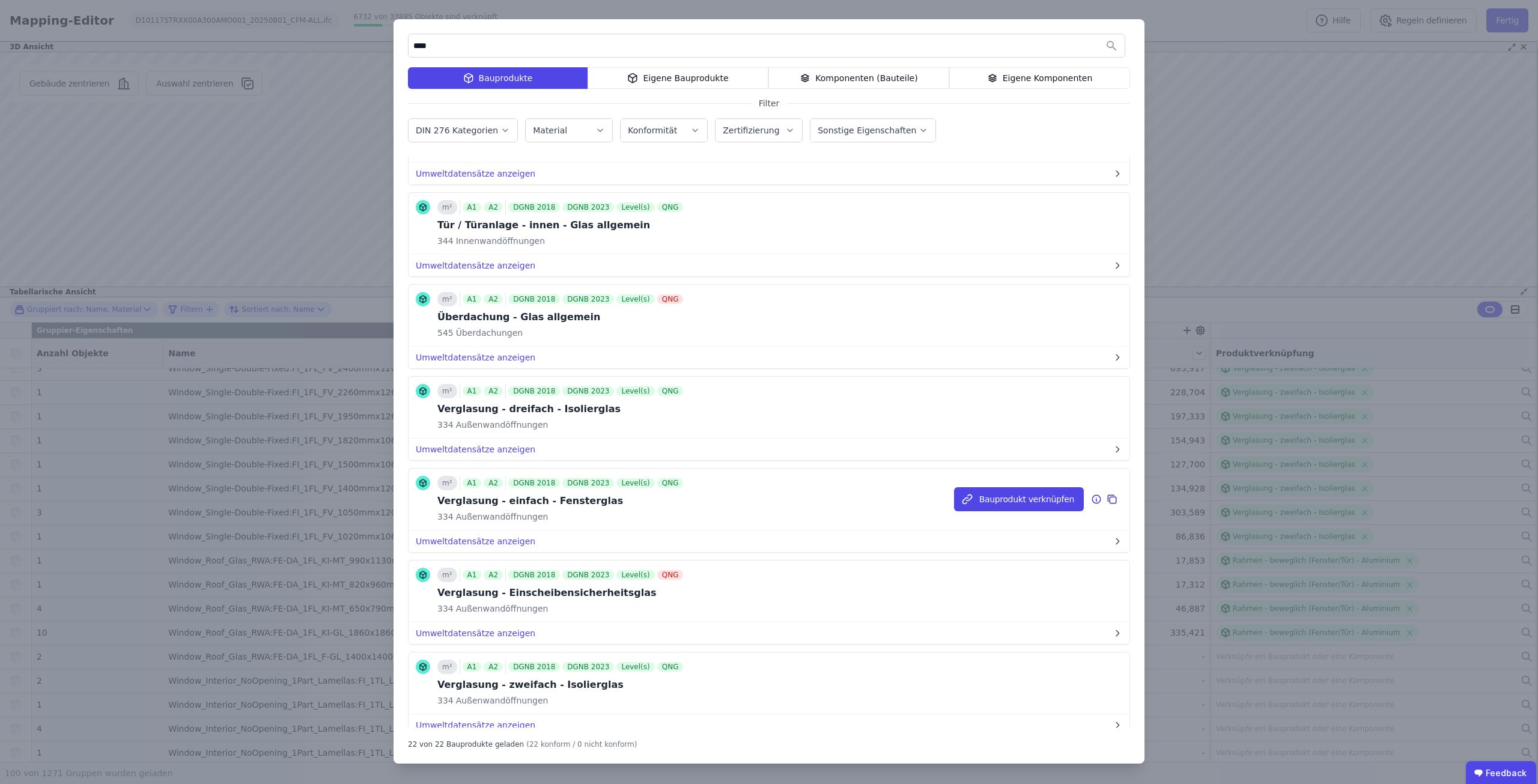
scroll to position [1021, 0]
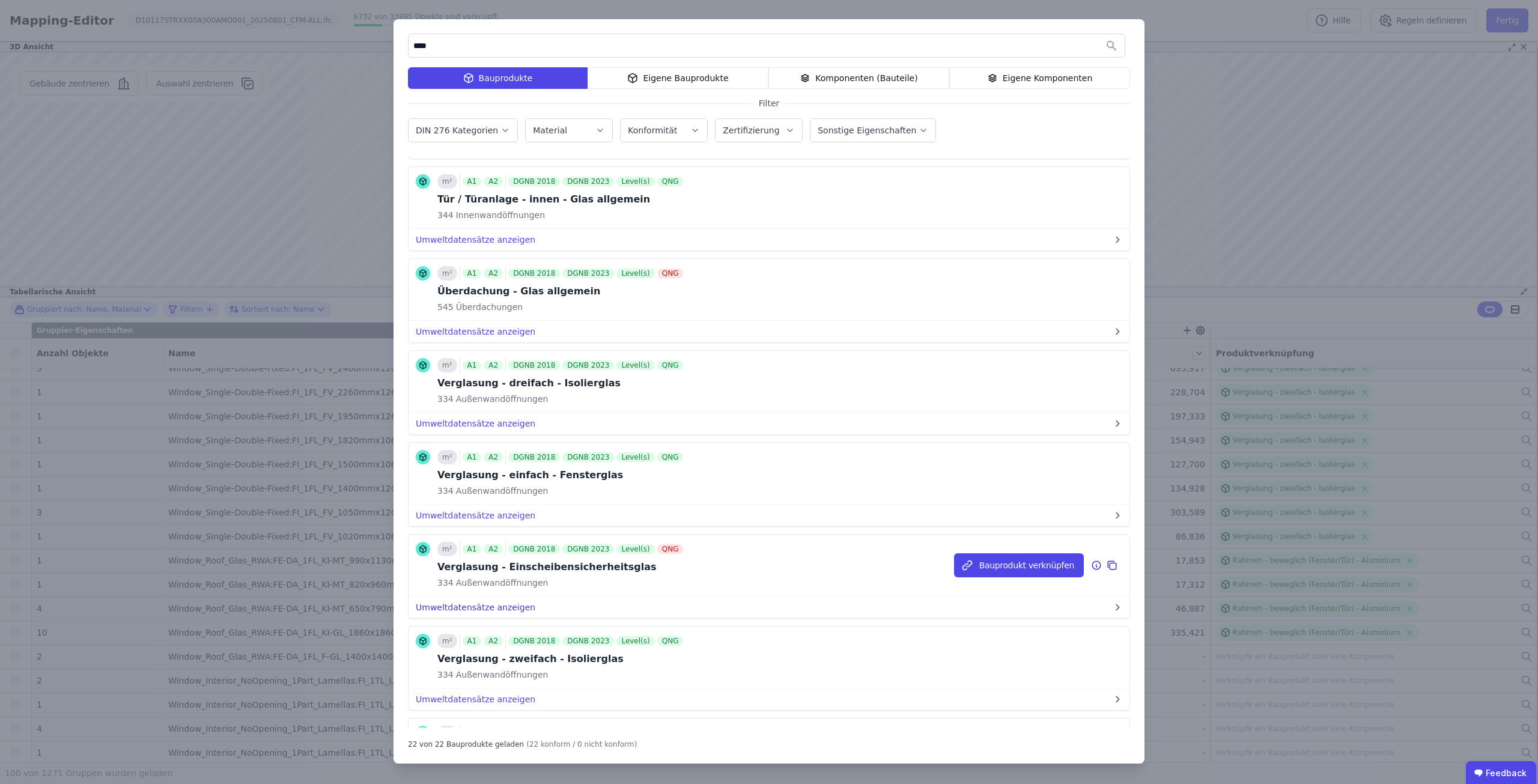
type input "****"
click at [493, 603] on button "Umweltdatensätze anzeigen" at bounding box center [769, 607] width 721 height 22
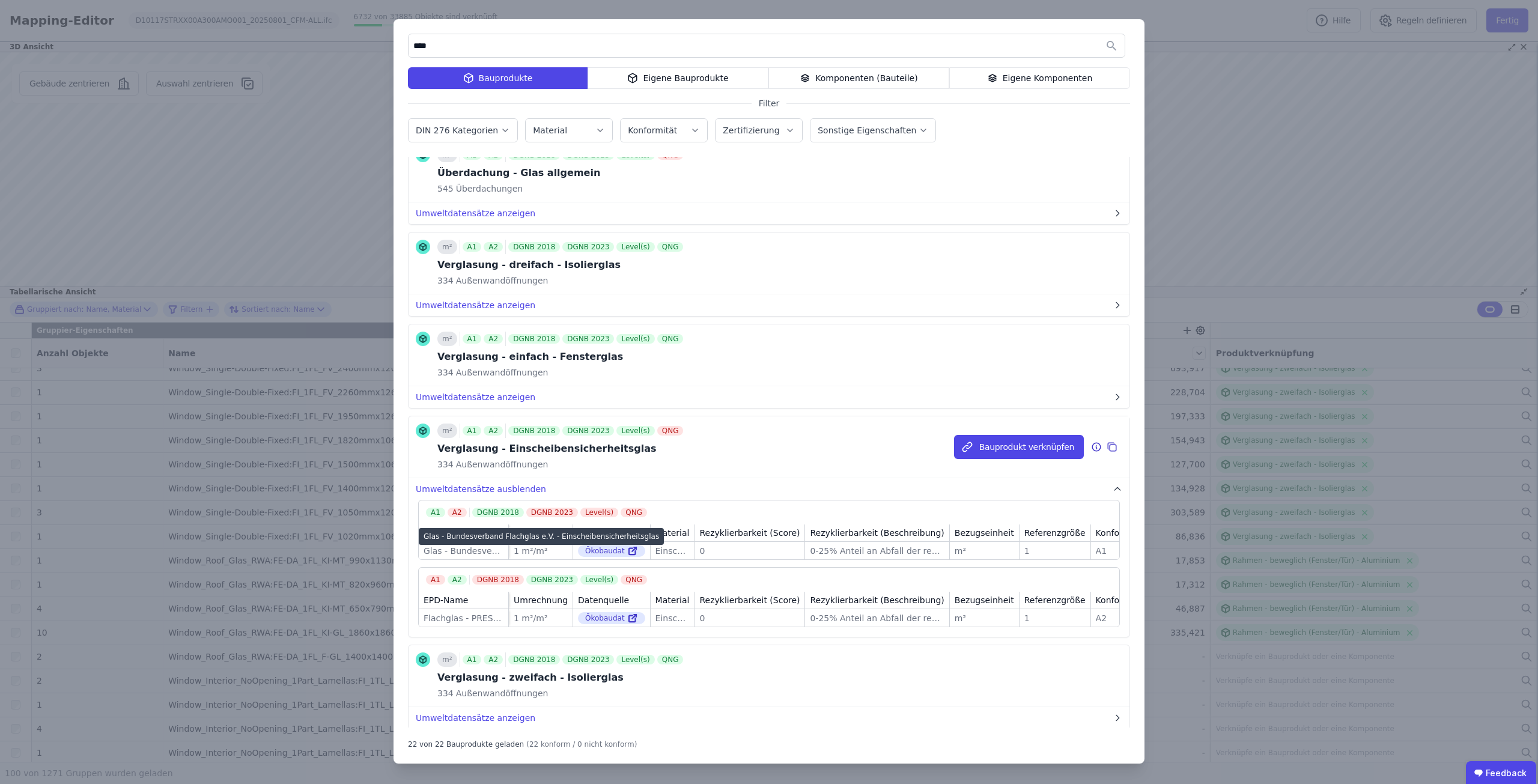
scroll to position [1141, 0]
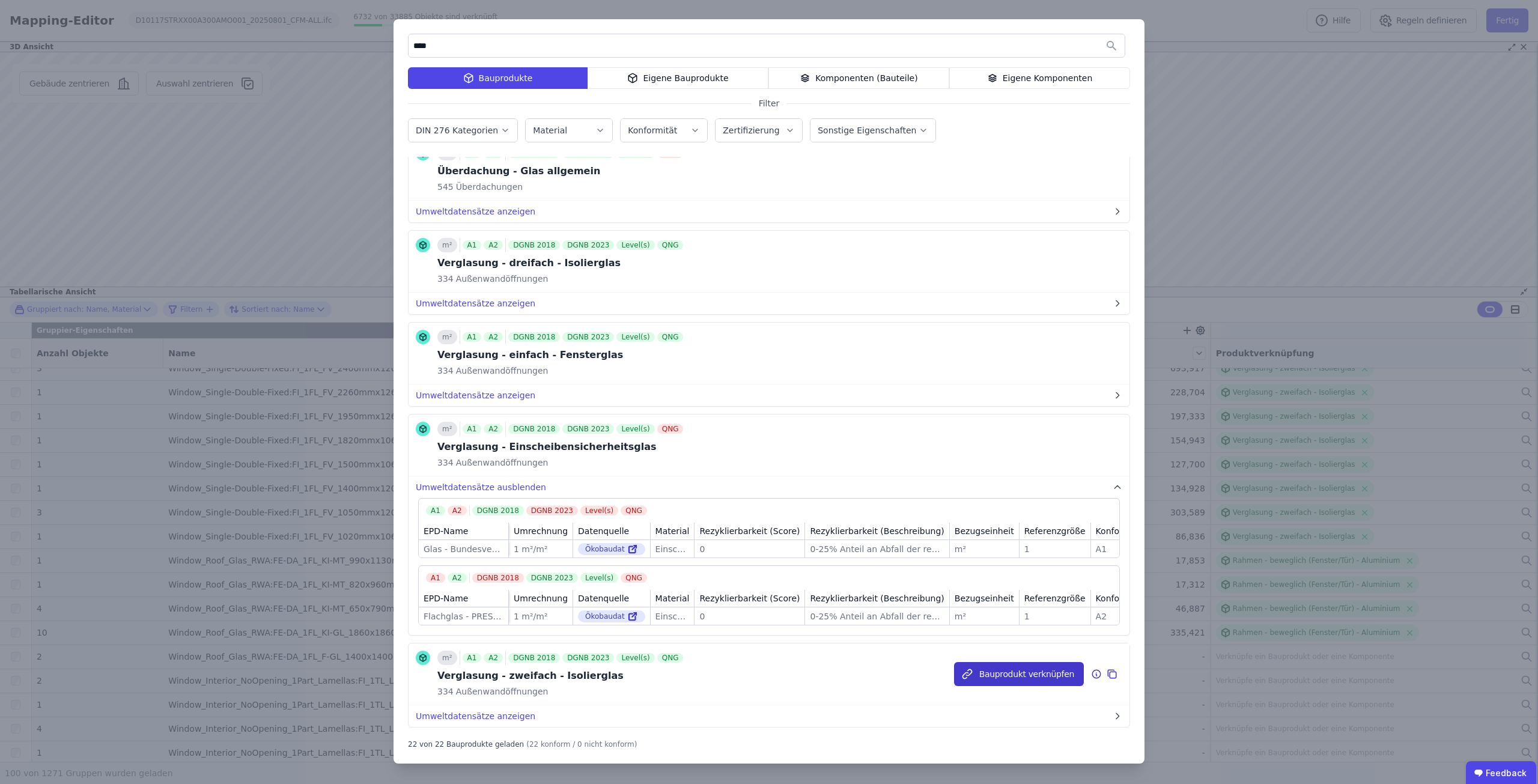
click at [1013, 680] on button "Bauprodukt verknüpfen" at bounding box center [1018, 674] width 130 height 24
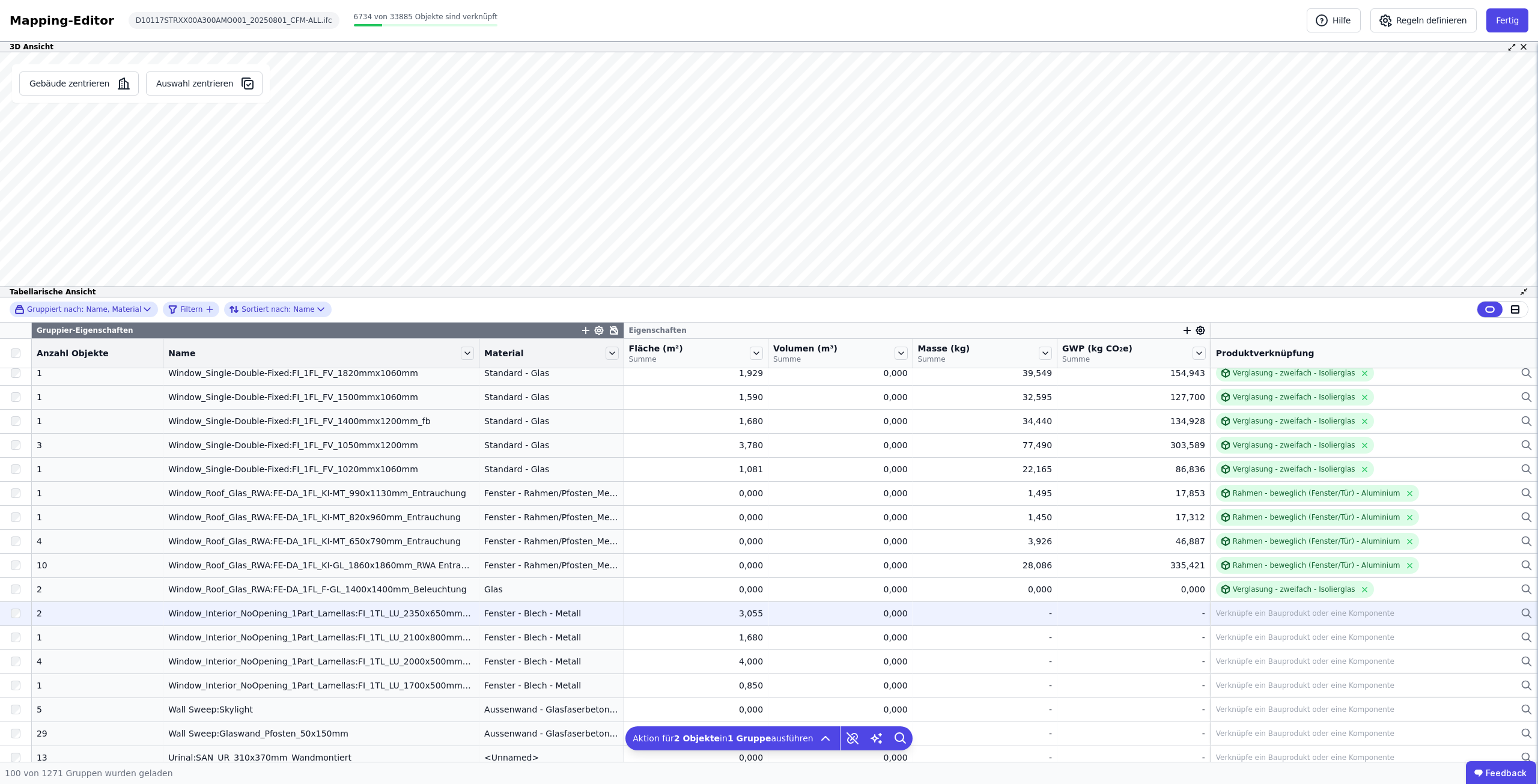
scroll to position [301, 0]
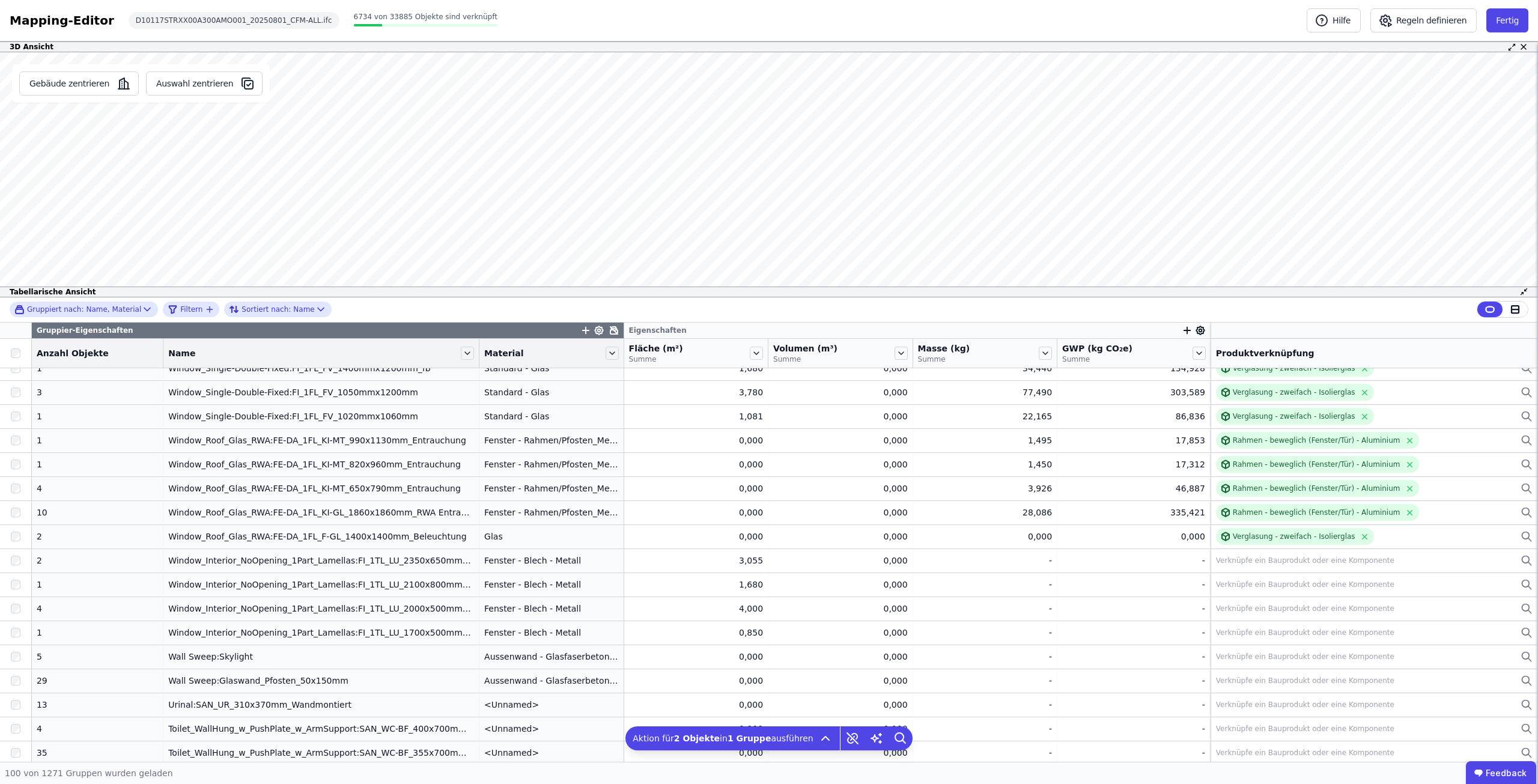
click at [479, 343] on div "Material" at bounding box center [551, 353] width 144 height 21
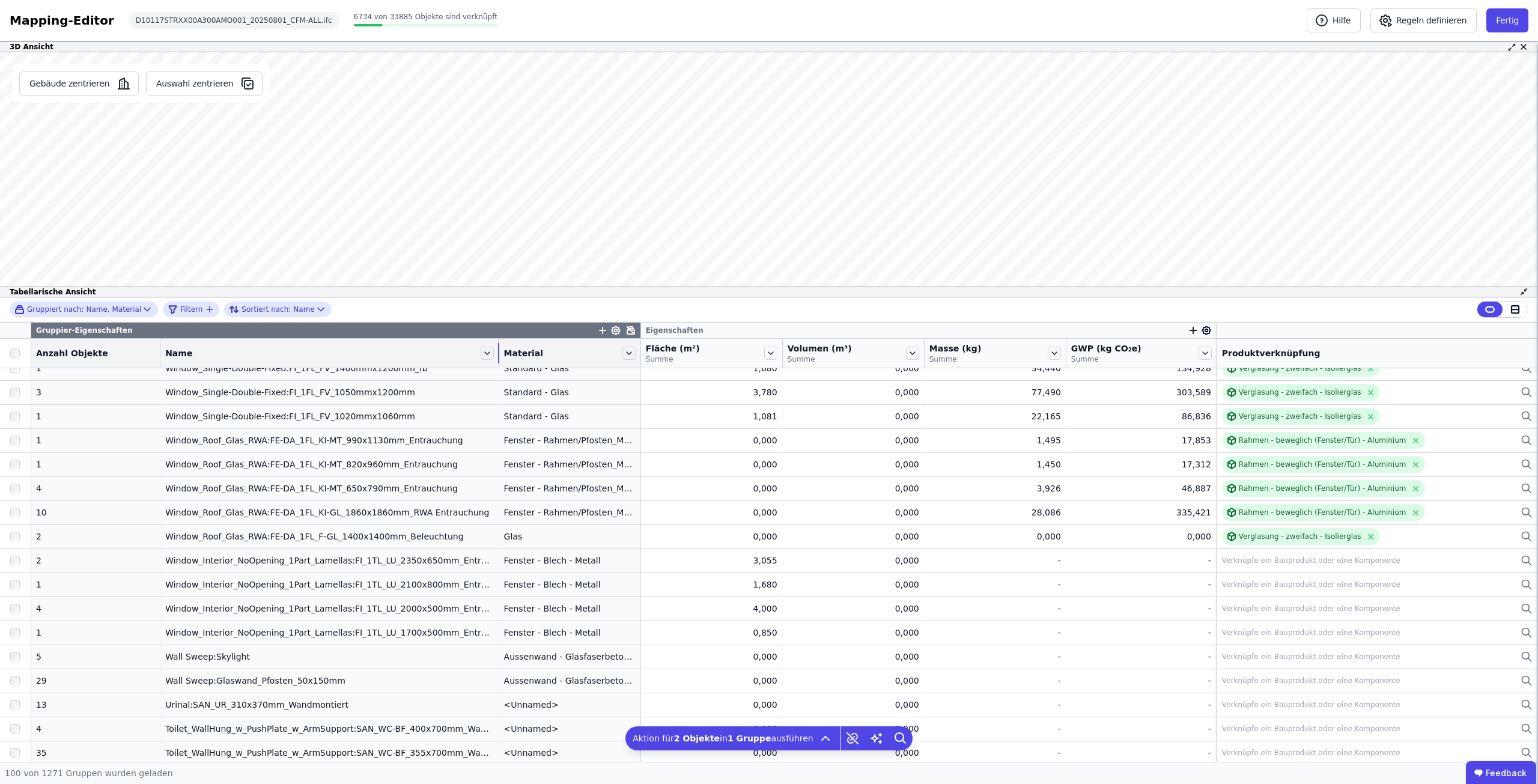
scroll to position [0, 0]
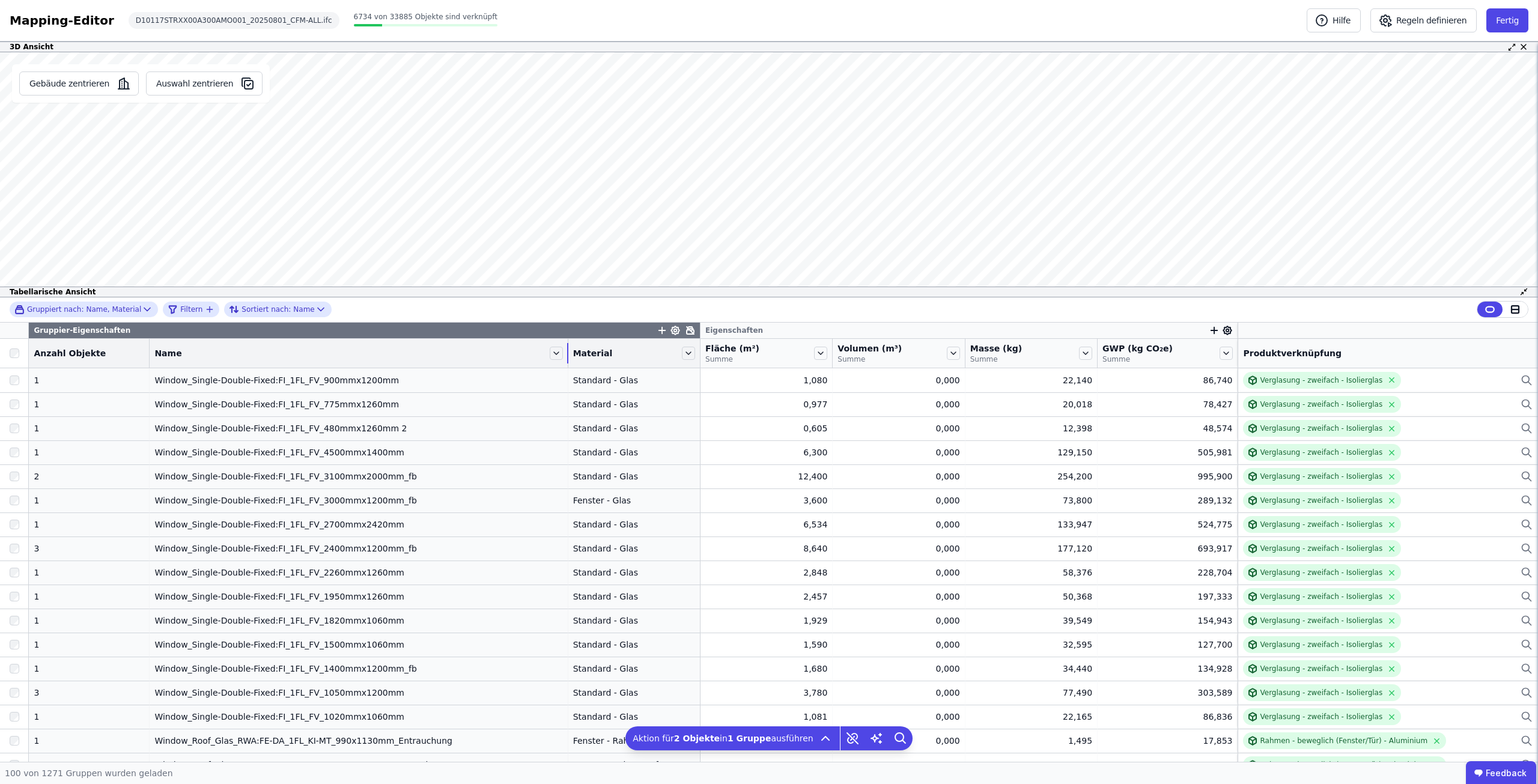
drag, startPoint x: 463, startPoint y: 346, endPoint x: 555, endPoint y: 348, distance: 92.0
click at [555, 348] on tr "Anzahl Objekte Name Material Fläche (m²) Summe Volumen (m³) Summe Masse (kg) Su…" at bounding box center [769, 353] width 1538 height 30
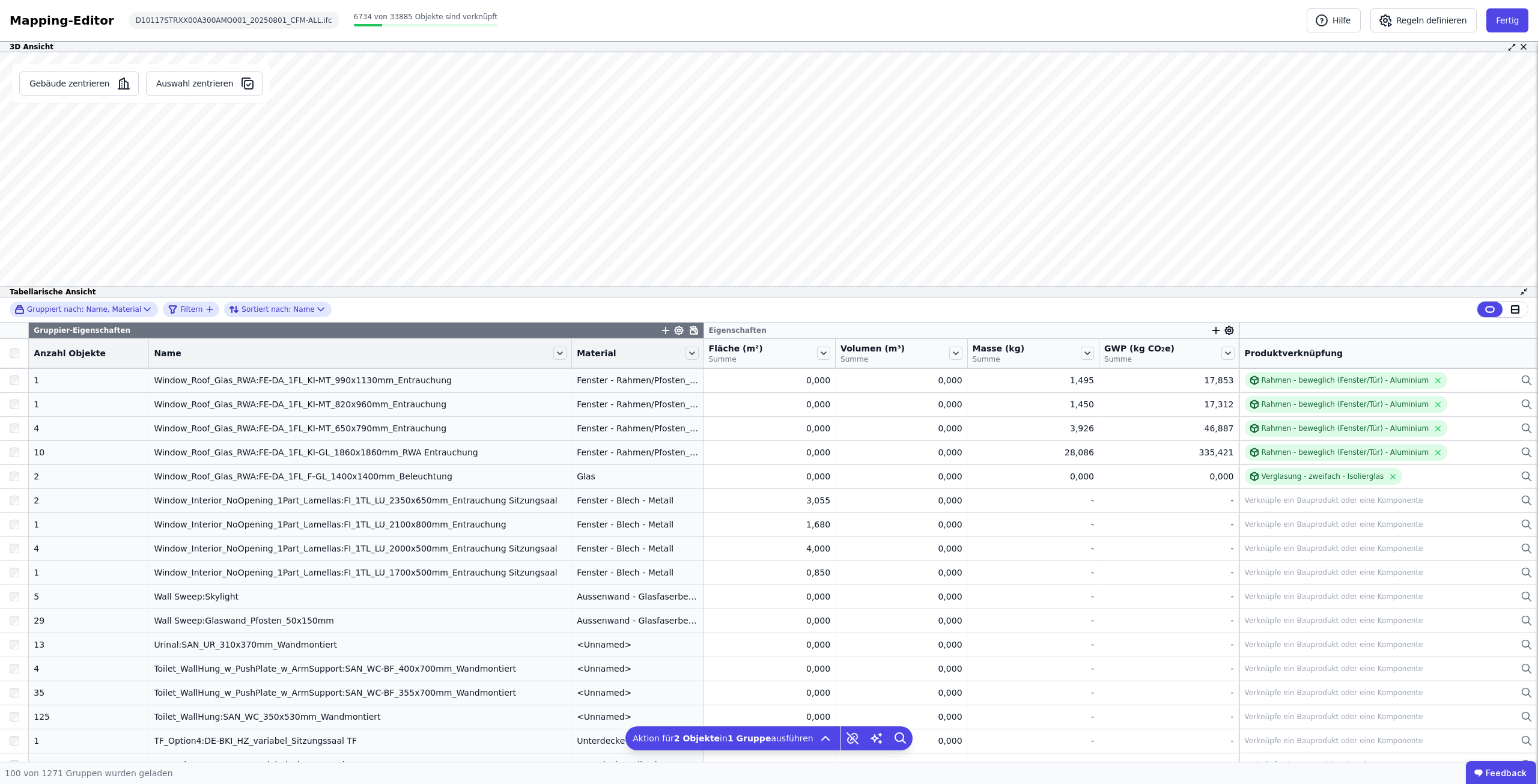
scroll to position [301, 0]
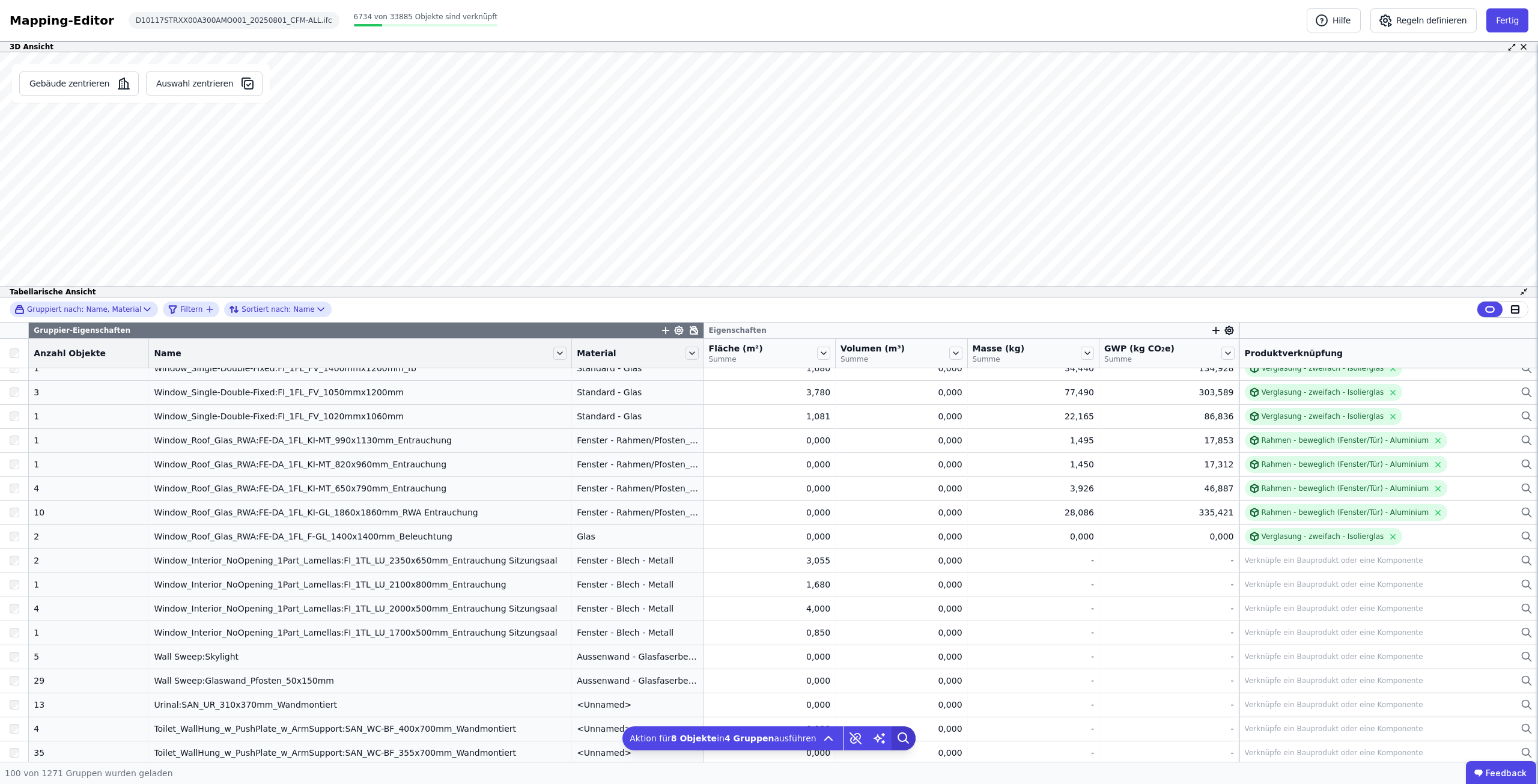
click at [898, 733] on icon at bounding box center [902, 737] width 8 height 8
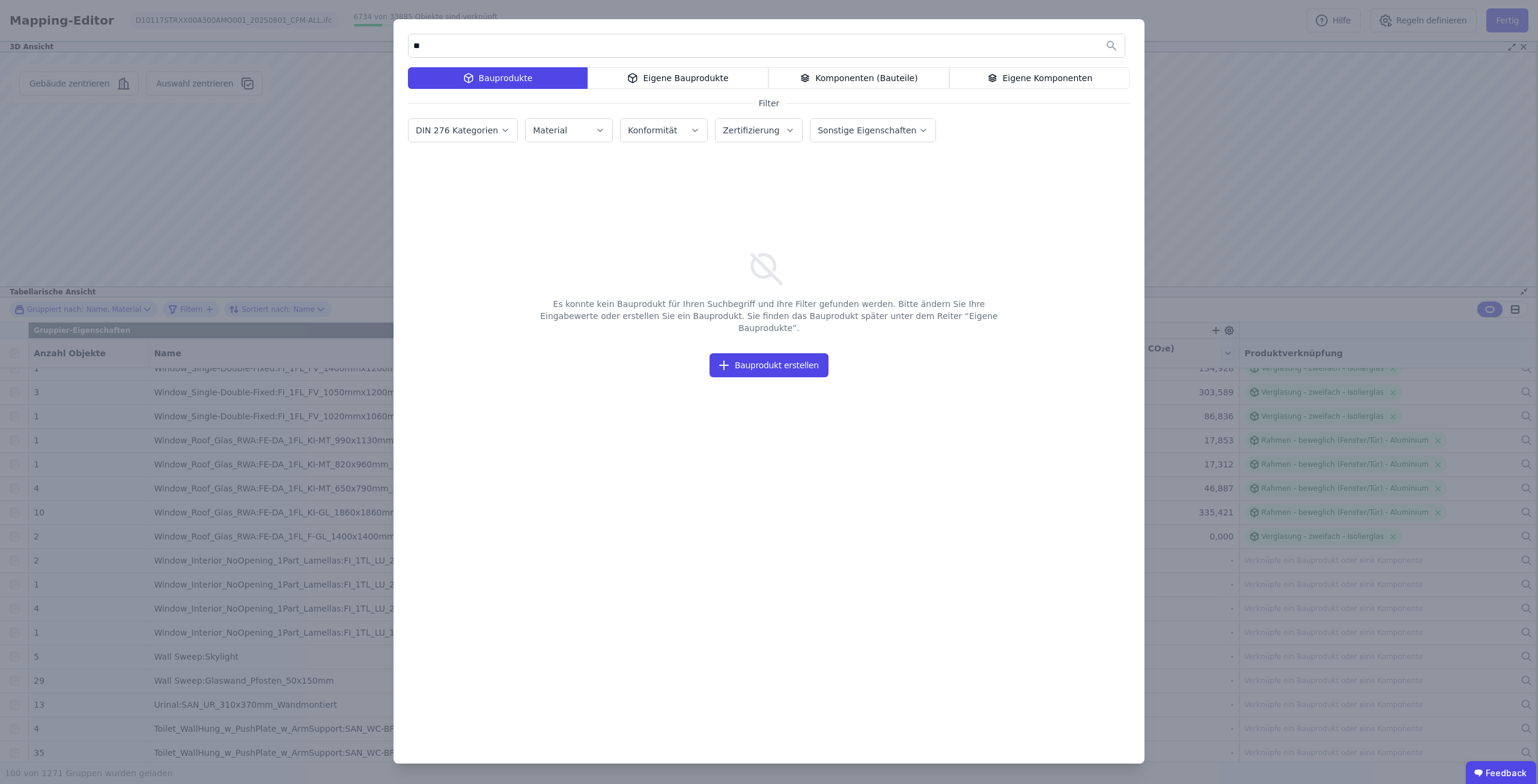
type input "*"
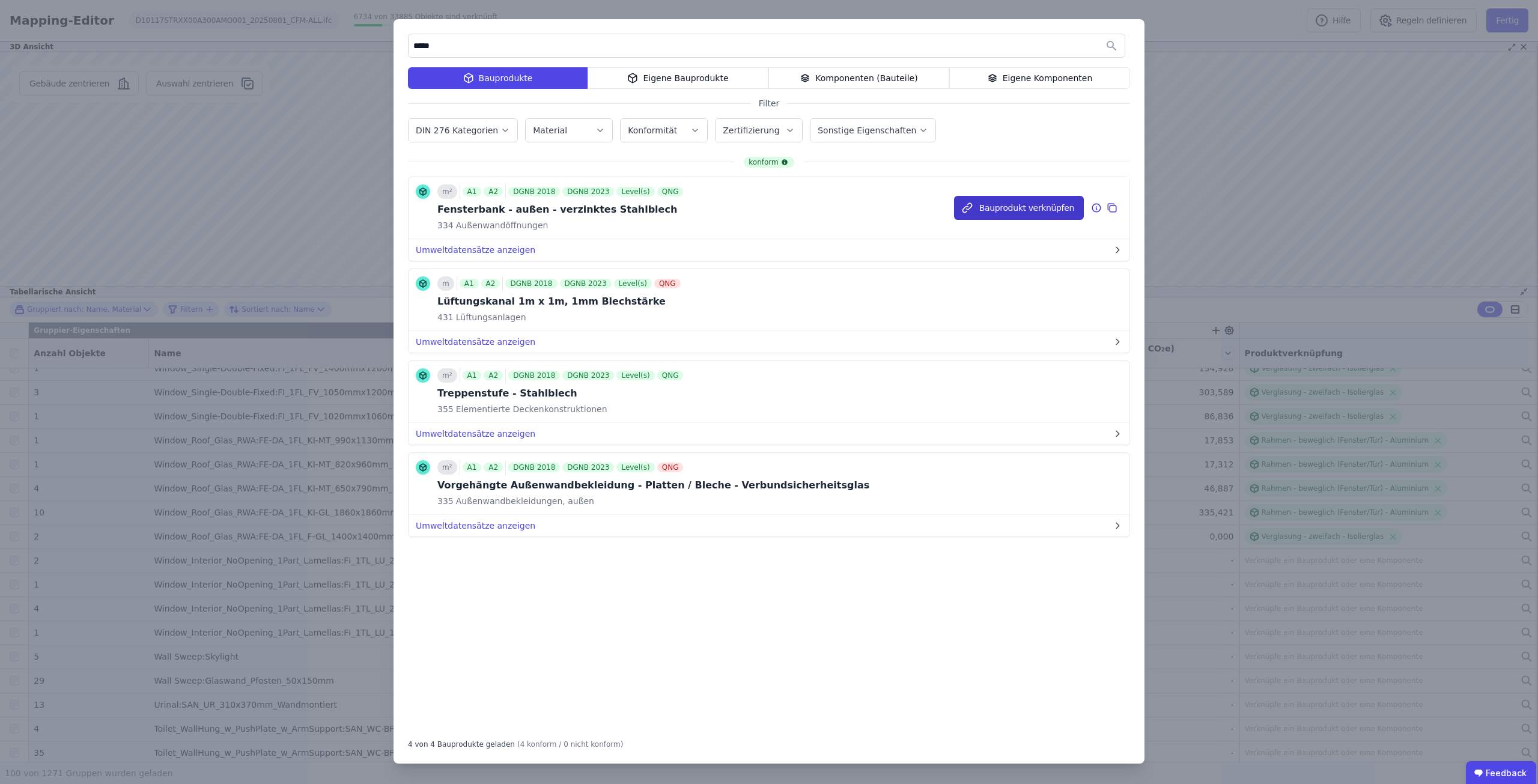
type input "*****"
click at [1010, 209] on button "Bauprodukt verknüpfen" at bounding box center [1018, 208] width 130 height 24
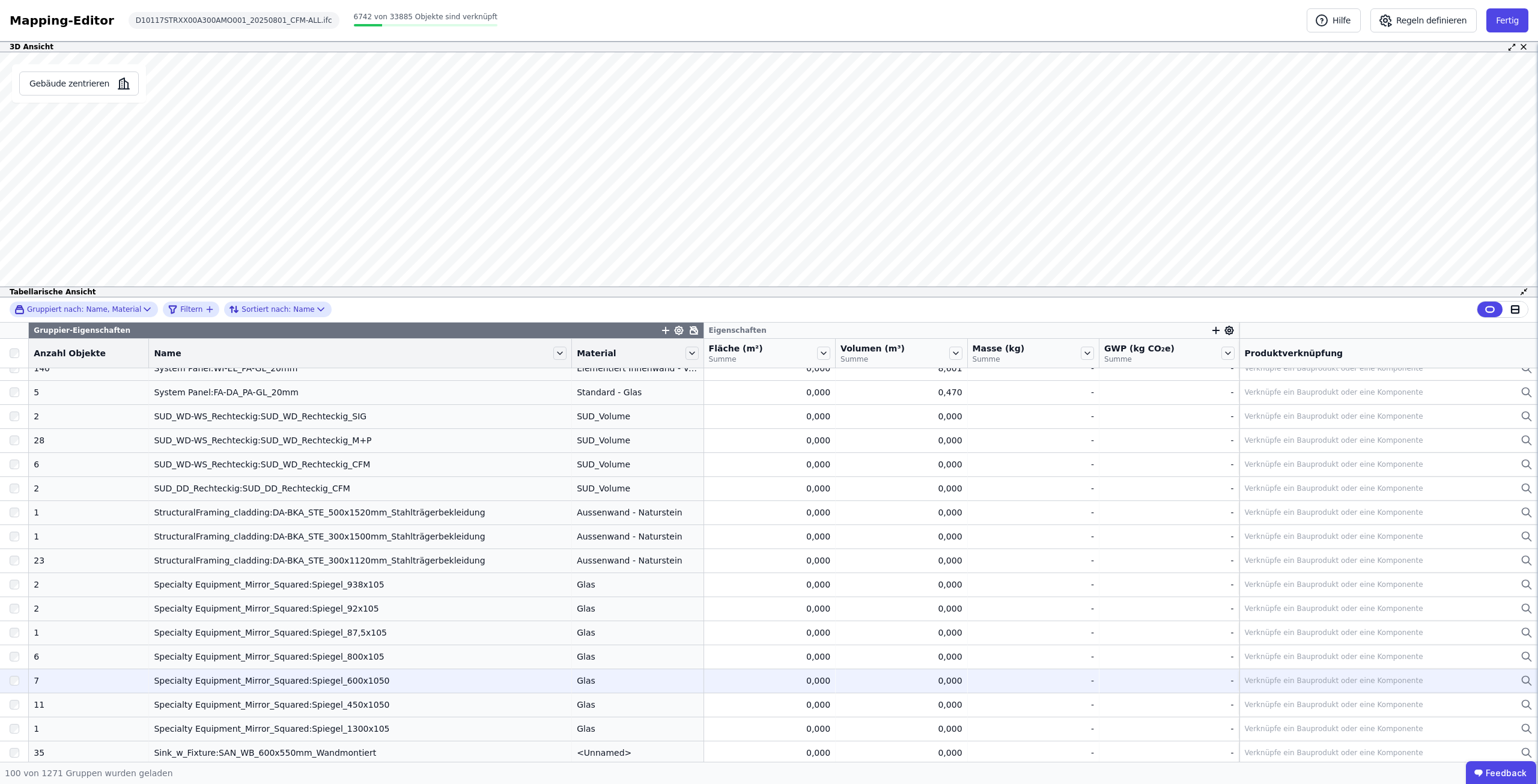
scroll to position [841, 0]
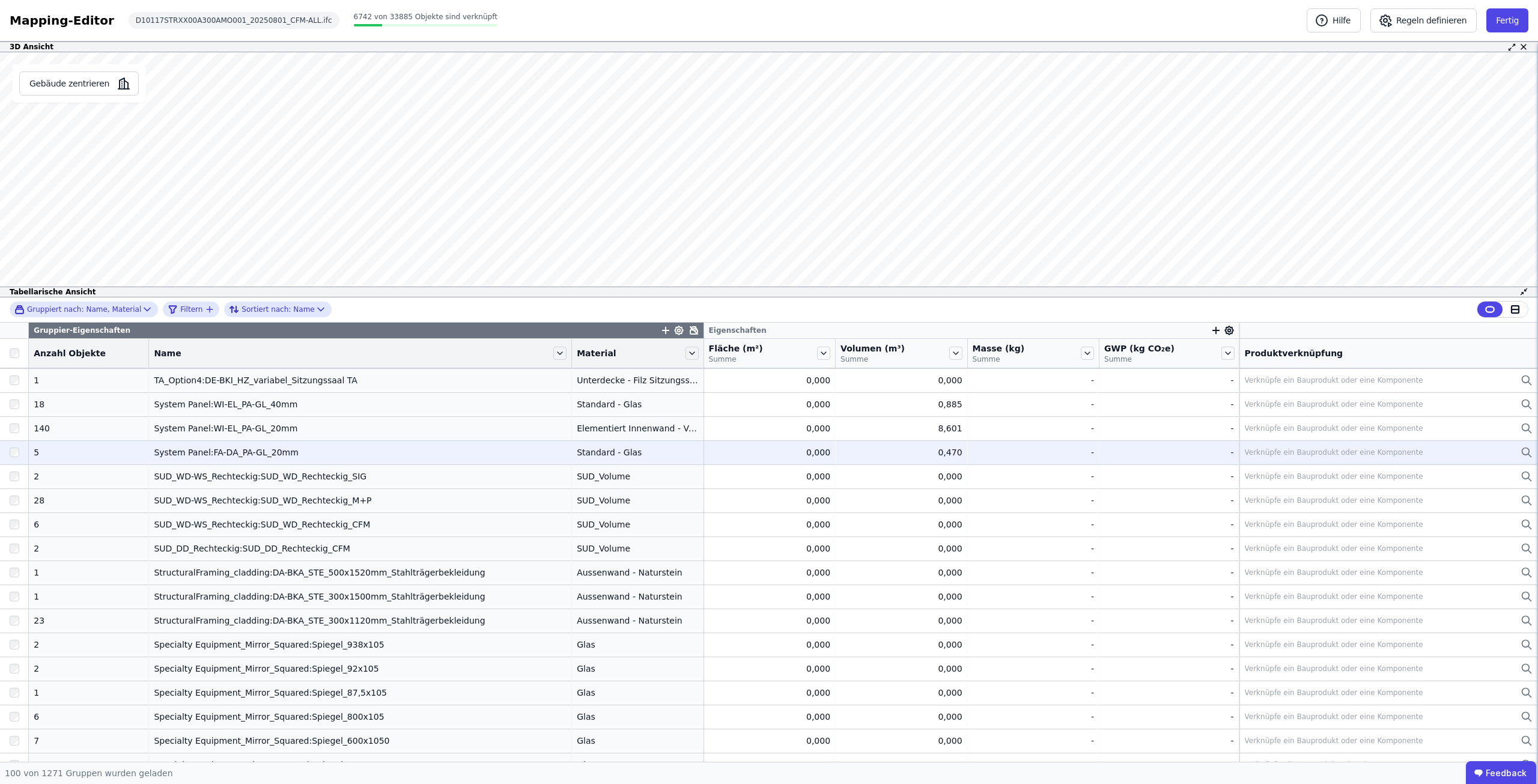
click at [1327, 454] on div "Verknüpfe ein Bauprodukt oder eine Komponente" at bounding box center [1334, 452] width 179 height 10
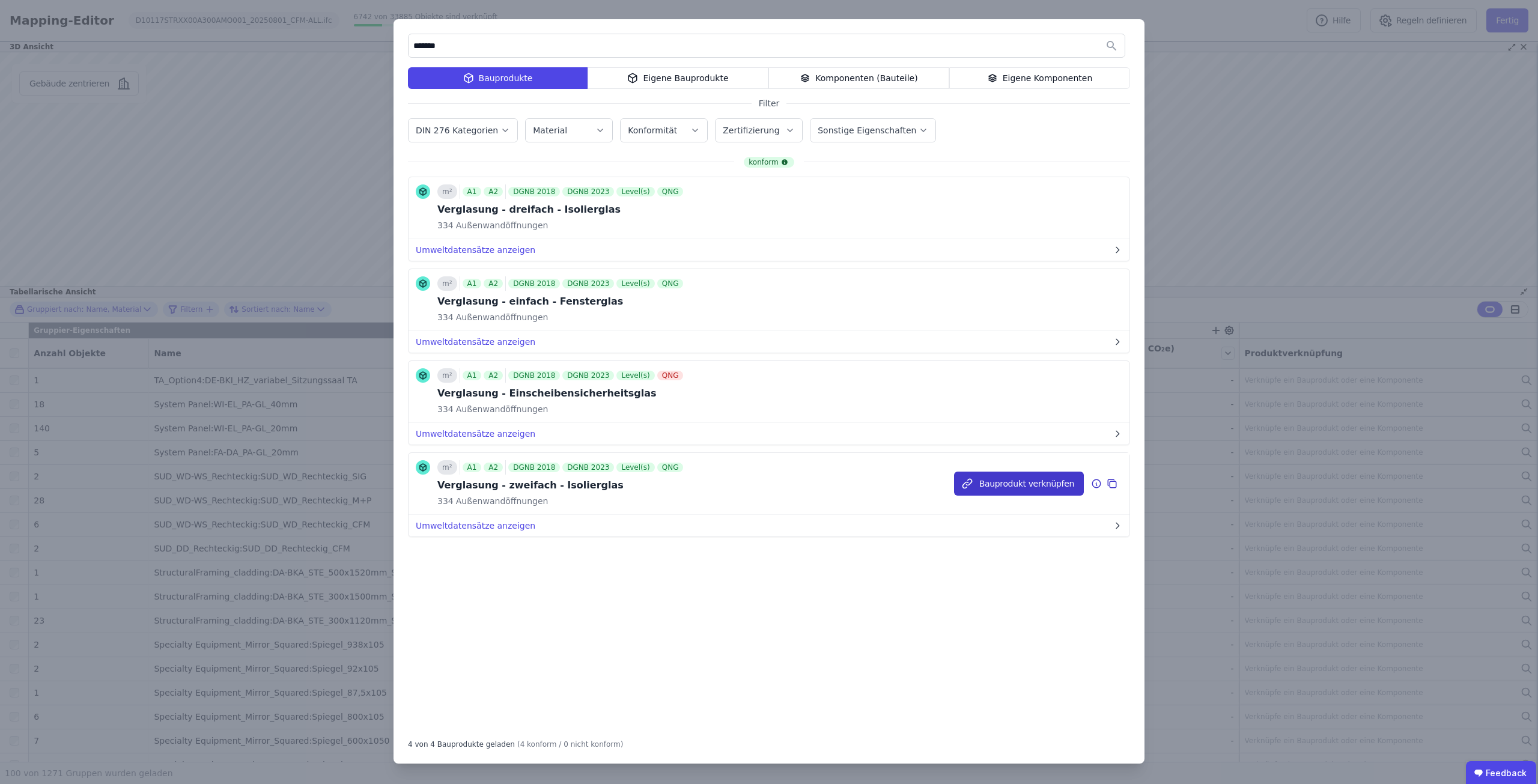
type input "*******"
click at [998, 479] on button "Bauprodukt verknüpfen" at bounding box center [1018, 483] width 130 height 24
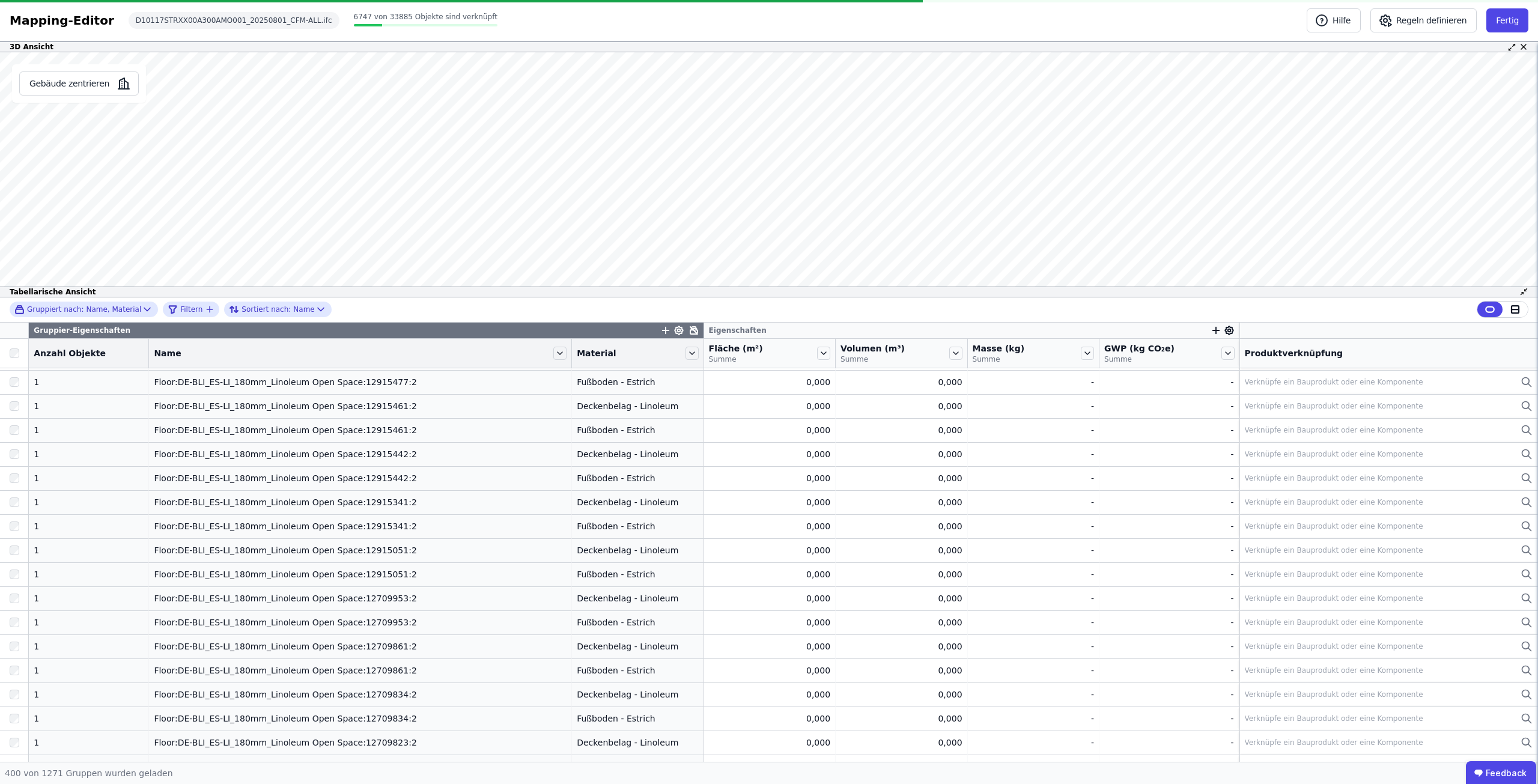
scroll to position [7115, 0]
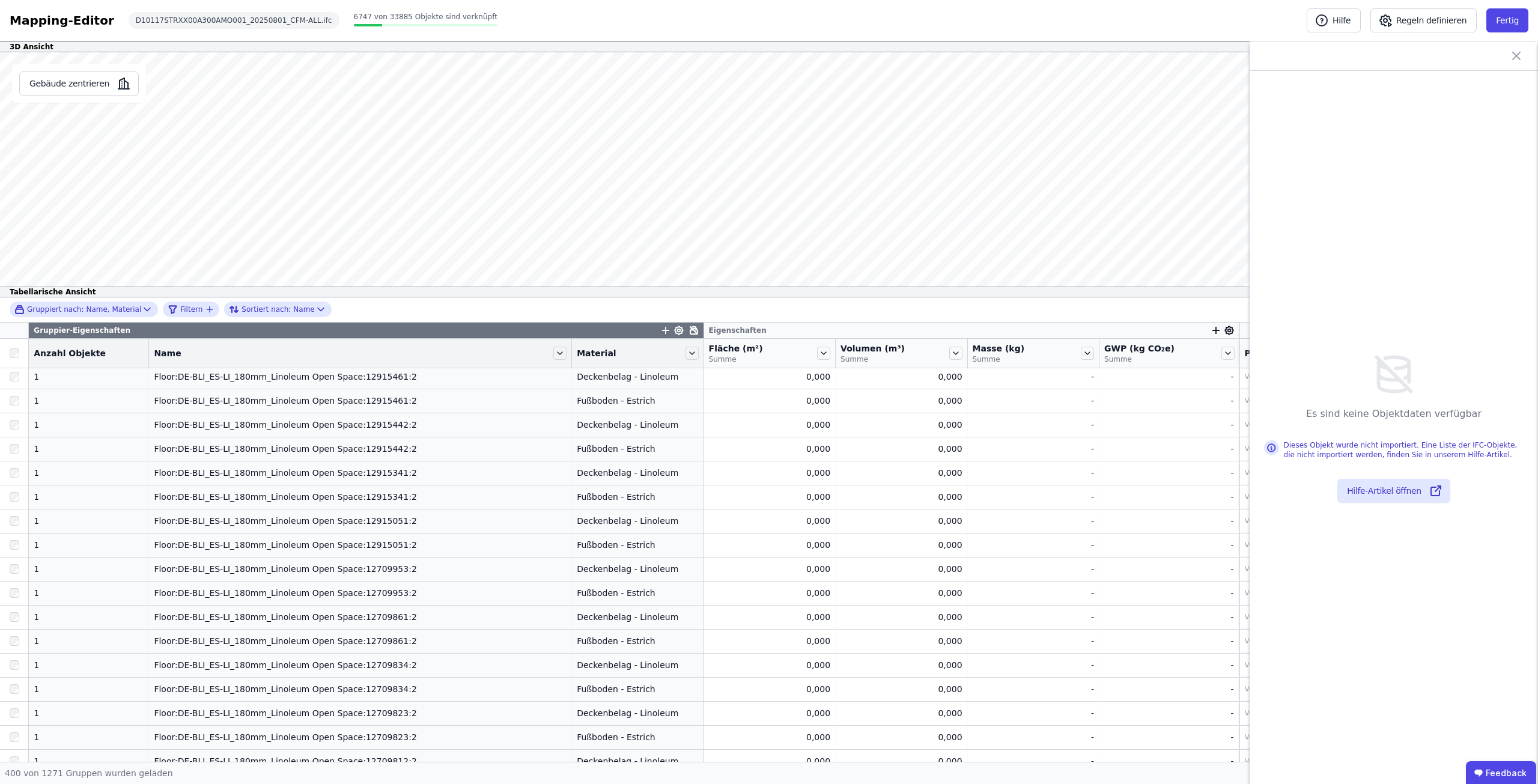
click at [1521, 56] on icon at bounding box center [1516, 56] width 14 height 14
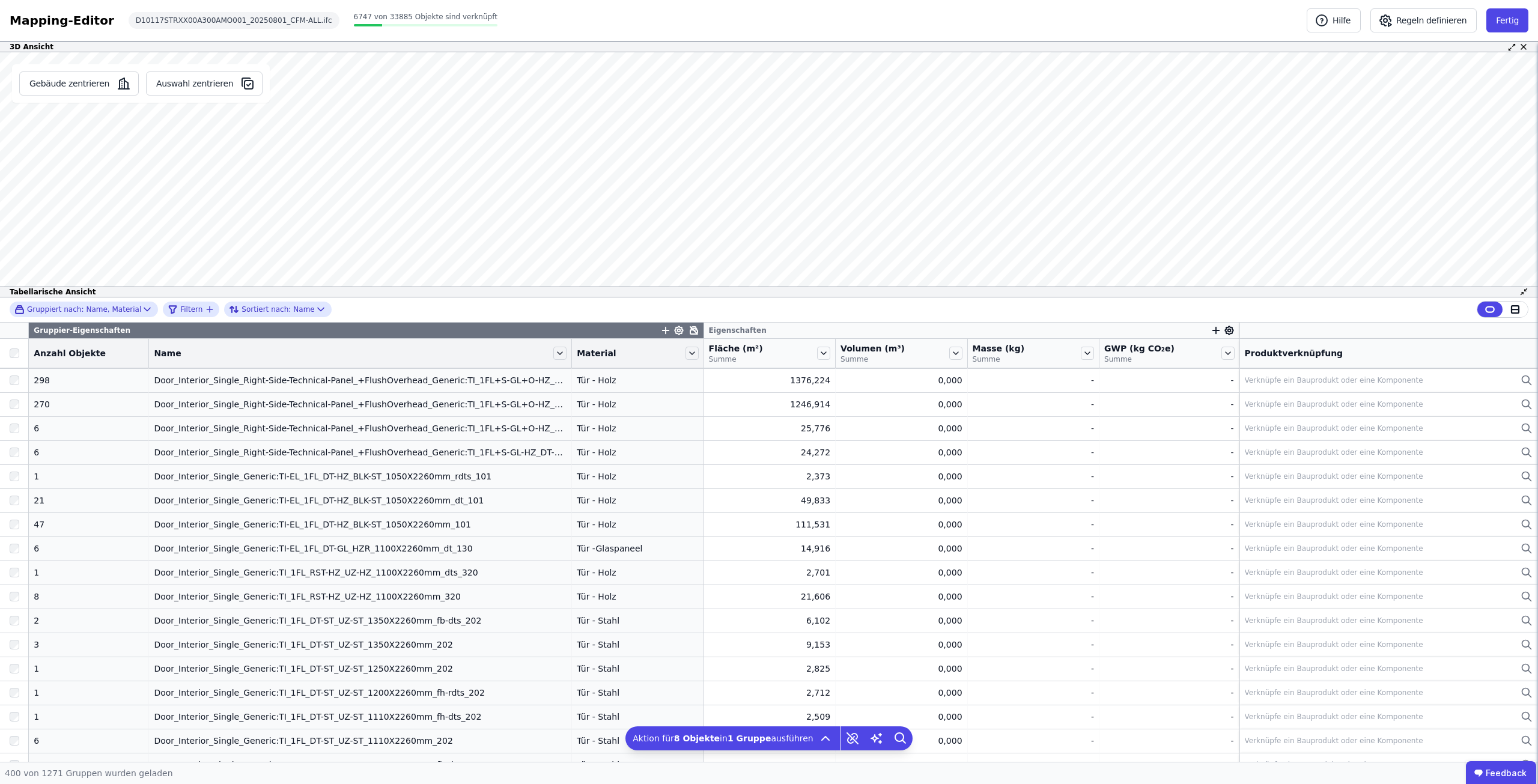
scroll to position [8797, 0]
click at [907, 734] on icon at bounding box center [911, 737] width 8 height 8
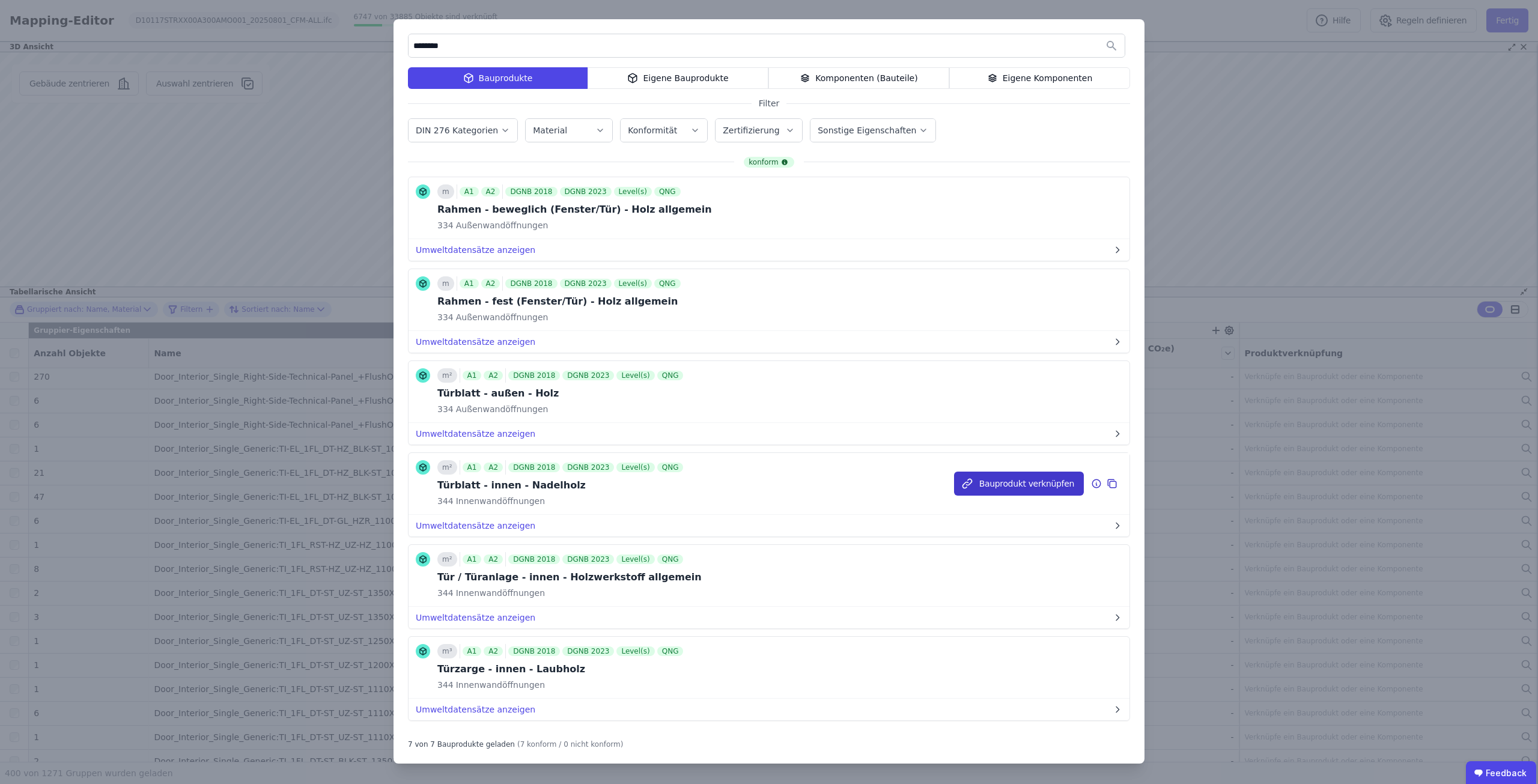
type input "********"
click at [1013, 485] on button "Bauprodukt verknüpfen" at bounding box center [1018, 483] width 130 height 24
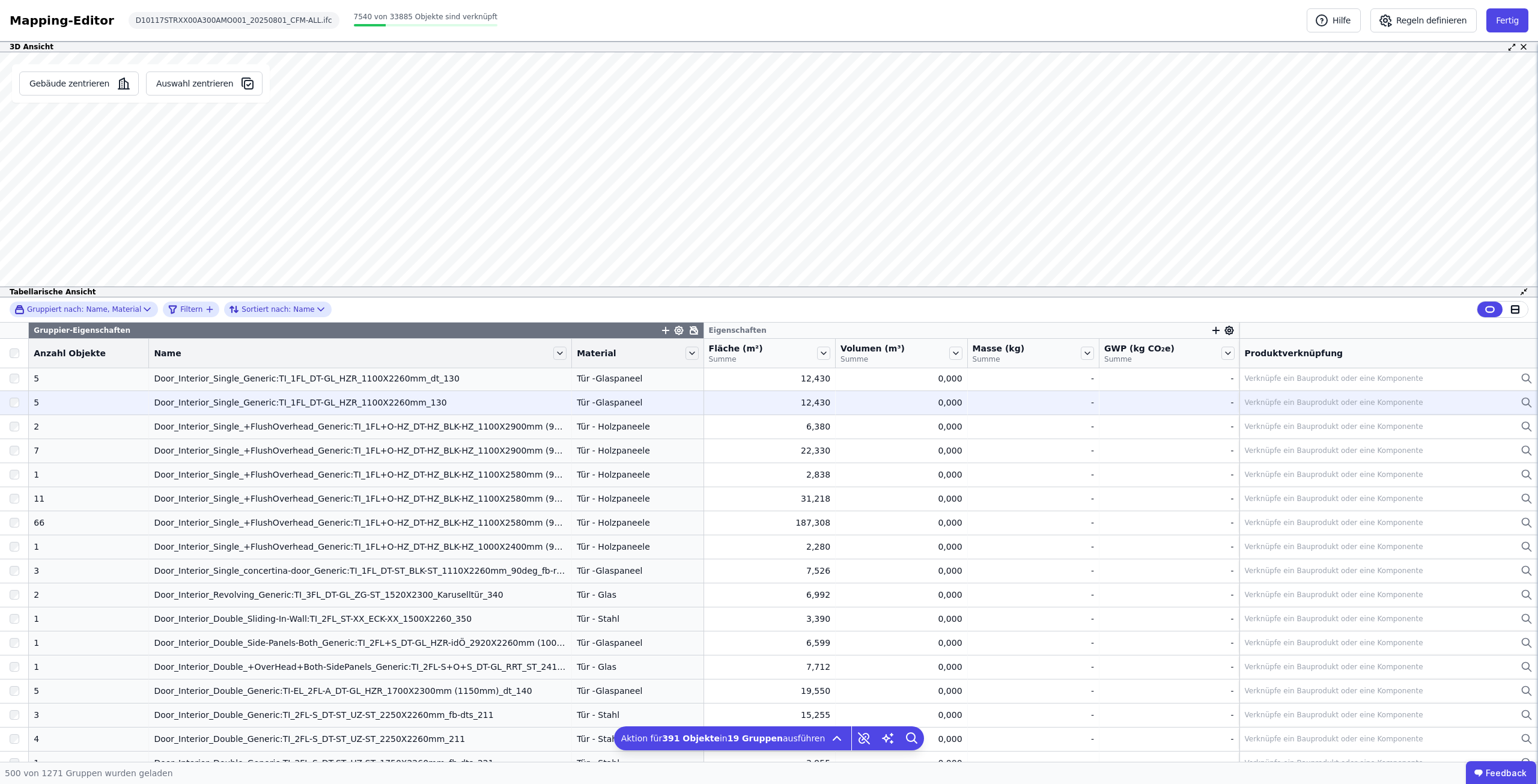
scroll to position [9878, 0]
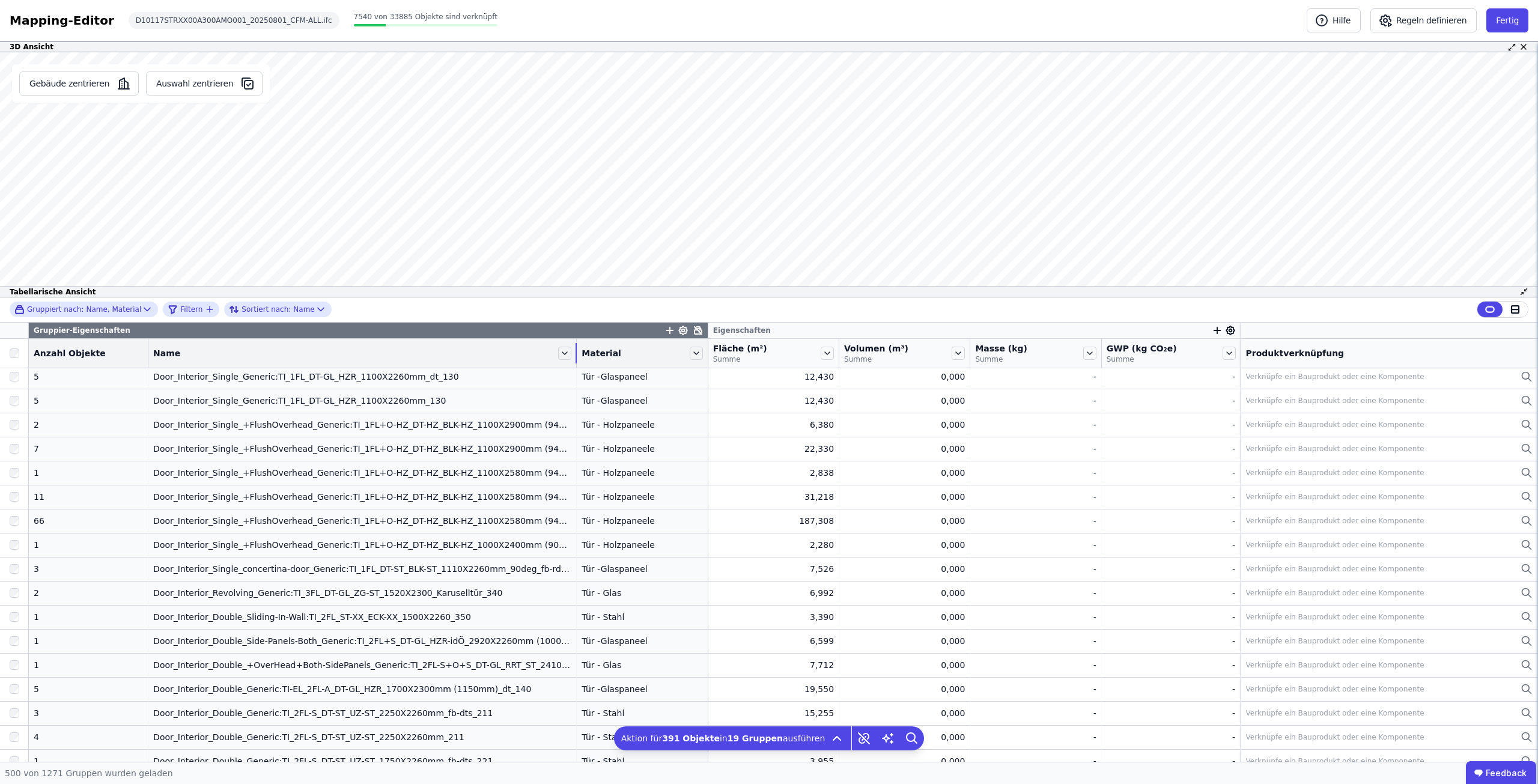
drag, startPoint x: 558, startPoint y: 357, endPoint x: 768, endPoint y: 360, distance: 210.0
click at [768, 360] on tr "Anzahl Objekte Name Material Fläche (m²) Summe Volumen (m³) Summe Masse (kg) Su…" at bounding box center [769, 353] width 1538 height 30
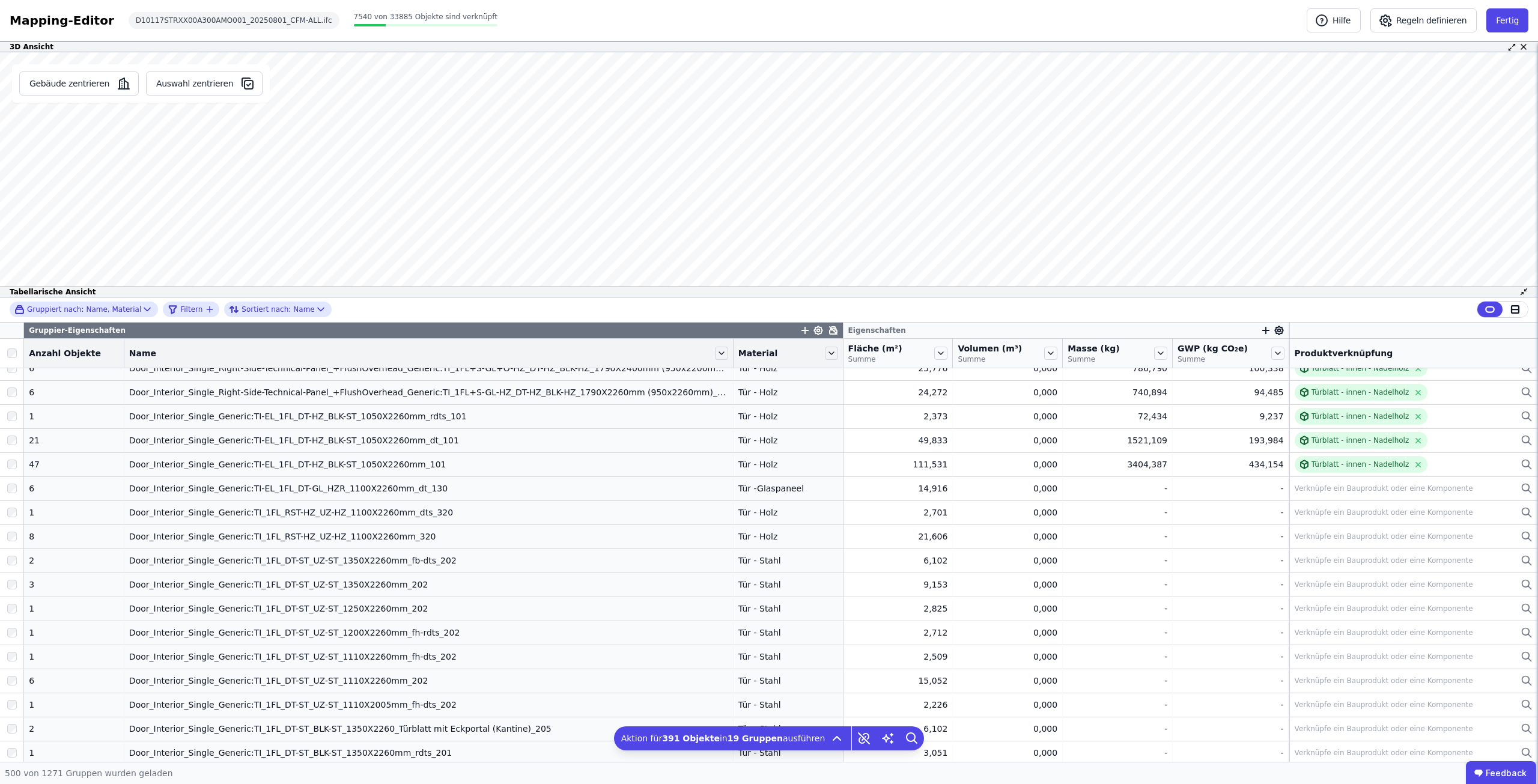
scroll to position [9310, 0]
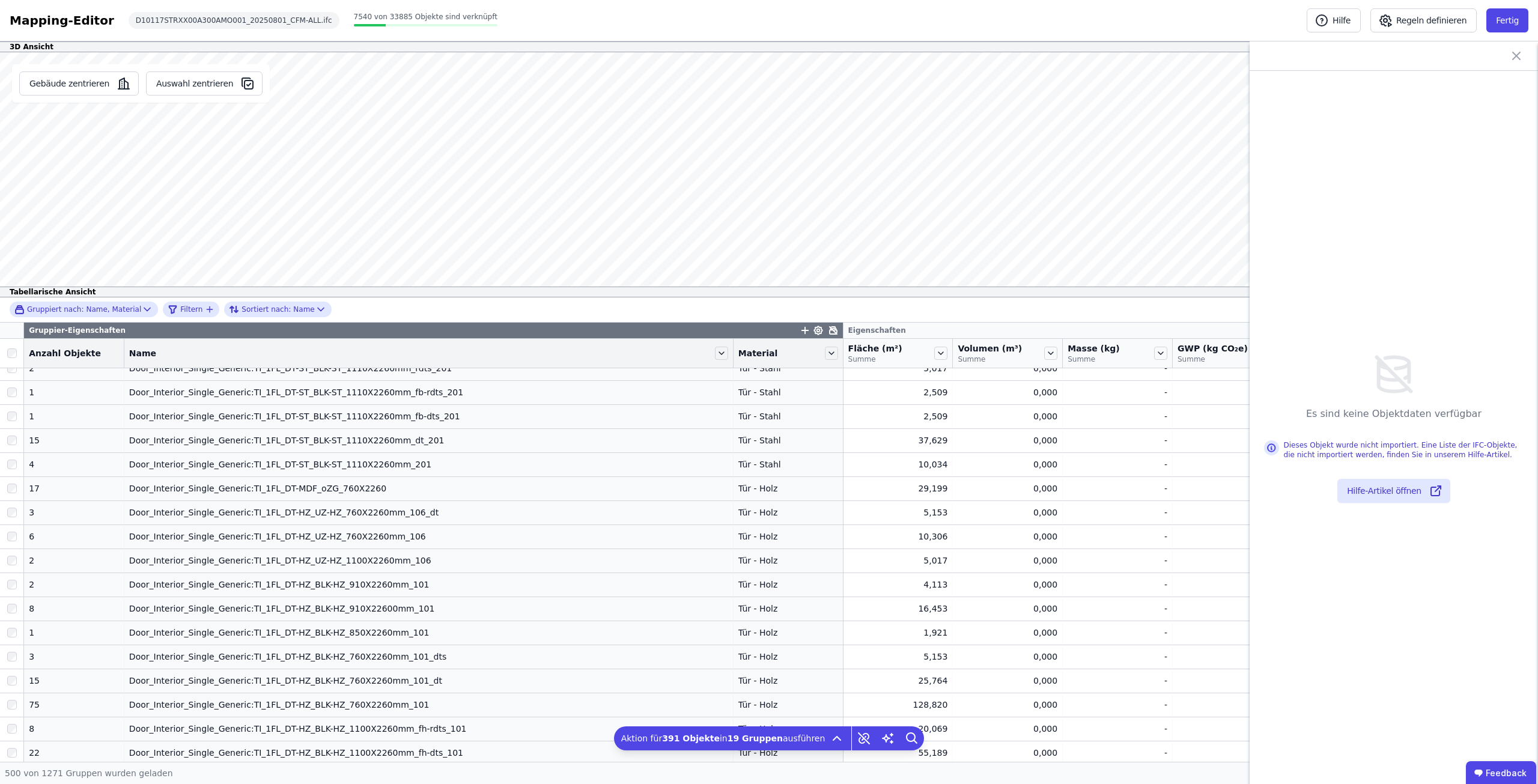
click at [1513, 57] on icon at bounding box center [1516, 56] width 14 height 14
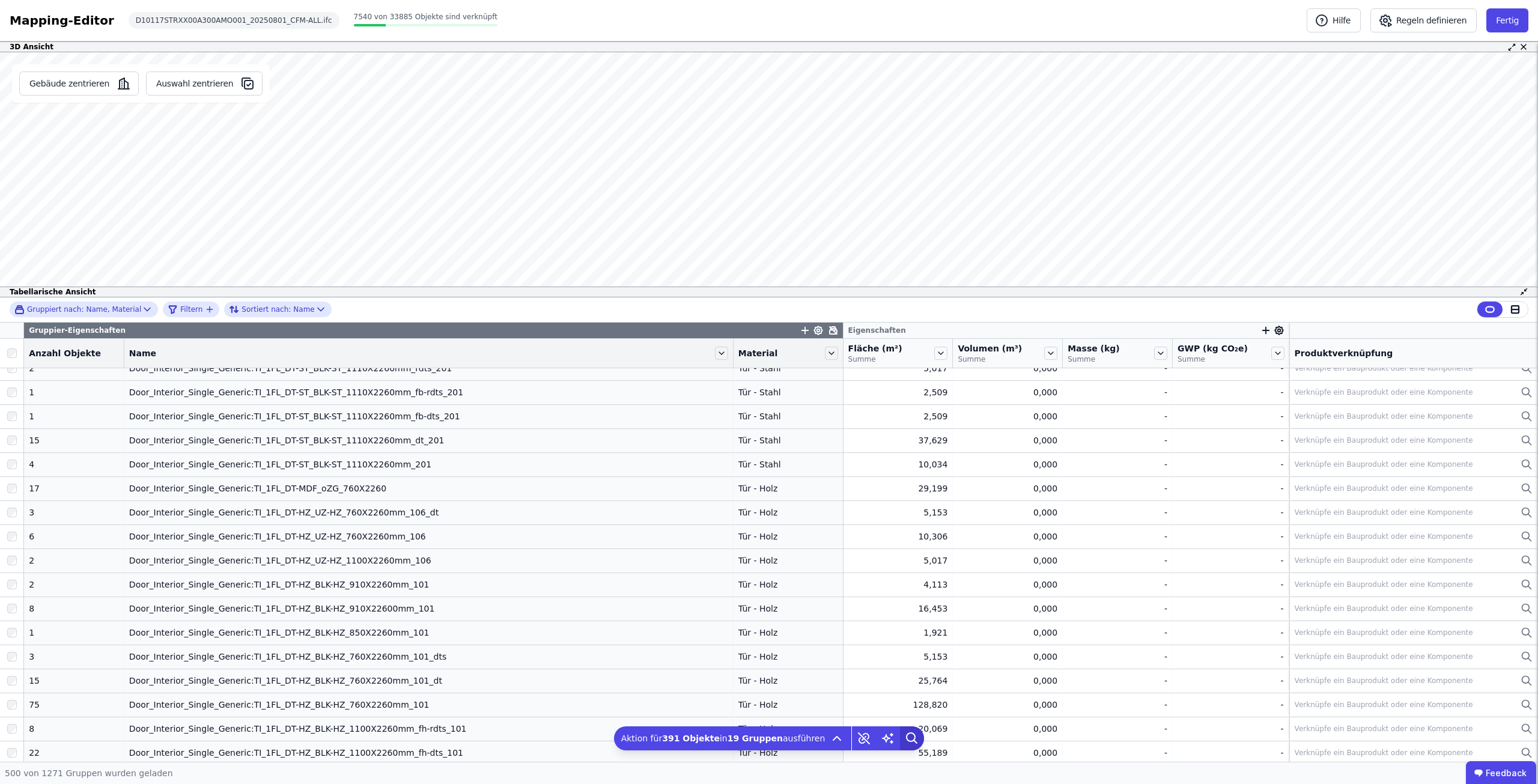
click at [903, 735] on icon at bounding box center [912, 738] width 24 height 24
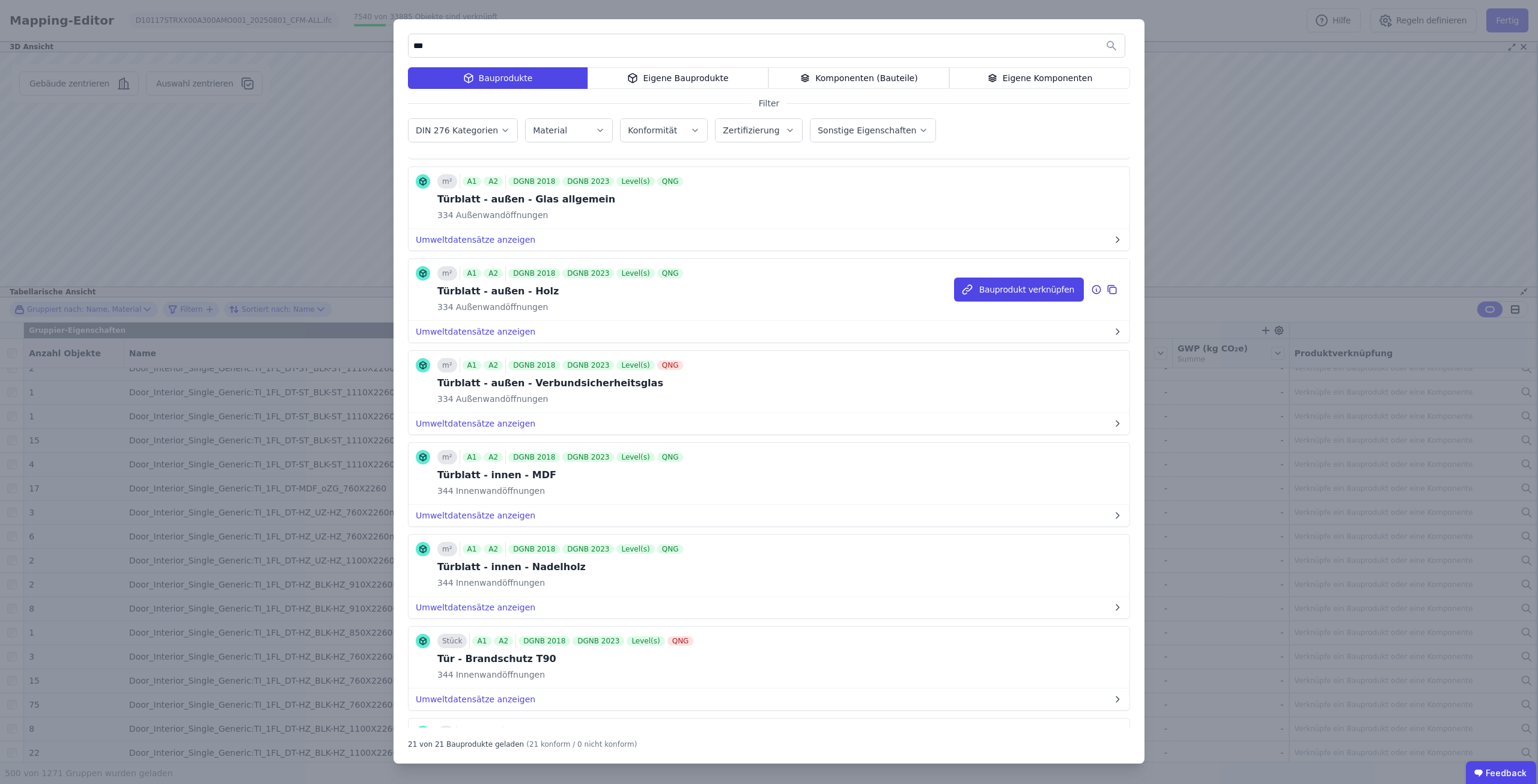
scroll to position [961, 0]
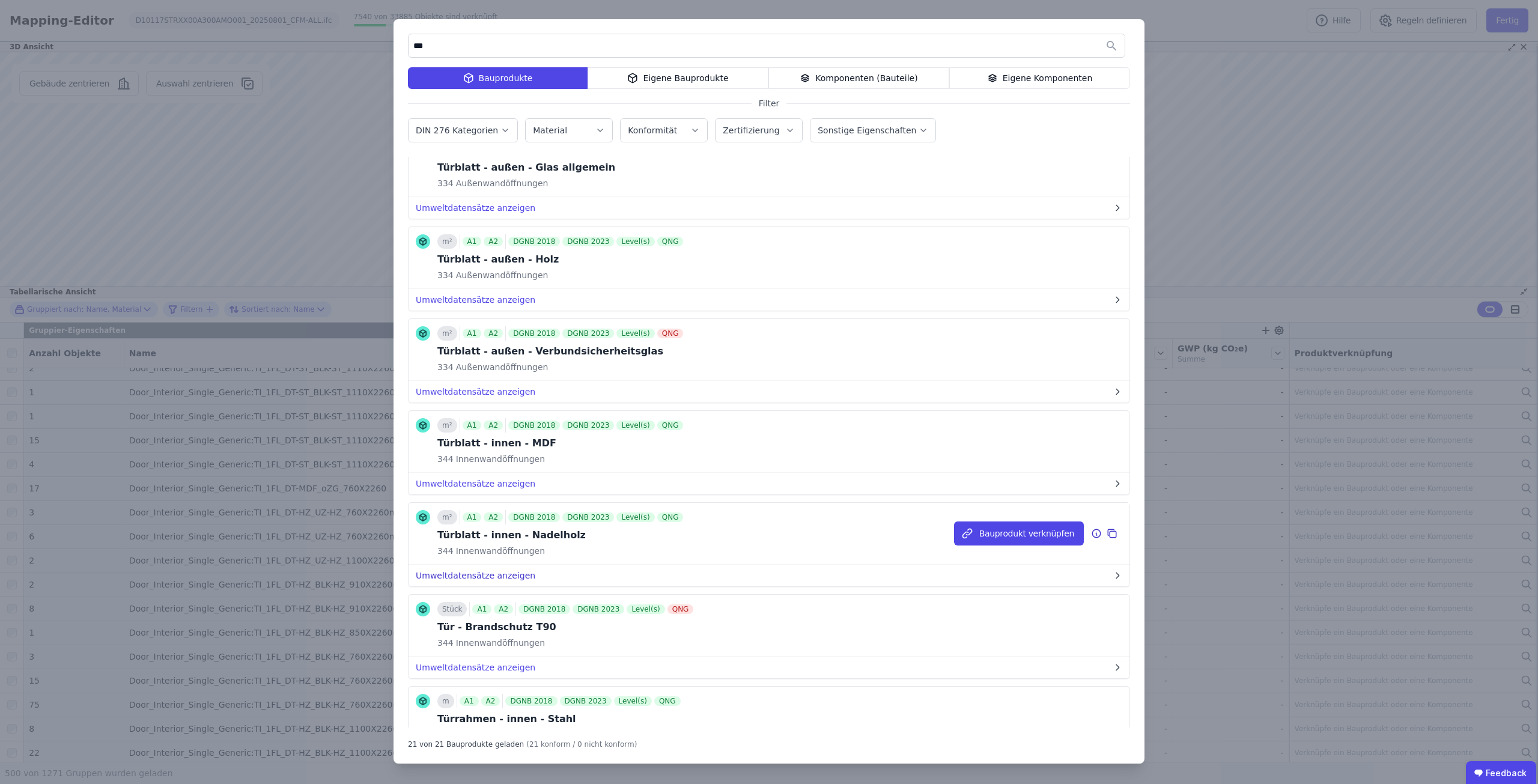
type input "***"
click at [474, 572] on button "Umweltdatensätze anzeigen" at bounding box center [769, 575] width 721 height 22
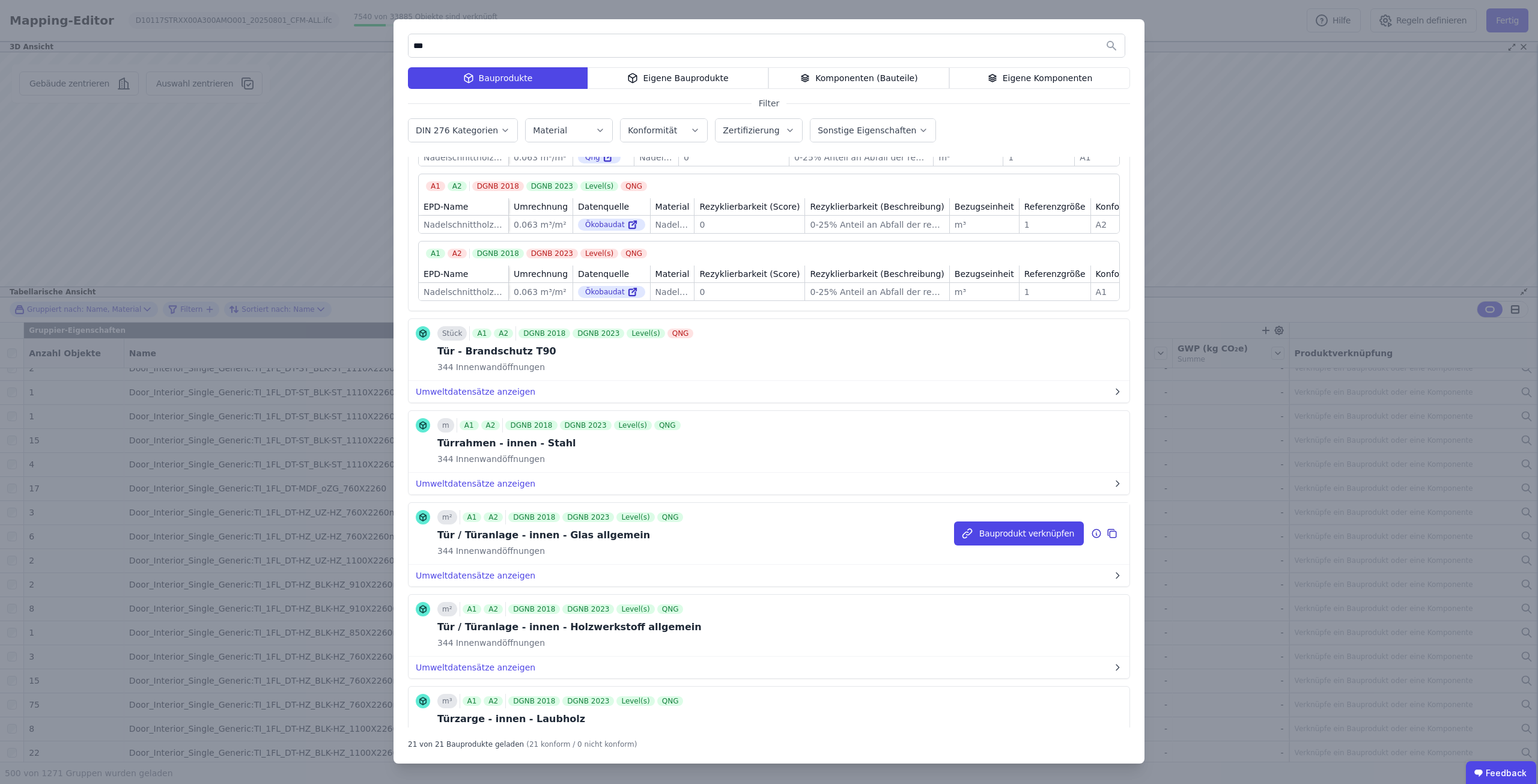
scroll to position [1441, 0]
click at [459, 678] on button "Umweltdatensätze anzeigen" at bounding box center [769, 667] width 721 height 22
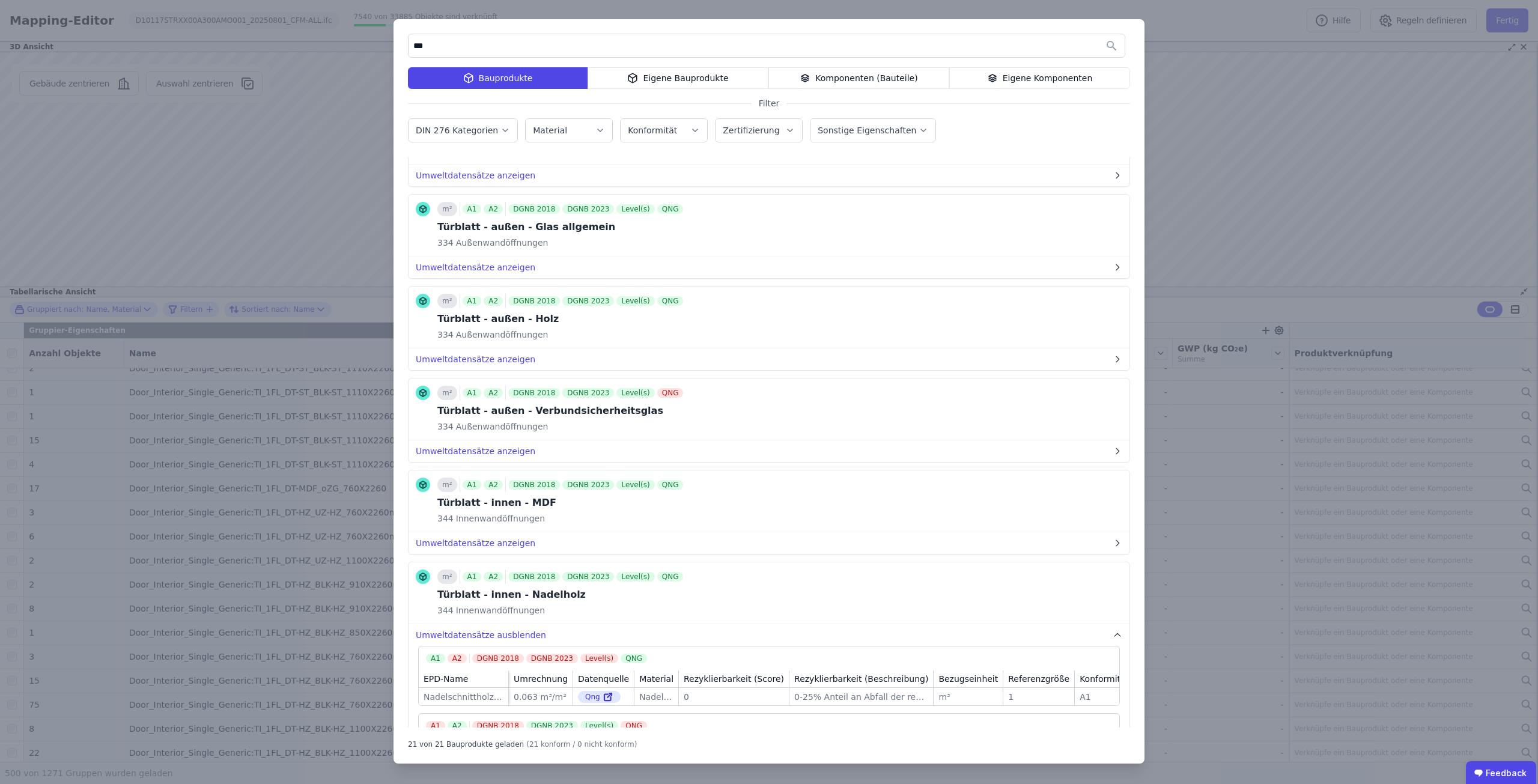
scroll to position [901, 0]
click at [491, 542] on button "Umweltdatensätze anzeigen" at bounding box center [769, 544] width 721 height 22
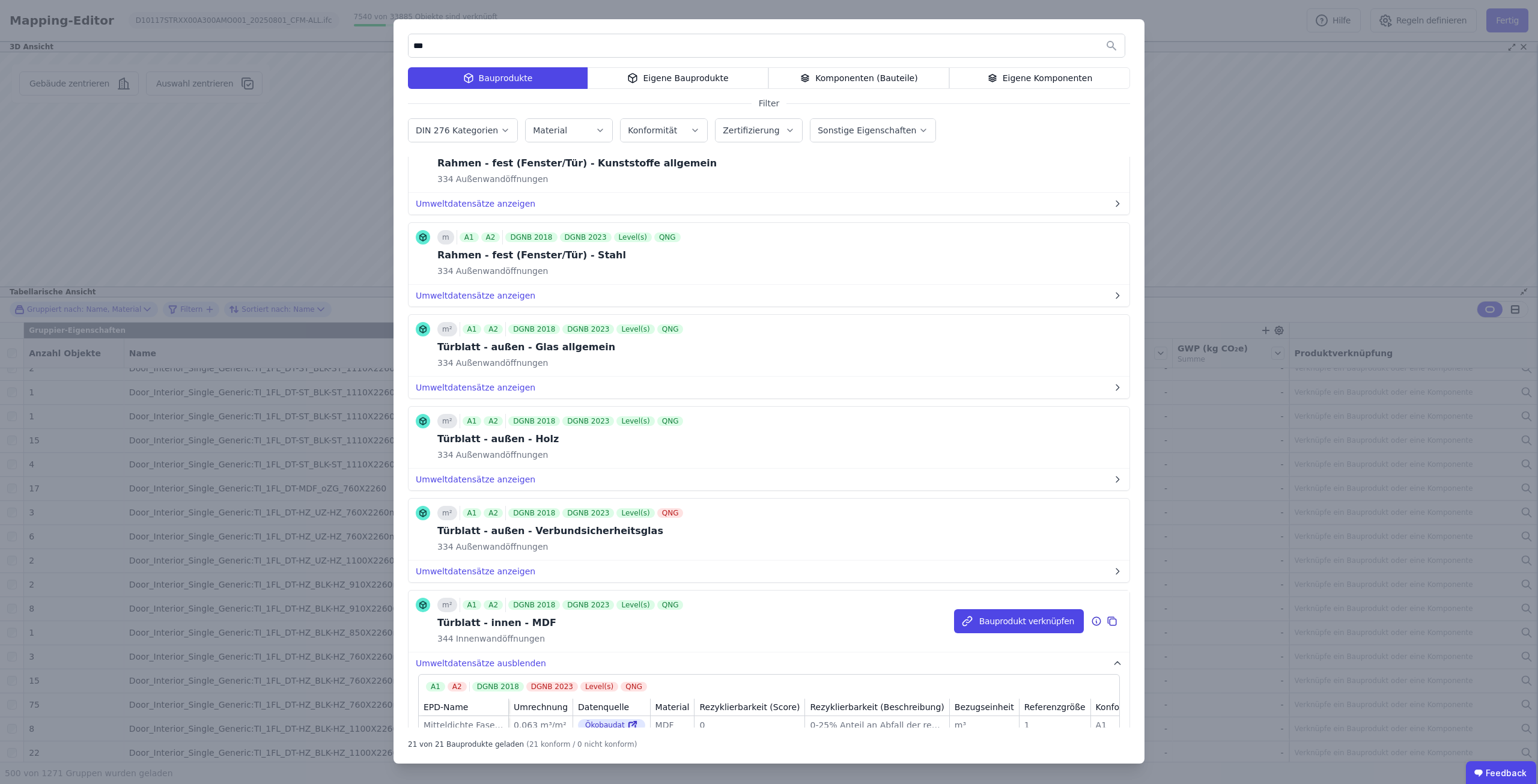
scroll to position [781, 0]
click at [488, 477] on button "Umweltdatensätze anzeigen" at bounding box center [769, 480] width 721 height 22
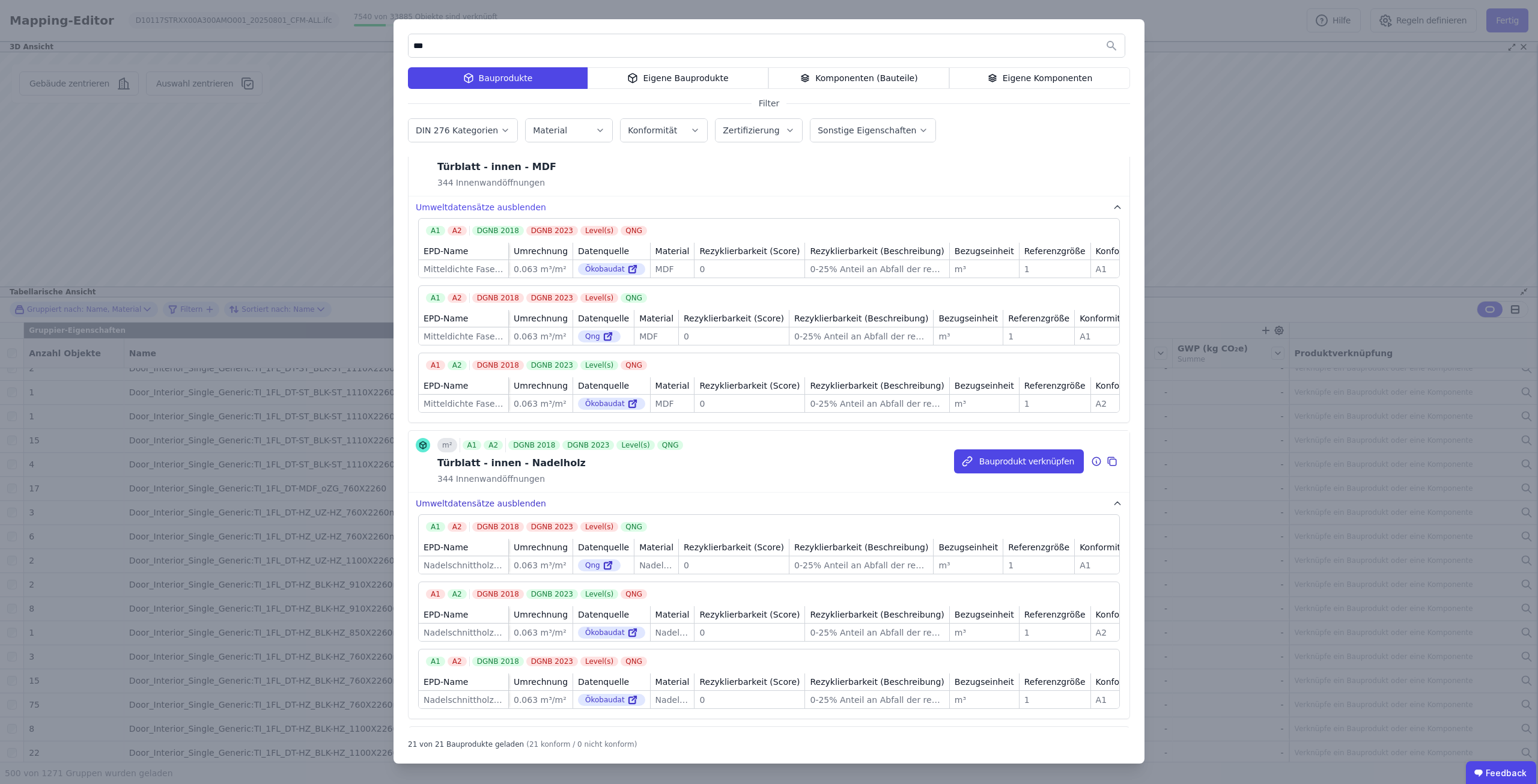
scroll to position [1502, 0]
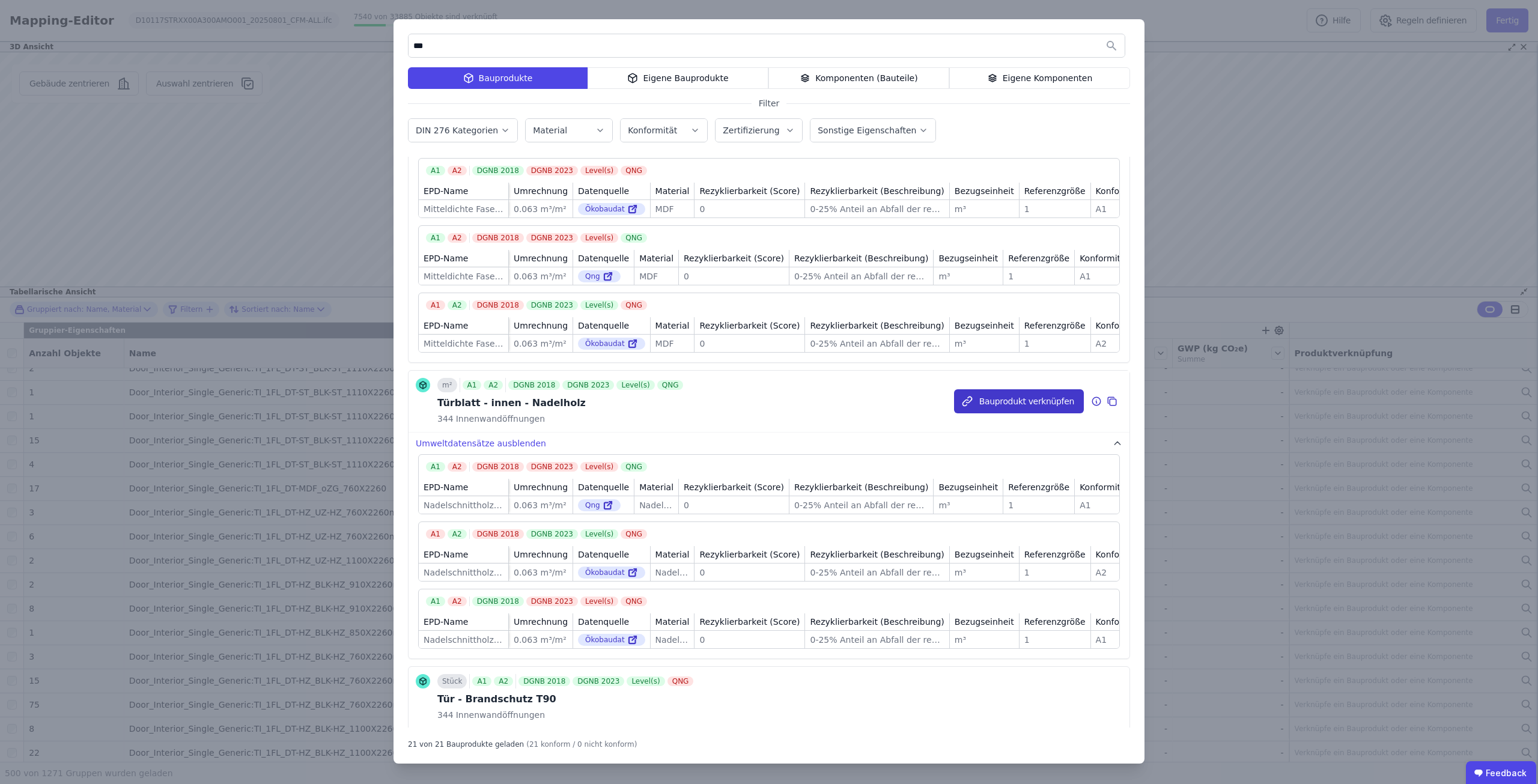
click at [1046, 413] on button "Bauprodukt verknüpfen" at bounding box center [1018, 401] width 130 height 24
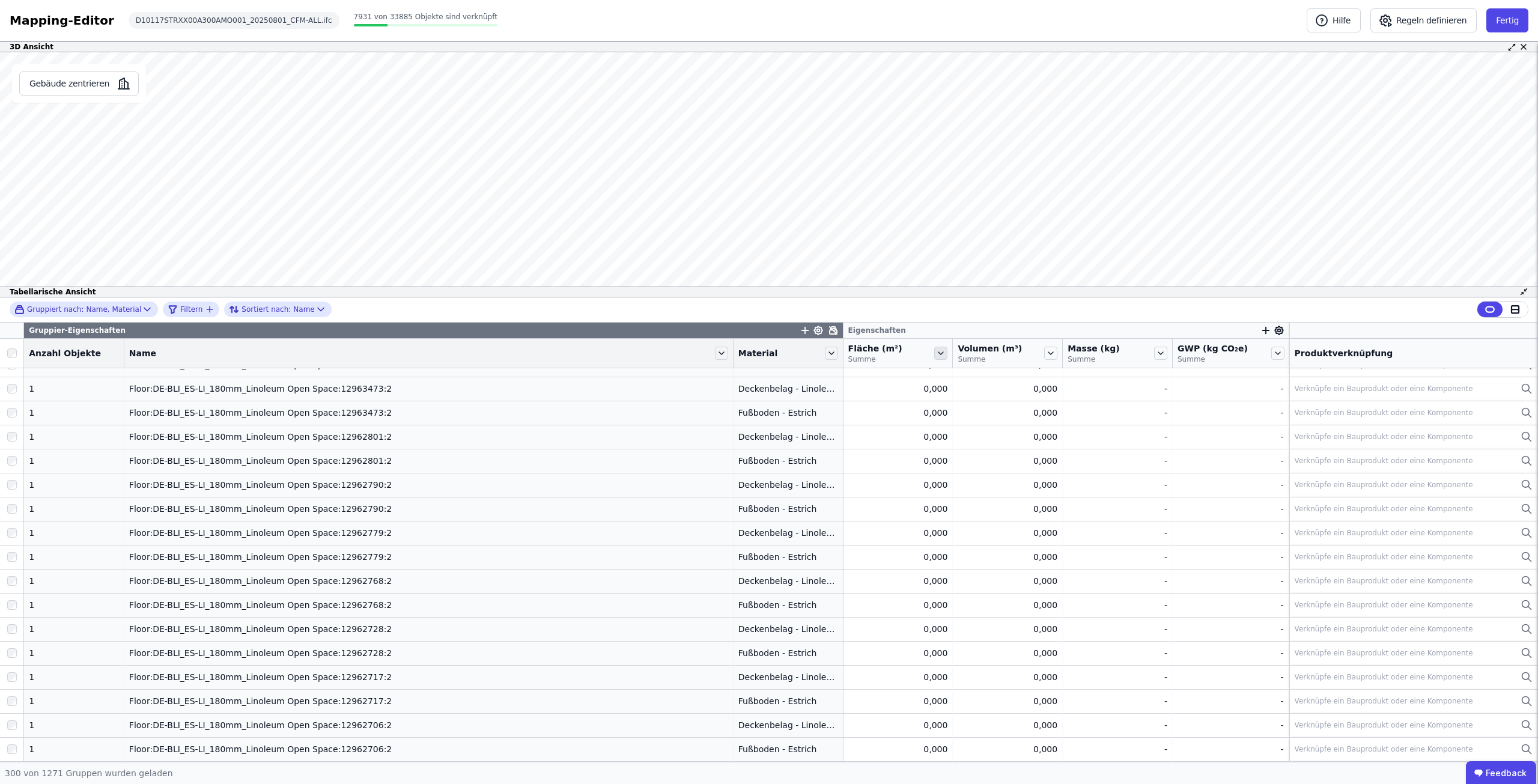
scroll to position [5793, 0]
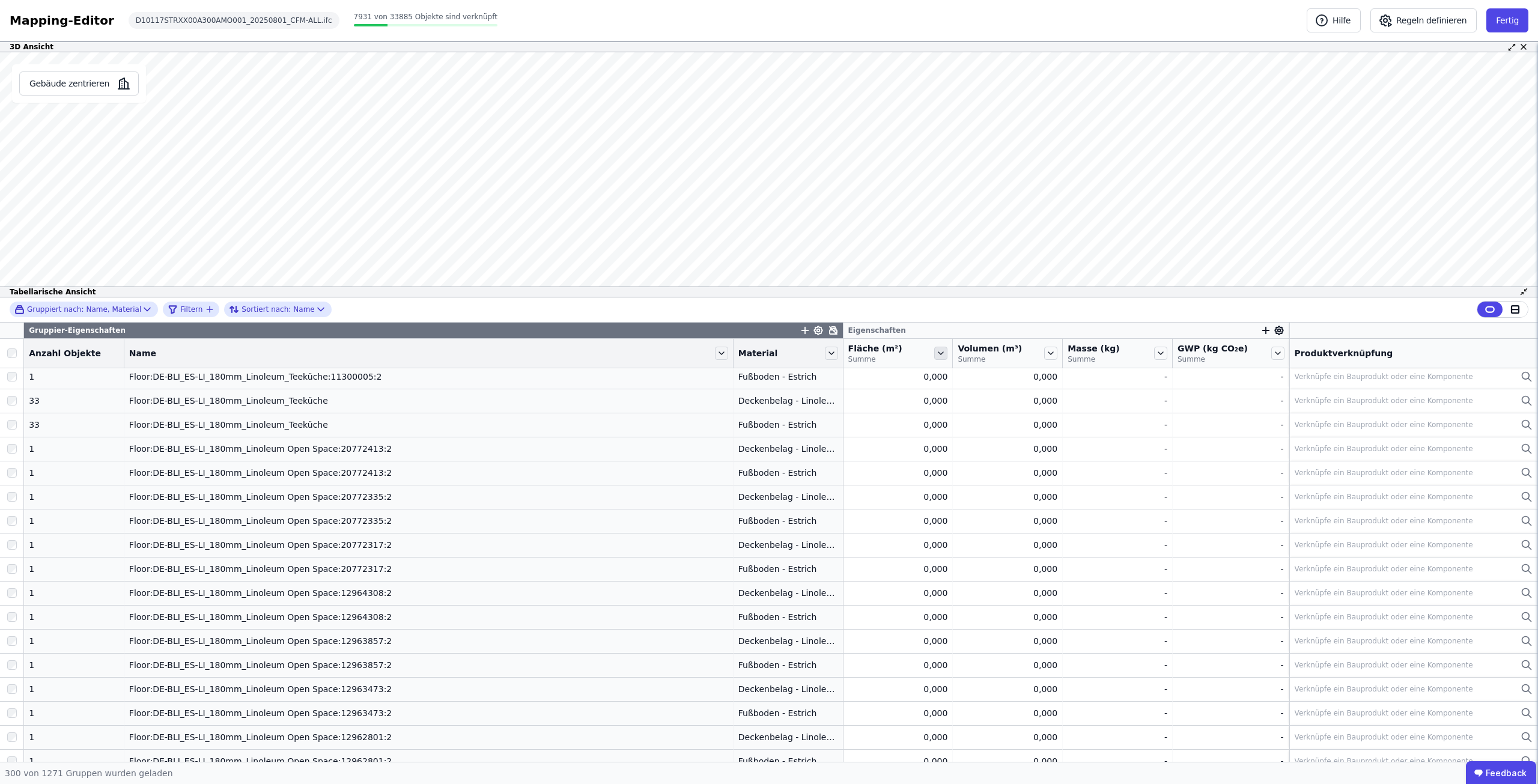
click at [939, 356] on icon at bounding box center [940, 353] width 13 height 13
click at [979, 457] on li "Nach “Fläche” absteigend sortieren" at bounding box center [1025, 458] width 187 height 24
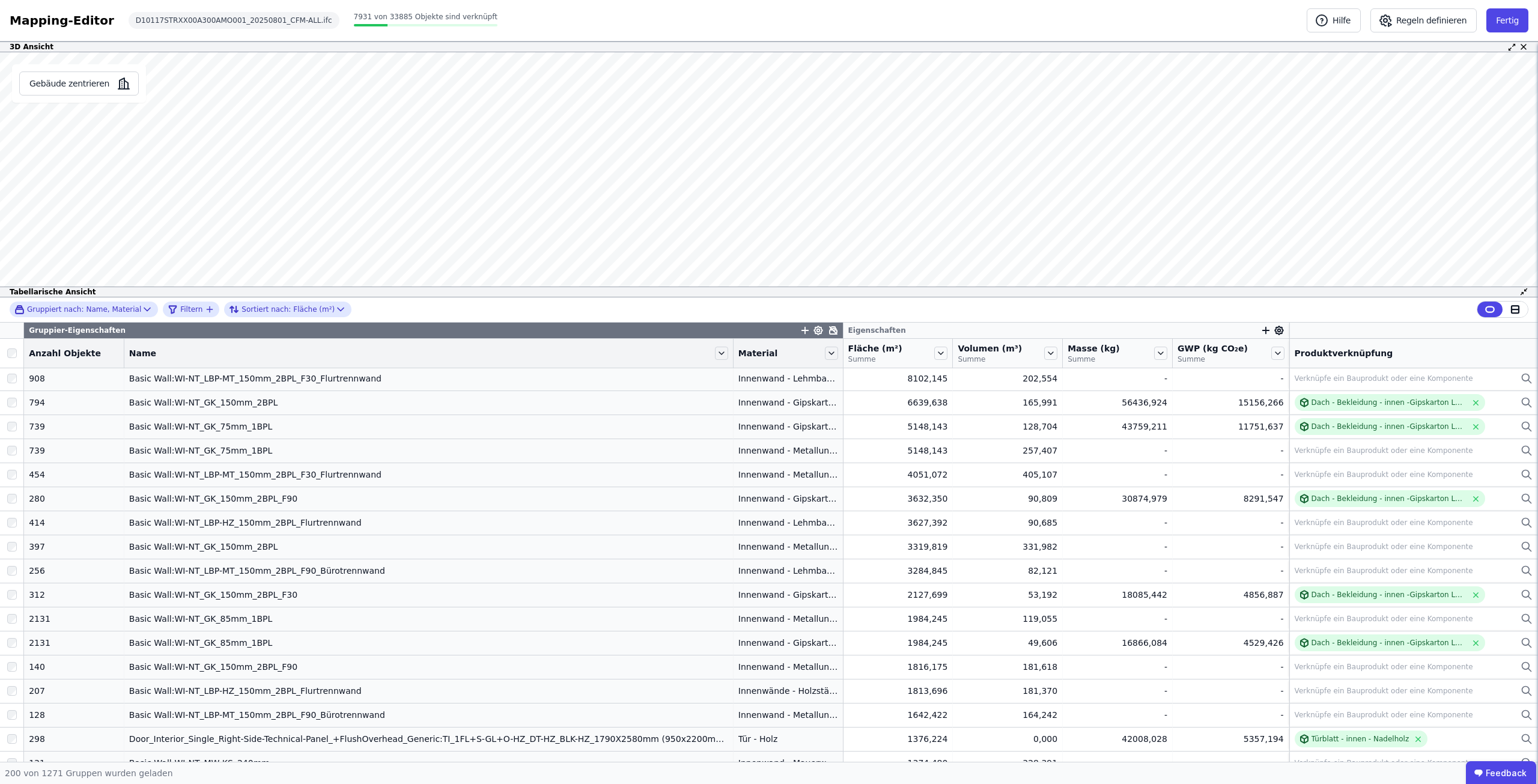
scroll to position [0, 0]
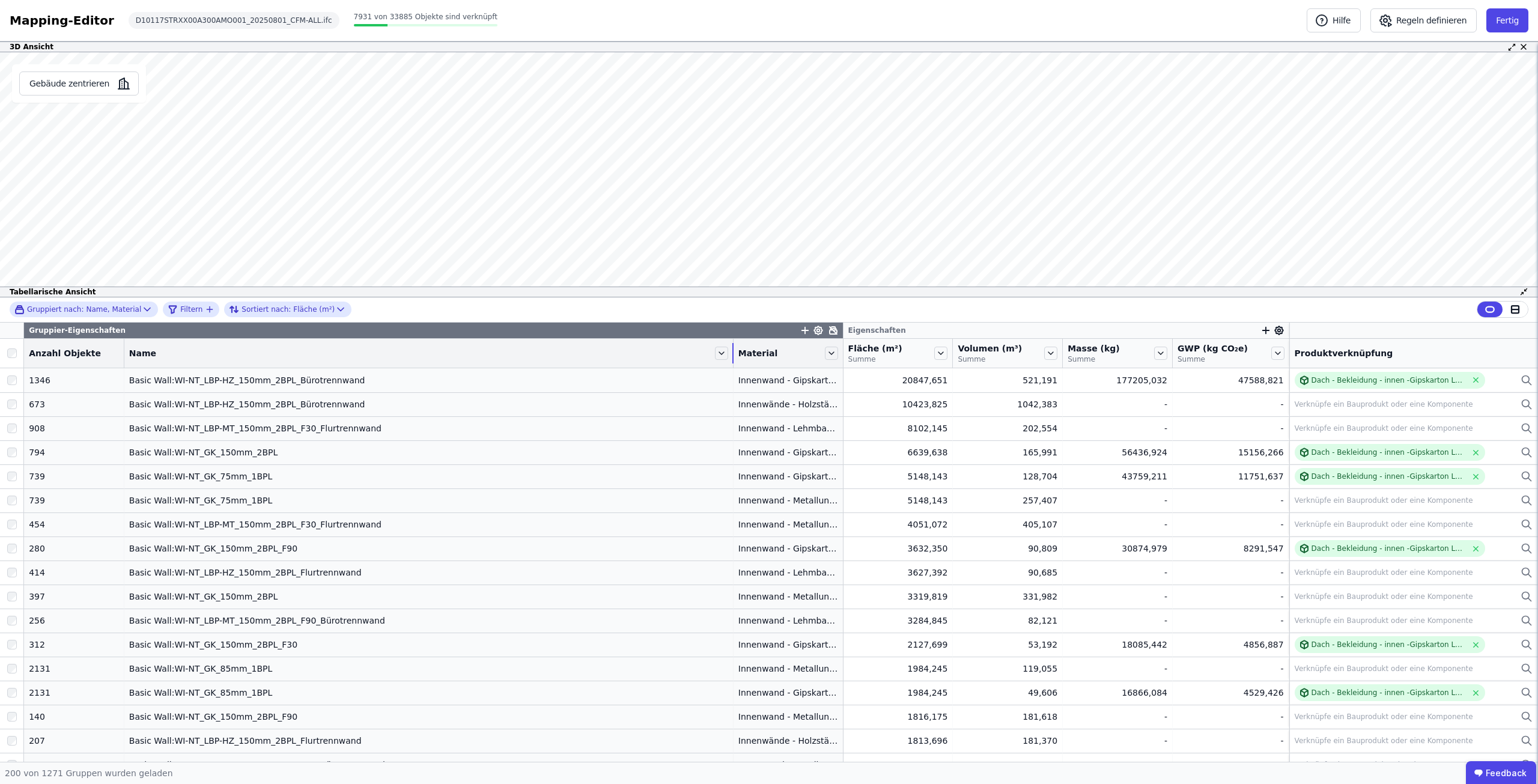
drag, startPoint x: 722, startPoint y: 345, endPoint x: 809, endPoint y: 332, distance: 88.0
click at [639, 357] on div "Name" at bounding box center [429, 353] width 608 height 21
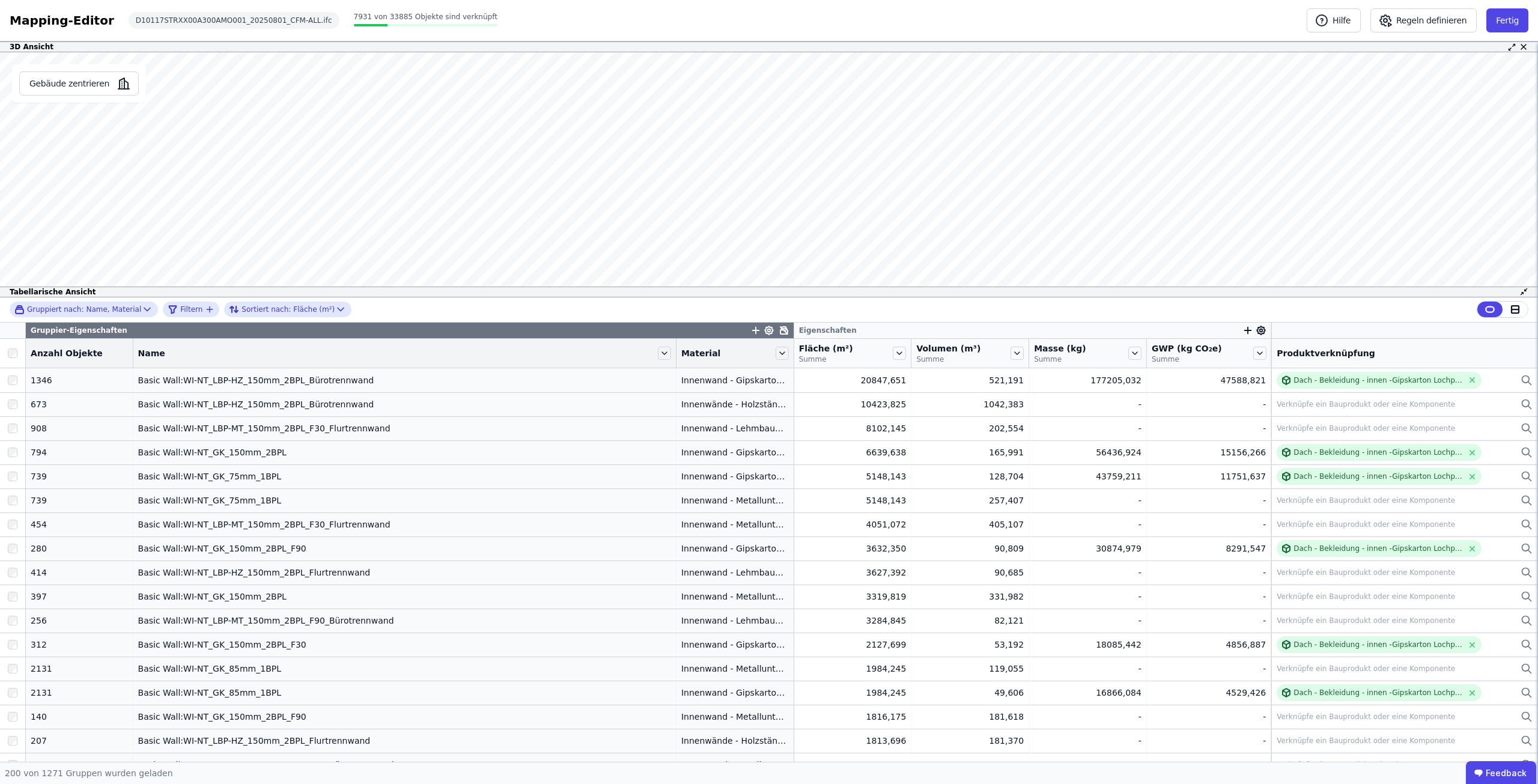
drag, startPoint x: 783, startPoint y: 345, endPoint x: 857, endPoint y: 358, distance: 75.1
click at [860, 358] on tr "Anzahl Objekte Name Material Fläche (m²) Summe Volumen (m³) Summe Masse (kg) Su…" at bounding box center [769, 353] width 1538 height 30
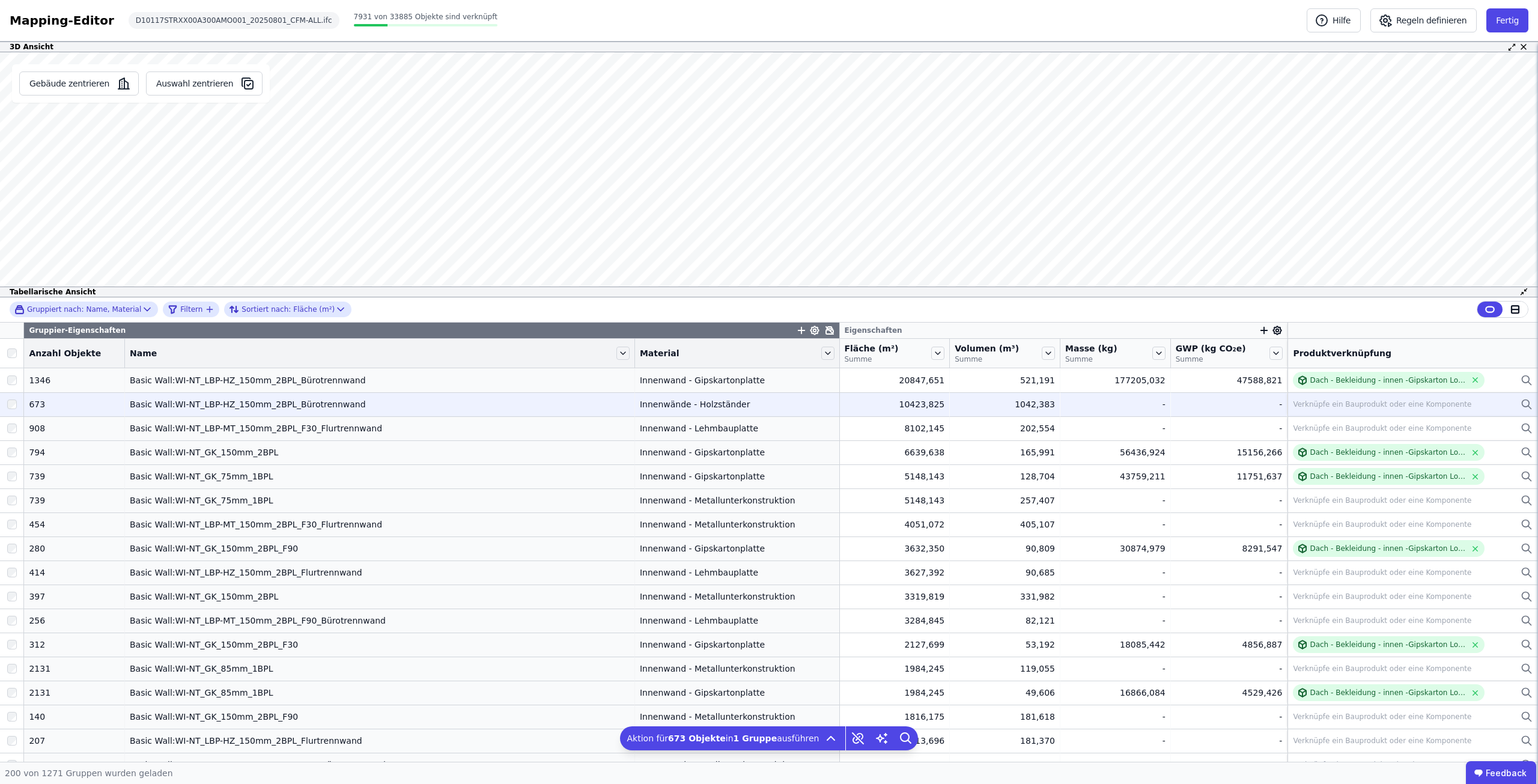
click at [11, 410] on div at bounding box center [11, 404] width 24 height 22
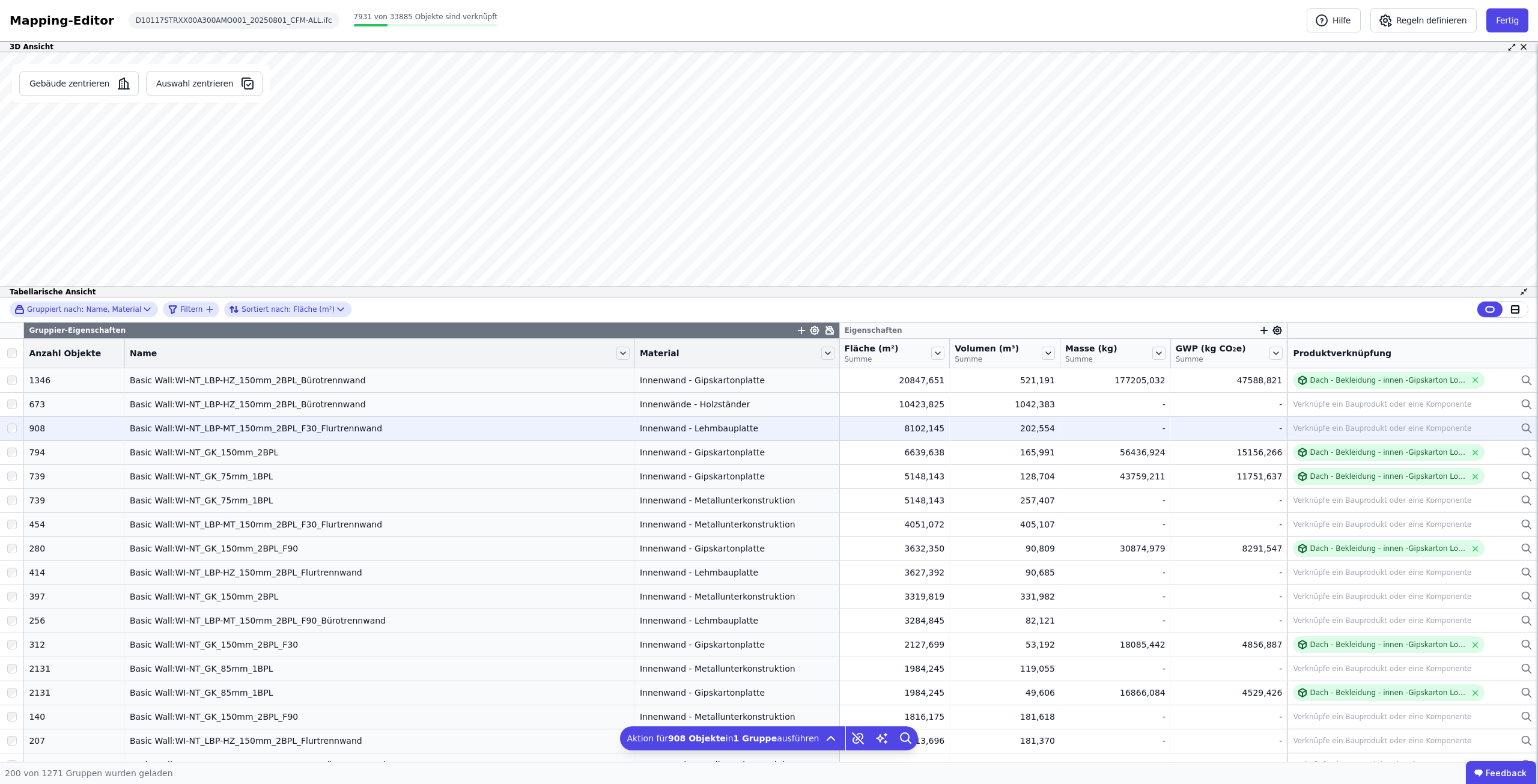
click at [1409, 430] on div "Verknüpfe ein Bauprodukt oder eine Komponente" at bounding box center [1382, 429] width 179 height 10
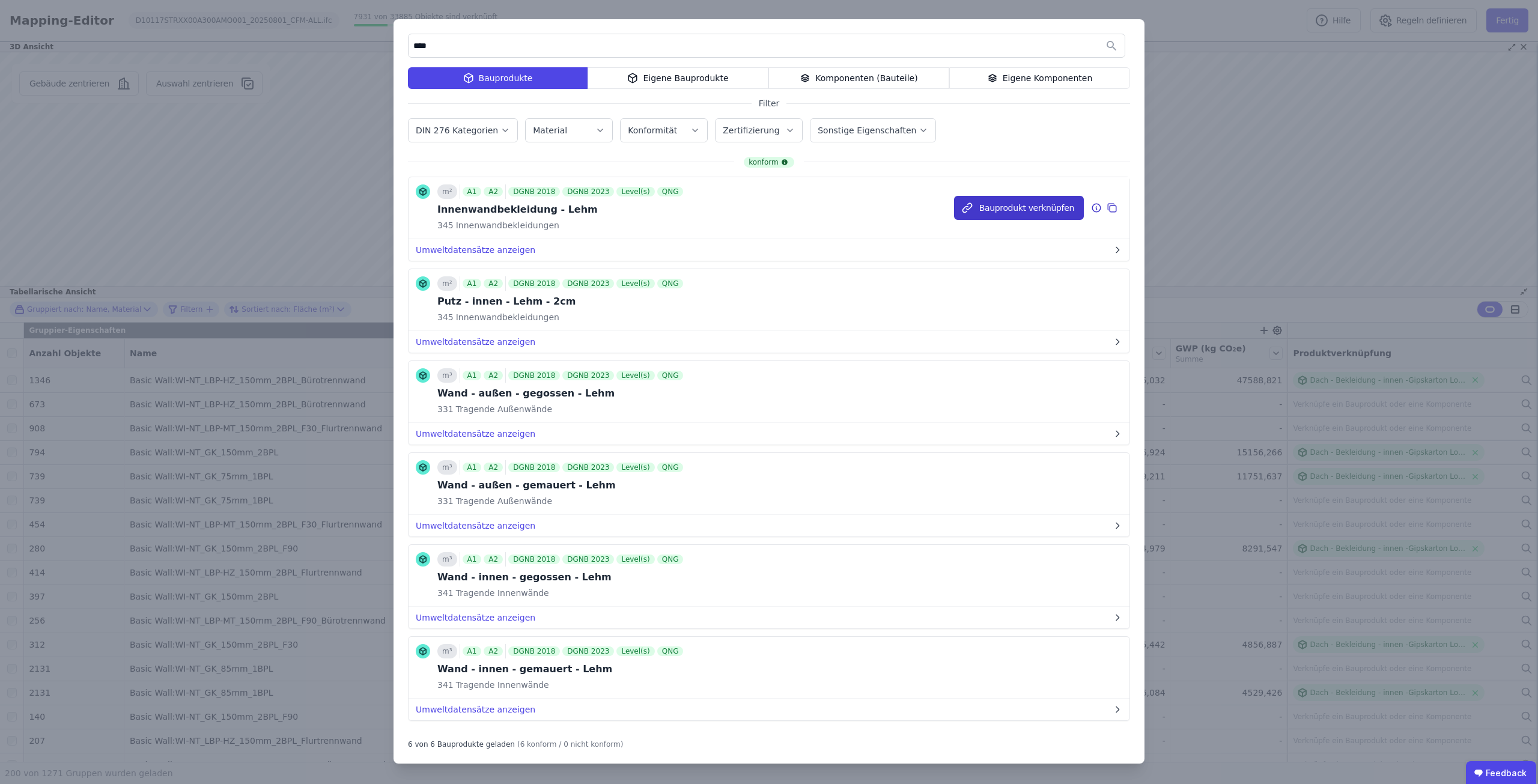
type input "****"
click at [977, 215] on button "Bauprodukt verknüpfen" at bounding box center [1018, 208] width 130 height 24
